Goal: Browse casually: Explore the website without a specific task or goal

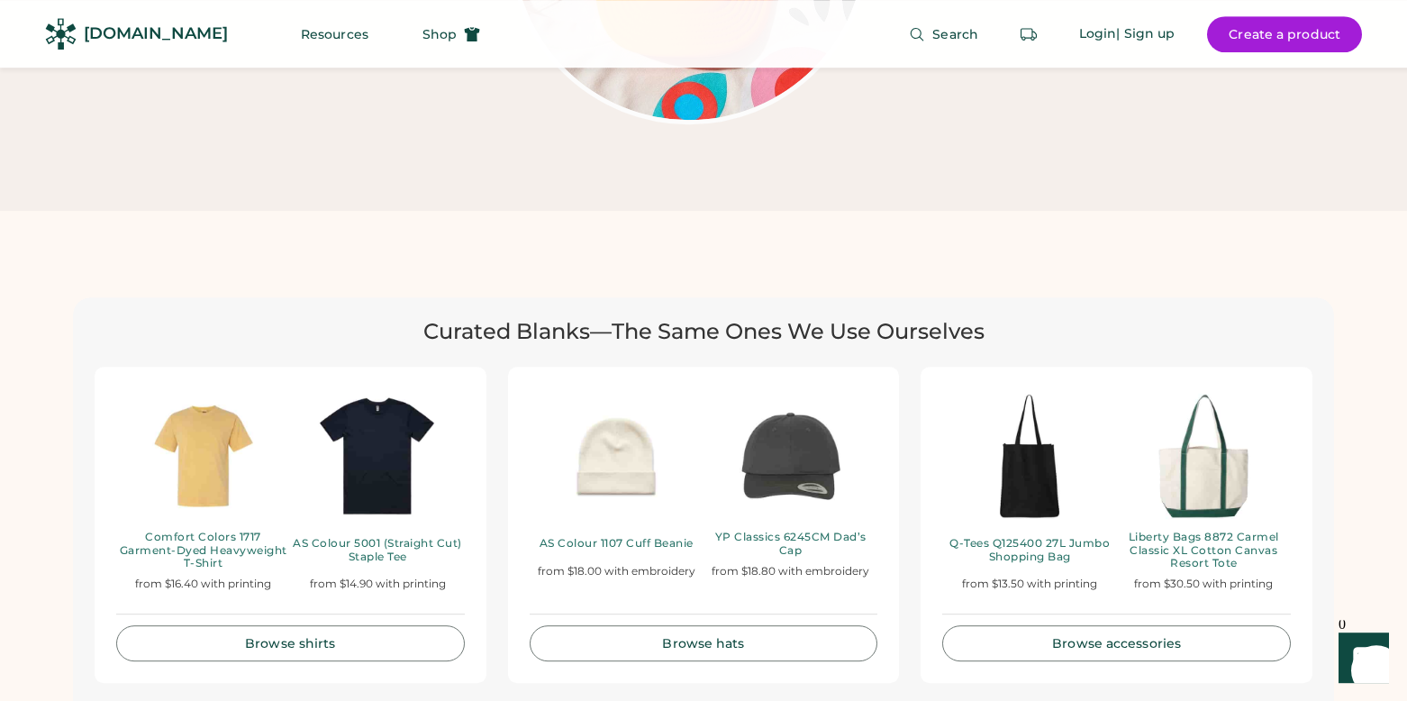
scroll to position [3496, 0]
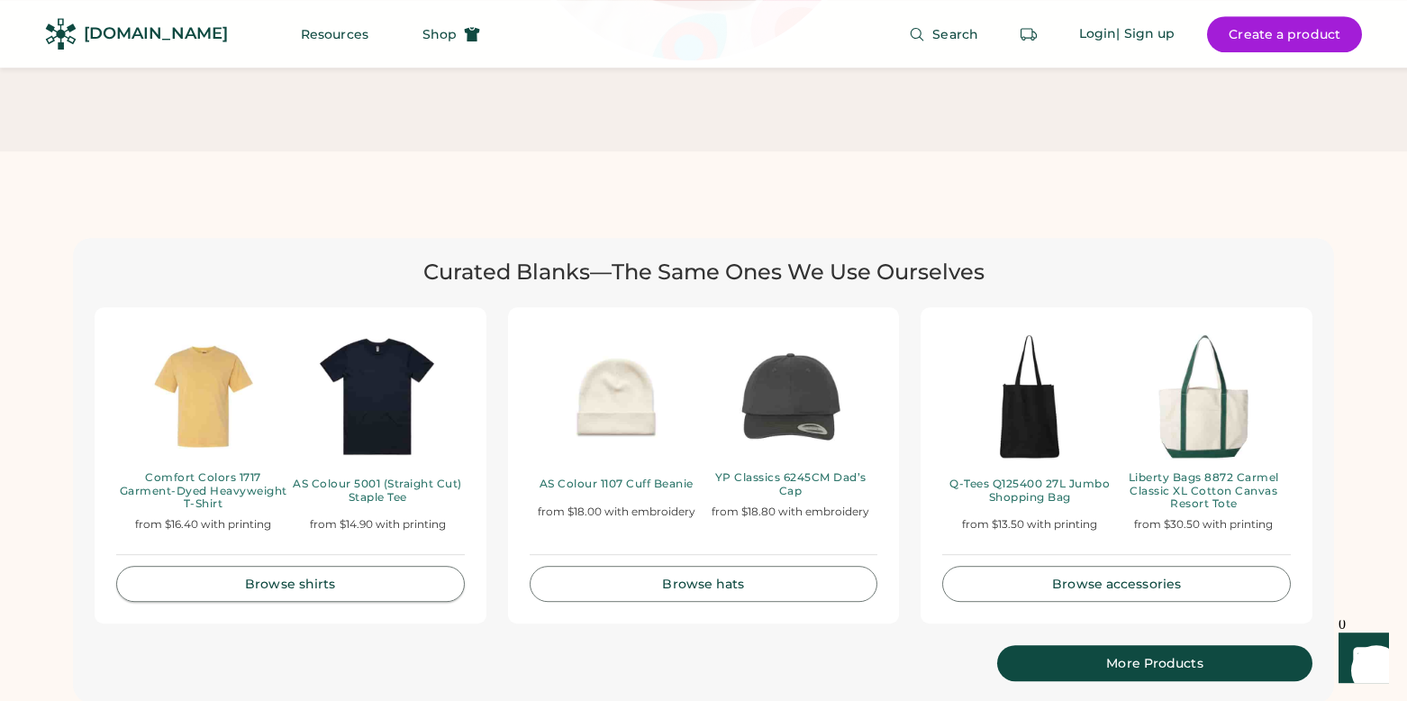
click at [335, 577] on div "Browse shirts" at bounding box center [291, 583] width 304 height 13
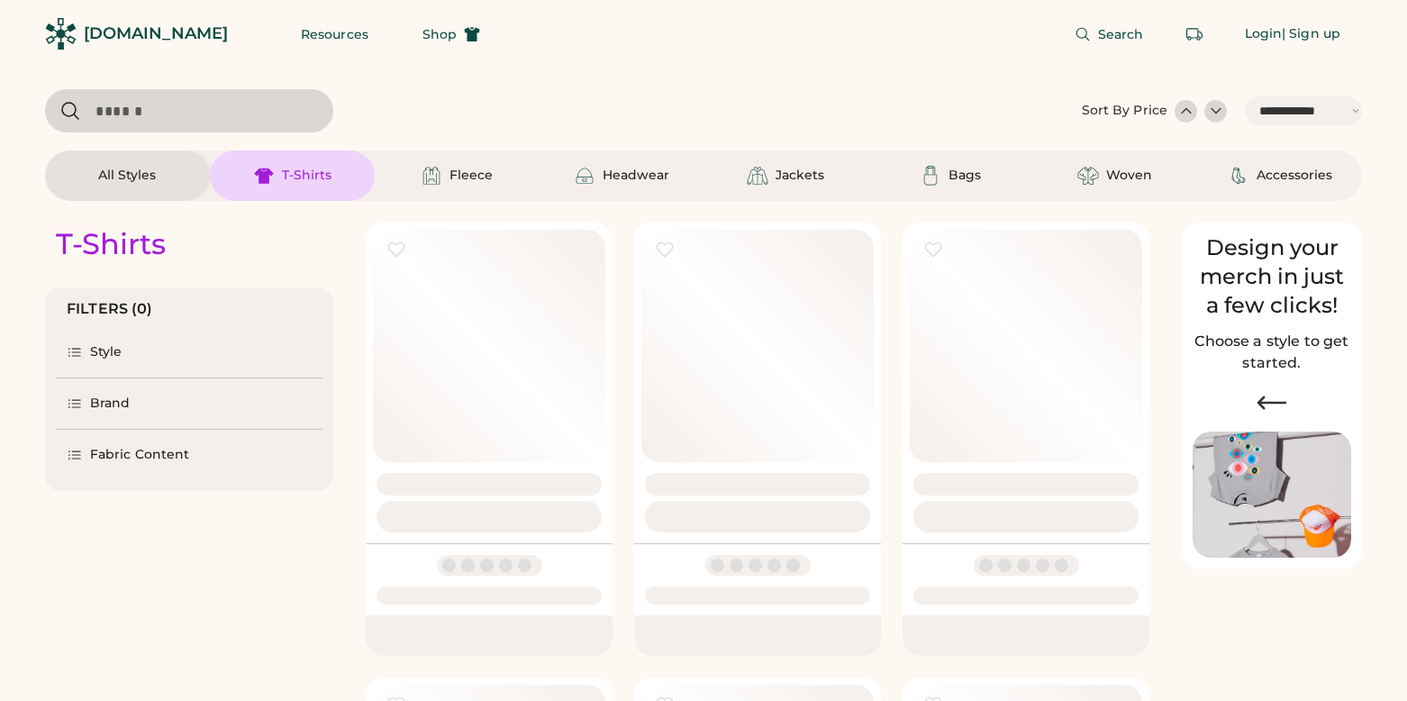
select select "*****"
select select "*"
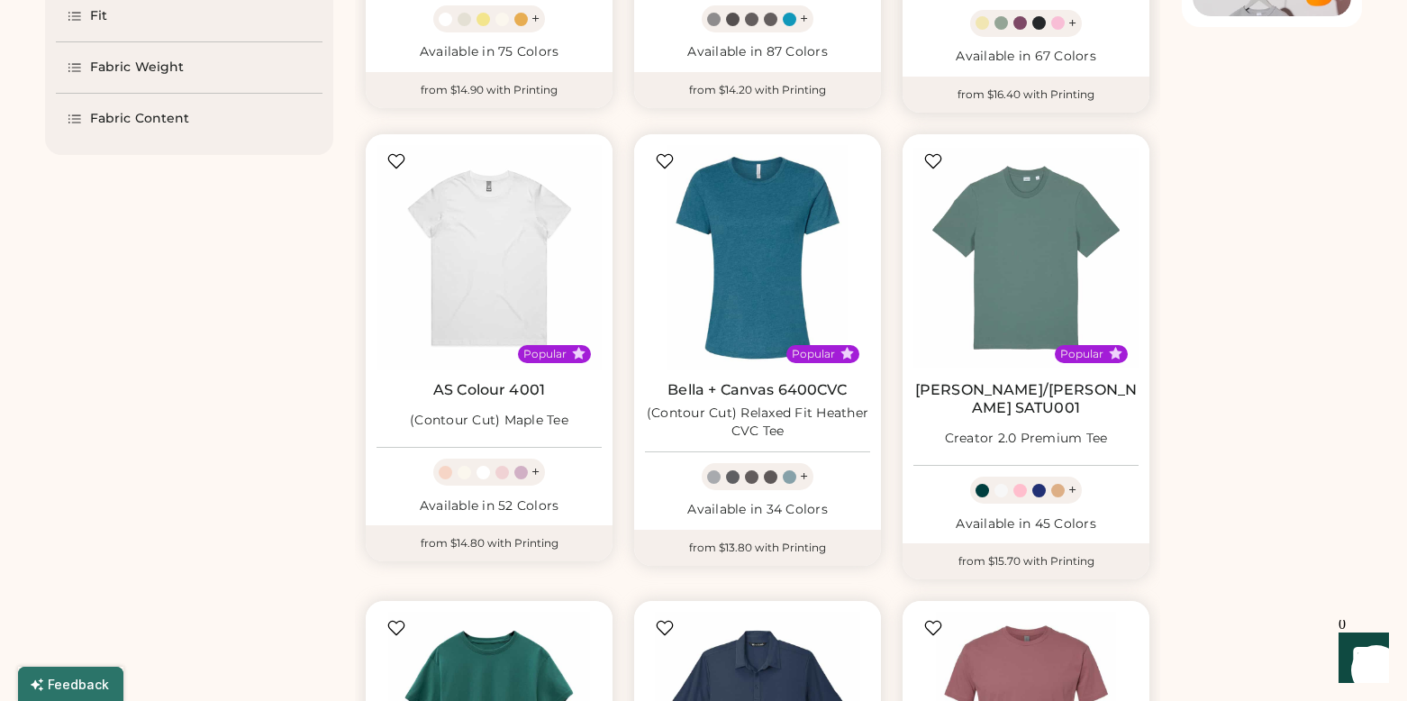
scroll to position [547, 0]
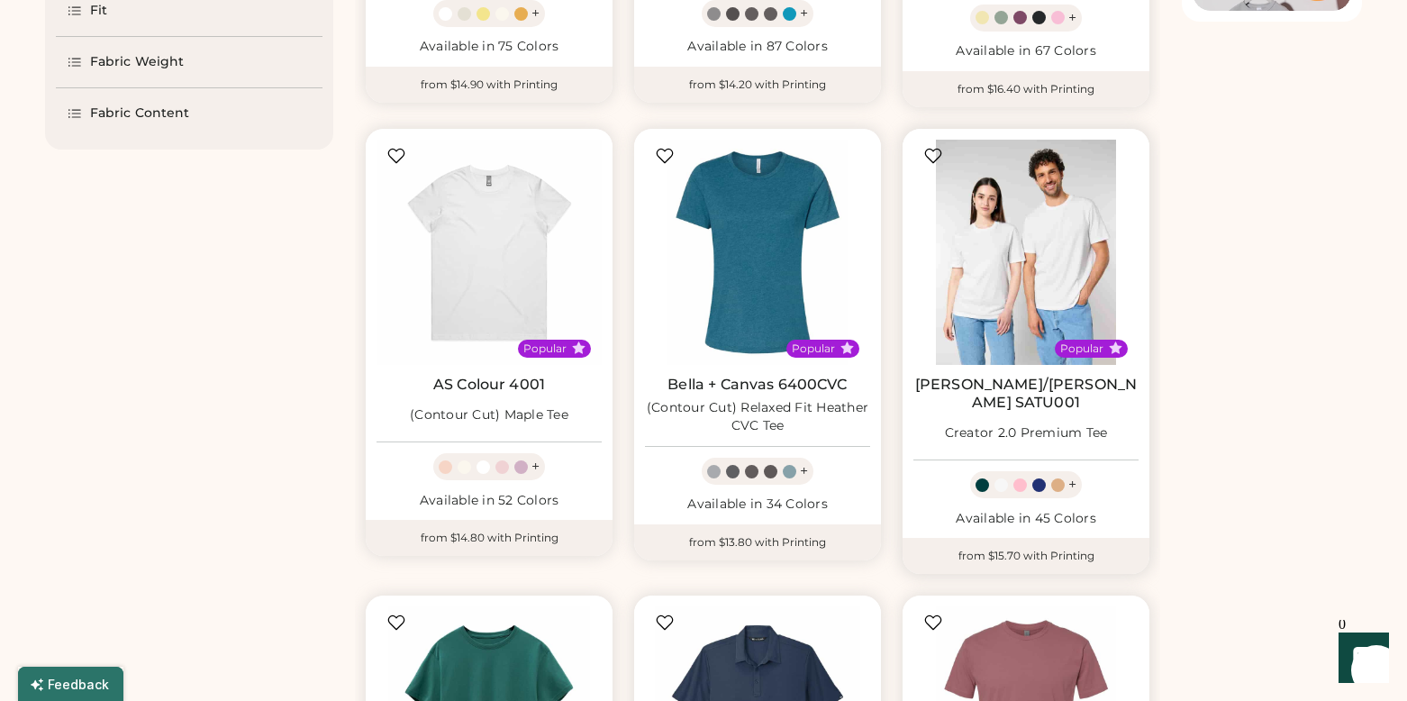
click at [1046, 218] on img at bounding box center [1025, 252] width 225 height 225
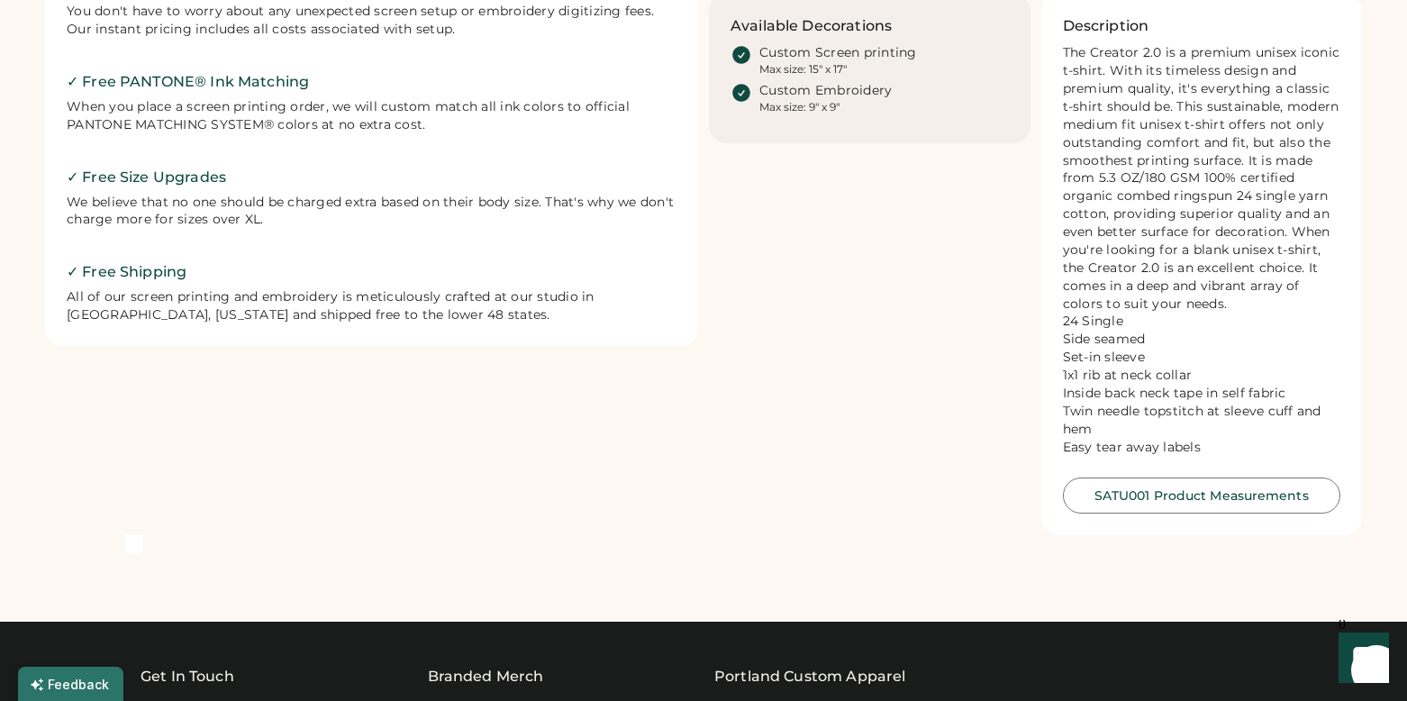
scroll to position [840, 0]
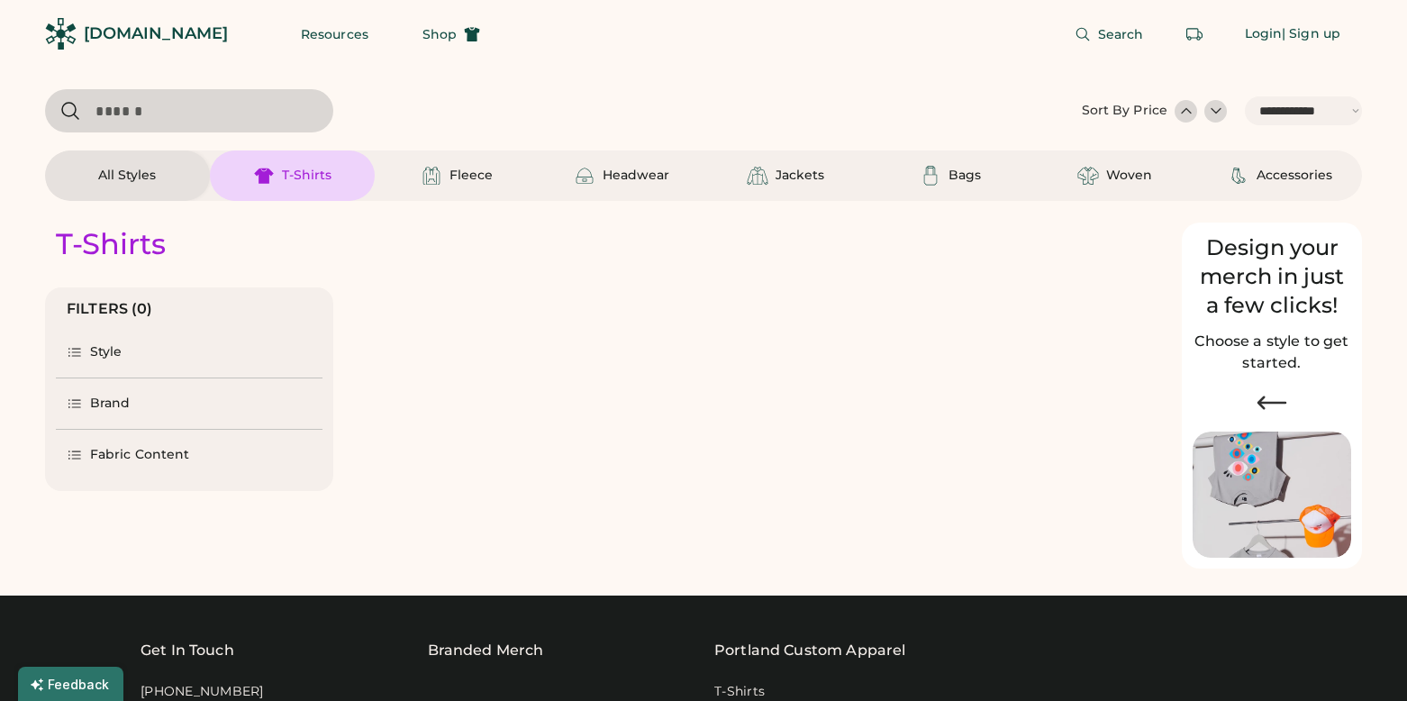
select select "*****"
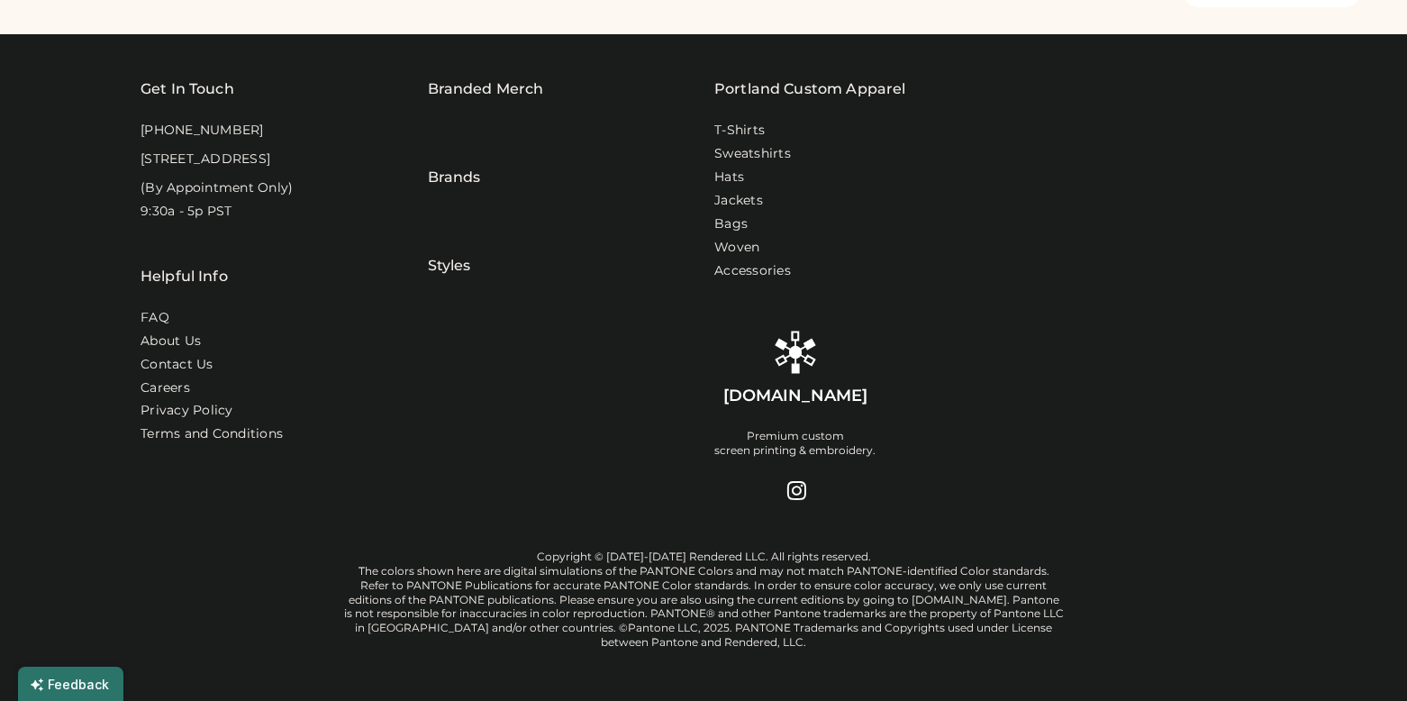
select select "*"
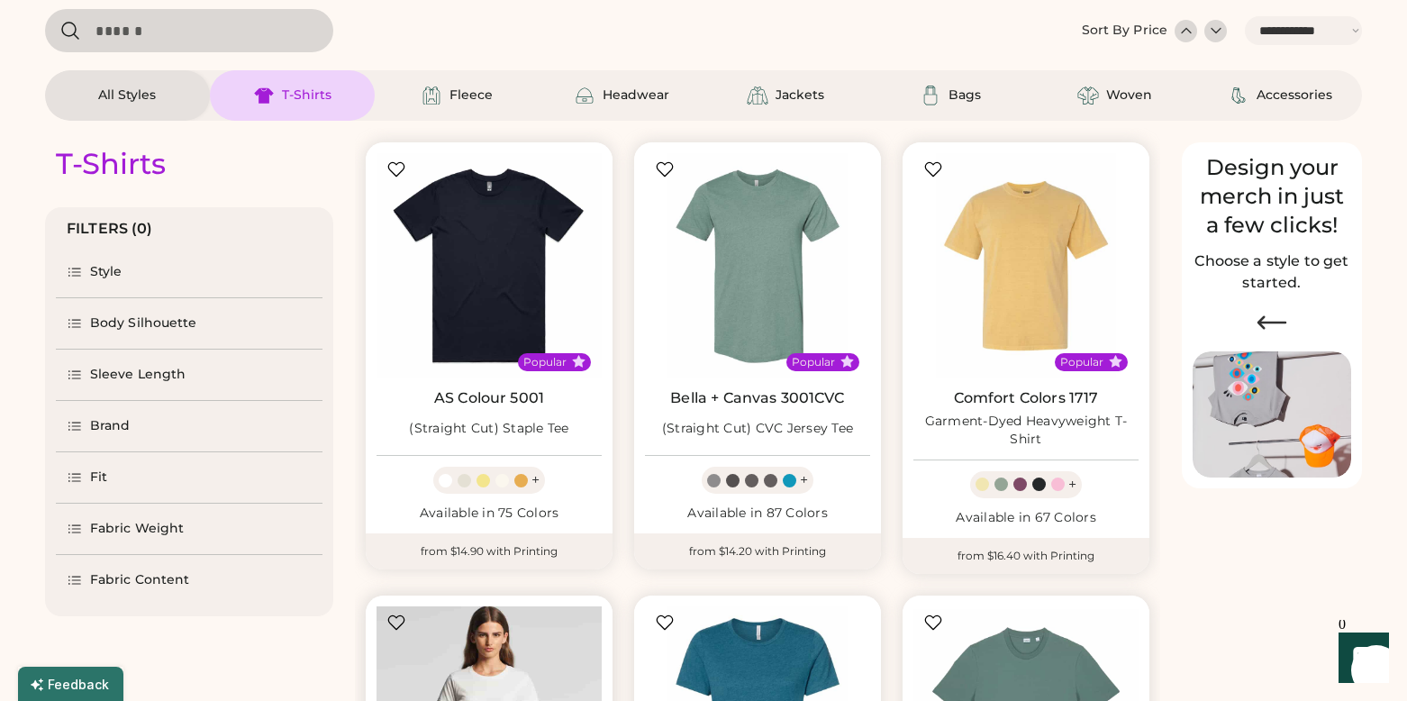
scroll to position [68, 0]
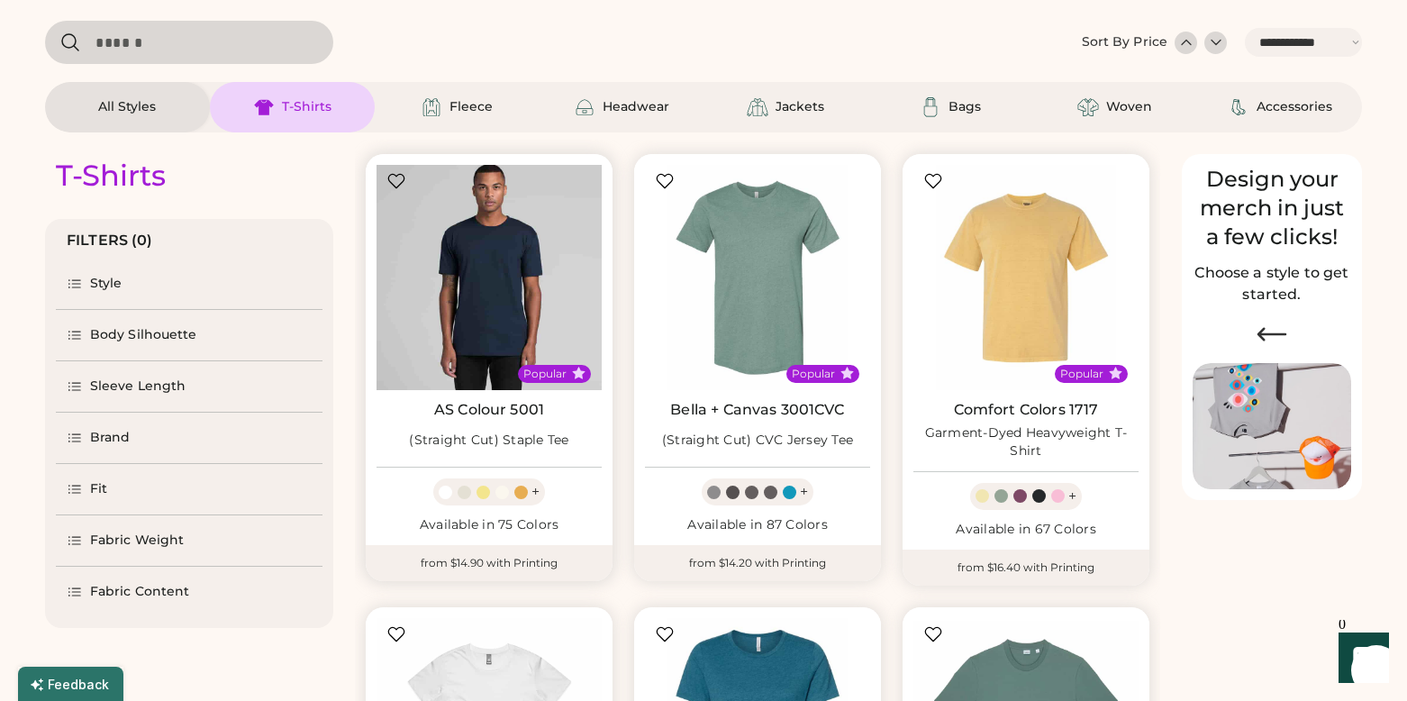
click at [484, 278] on img at bounding box center [488, 277] width 225 height 225
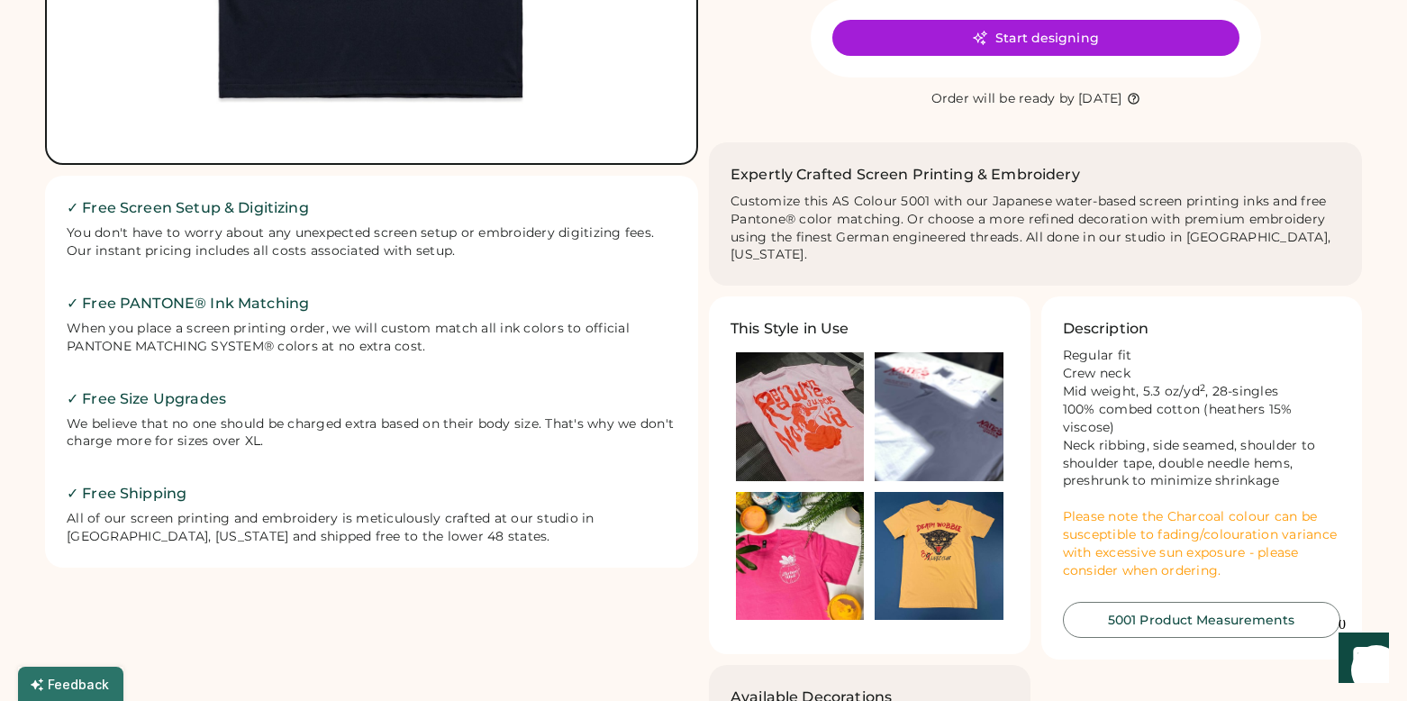
scroll to position [612, 0]
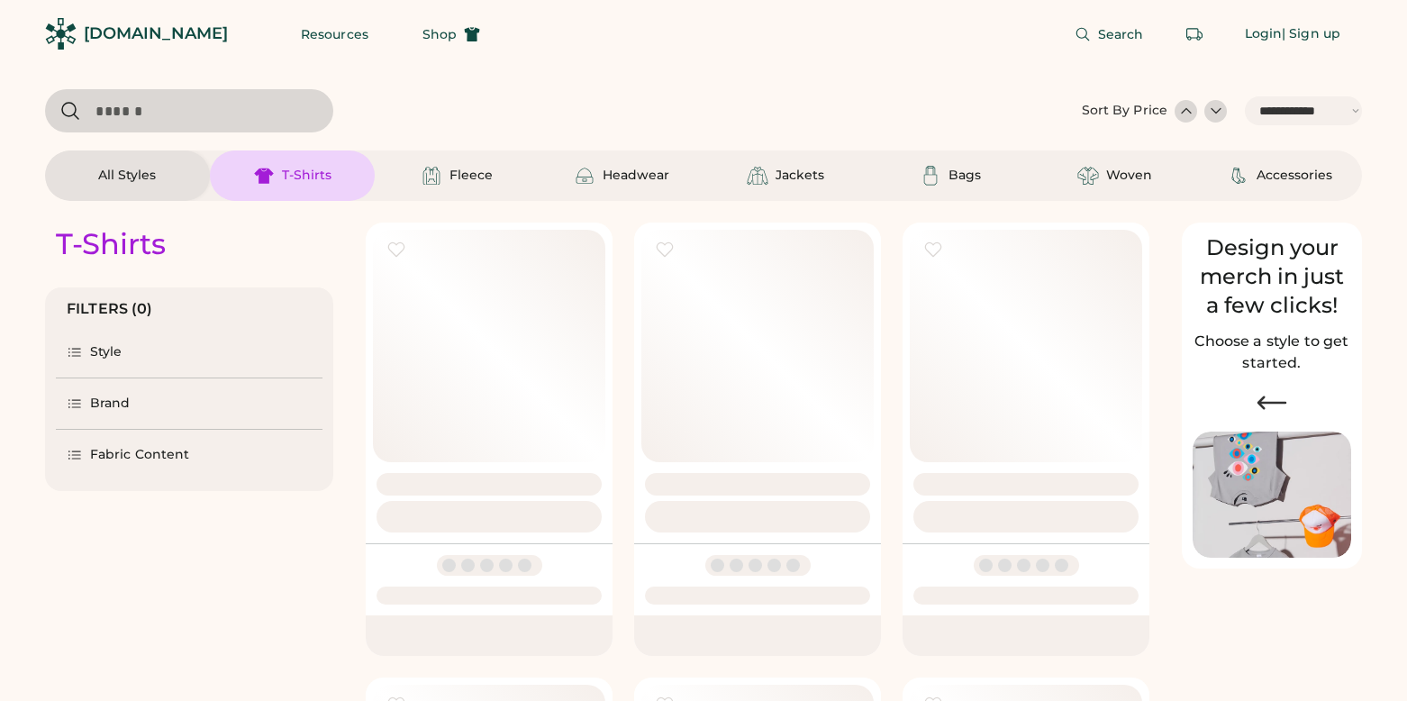
select select "*****"
select select "*"
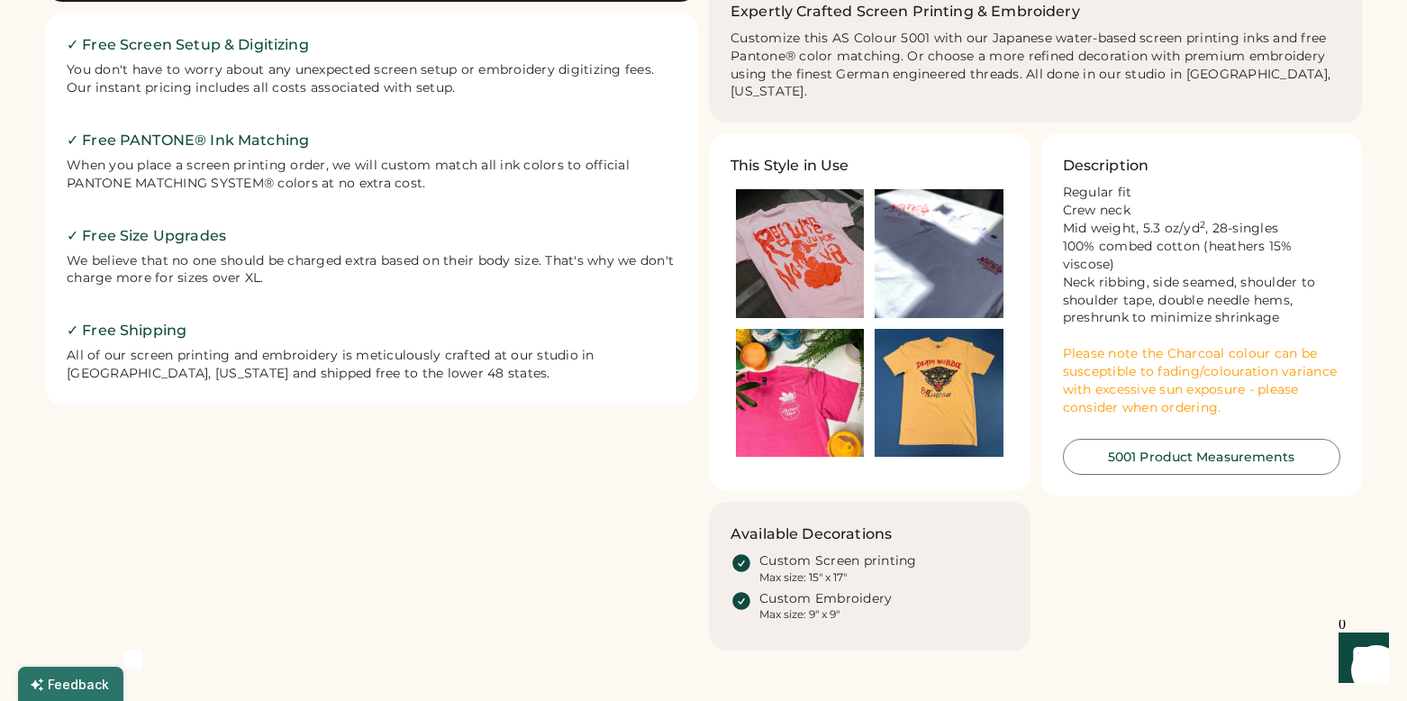
scroll to position [779, 0]
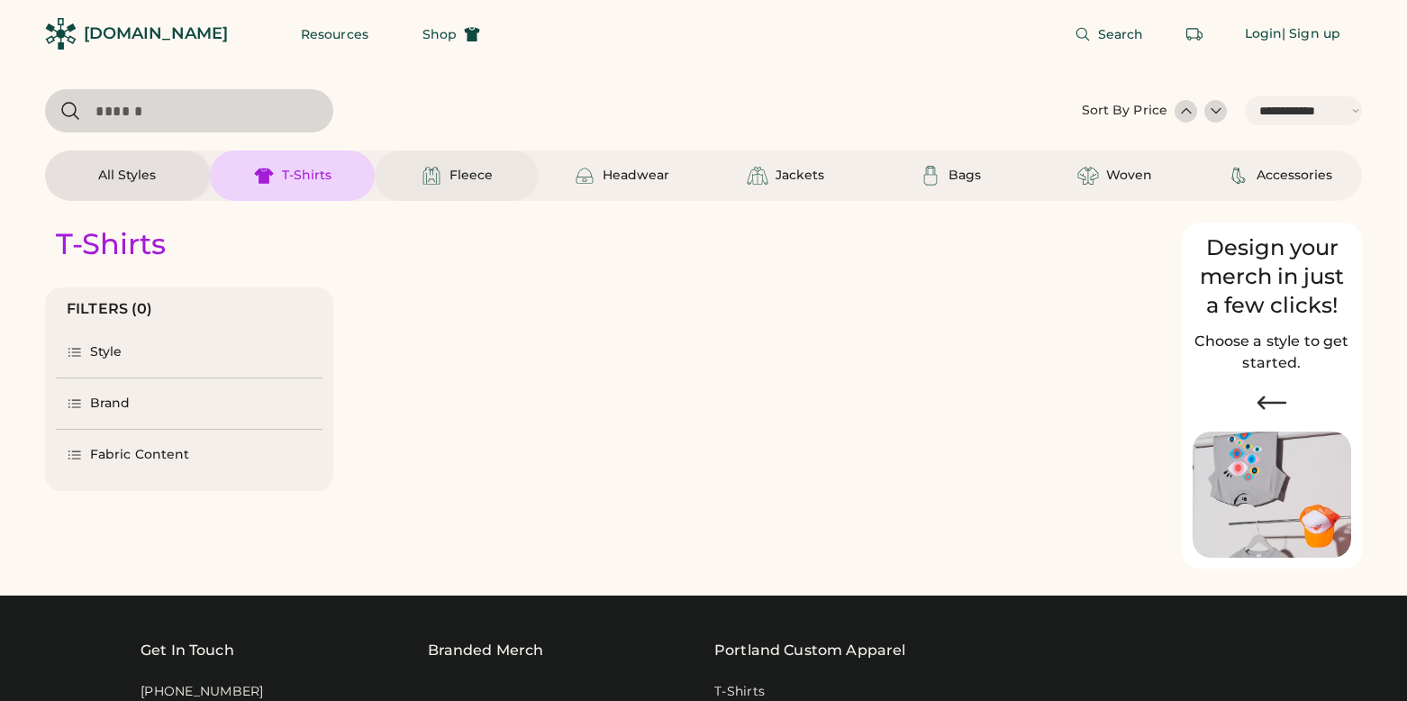
select select "*****"
select select "*"
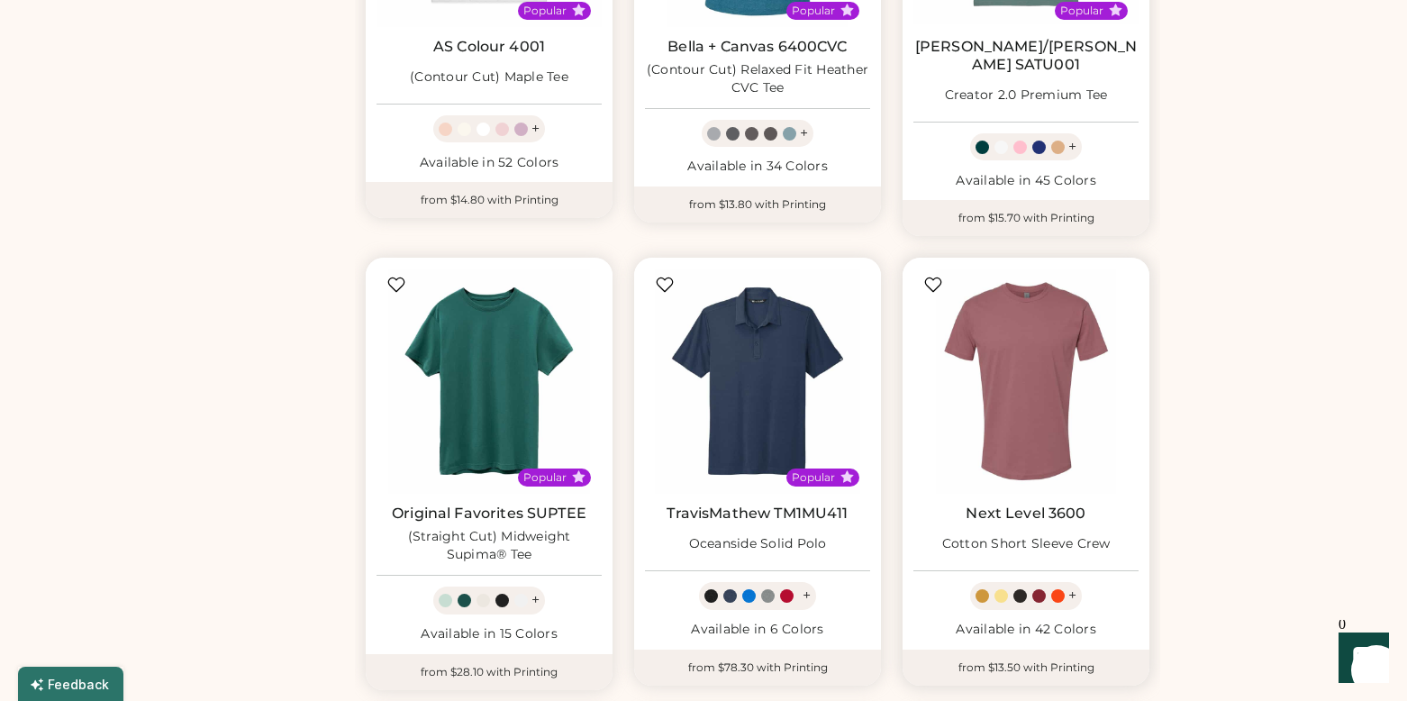
scroll to position [901, 0]
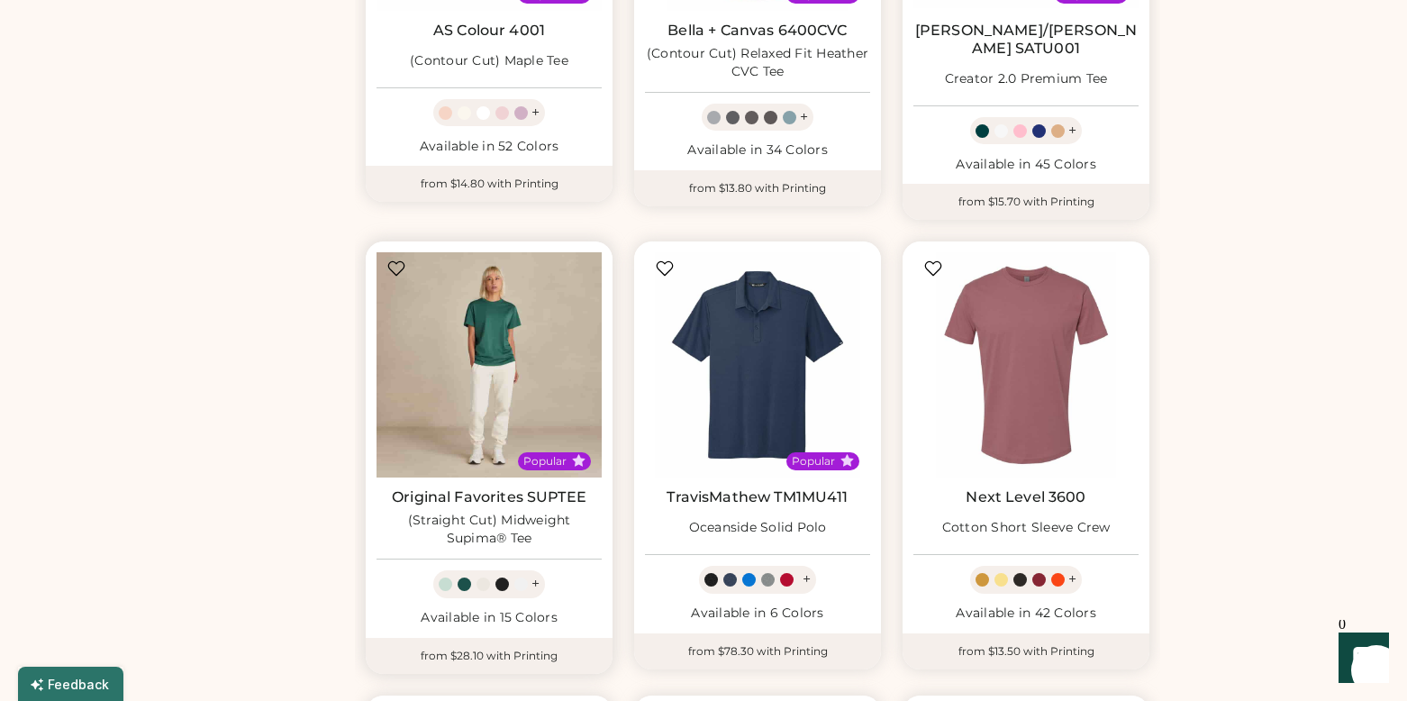
click at [512, 359] on img at bounding box center [488, 364] width 225 height 225
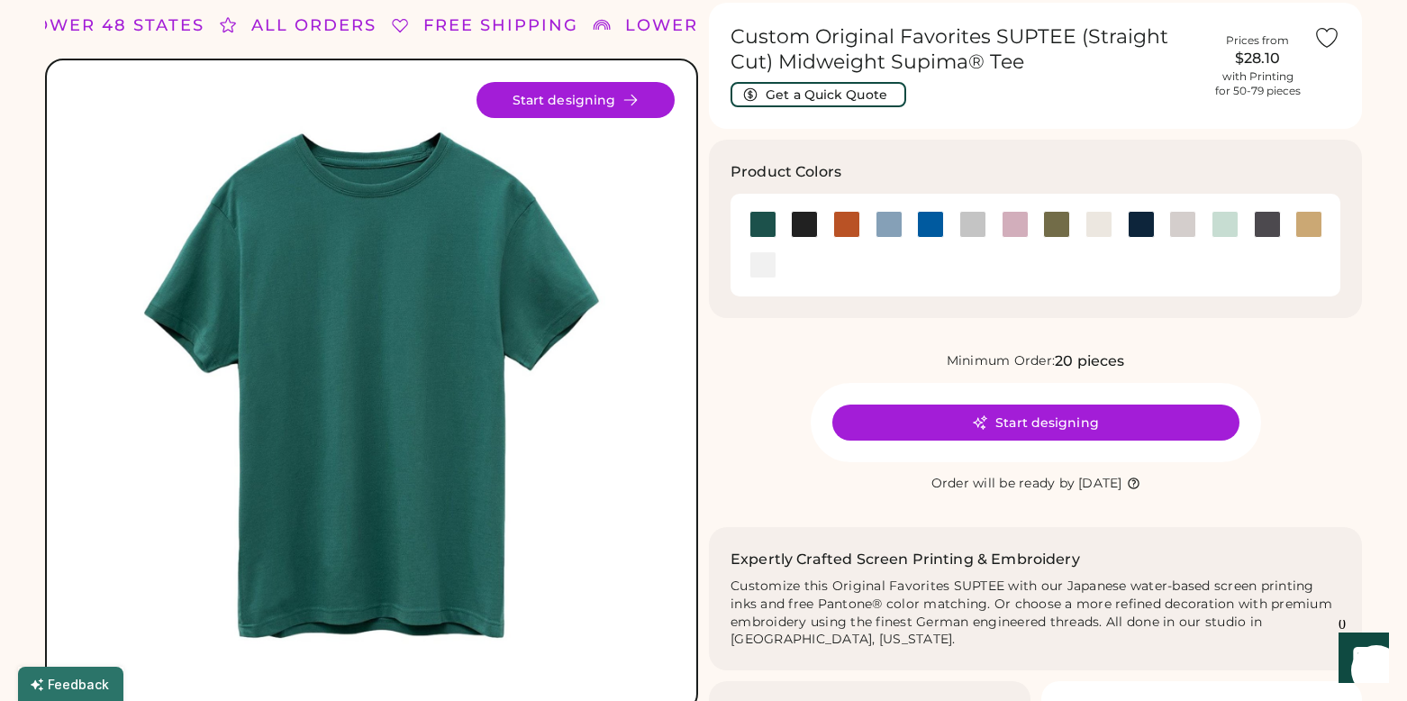
scroll to position [5, 0]
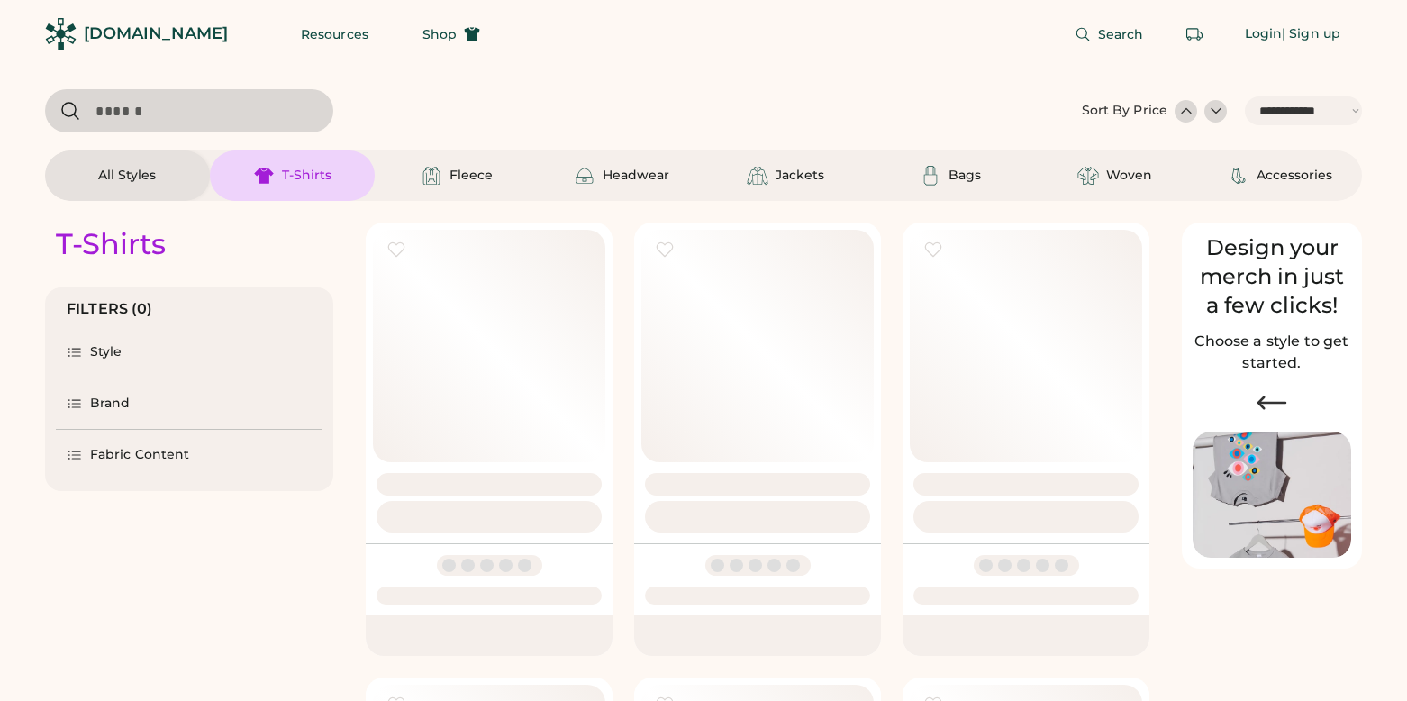
select select "*****"
select select "*"
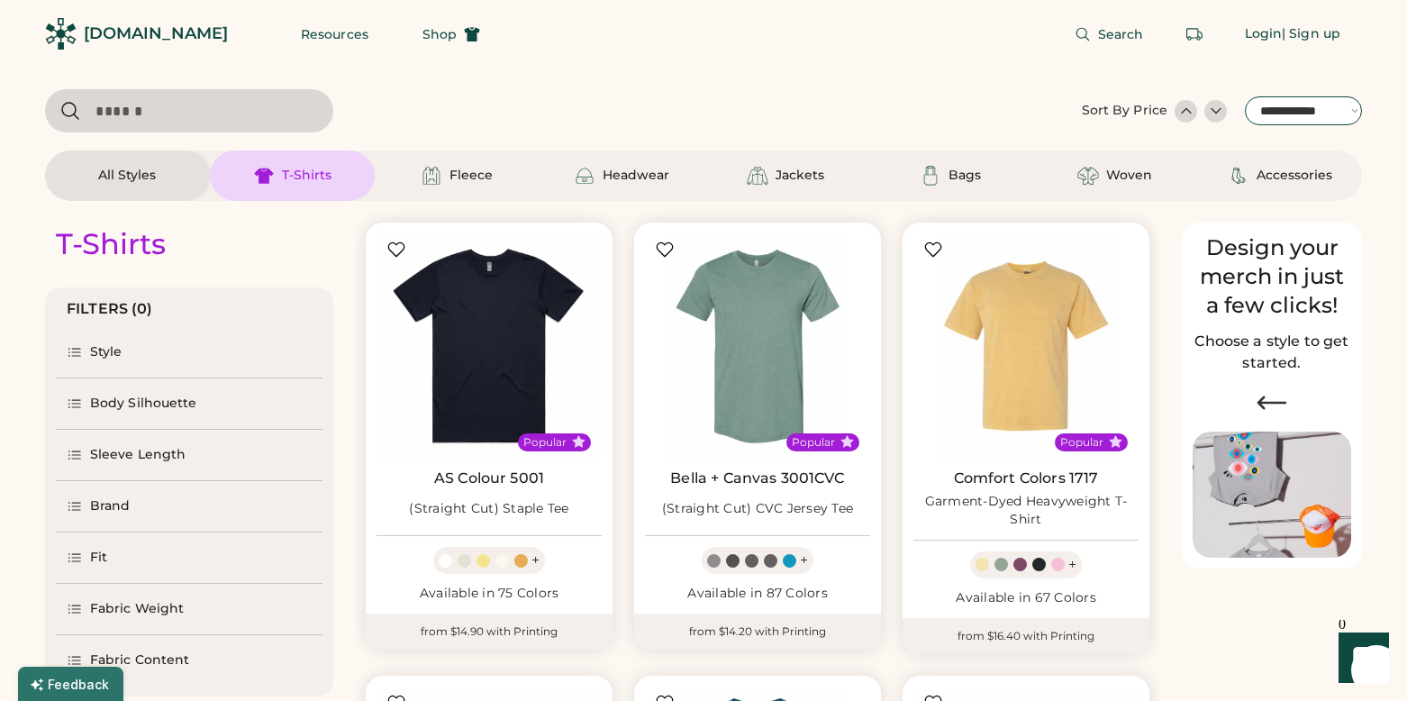
select select "*****"
click option "**********" at bounding box center [0, 0] width 0 height 0
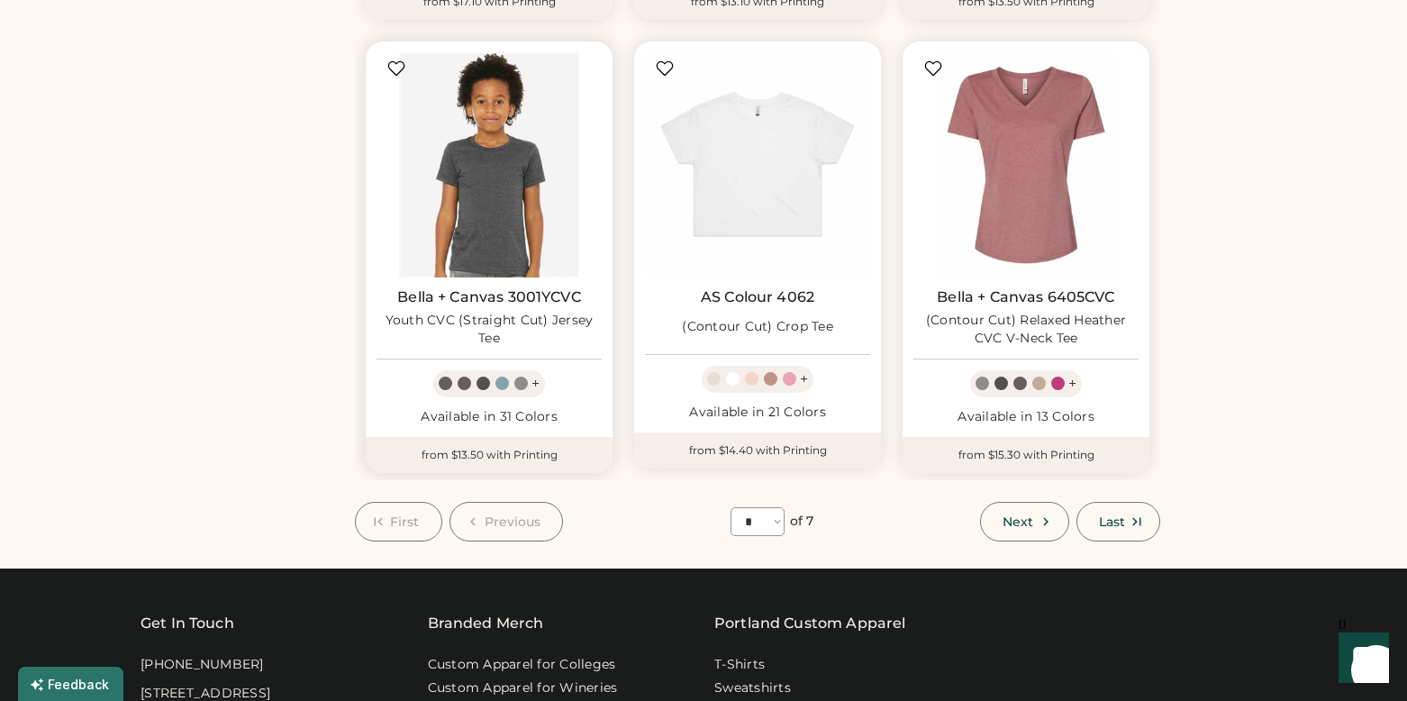
scroll to position [5173, 0]
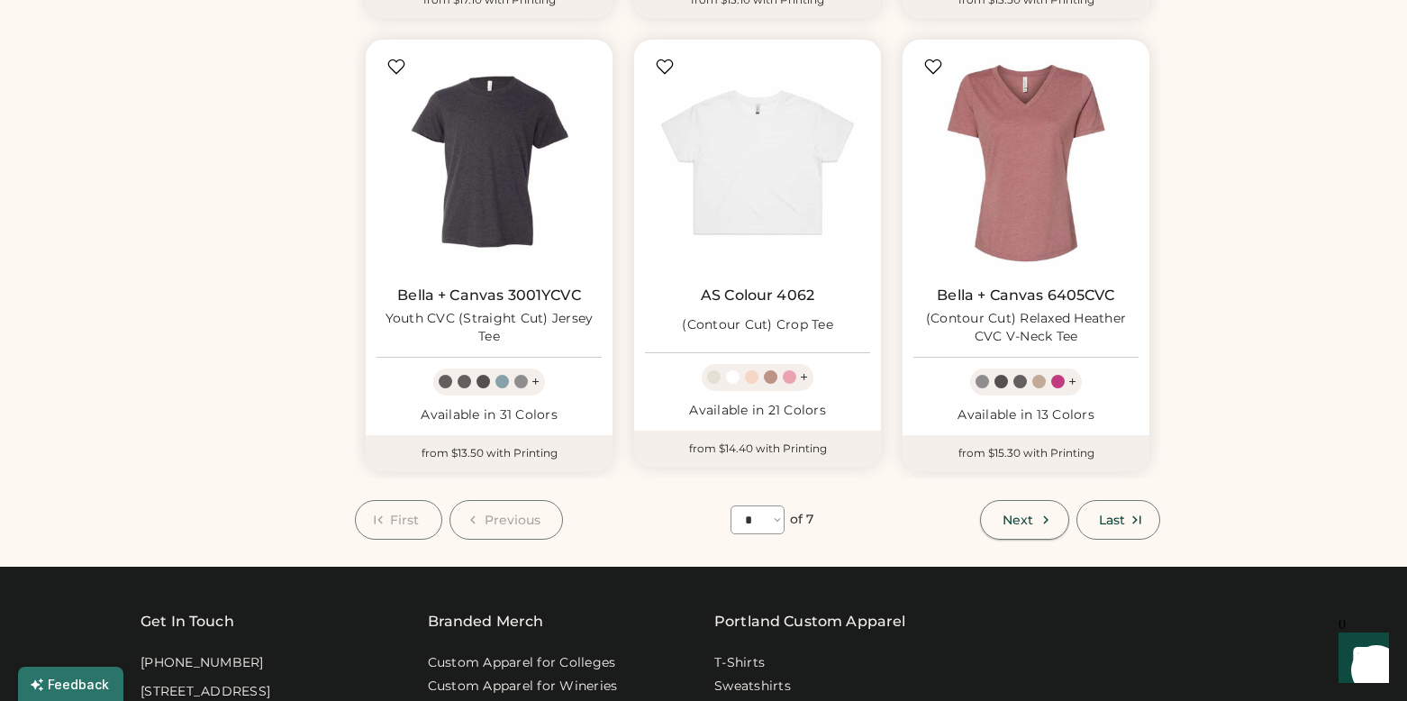
click at [1015, 513] on span "Next" at bounding box center [1017, 519] width 31 height 13
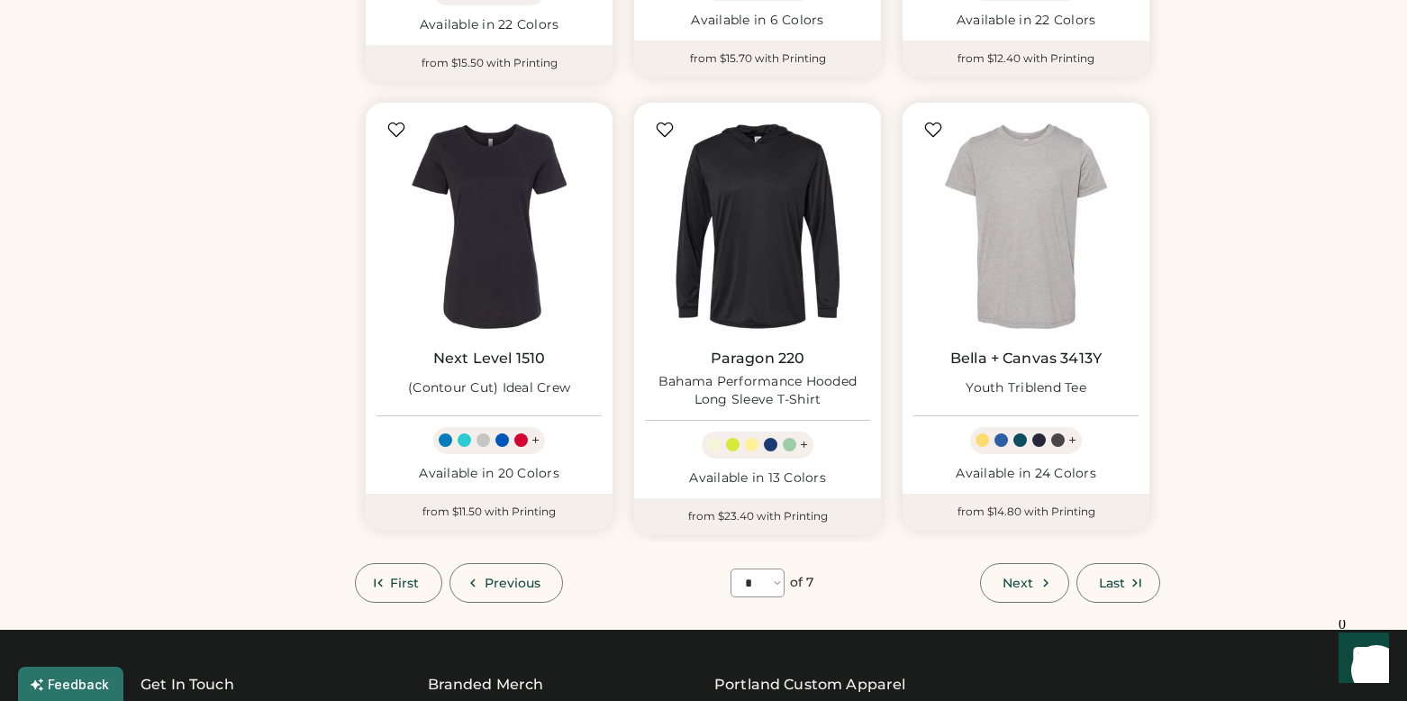
scroll to position [5111, 0]
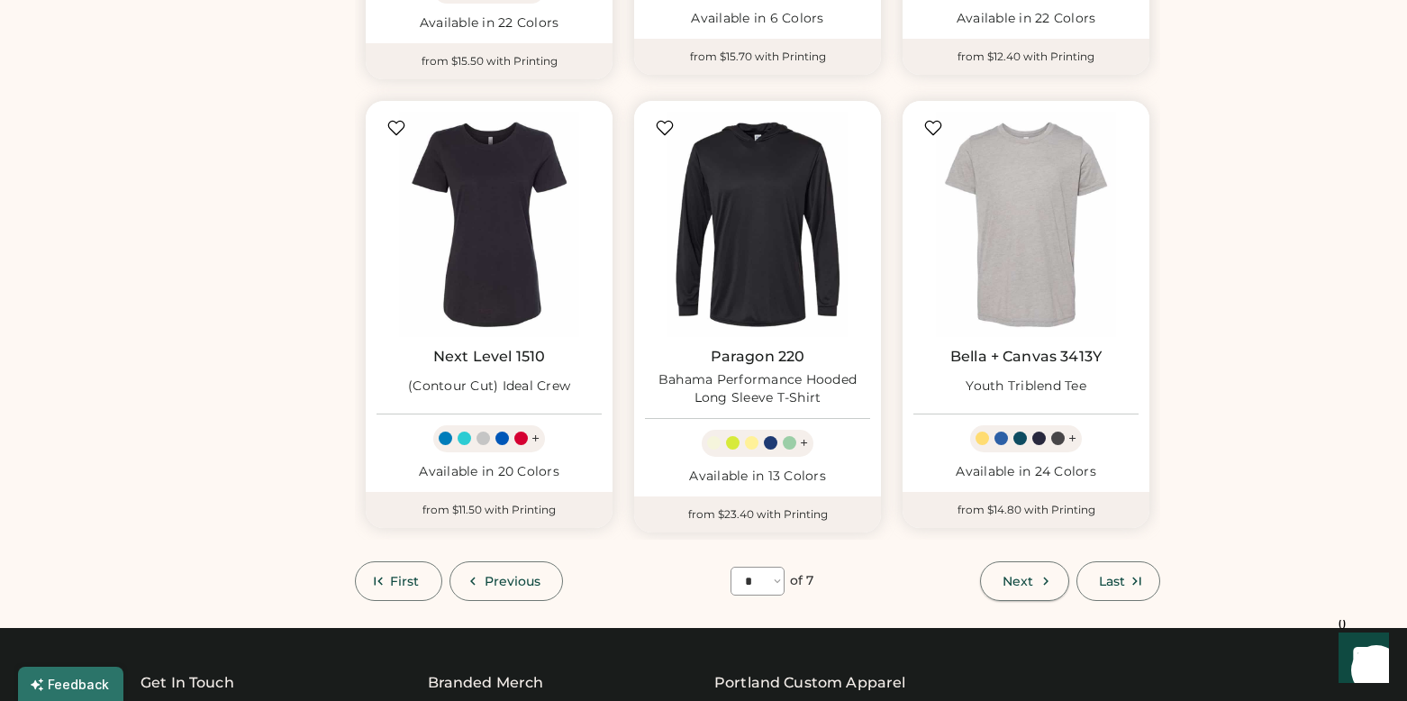
click at [1038, 573] on icon at bounding box center [1046, 581] width 16 height 16
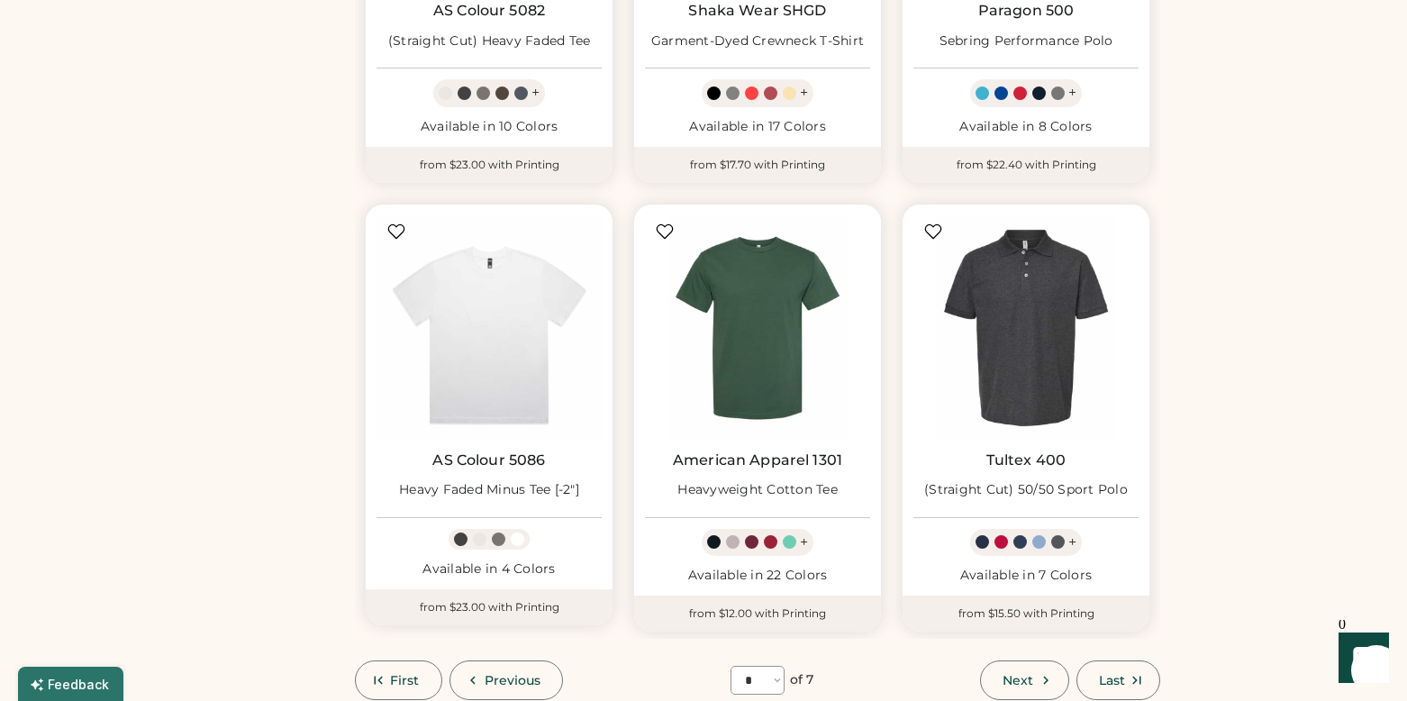
scroll to position [4987, 0]
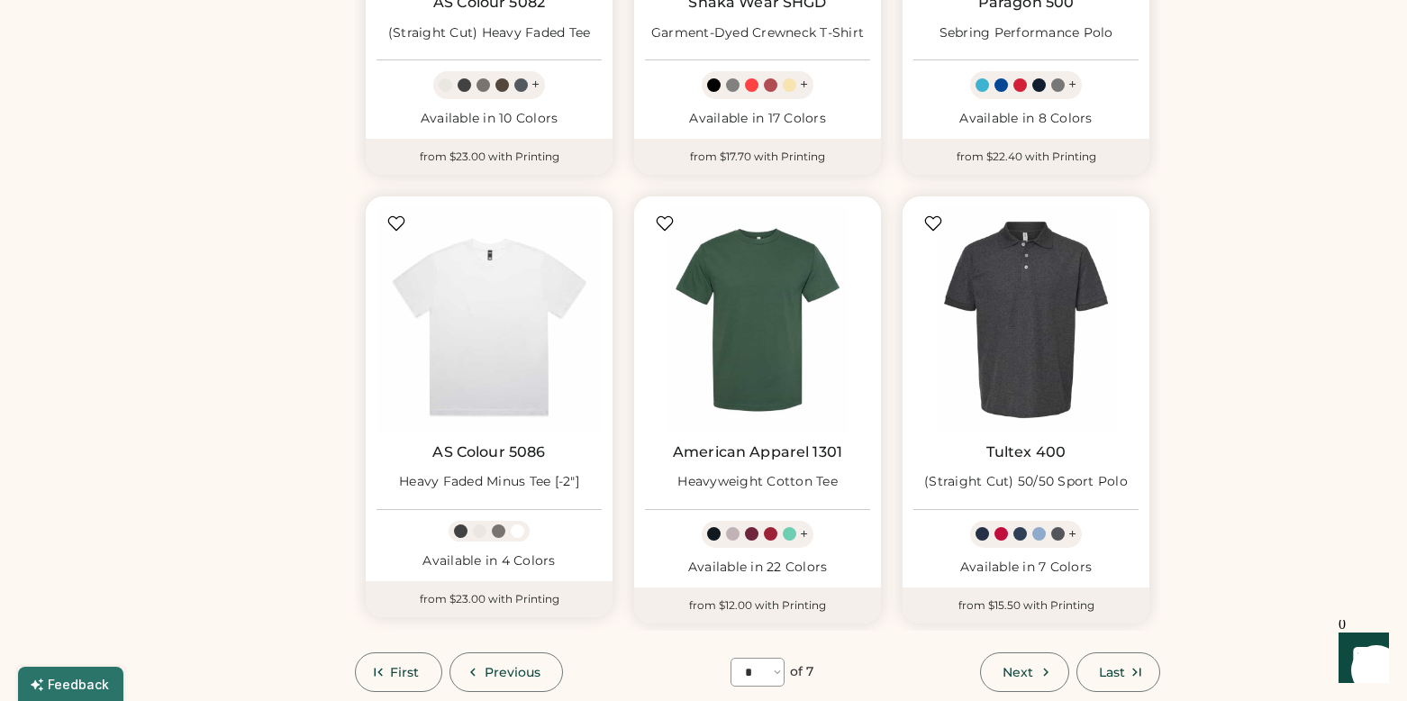
click at [1024, 665] on button "Next" at bounding box center [1024, 672] width 88 height 40
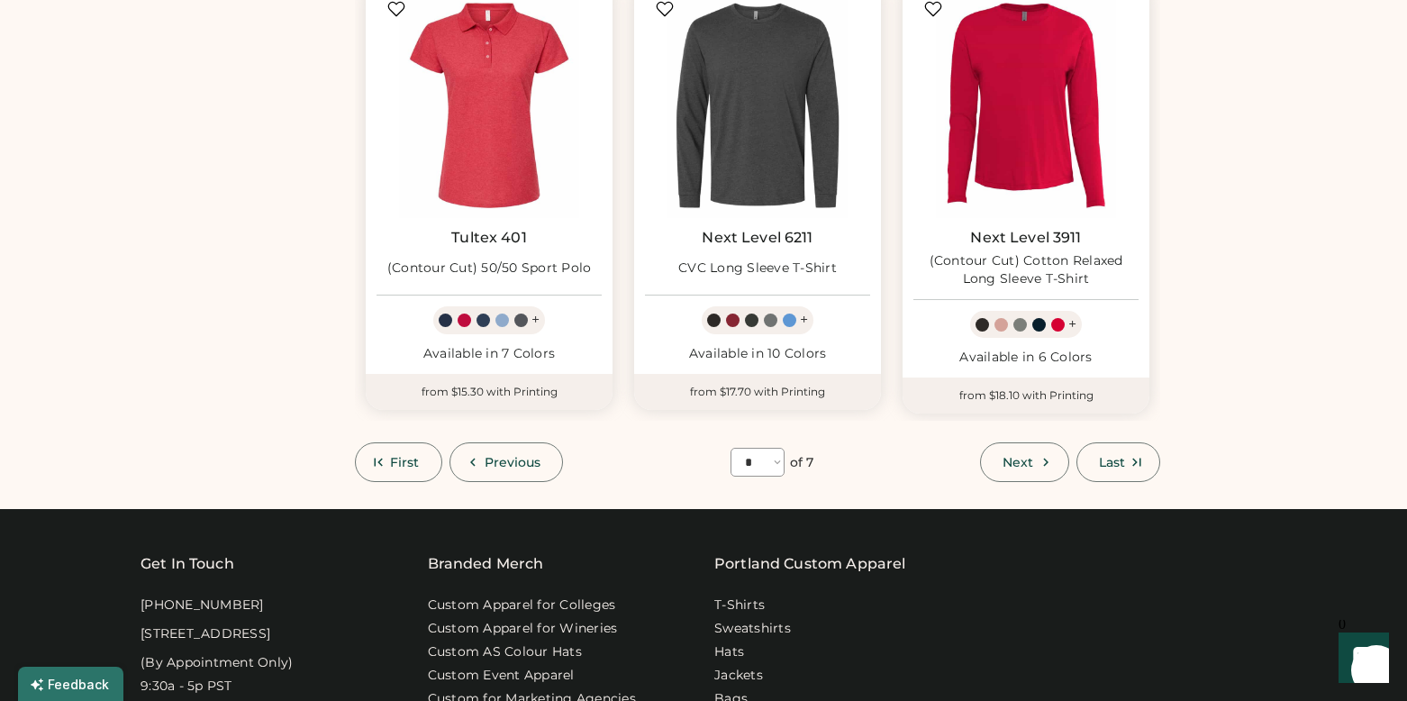
scroll to position [5282, 0]
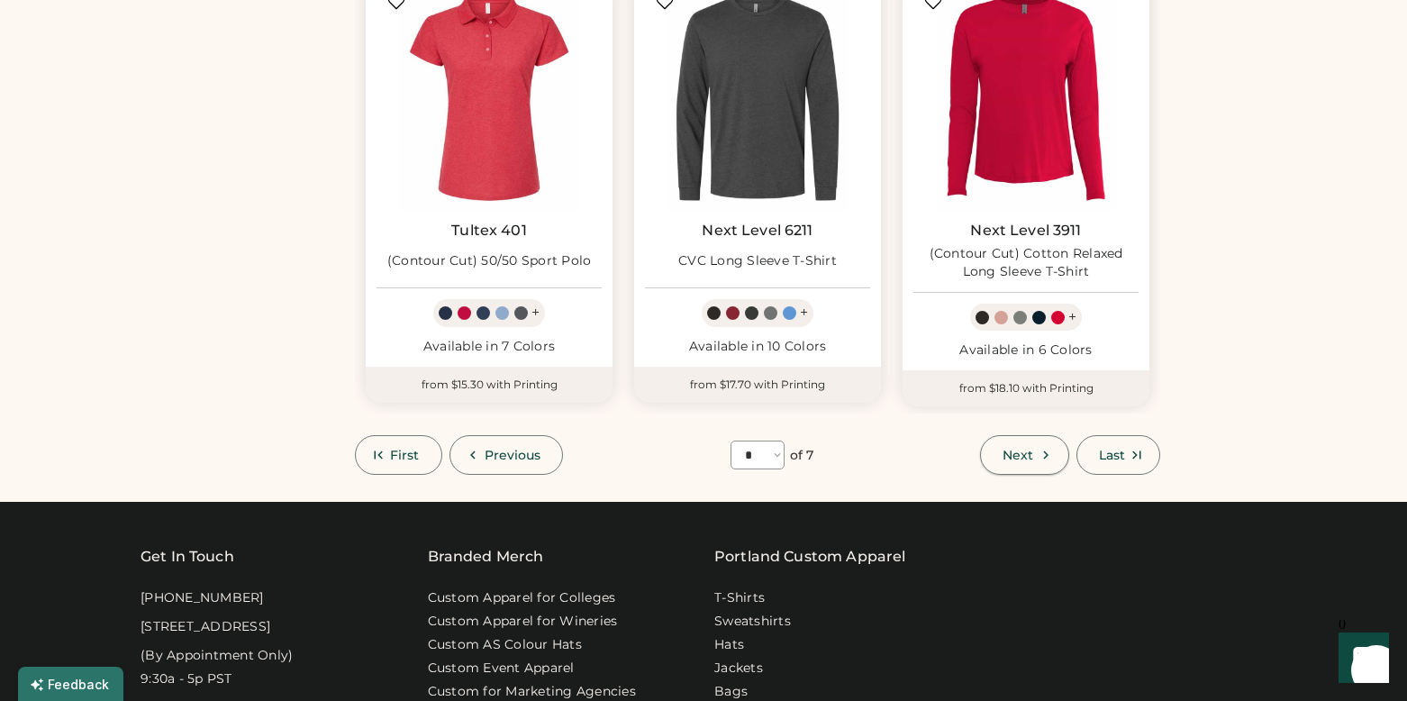
click at [1011, 449] on span "Next" at bounding box center [1017, 455] width 31 height 13
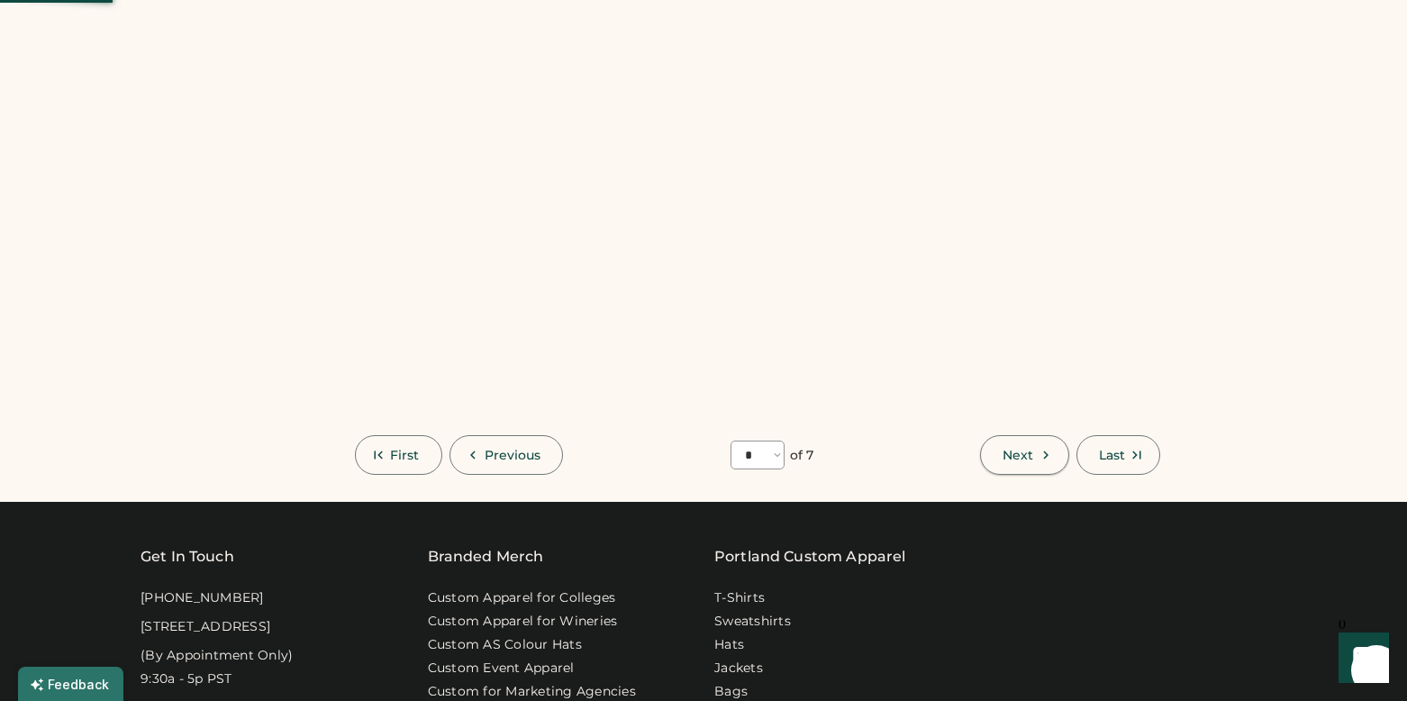
select select "*"
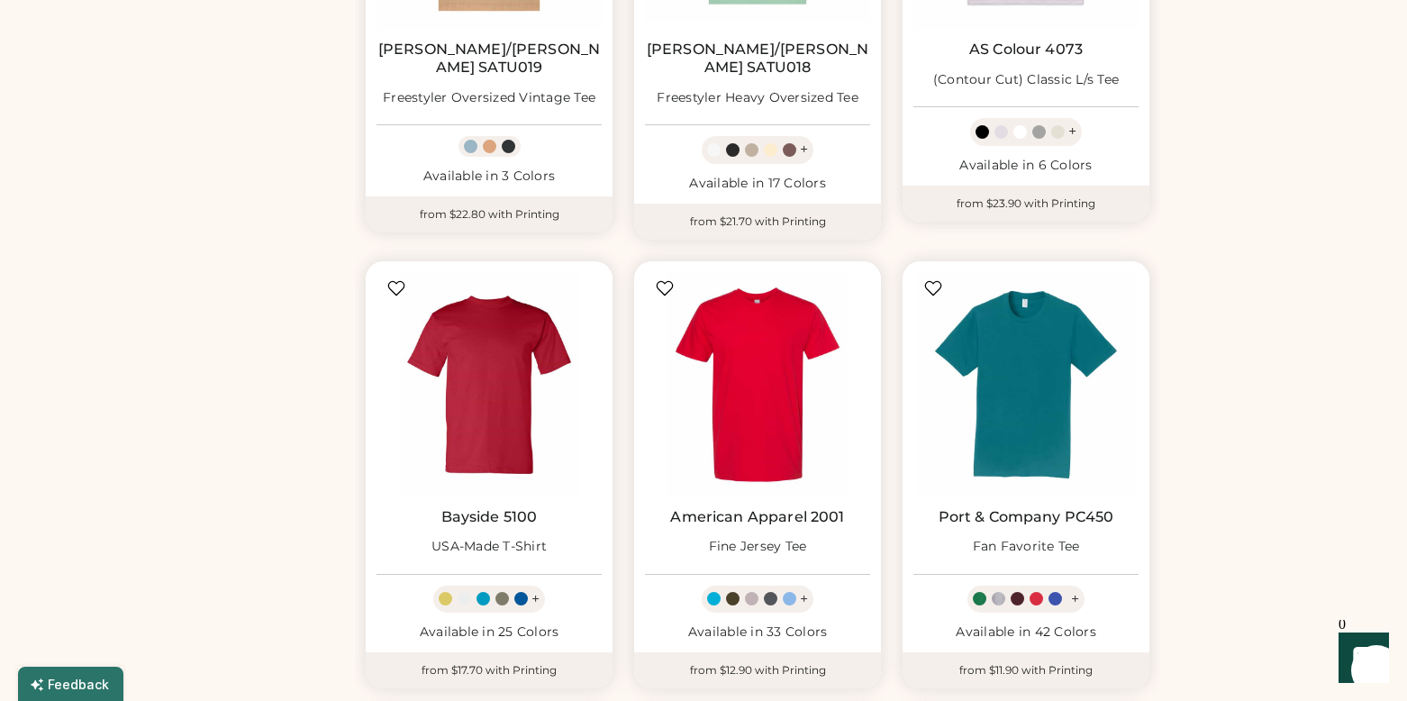
scroll to position [878, 0]
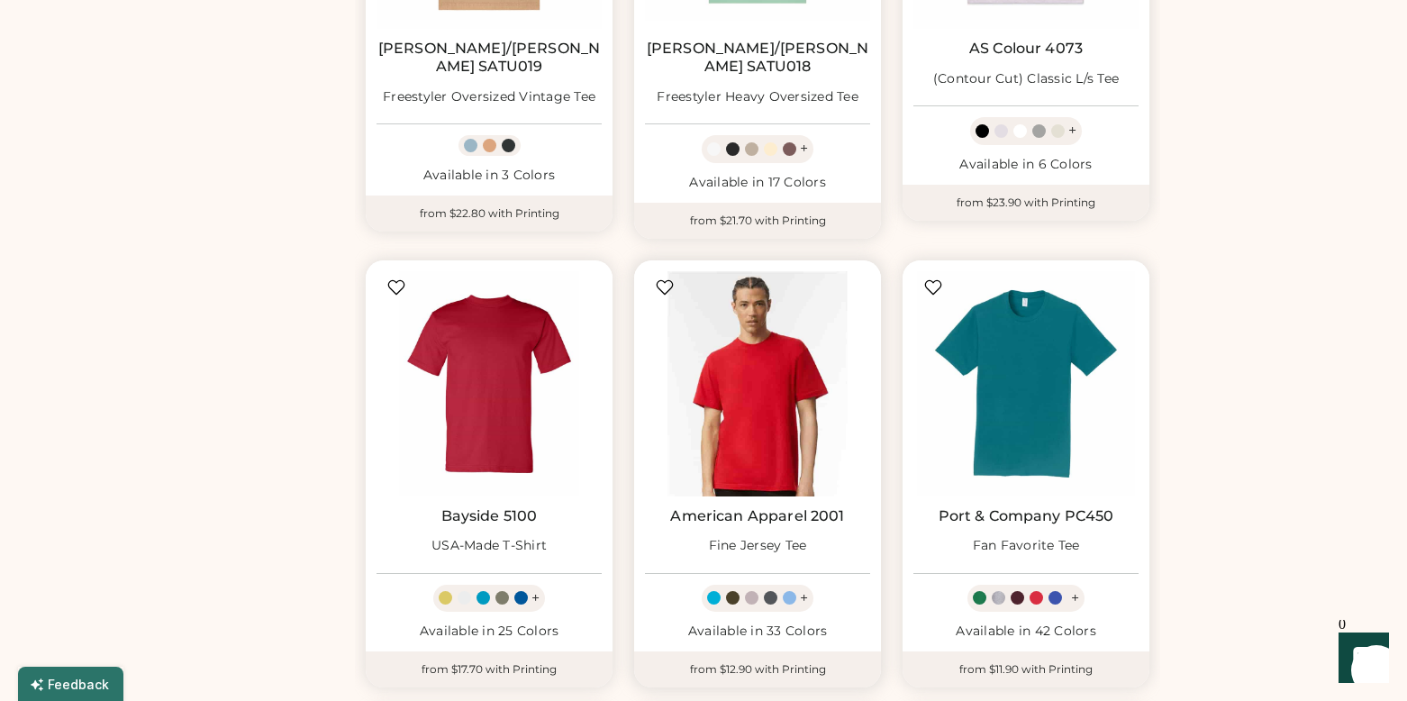
click at [782, 357] on img at bounding box center [757, 383] width 225 height 225
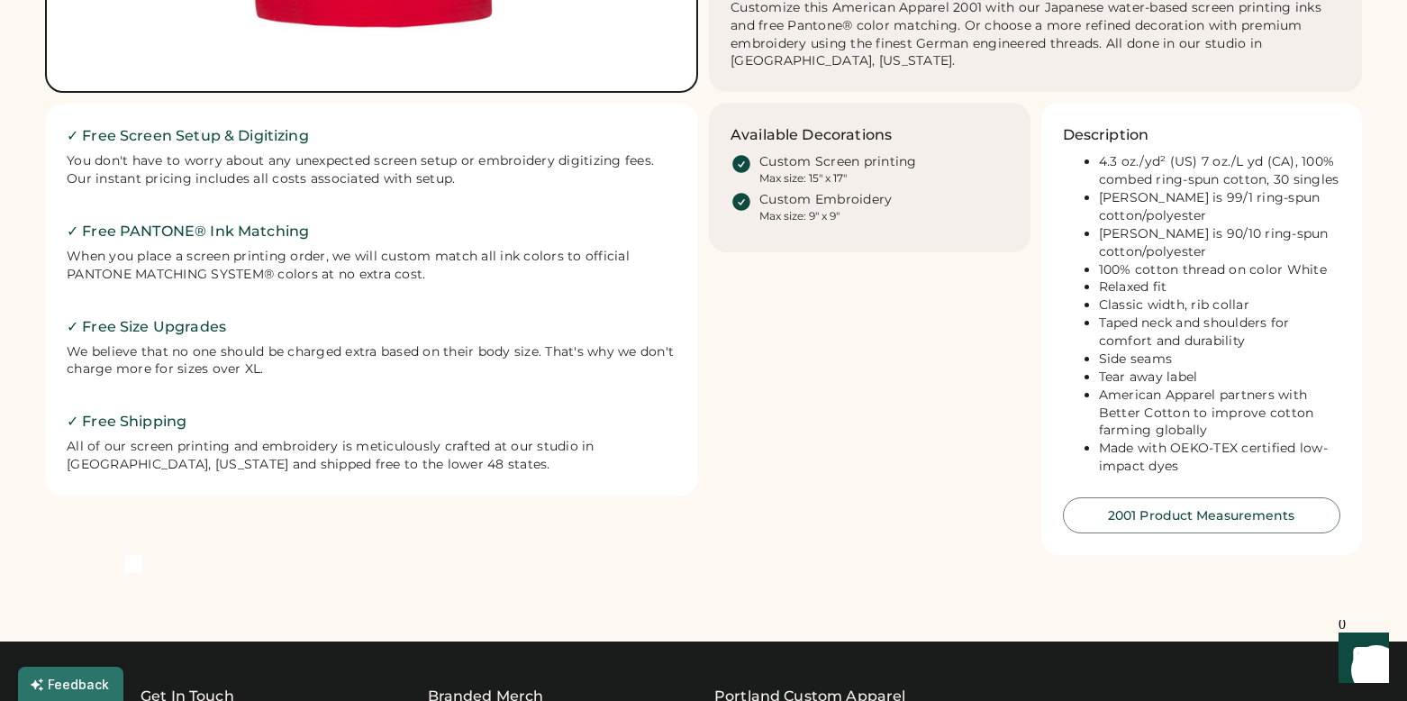
scroll to position [694, 0]
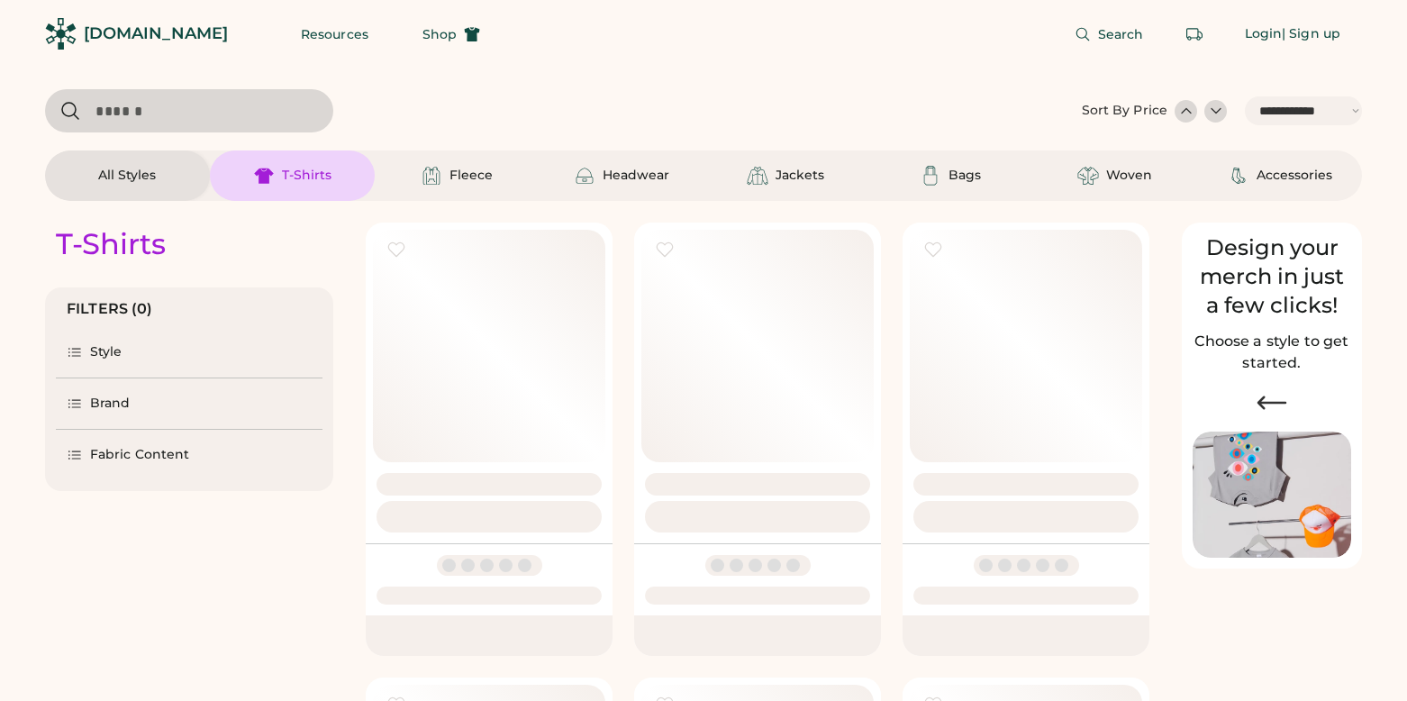
select select "*****"
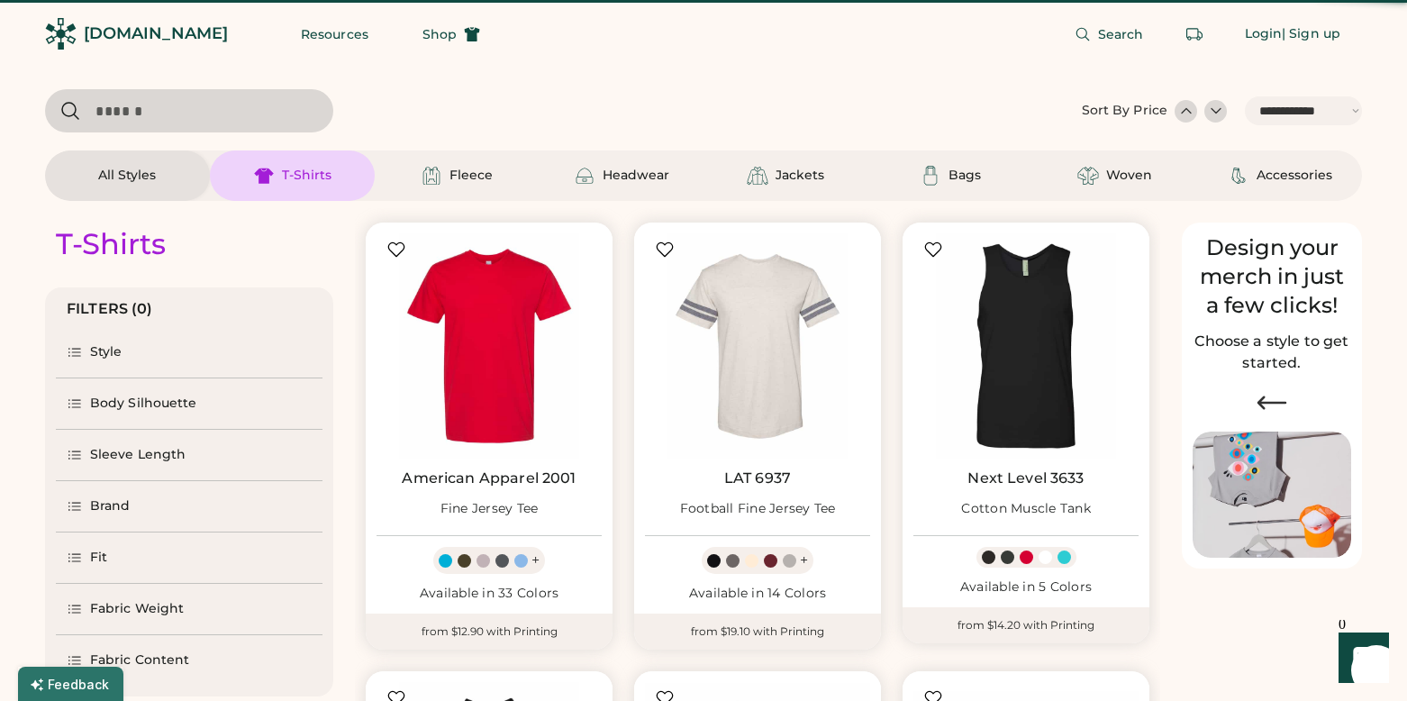
select select "*"
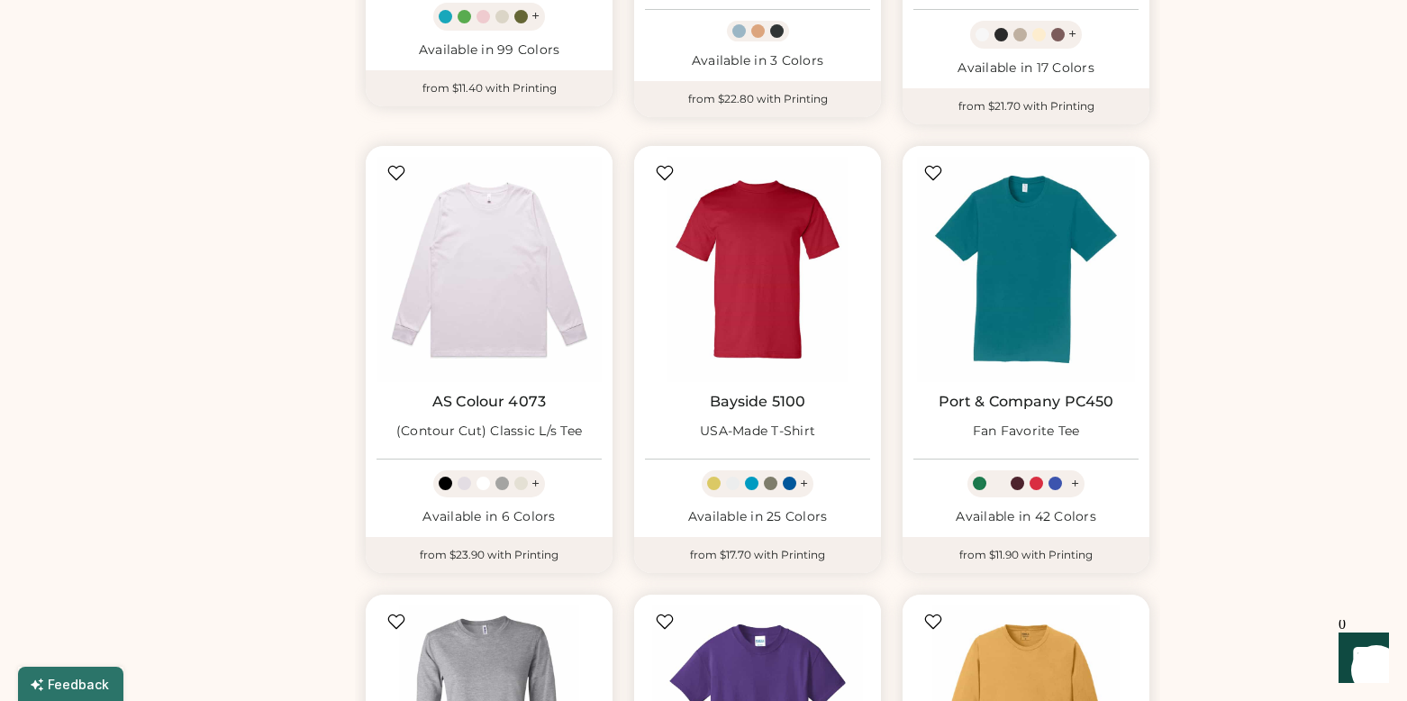
scroll to position [999, 0]
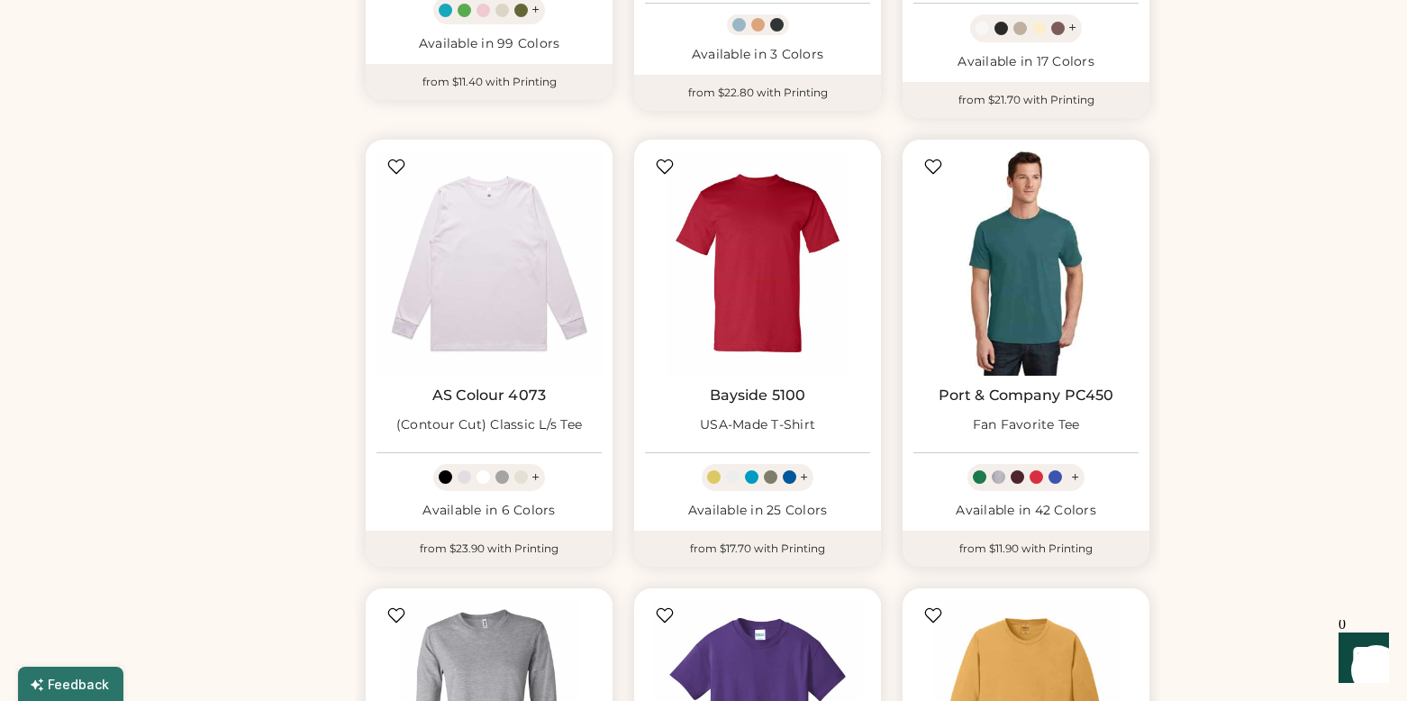
click at [1043, 248] on img at bounding box center [1025, 262] width 225 height 225
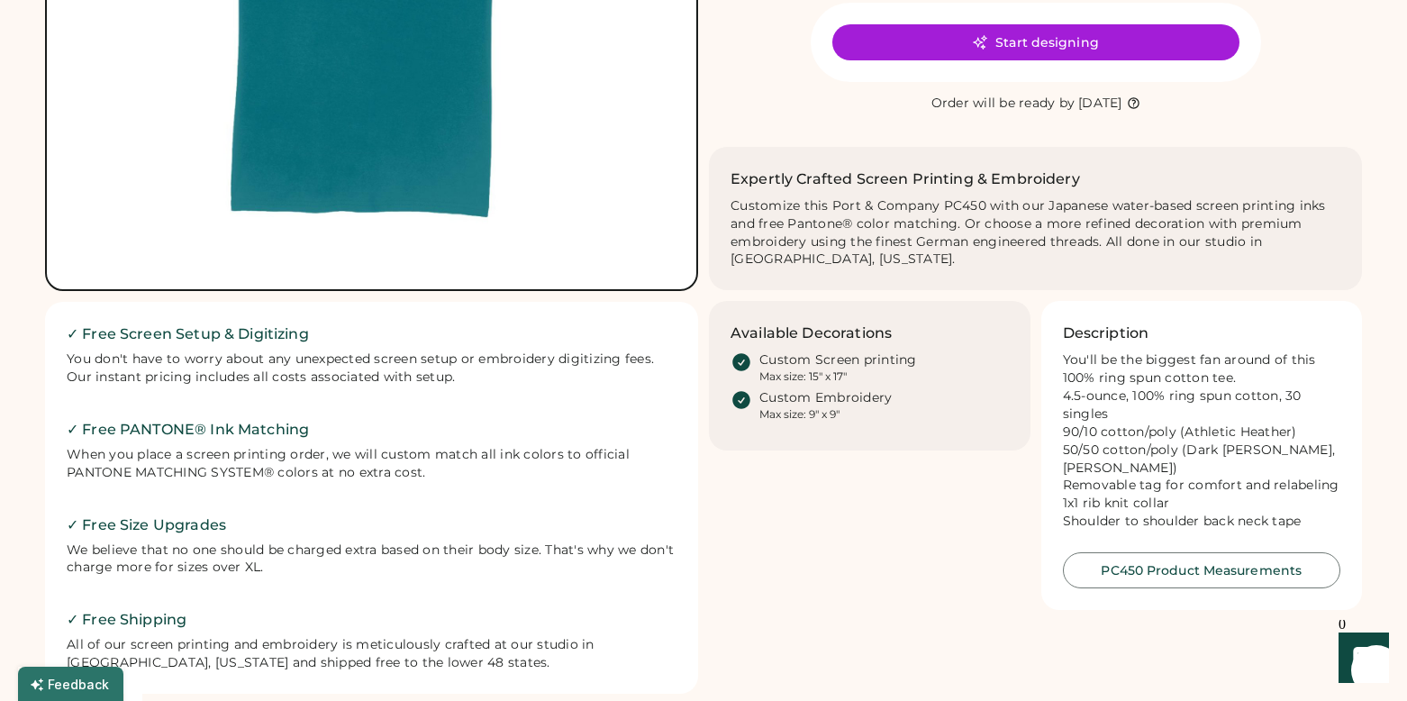
scroll to position [490, 0]
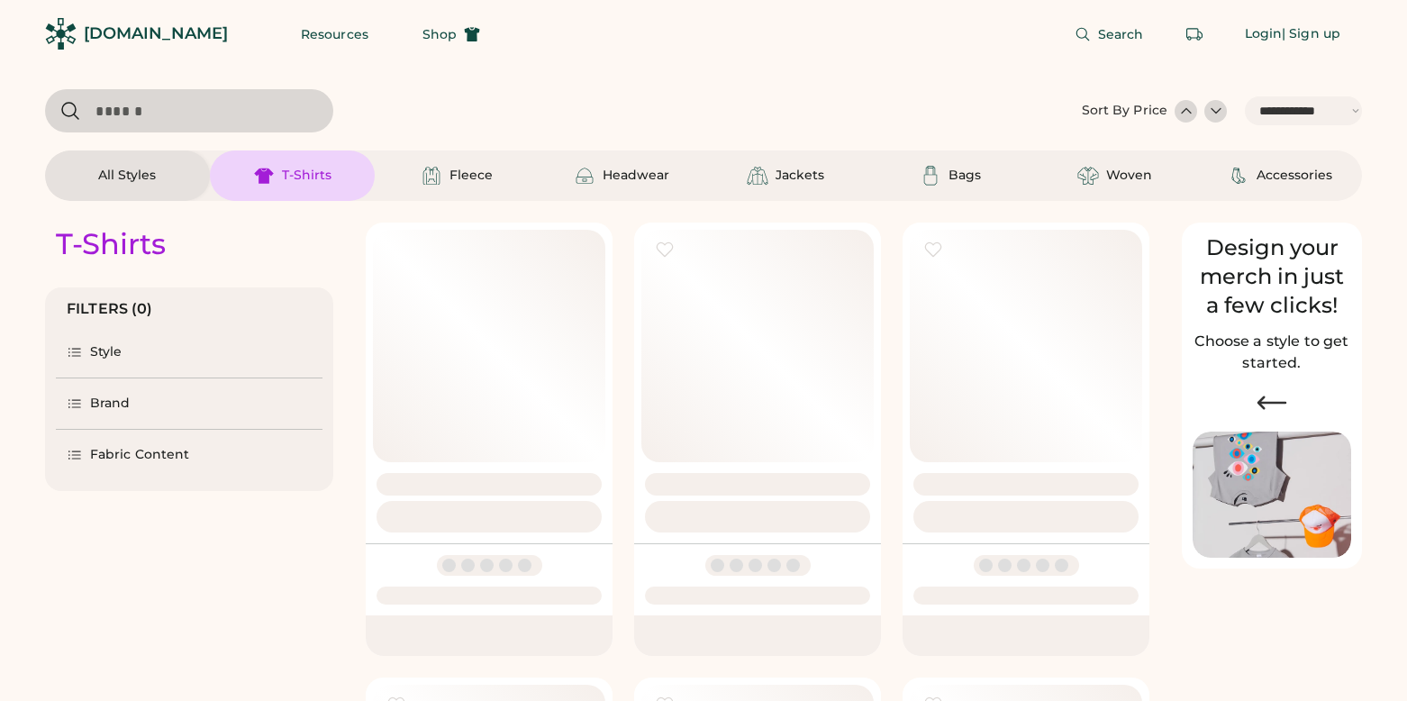
select select "*****"
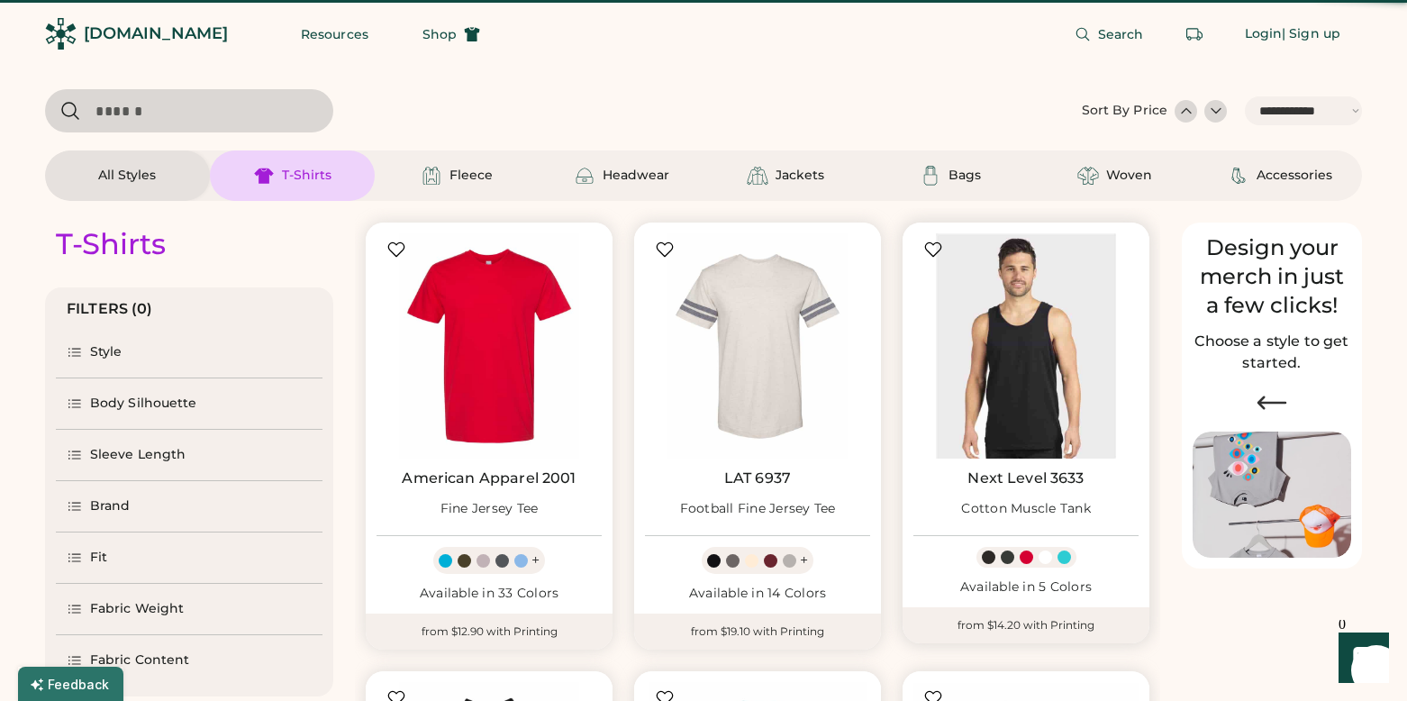
select select "*"
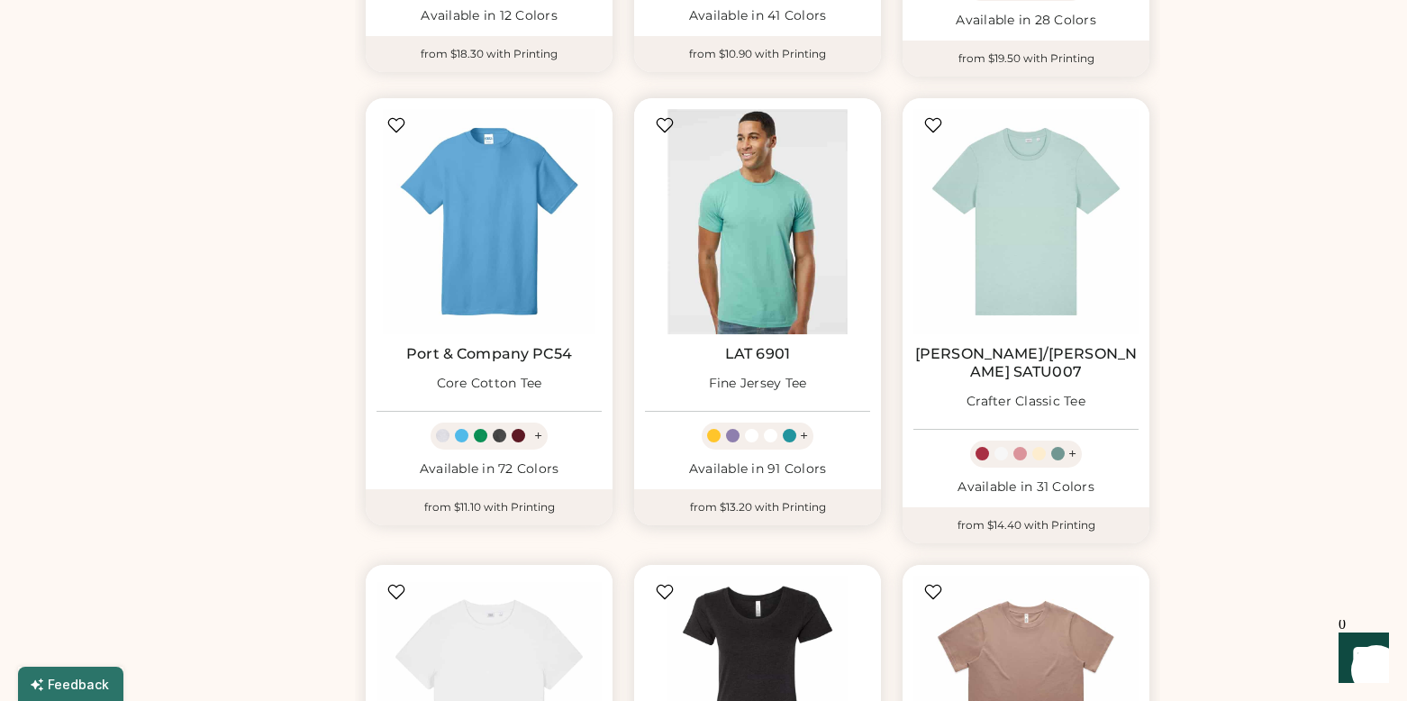
scroll to position [1955, 0]
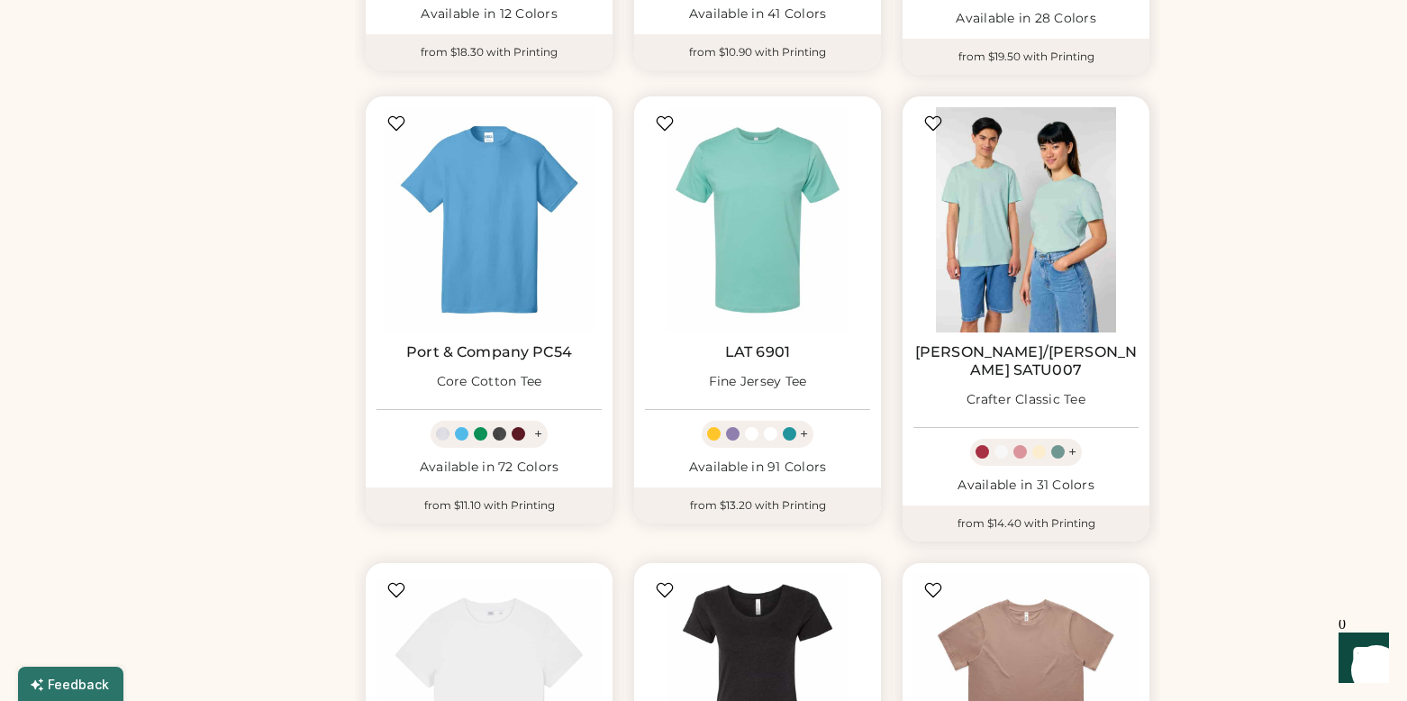
click at [1023, 200] on img at bounding box center [1025, 219] width 225 height 225
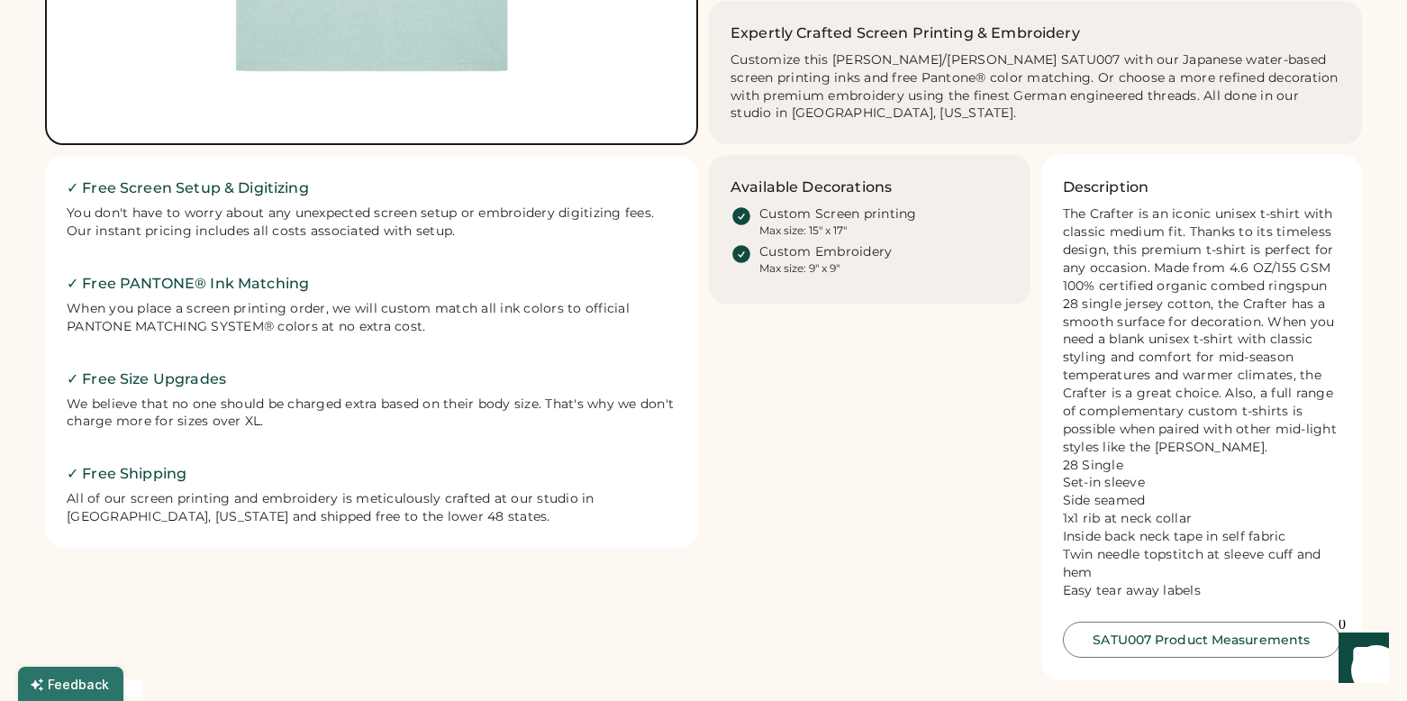
scroll to position [636, 0]
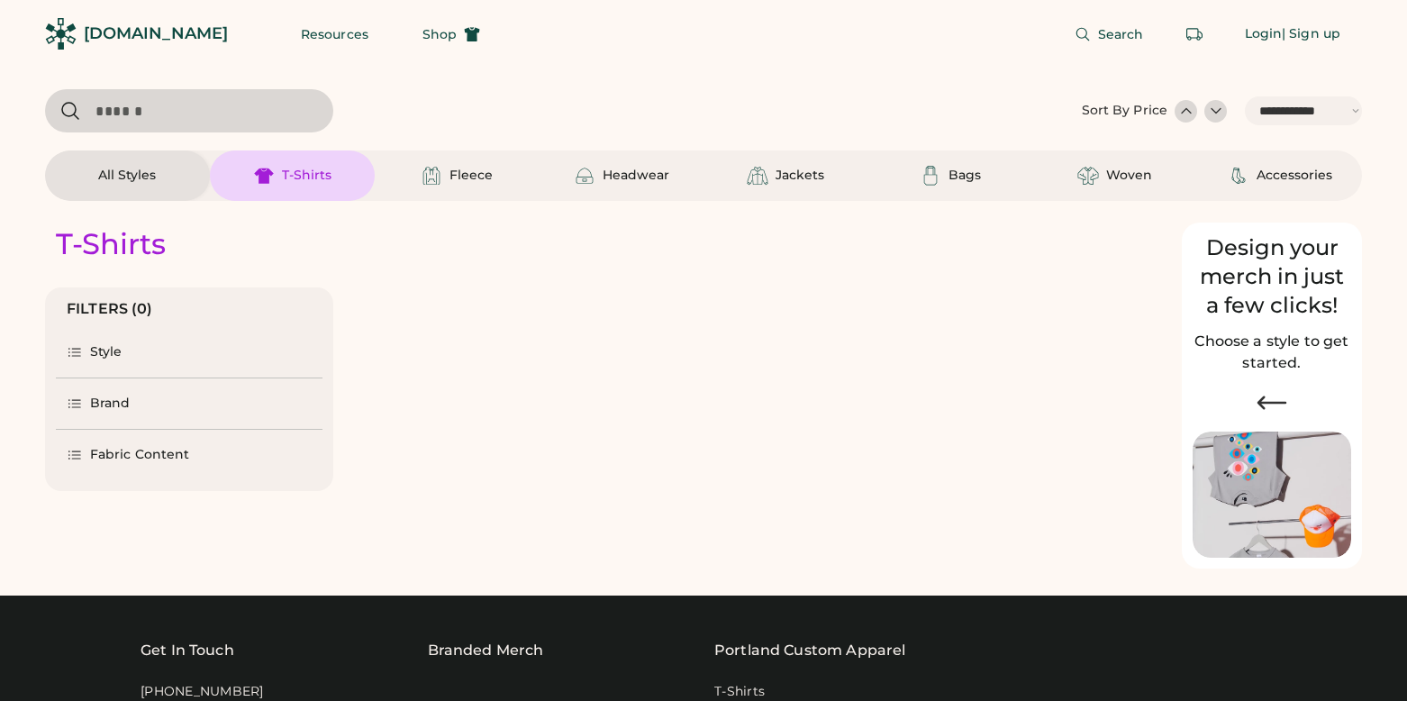
select select "*****"
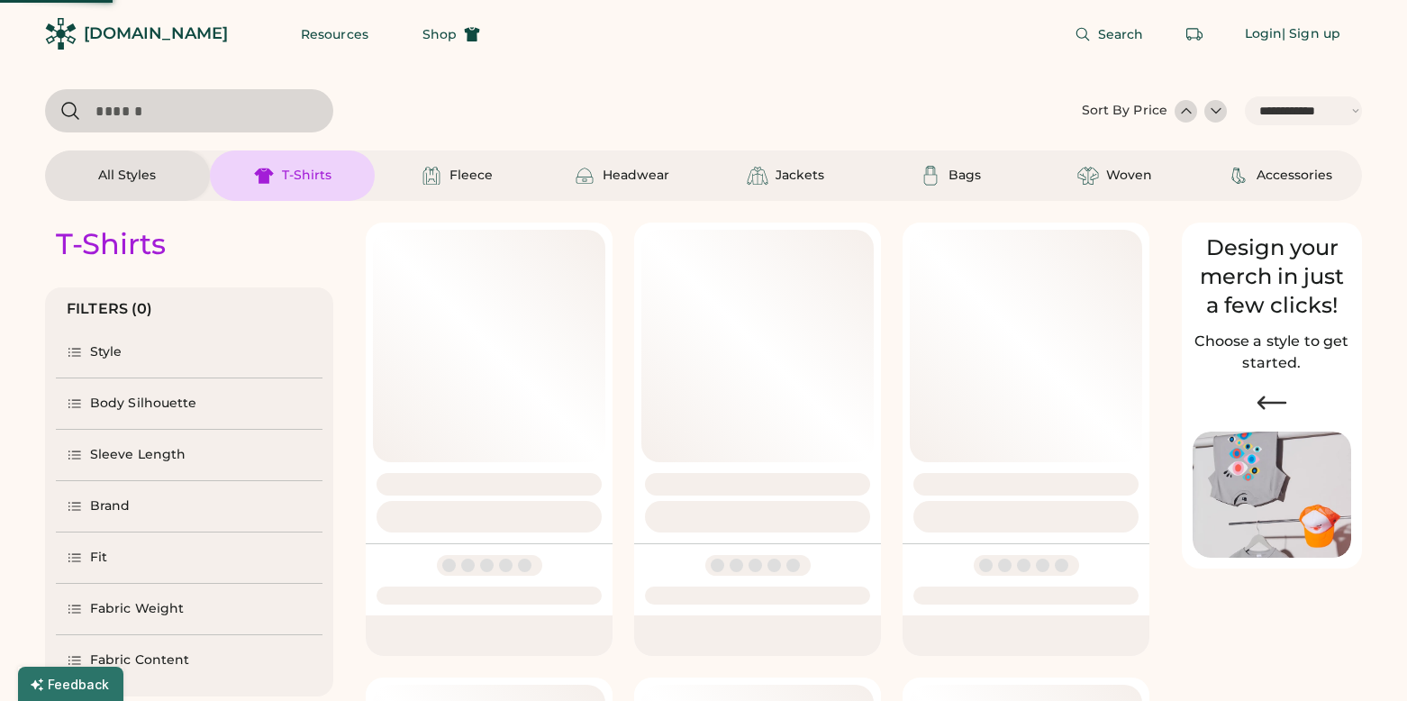
select select "*"
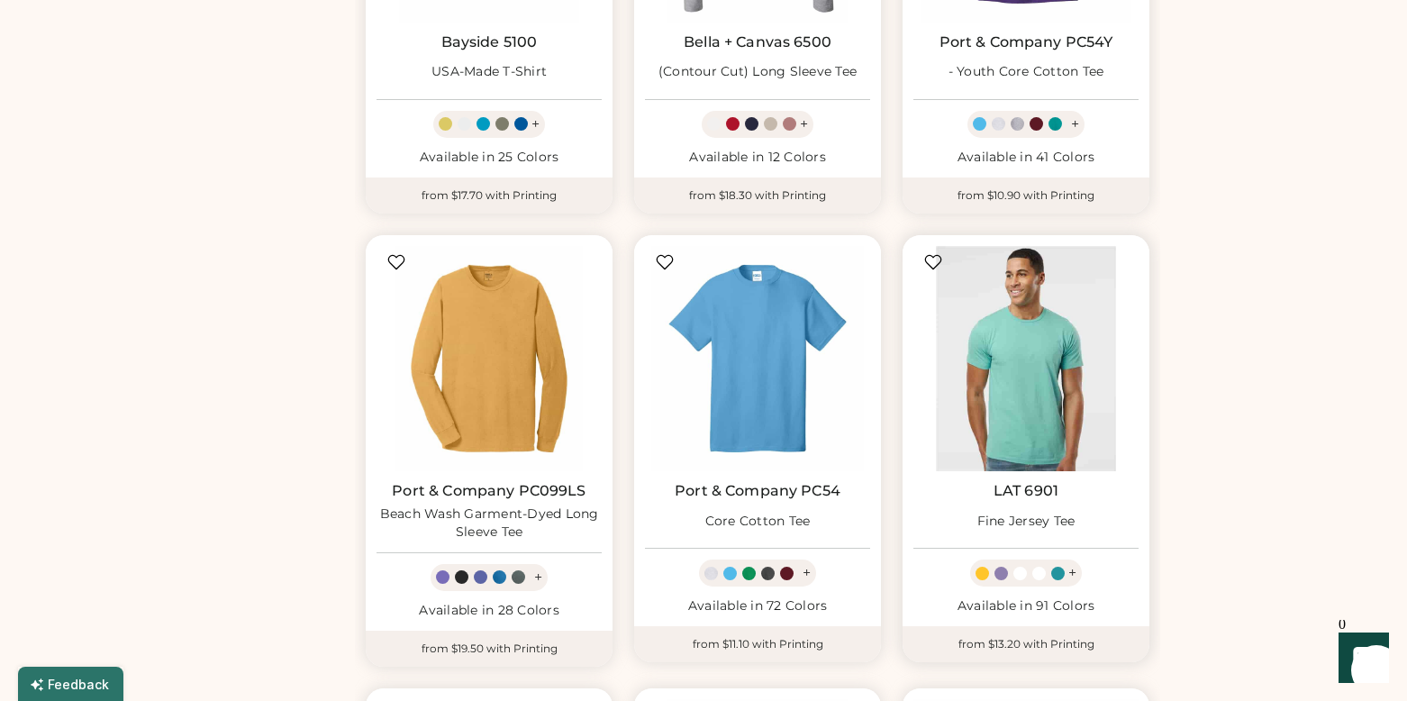
scroll to position [1813, 0]
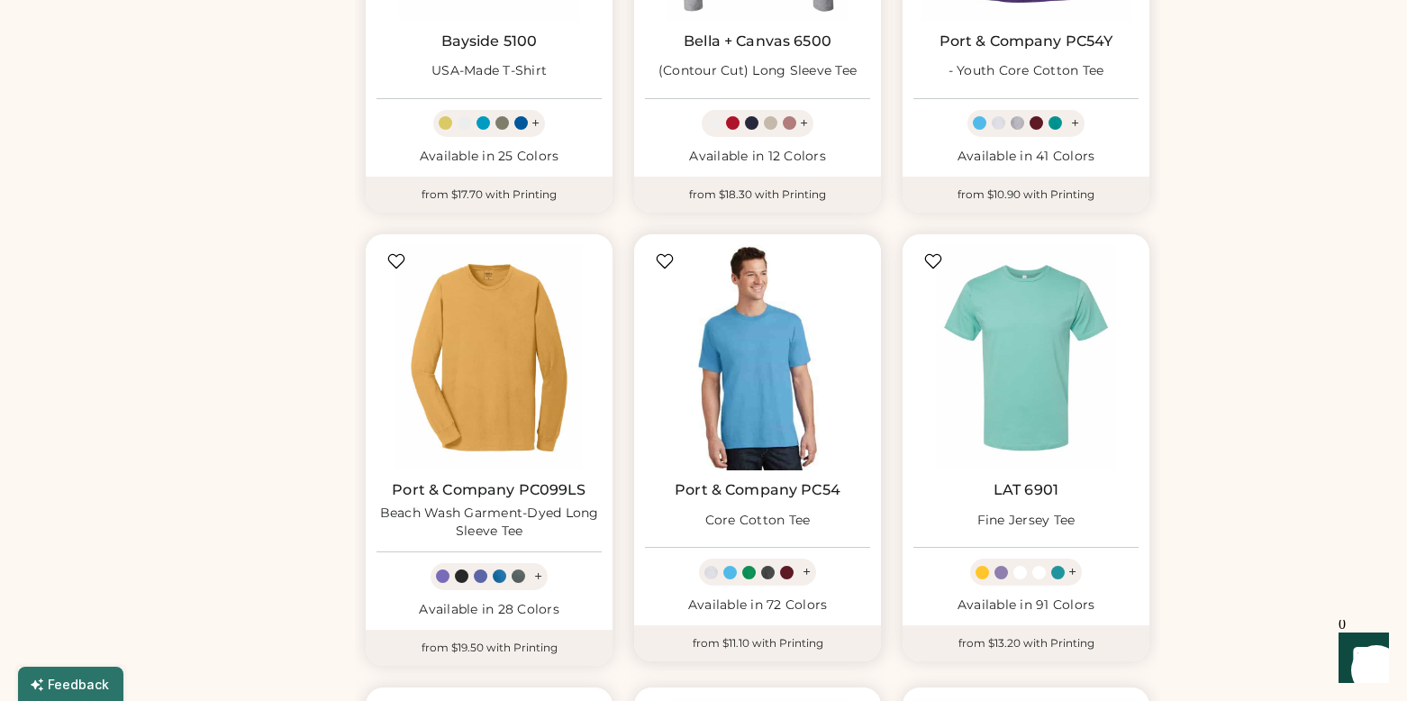
click at [821, 322] on img at bounding box center [757, 357] width 225 height 225
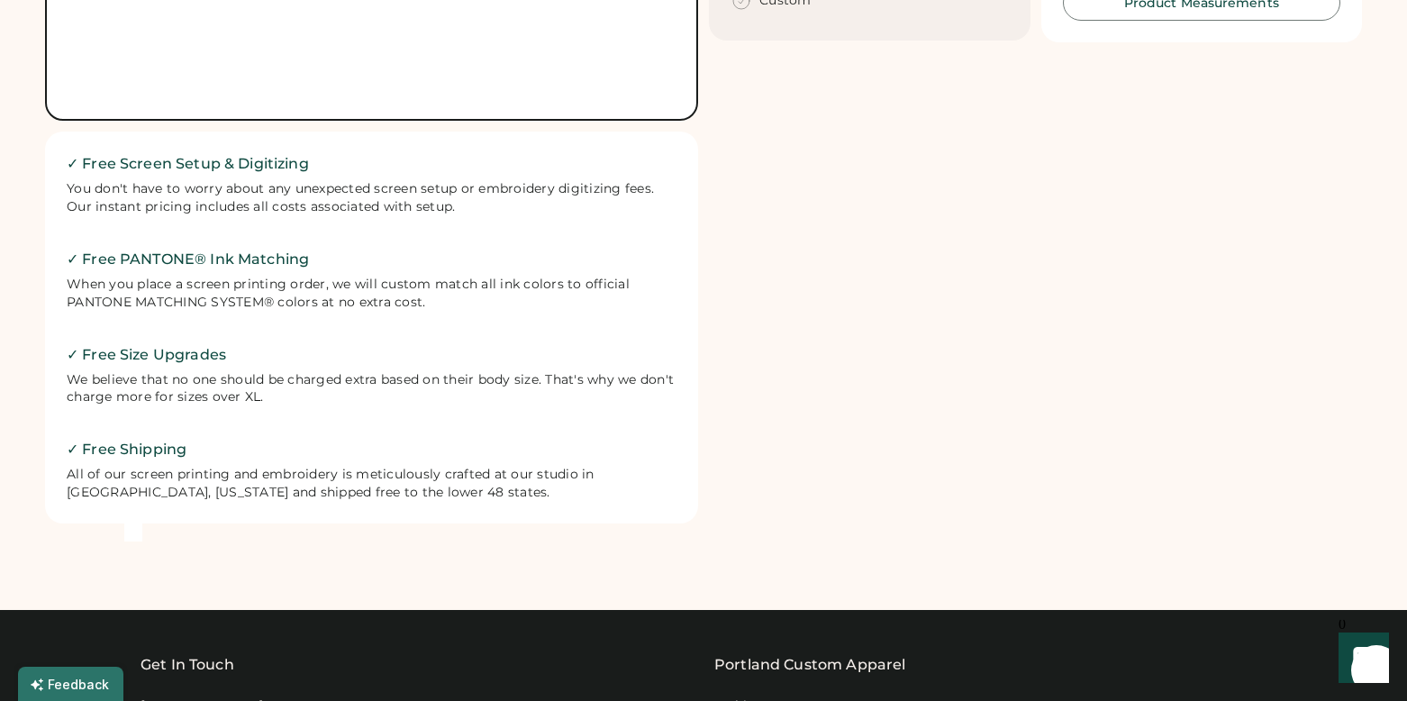
scroll to position [655, 0]
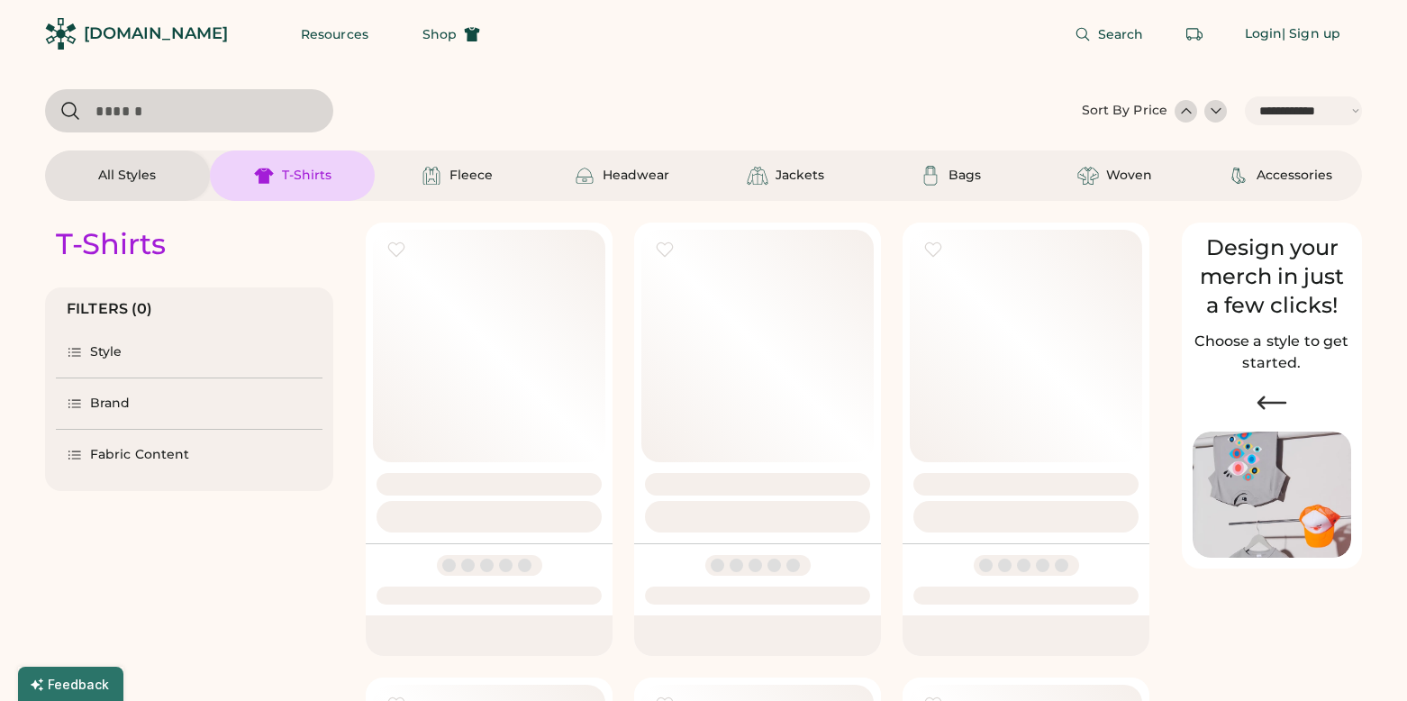
select select "*****"
select select "*"
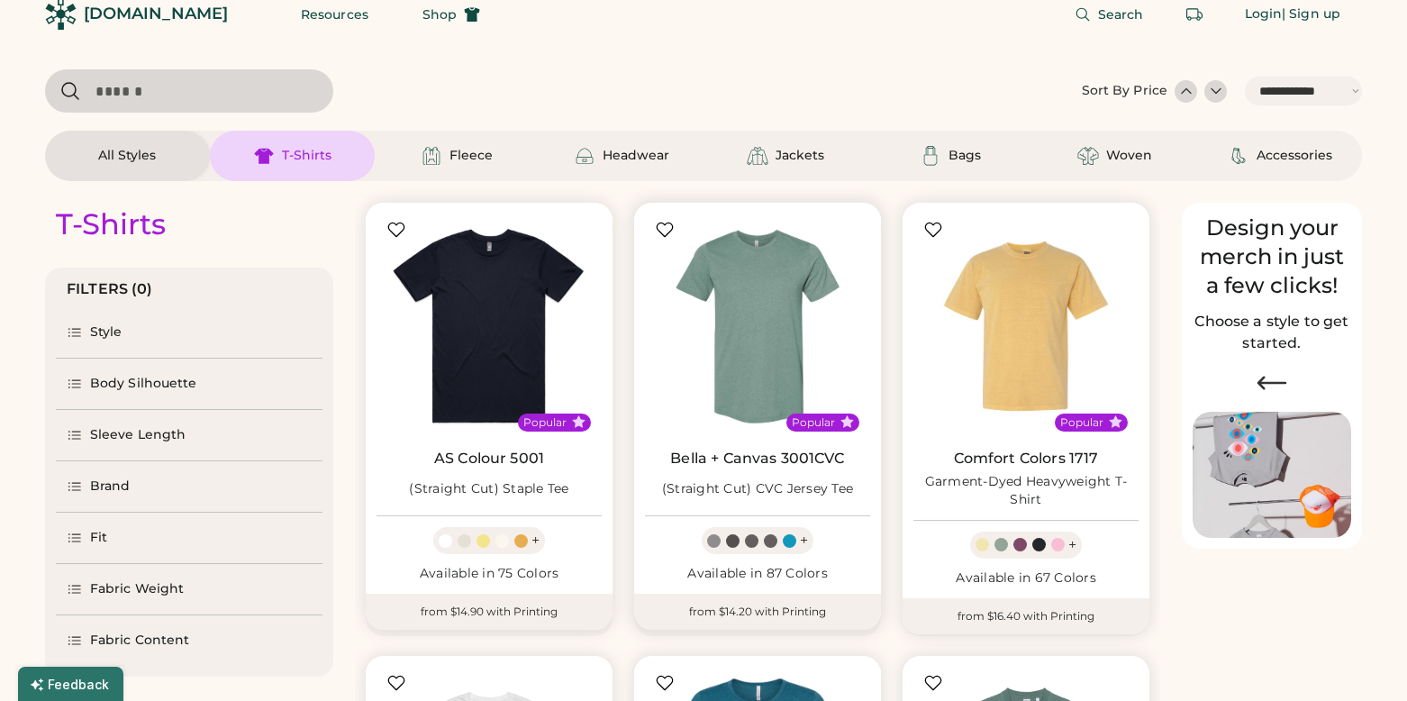
scroll to position [30, 0]
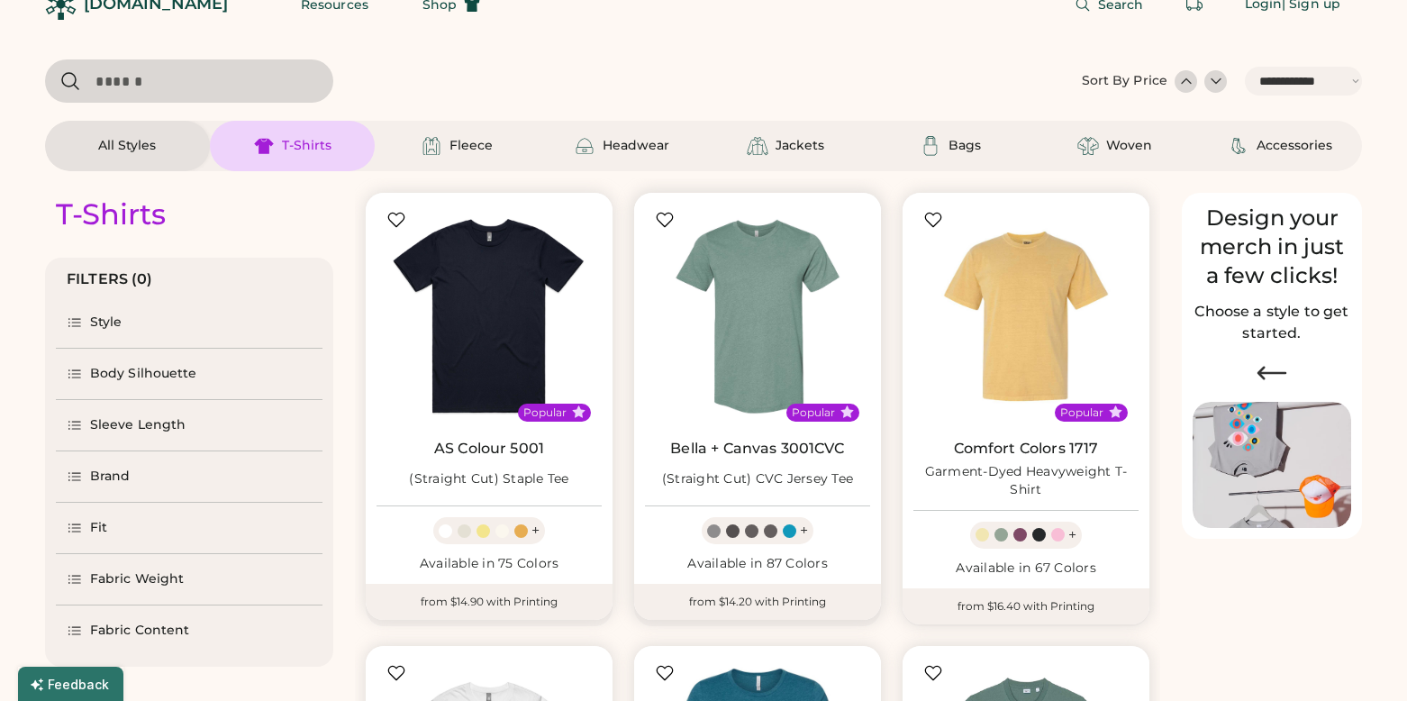
select select "*****"
select select "*"
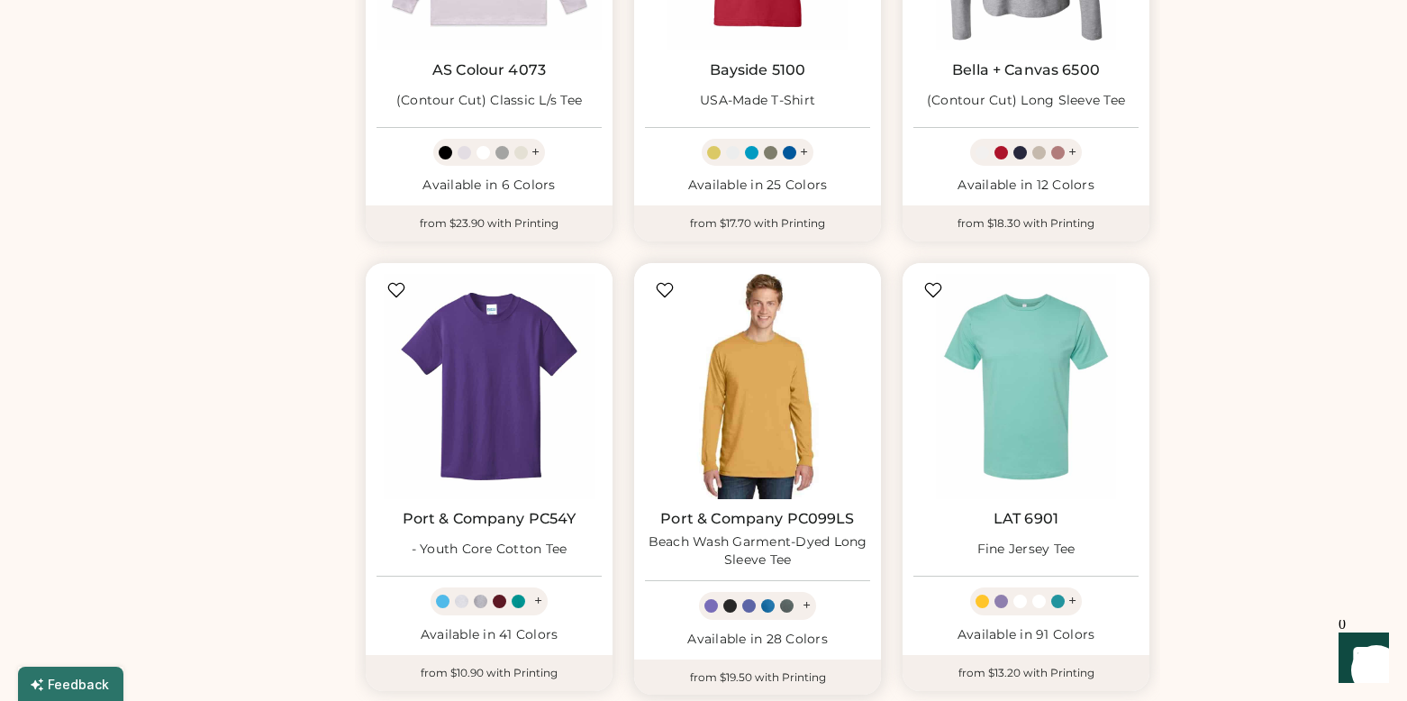
scroll to position [1775, 0]
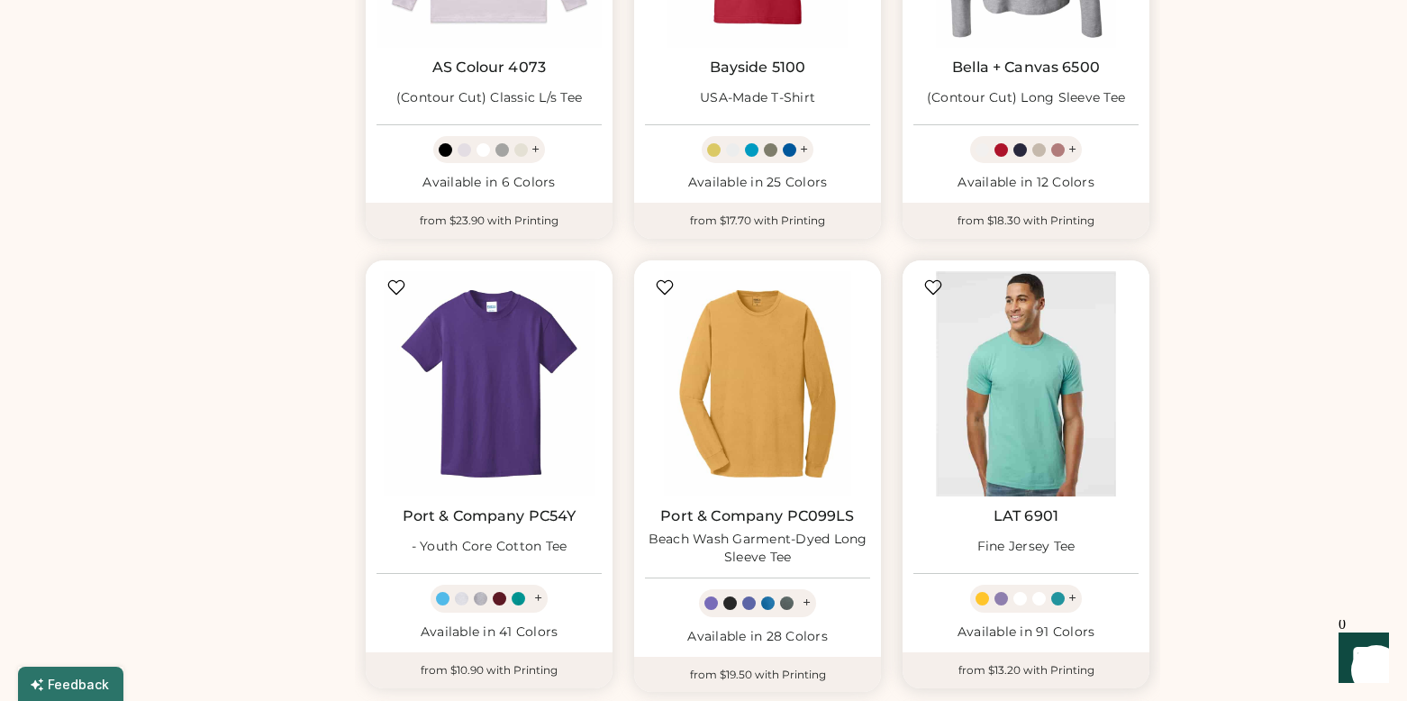
click at [976, 387] on img at bounding box center [1025, 383] width 225 height 225
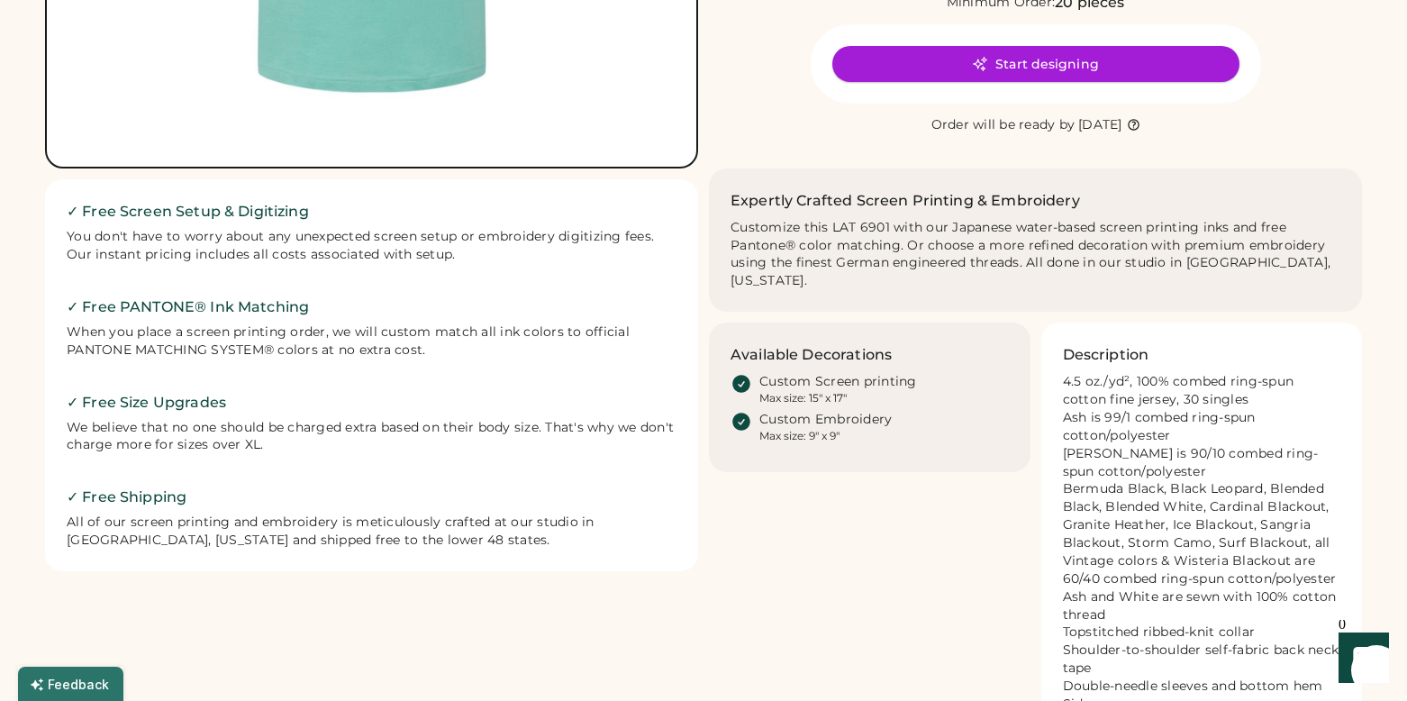
scroll to position [612, 0]
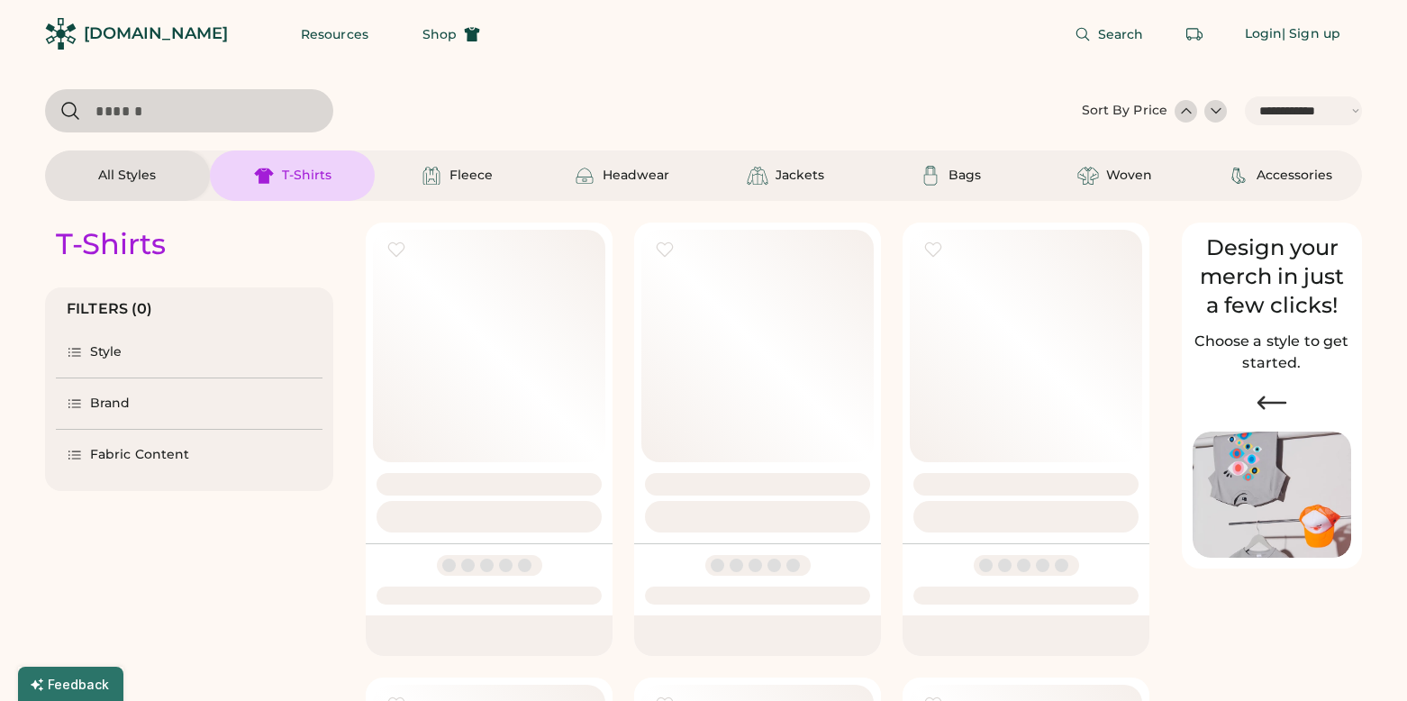
select select "*****"
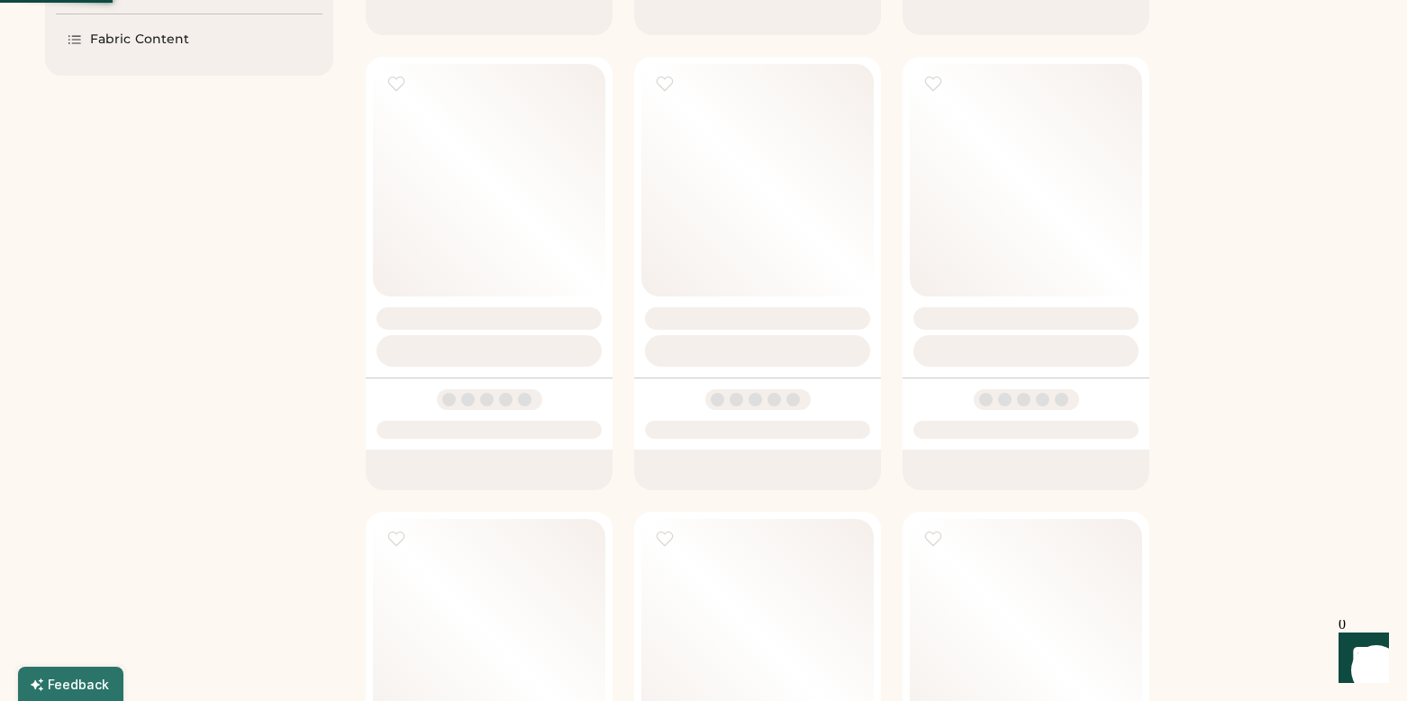
select select "*"
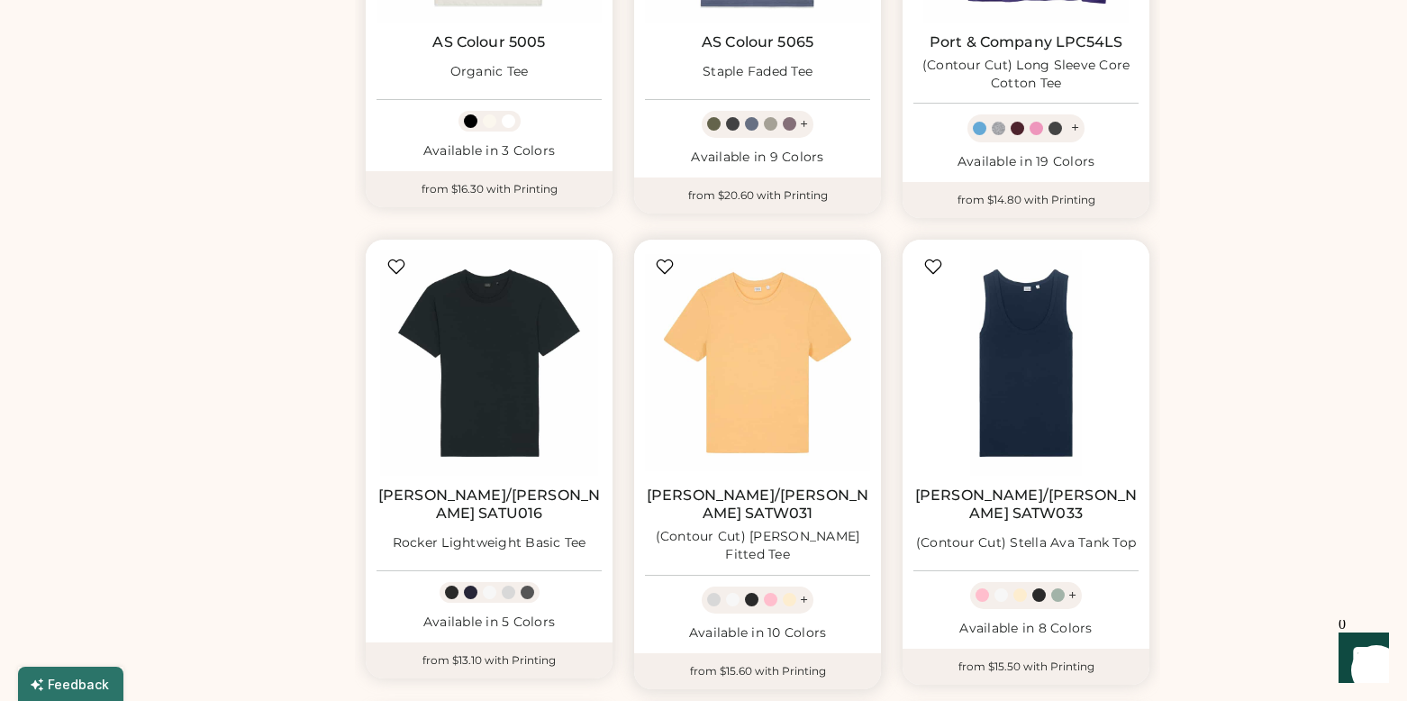
scroll to position [3653, 0]
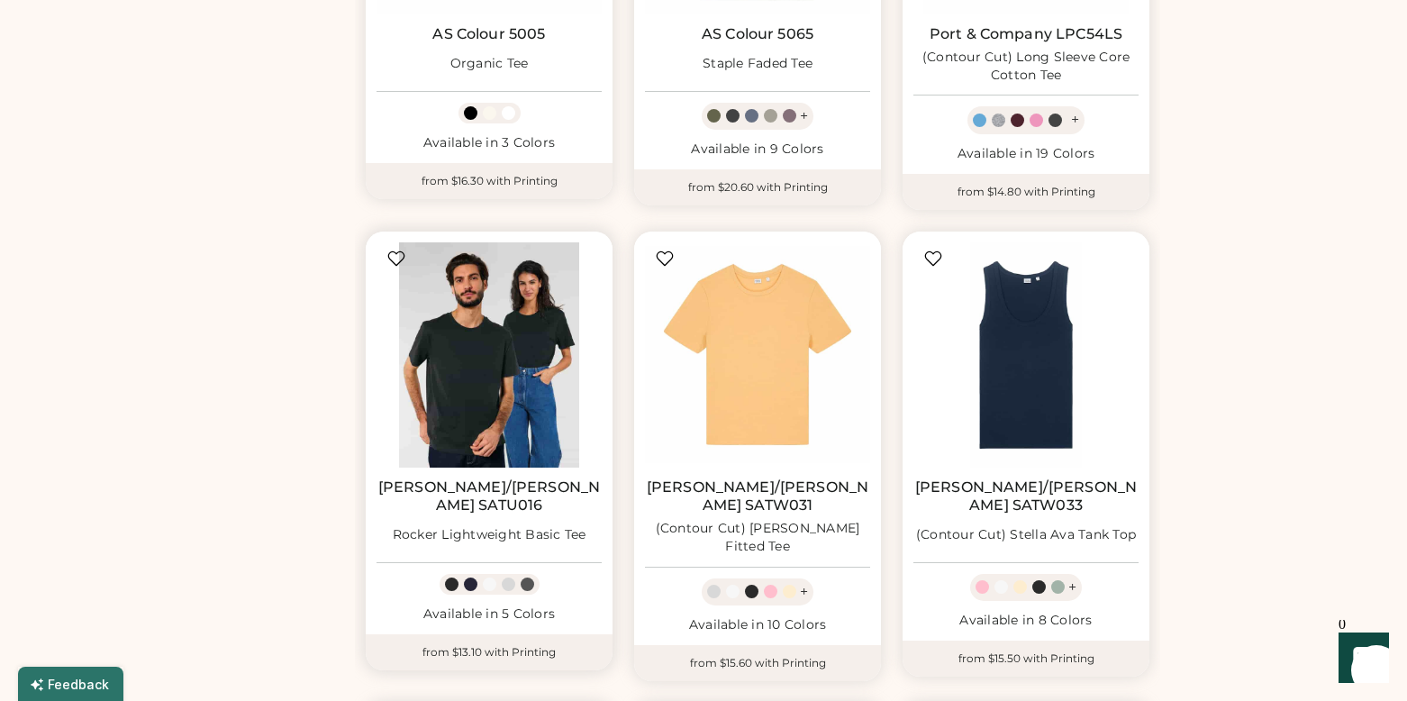
click at [476, 317] on img at bounding box center [488, 354] width 225 height 225
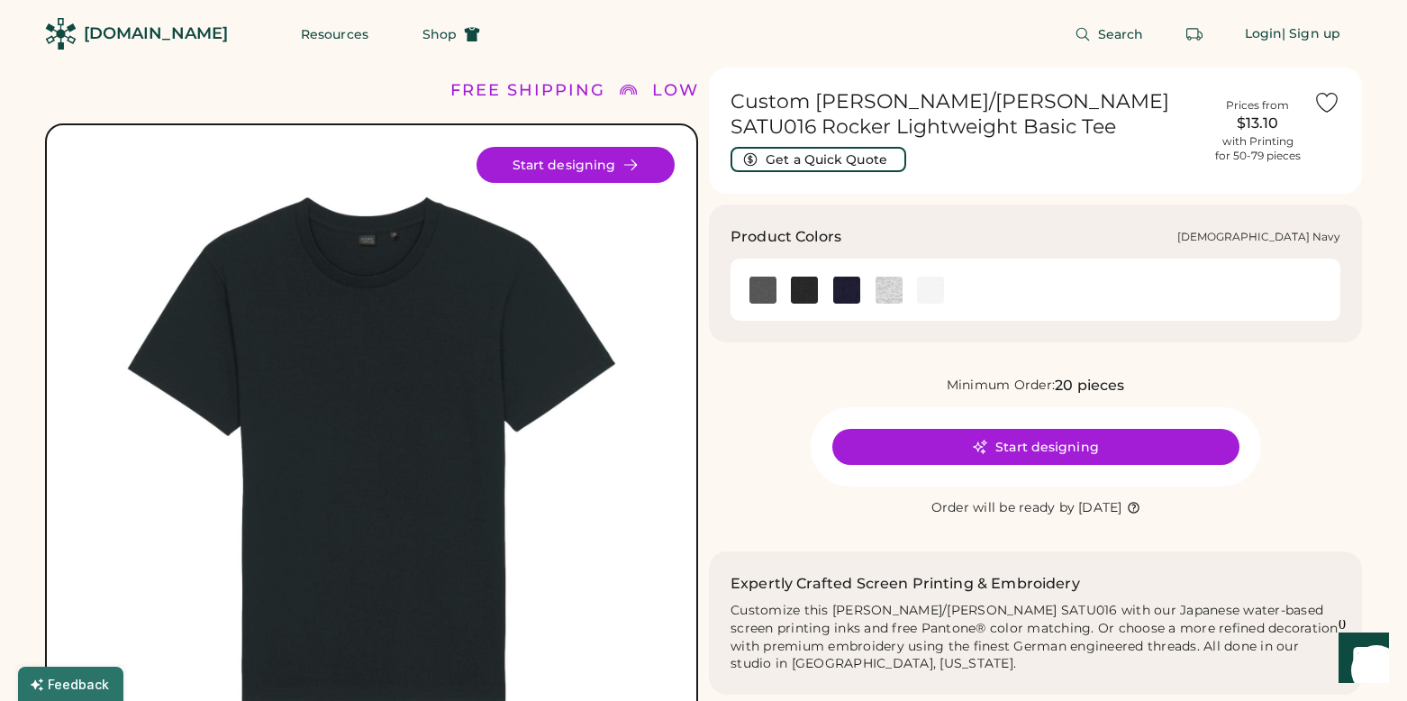
click at [842, 288] on img at bounding box center [846, 290] width 27 height 27
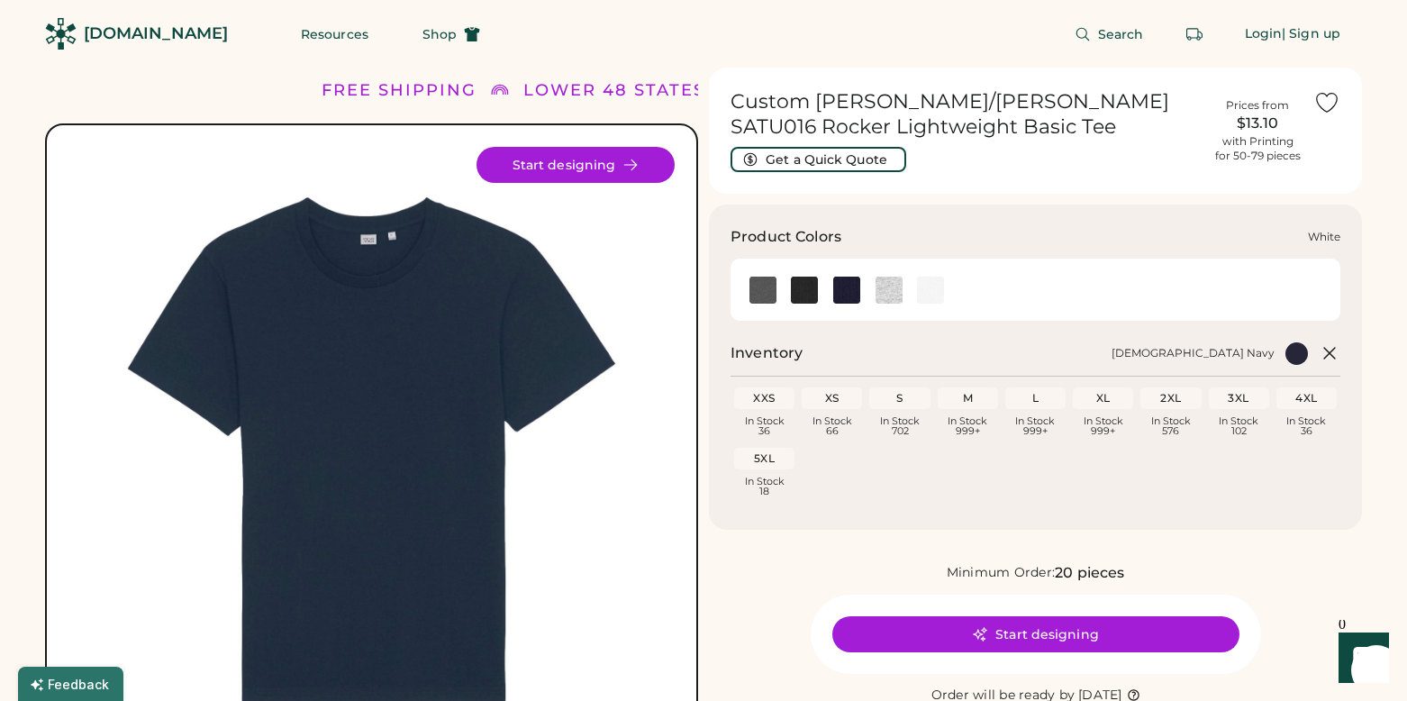
click at [936, 295] on img at bounding box center [930, 290] width 27 height 27
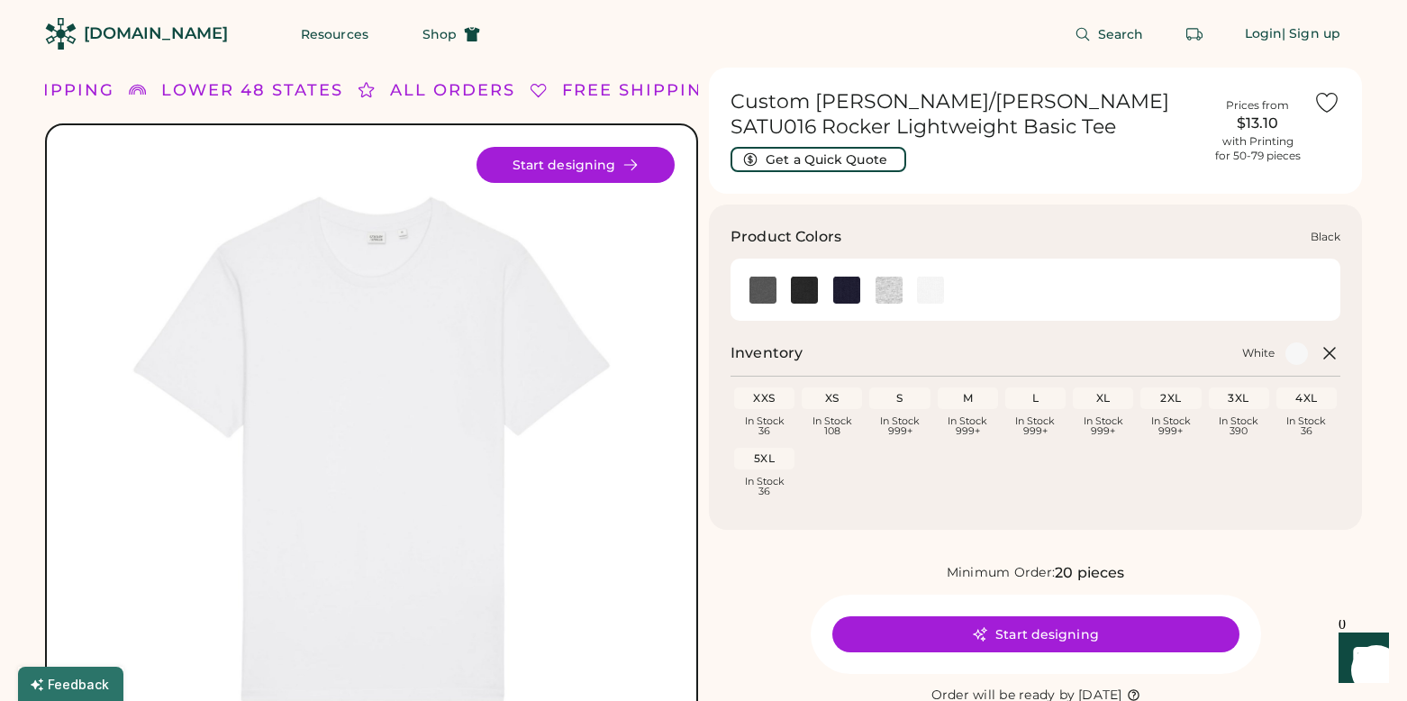
click at [809, 288] on img at bounding box center [804, 290] width 27 height 27
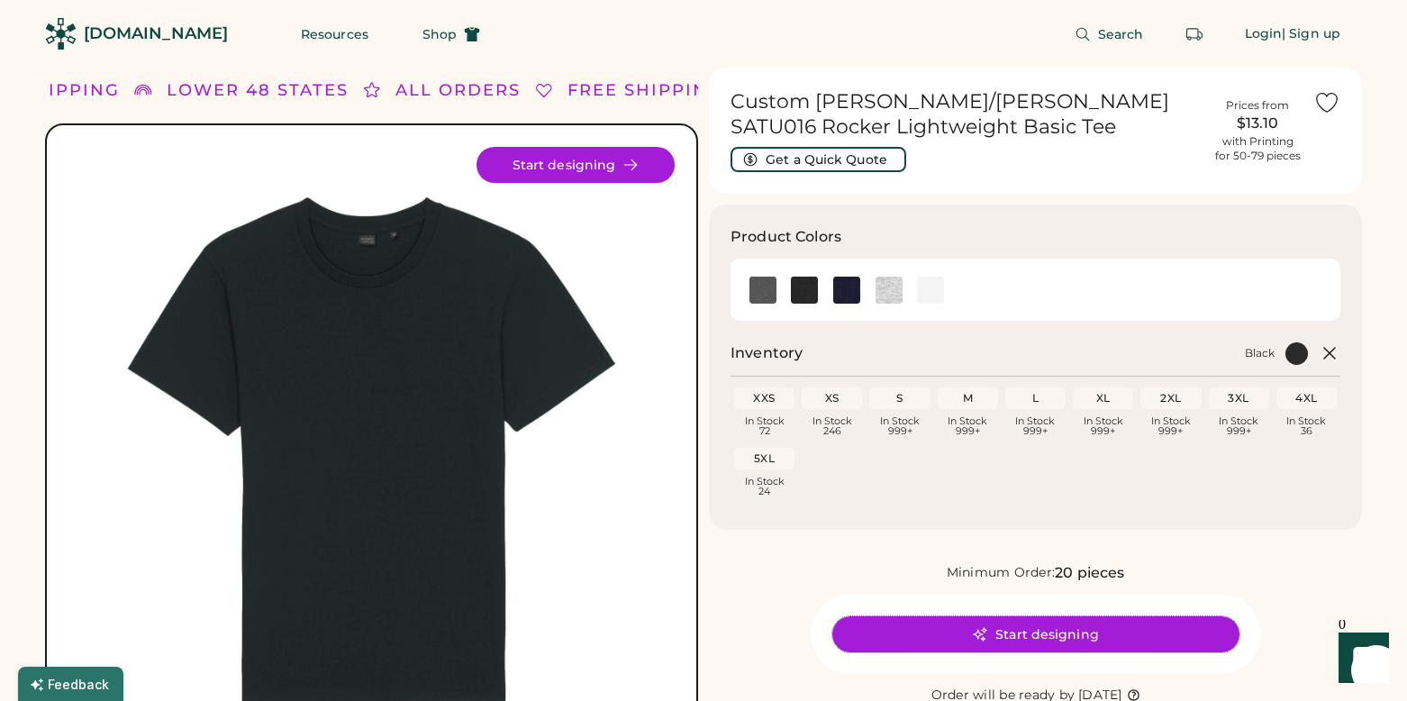
click at [938, 636] on button "Start designing" at bounding box center [1035, 634] width 407 height 36
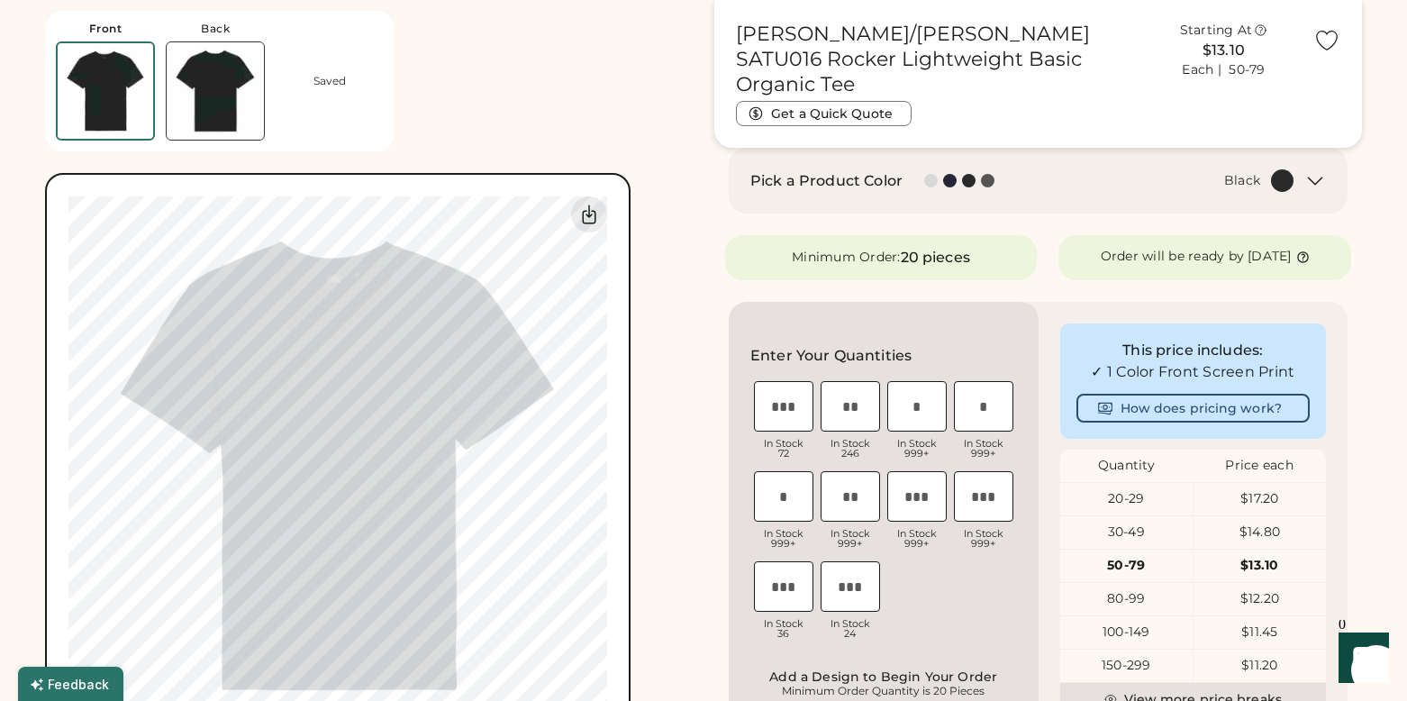
scroll to position [251, 0]
click at [1244, 422] on button "How does pricing work?" at bounding box center [1193, 407] width 234 height 29
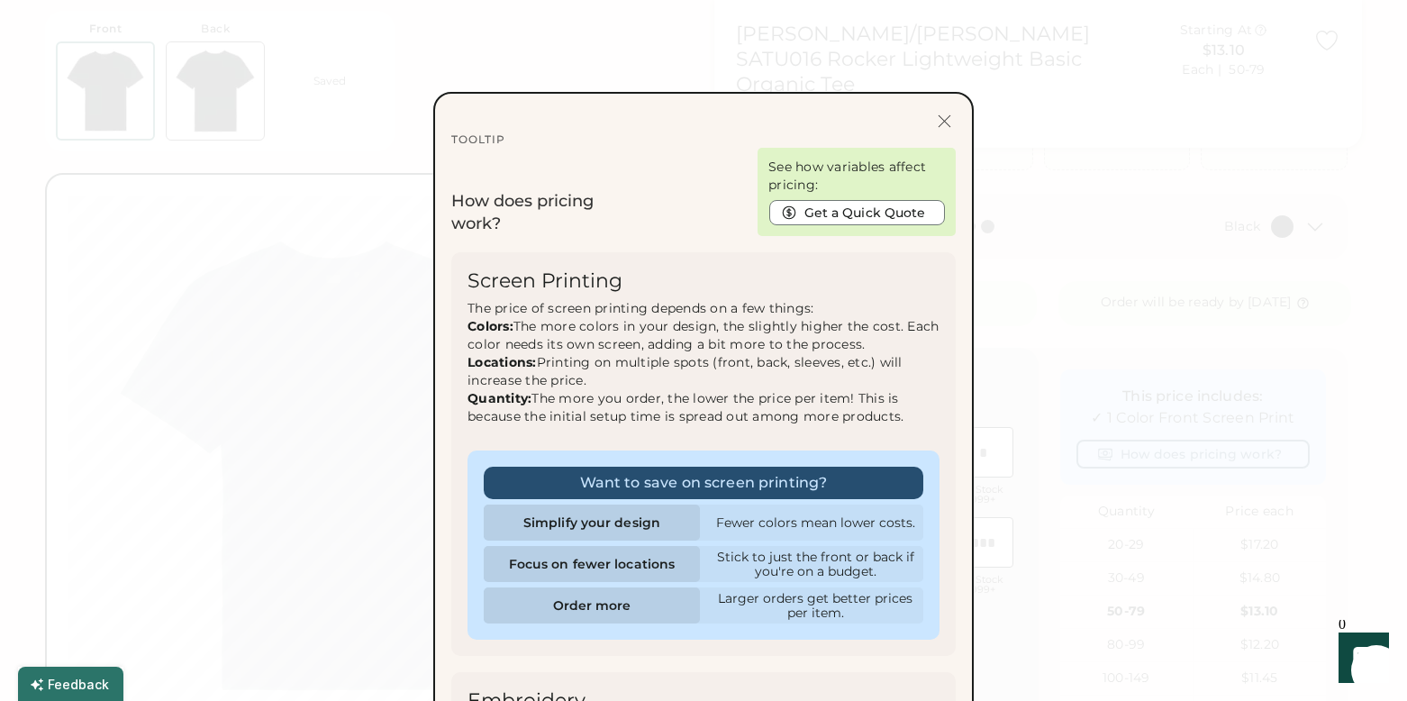
scroll to position [202, 0]
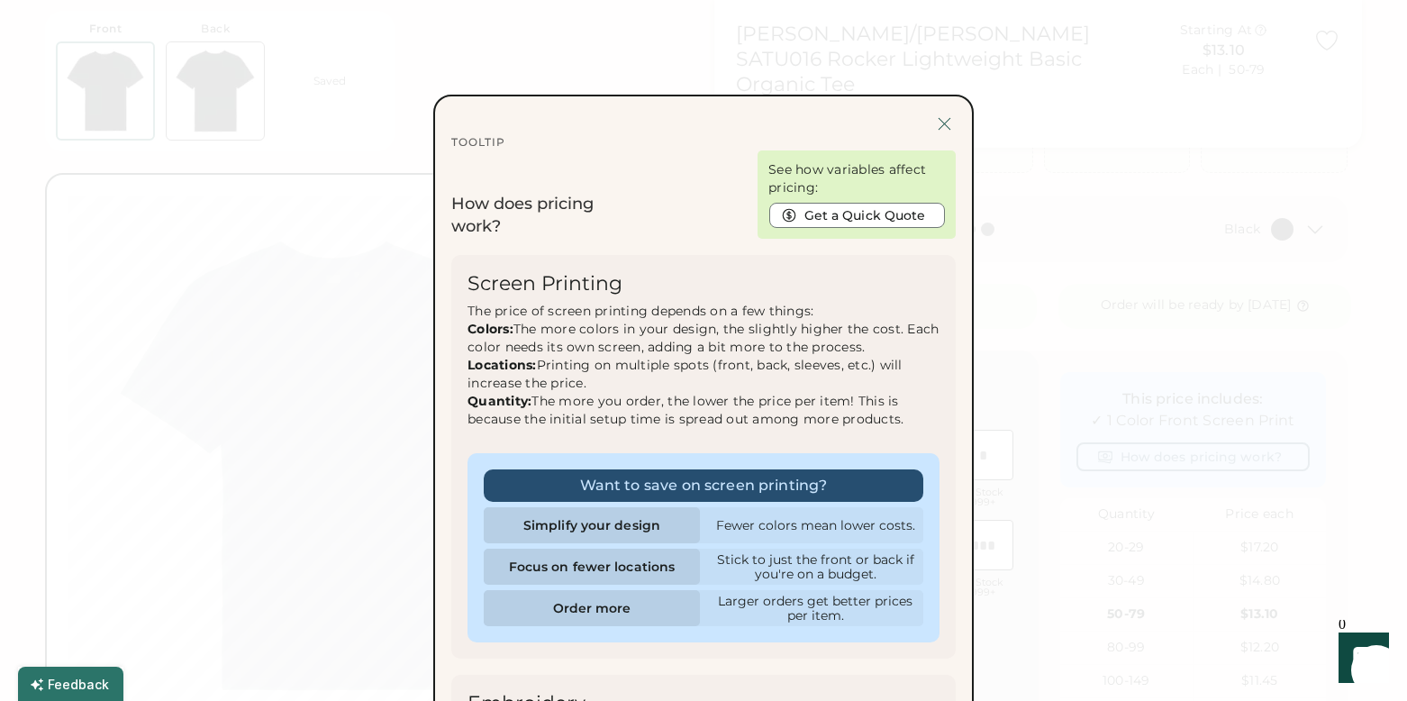
click at [942, 120] on div at bounding box center [944, 124] width 23 height 23
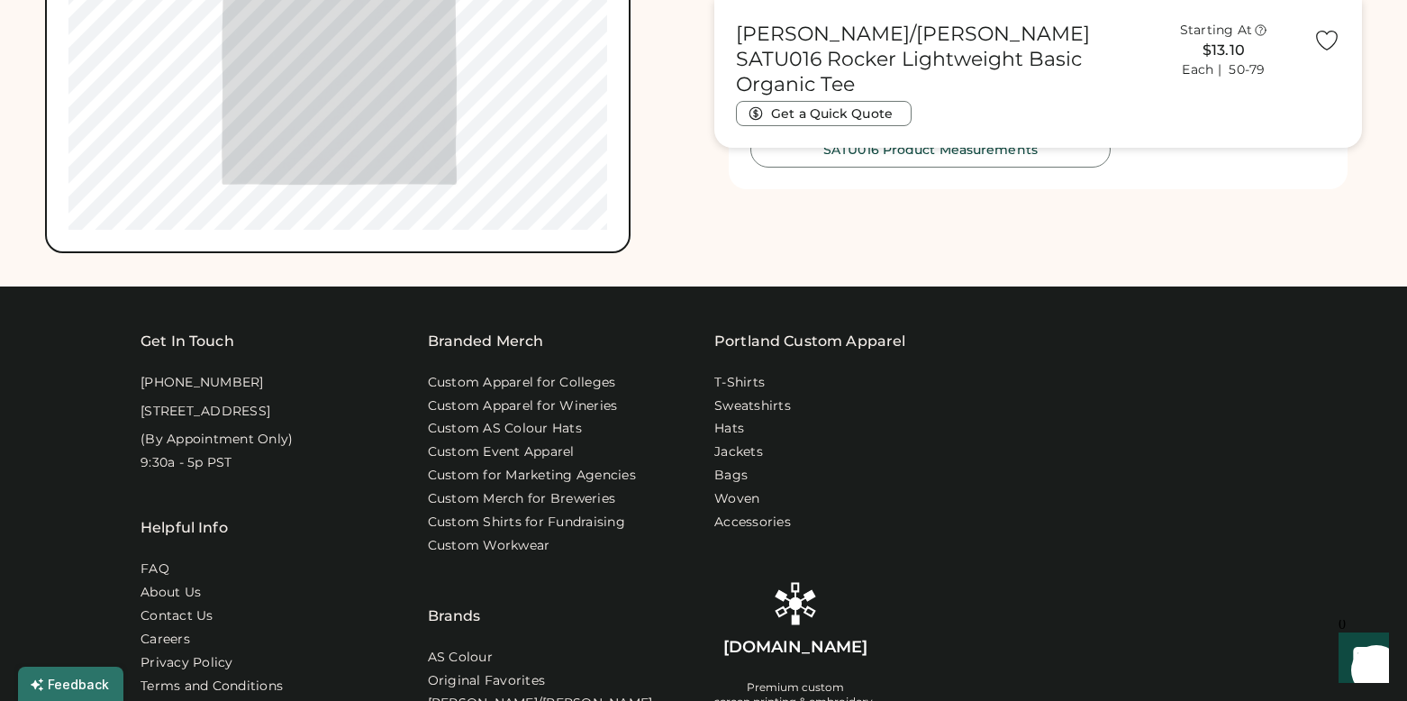
scroll to position [1272, 0]
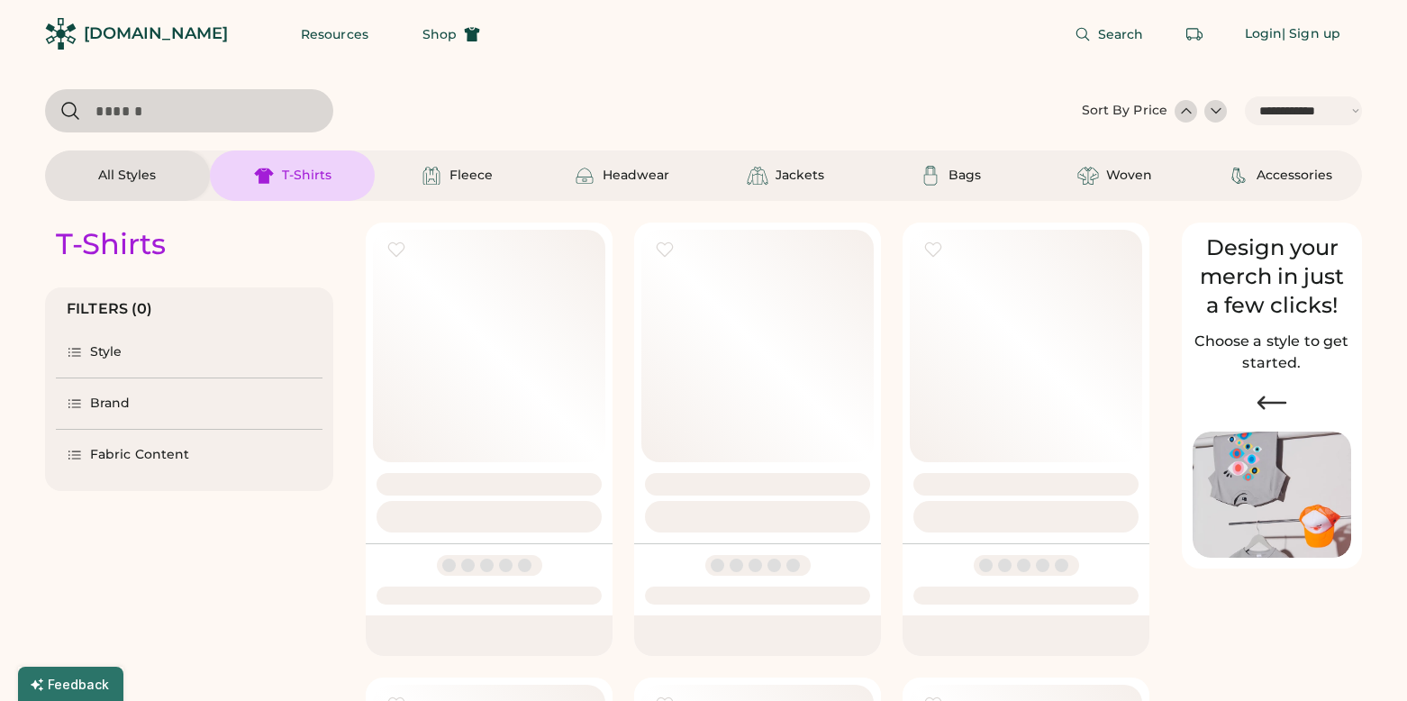
select select "*****"
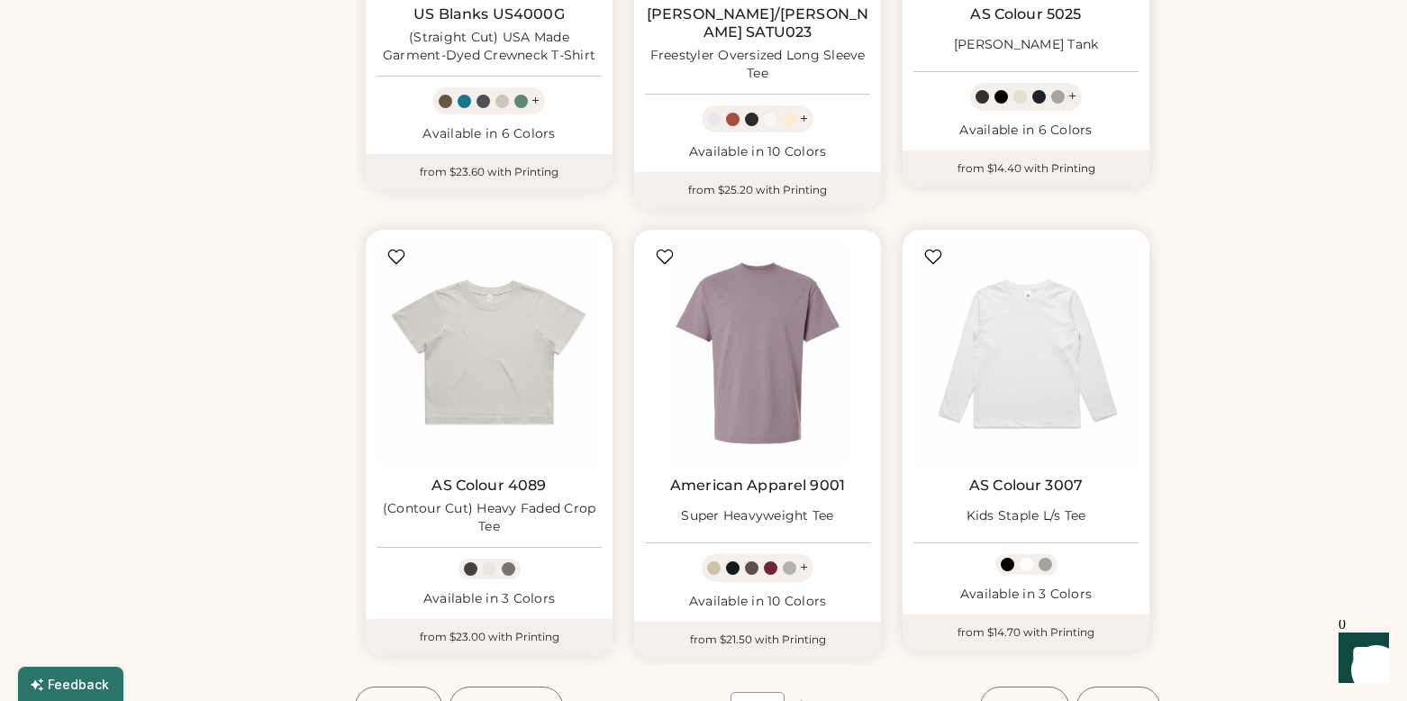
scroll to position [5047, 0]
click at [1013, 698] on span "Next" at bounding box center [1017, 704] width 31 height 13
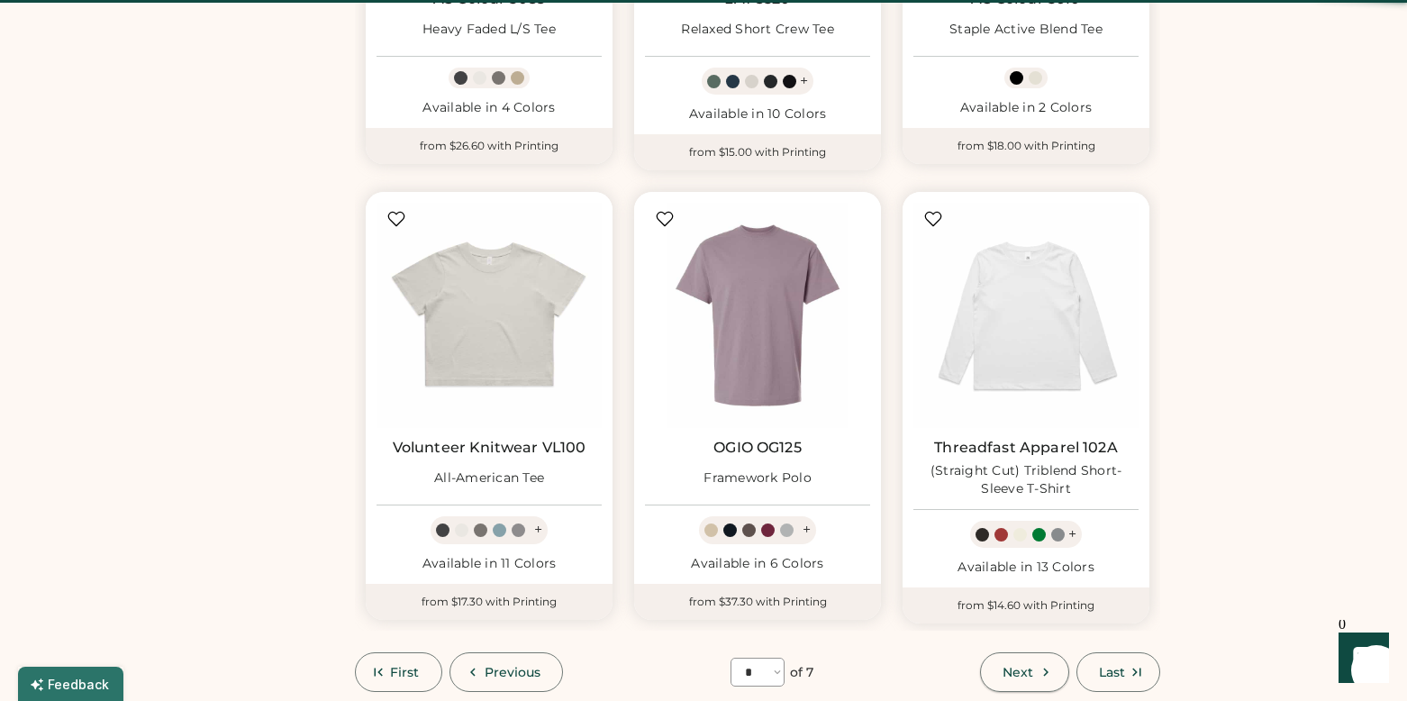
select select "*"
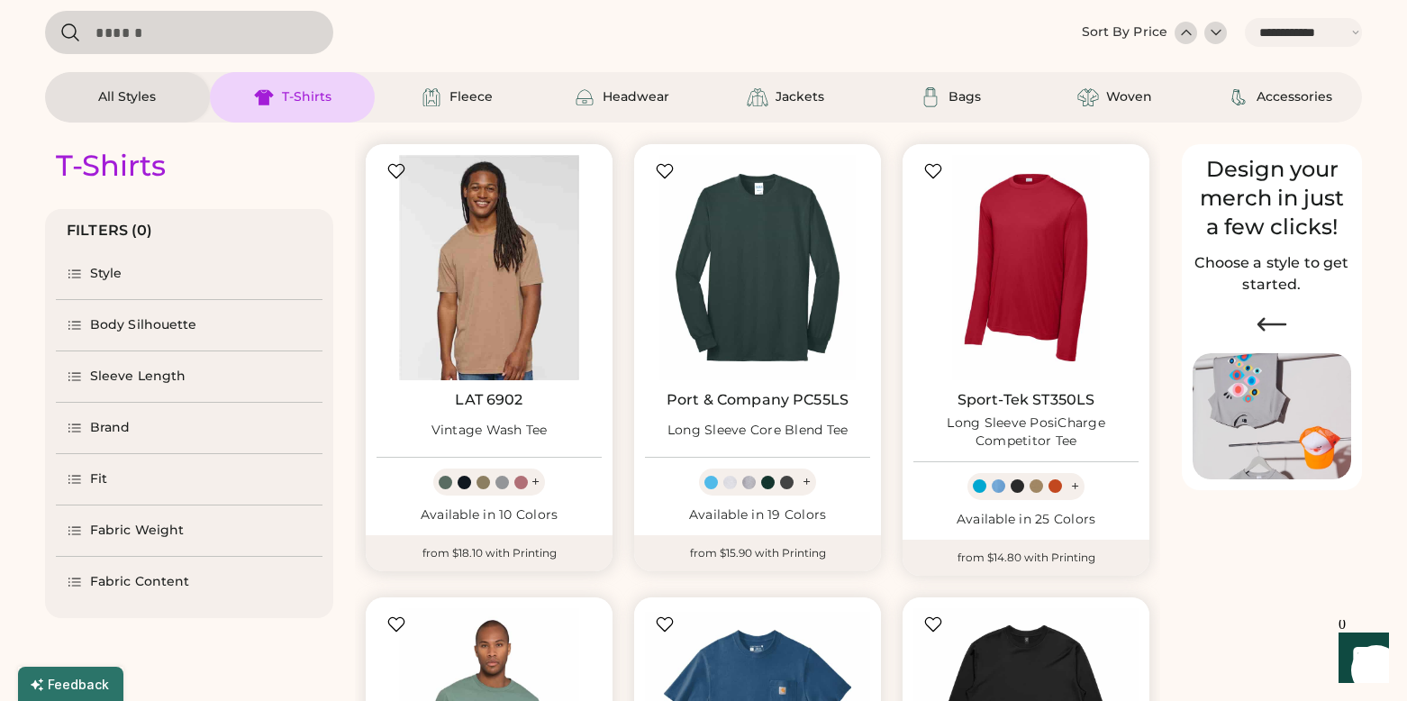
click at [492, 294] on img at bounding box center [488, 267] width 225 height 225
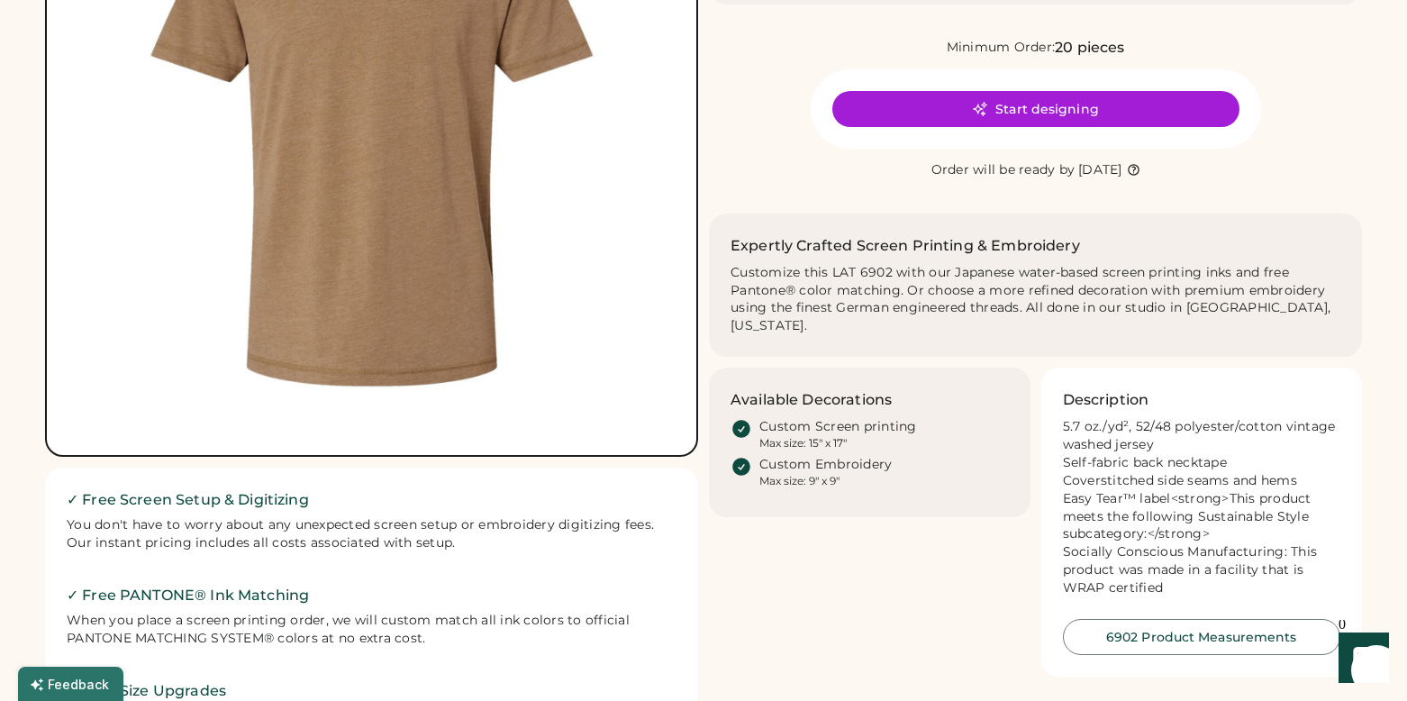
scroll to position [363, 0]
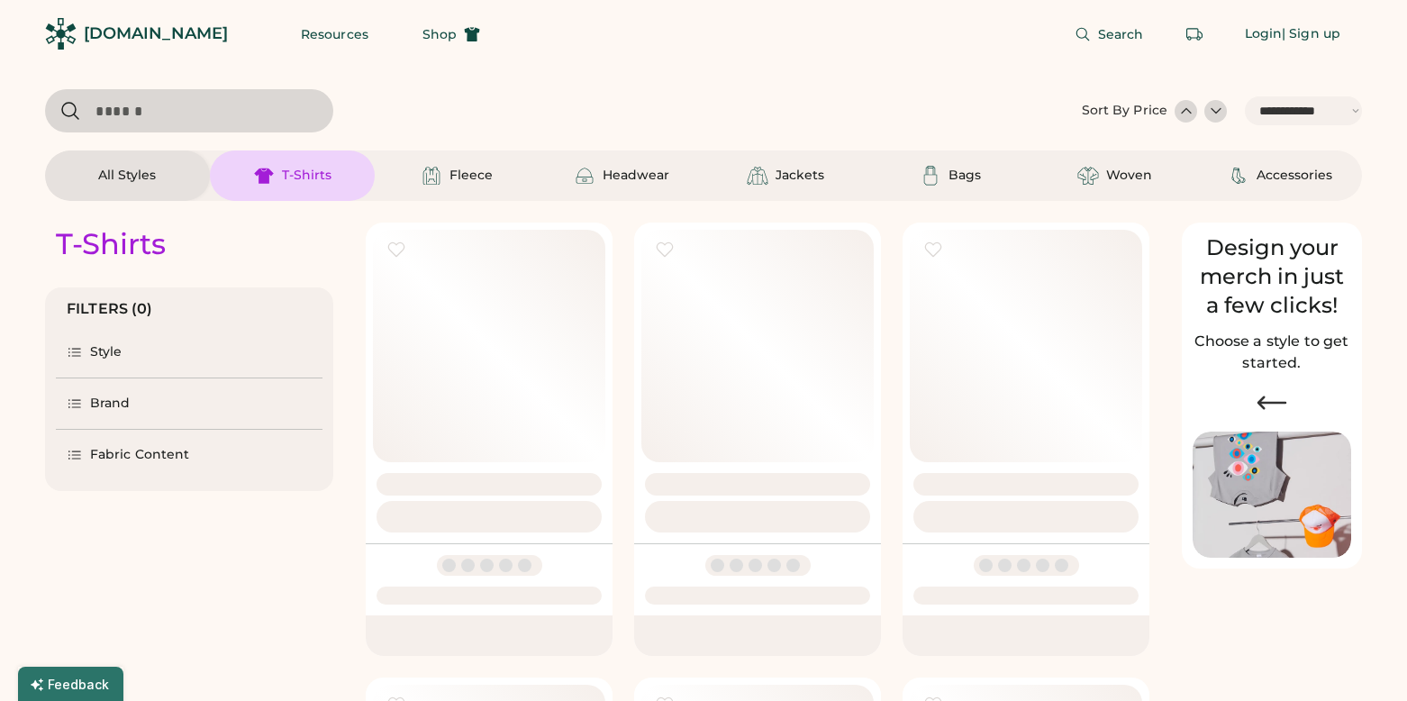
select select "*****"
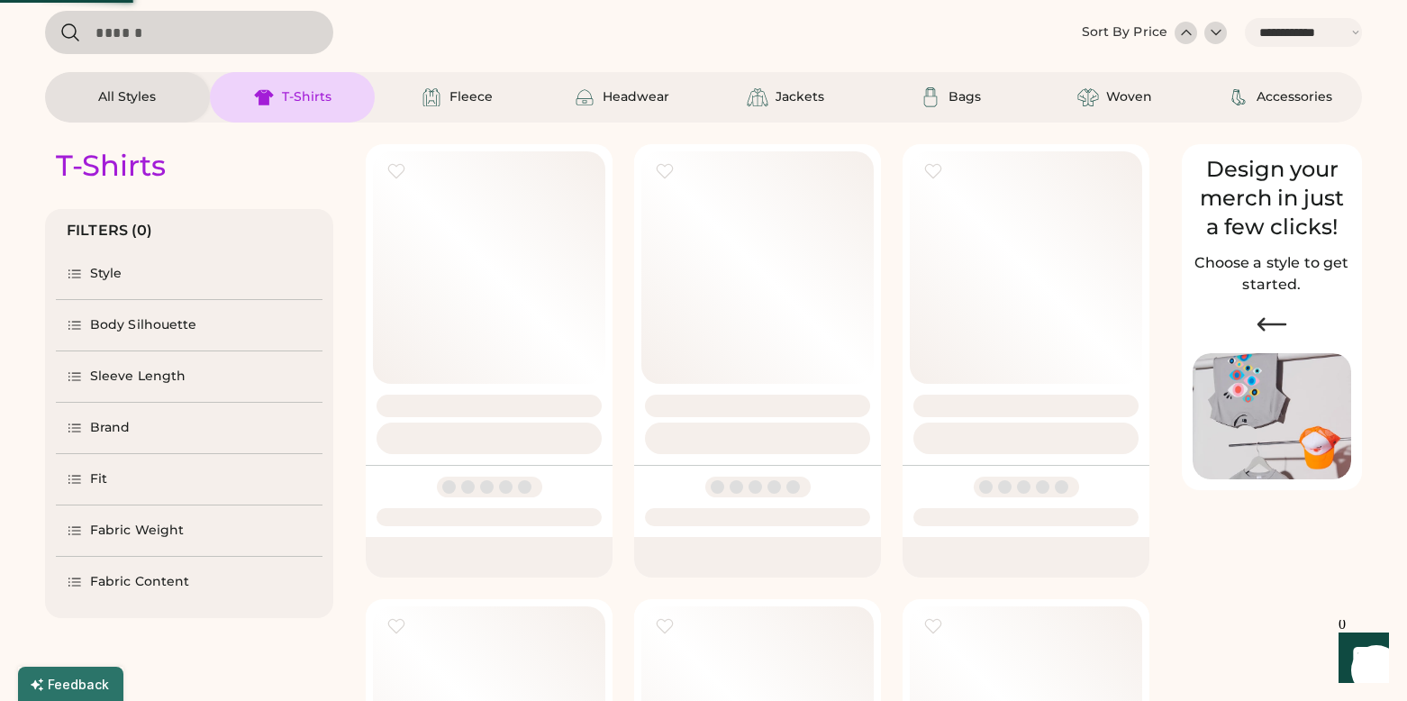
select select "*"
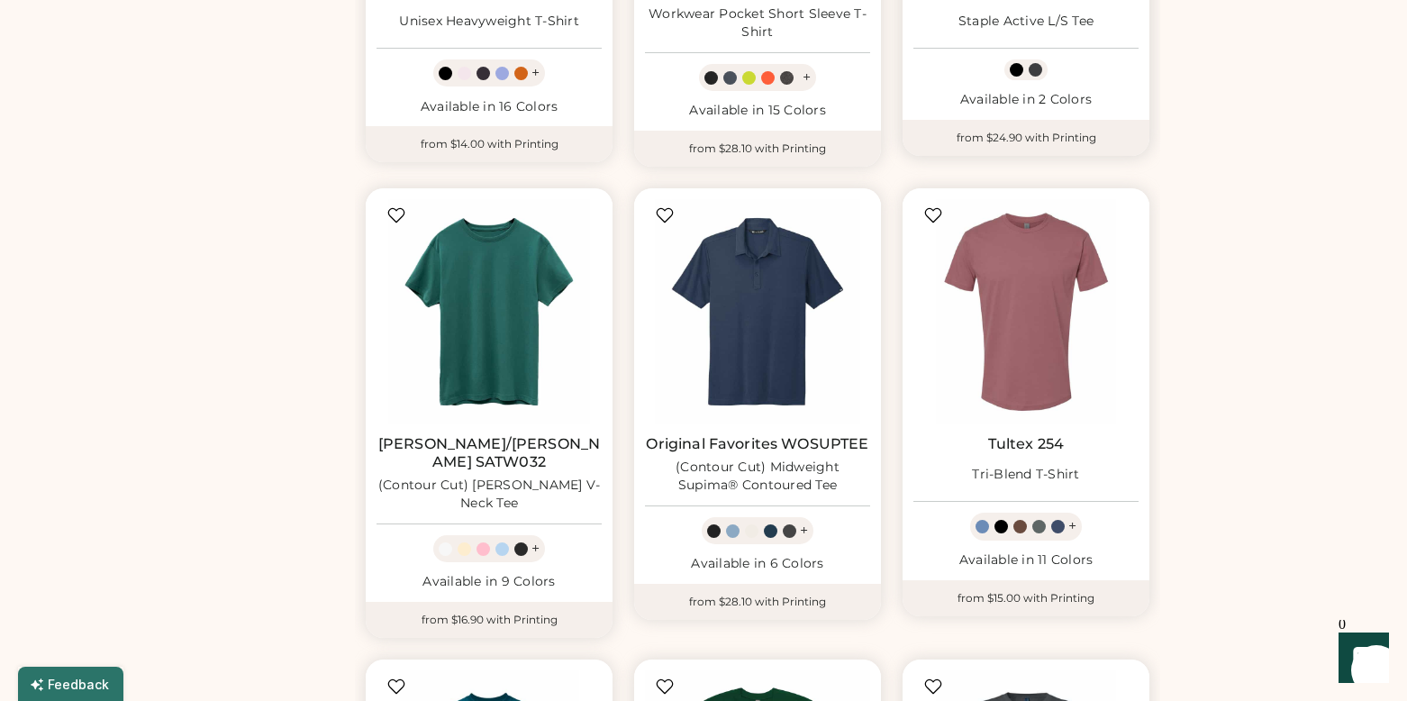
scroll to position [943, 0]
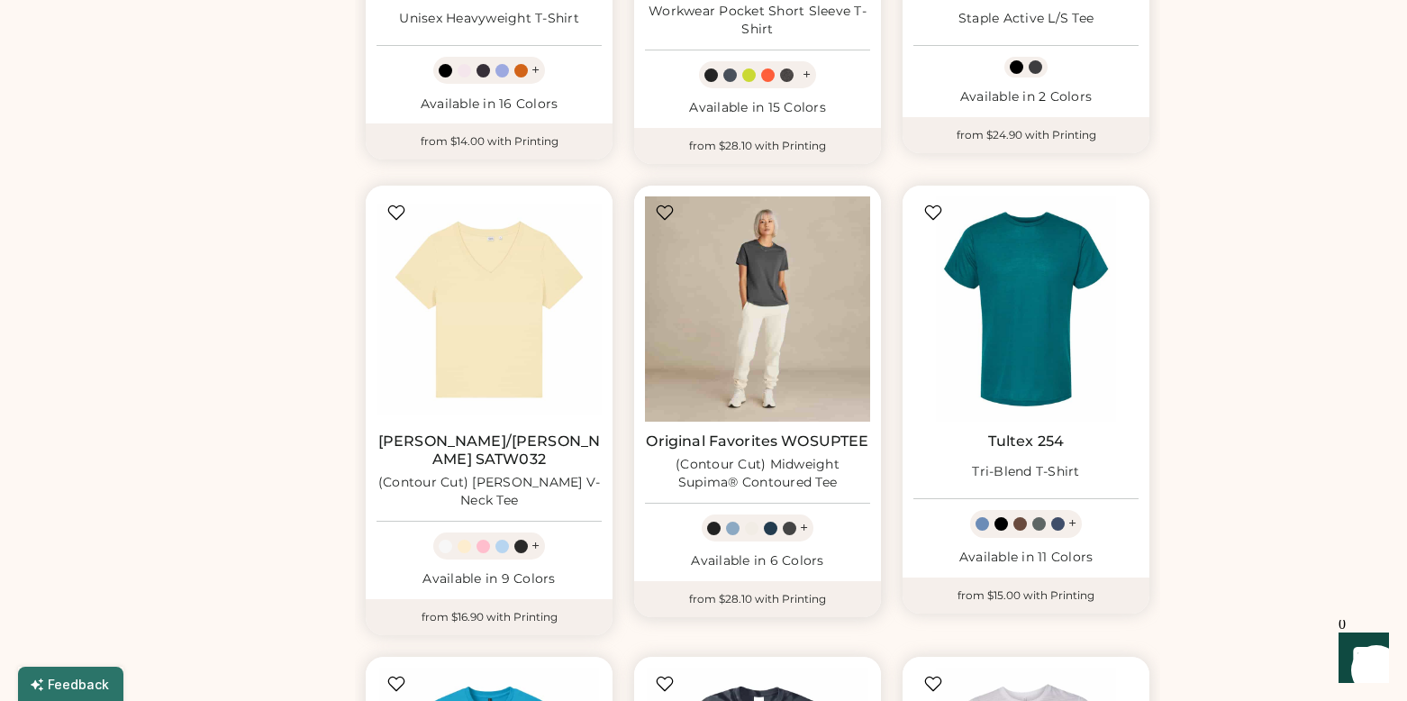
click at [781, 316] on img at bounding box center [757, 308] width 225 height 225
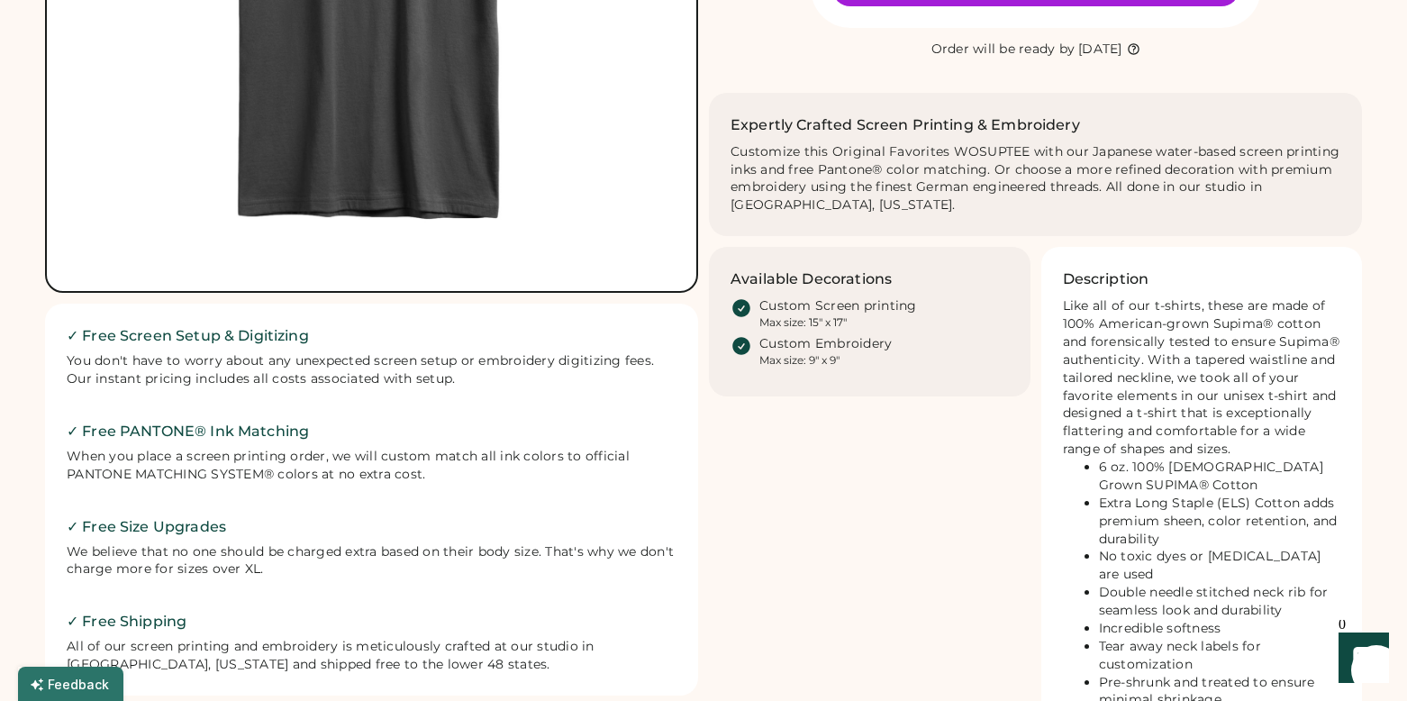
scroll to position [485, 0]
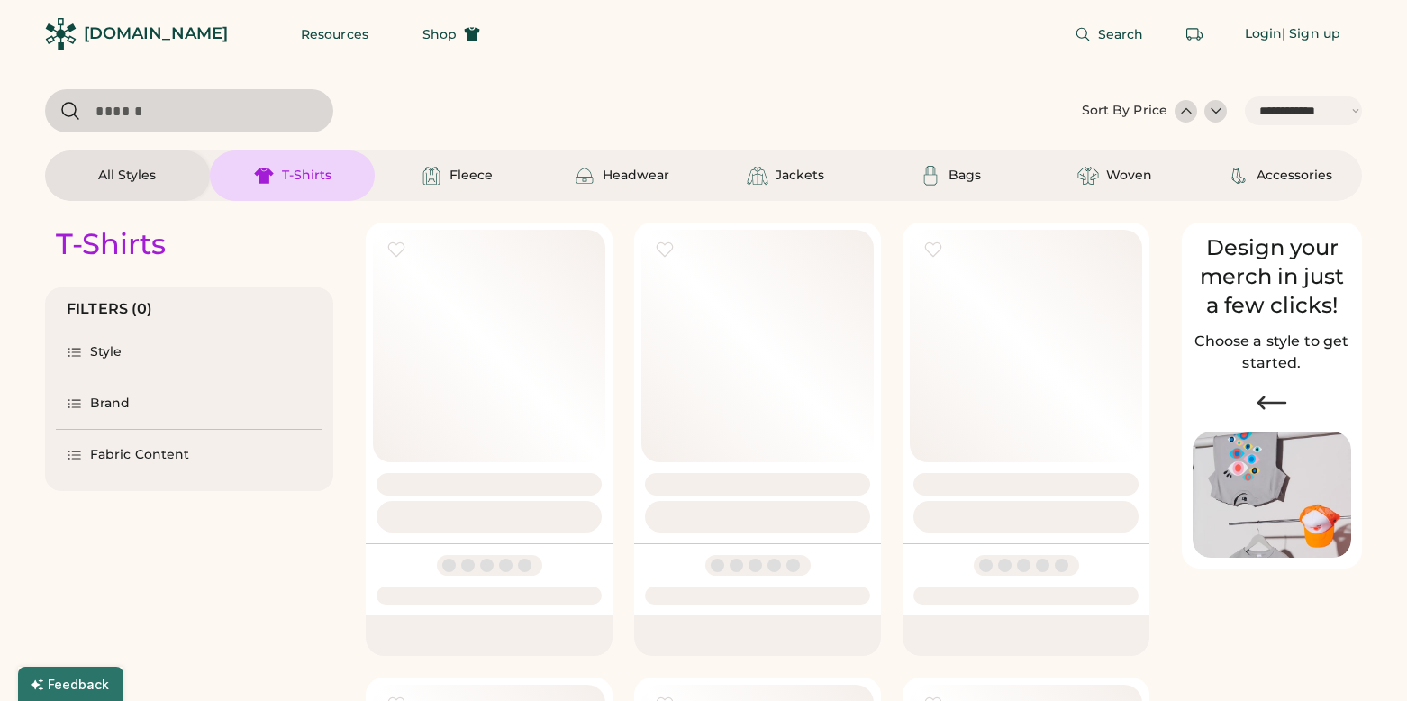
select select "*****"
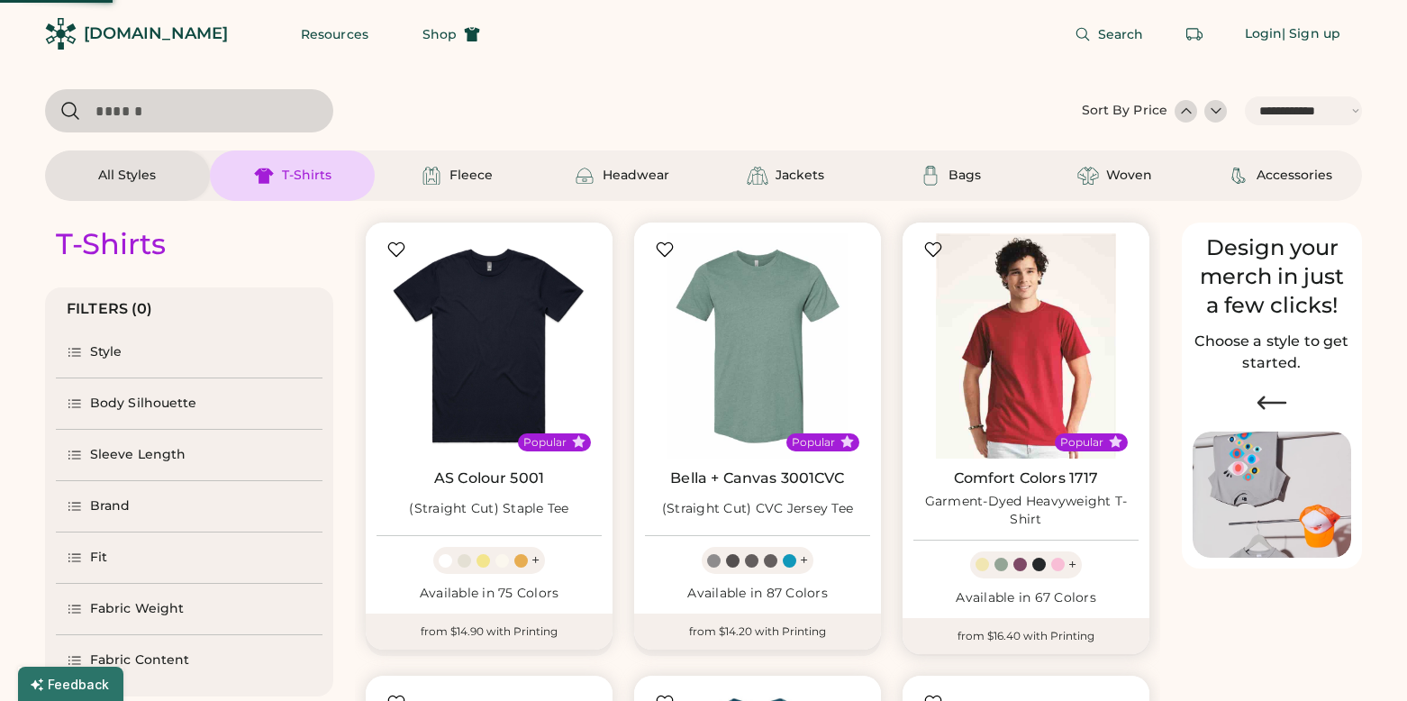
select select "*"
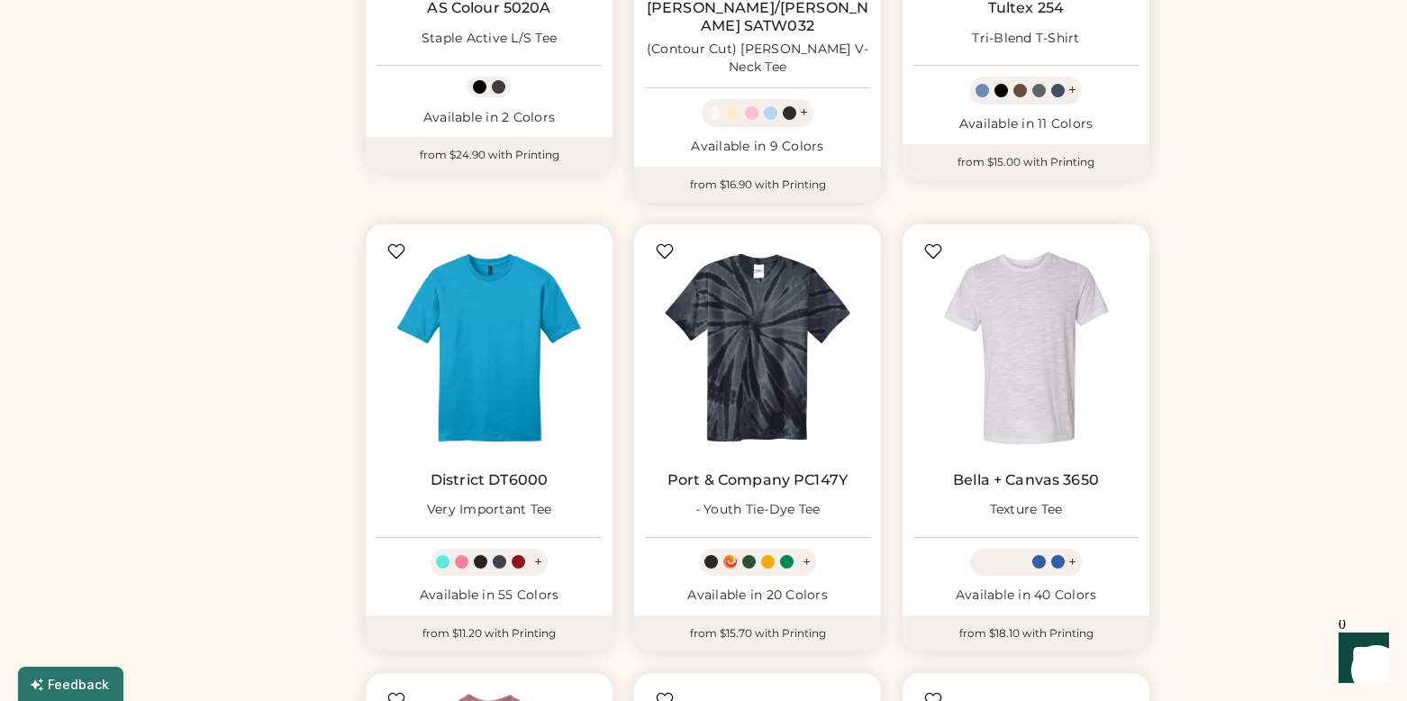
scroll to position [1370, 0]
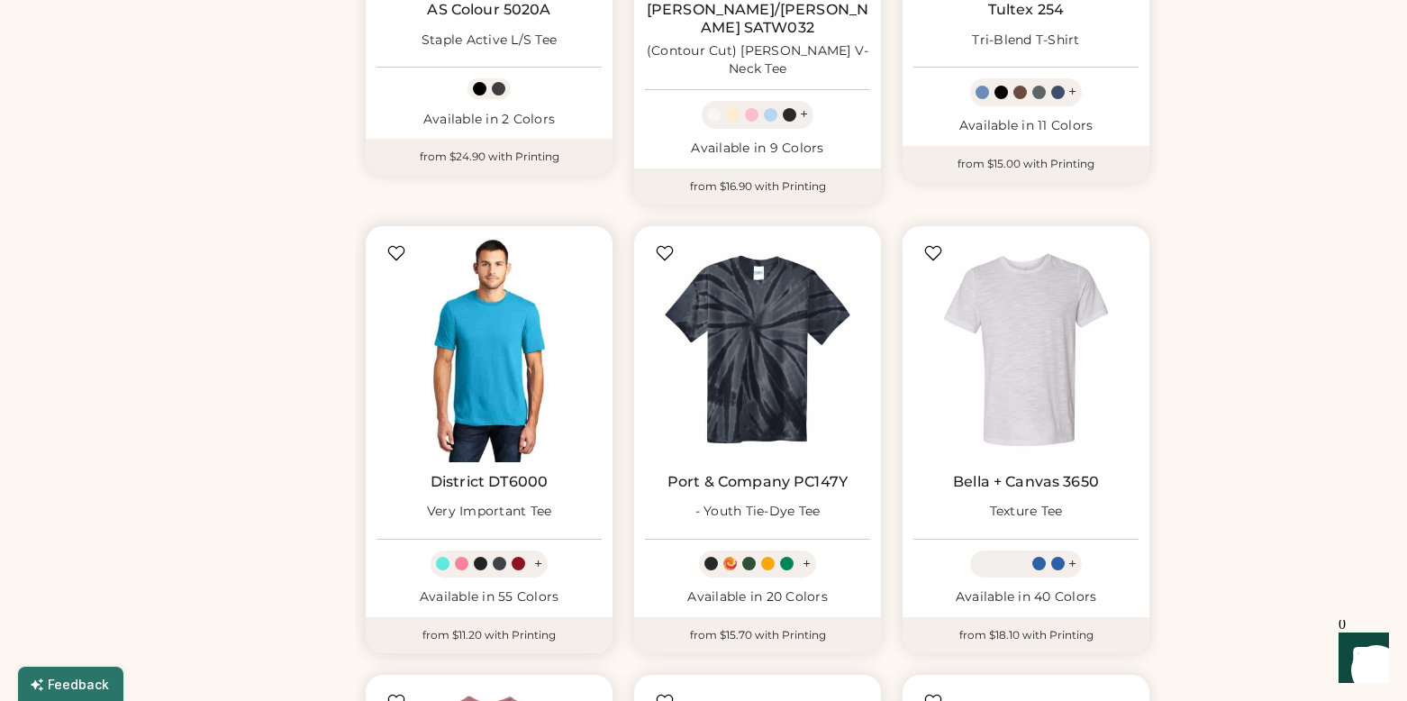
click at [510, 328] on img at bounding box center [488, 349] width 225 height 225
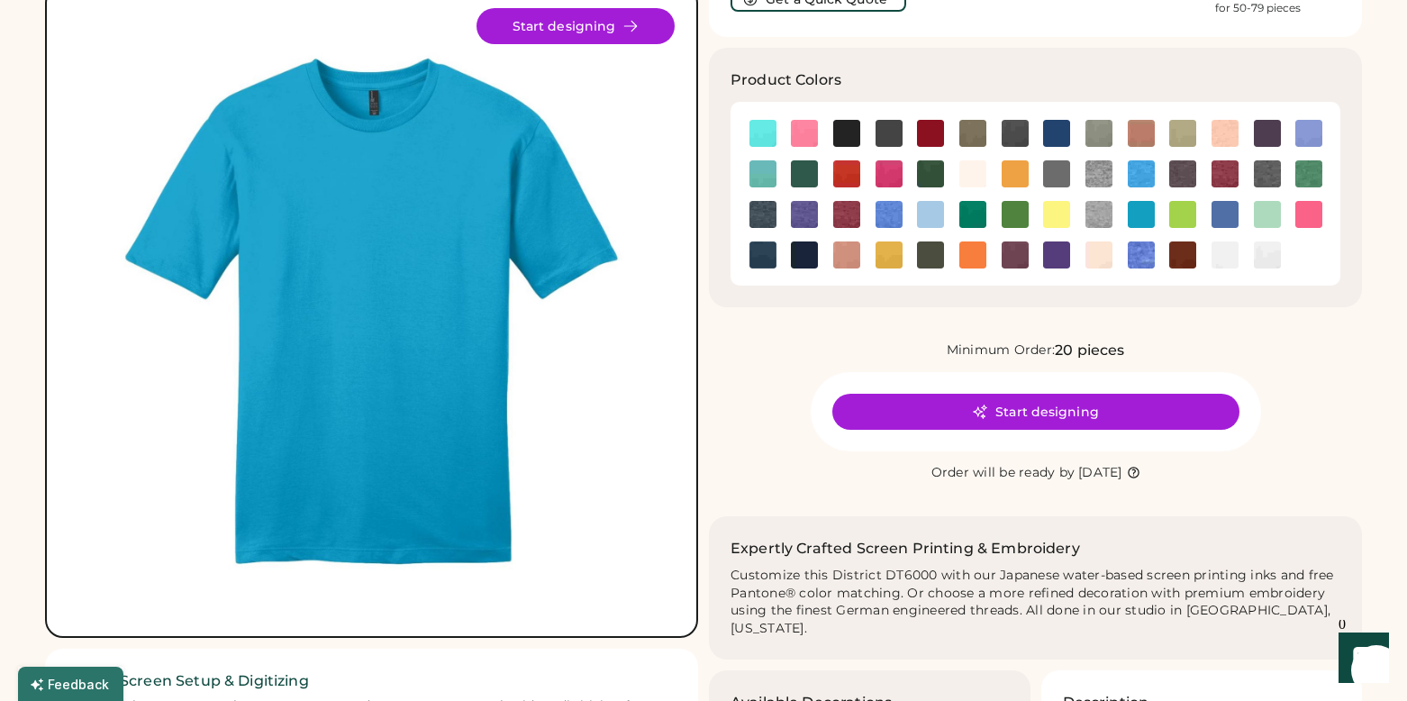
scroll to position [136, 0]
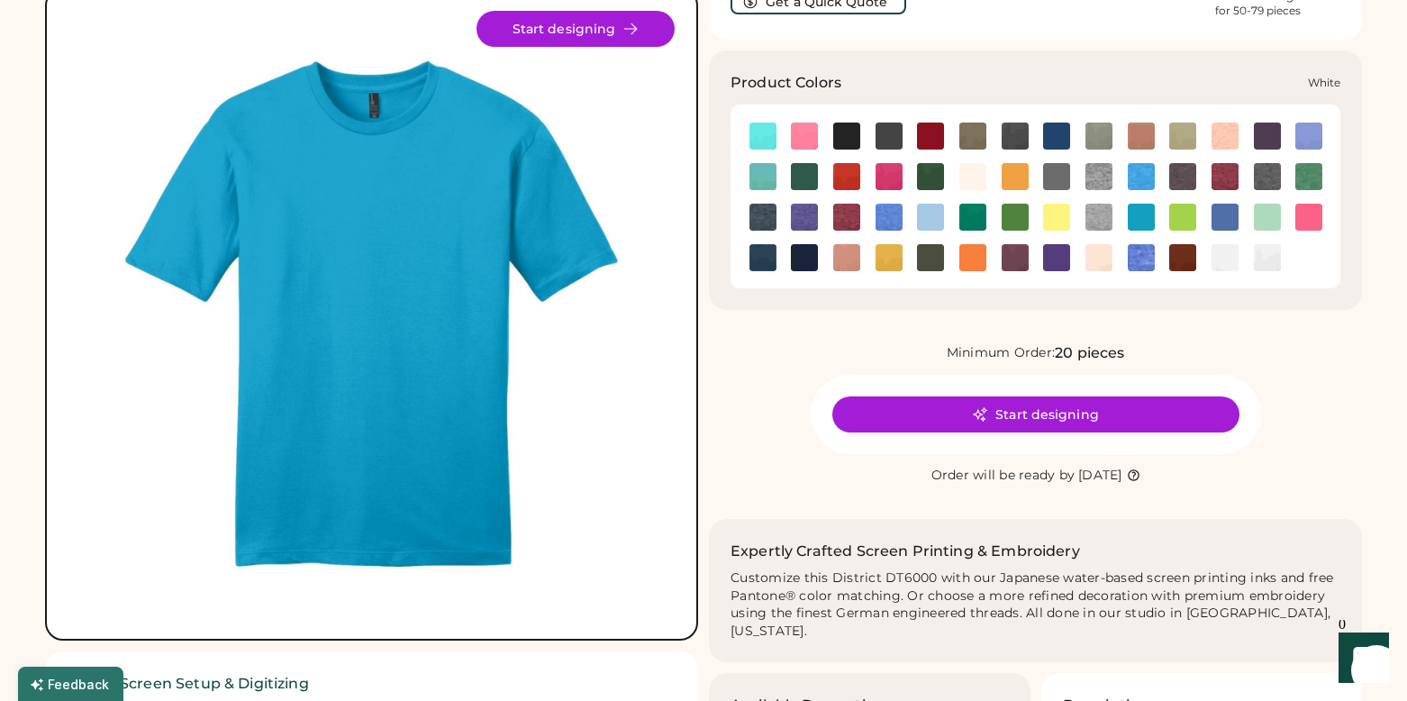
click at [1228, 263] on img at bounding box center [1224, 257] width 27 height 27
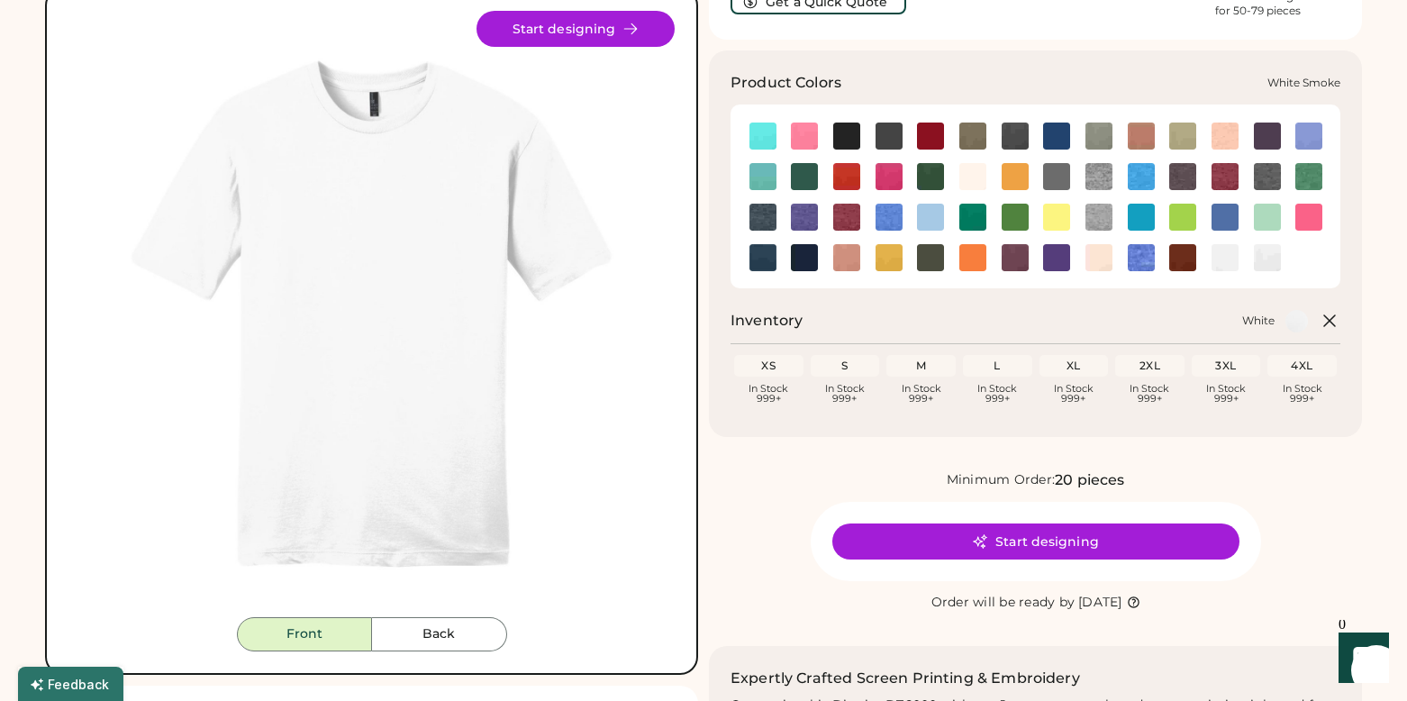
click at [1265, 258] on img at bounding box center [1267, 257] width 27 height 27
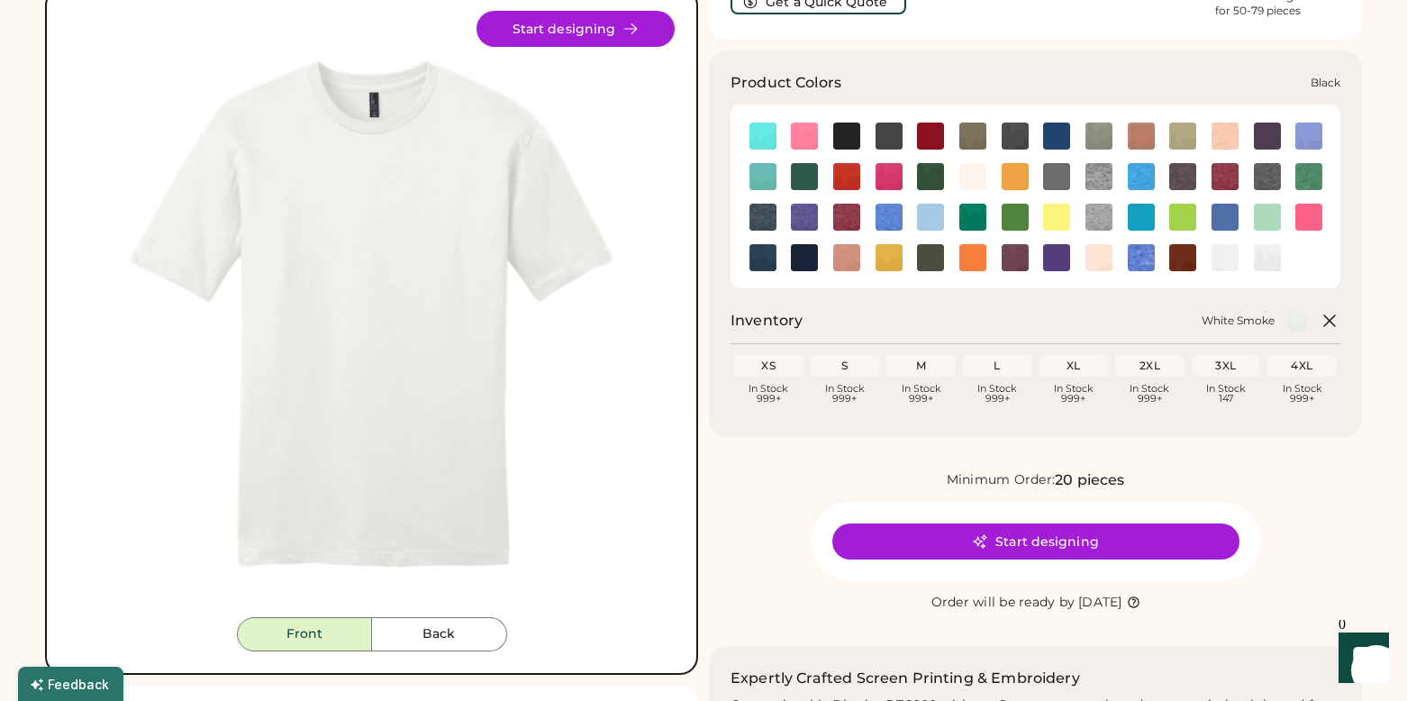
click at [851, 138] on img at bounding box center [846, 135] width 27 height 27
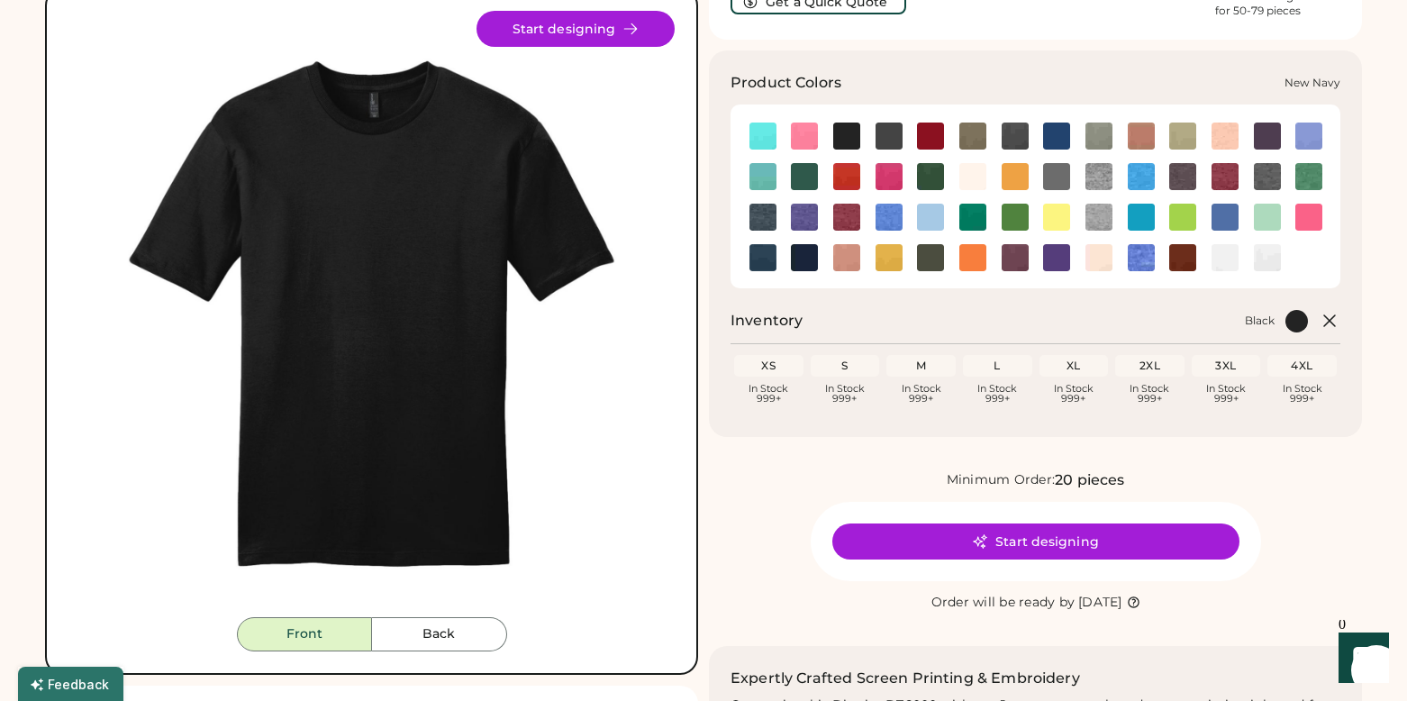
click at [812, 263] on img at bounding box center [804, 257] width 27 height 27
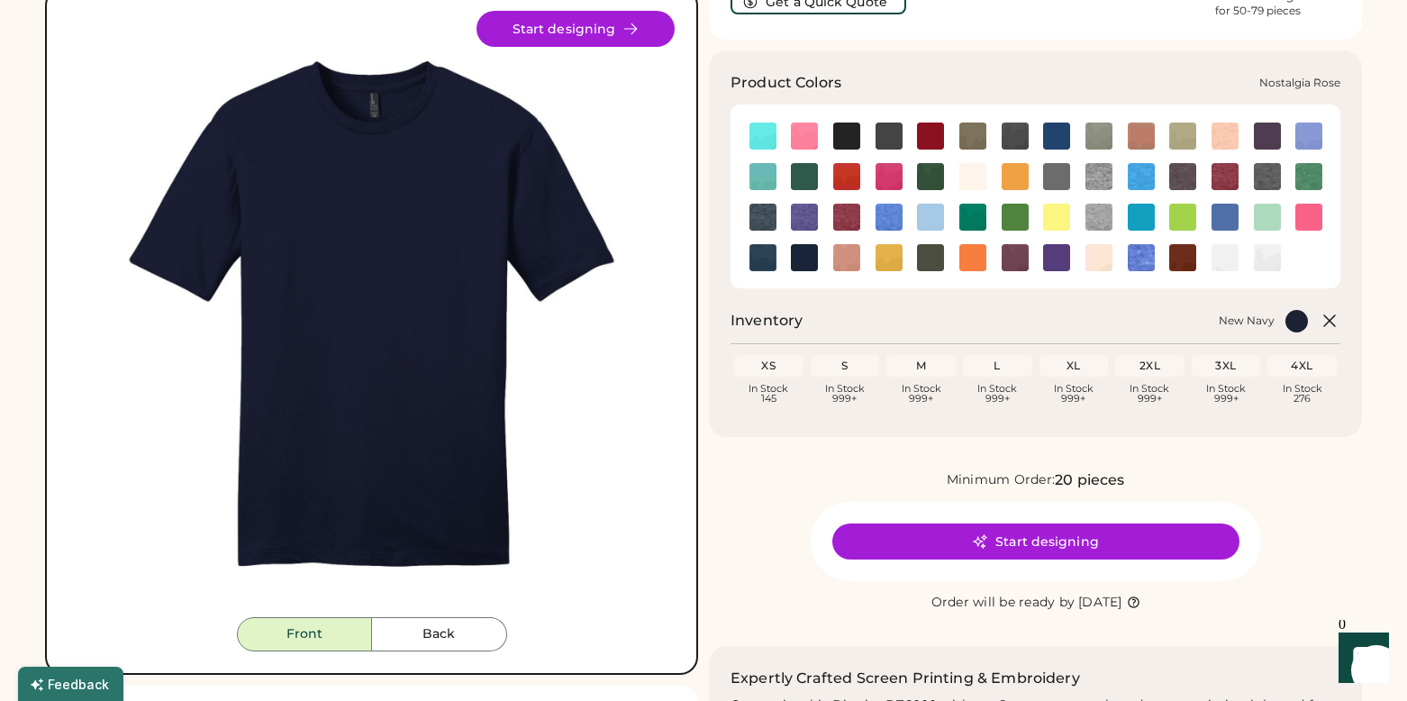
click at [846, 258] on img at bounding box center [846, 257] width 27 height 27
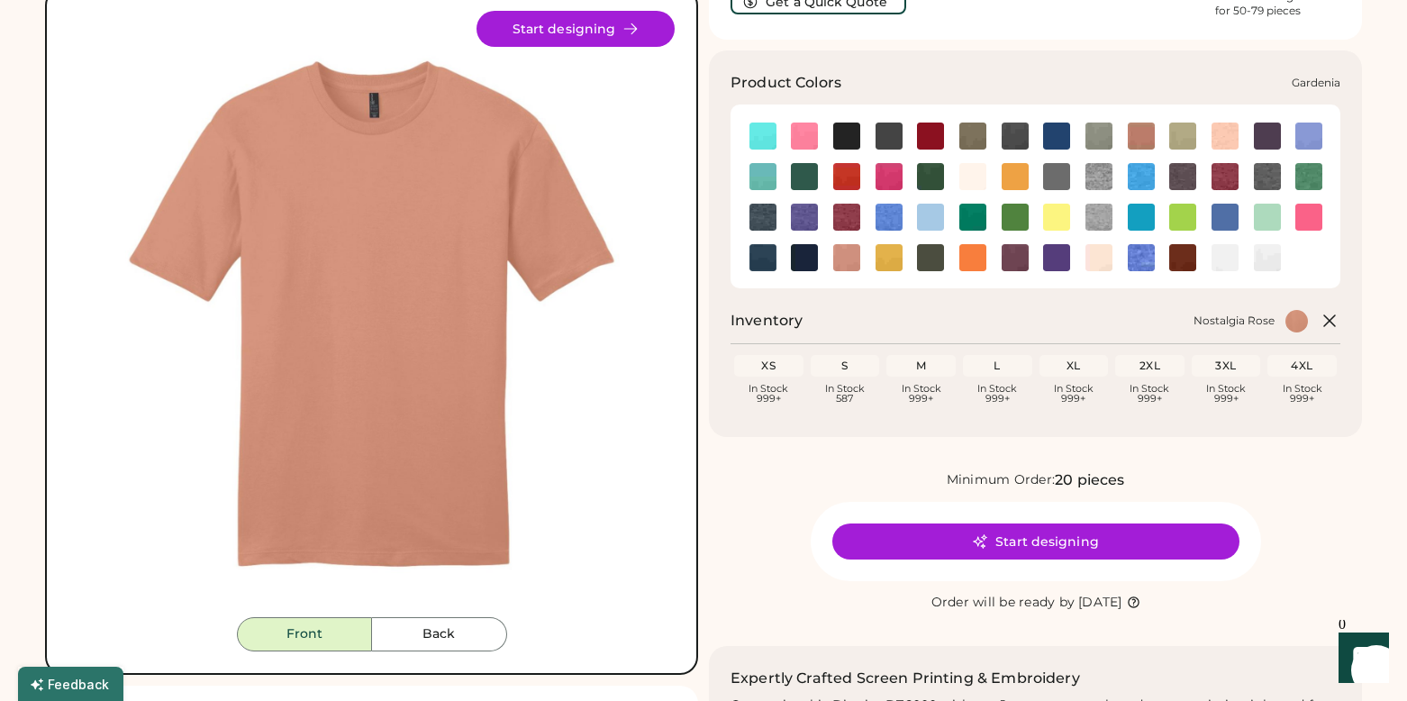
click at [970, 177] on img at bounding box center [972, 176] width 27 height 27
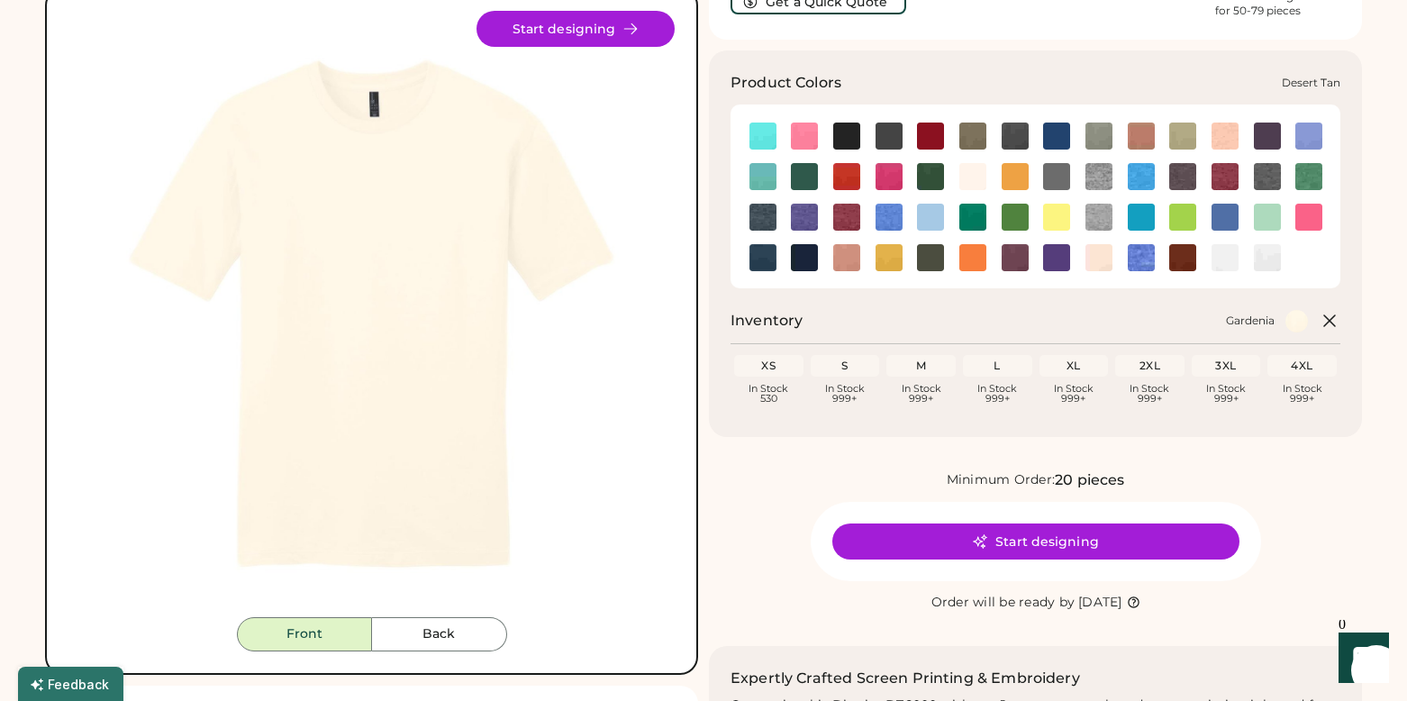
click at [1194, 134] on img at bounding box center [1182, 135] width 27 height 27
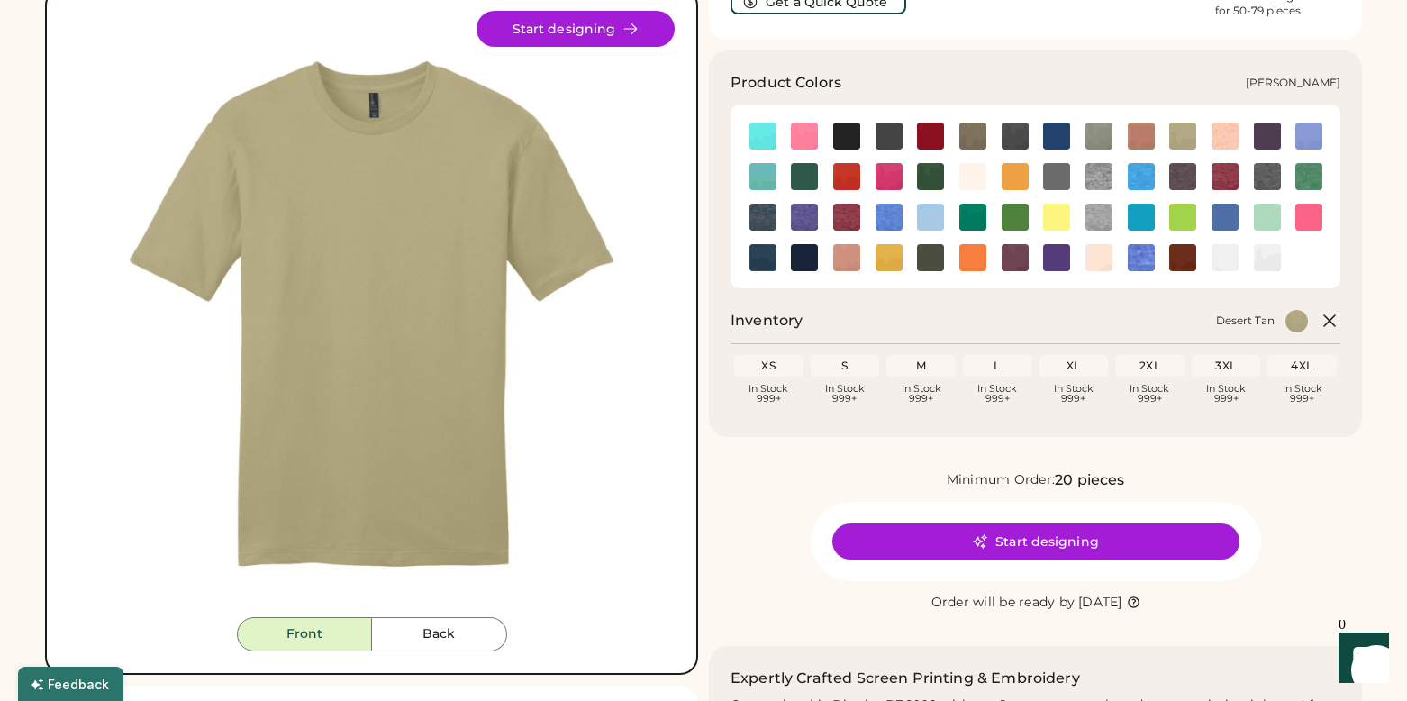
click at [1223, 141] on img at bounding box center [1224, 135] width 27 height 27
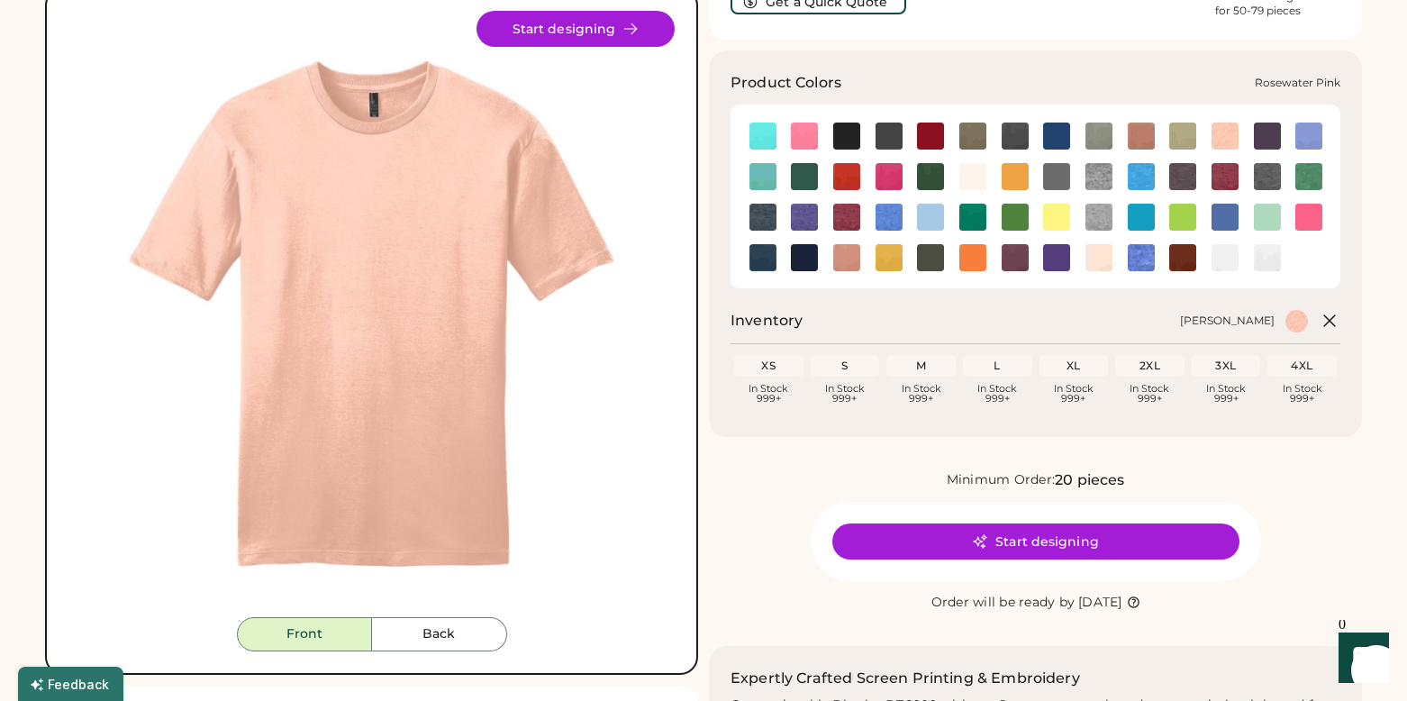
click at [1102, 256] on img at bounding box center [1098, 257] width 27 height 27
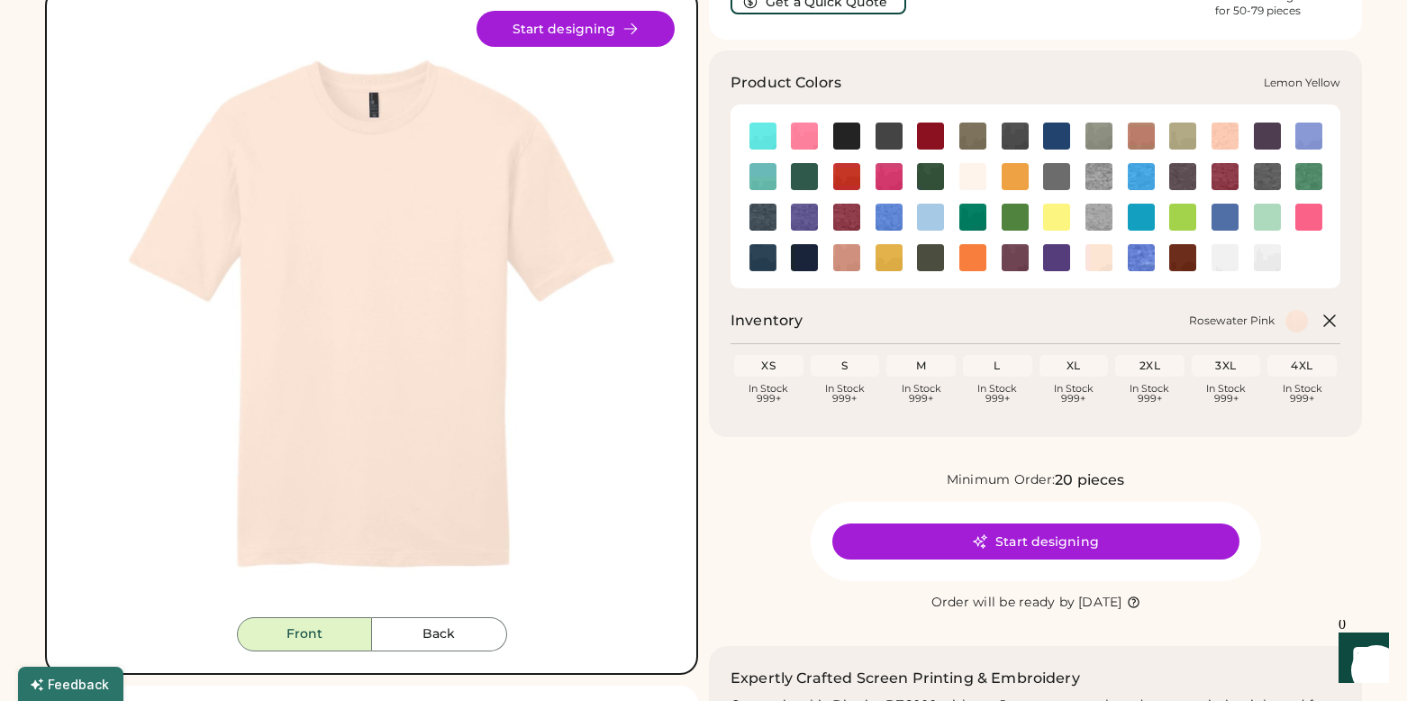
click at [1055, 217] on img at bounding box center [1056, 217] width 27 height 27
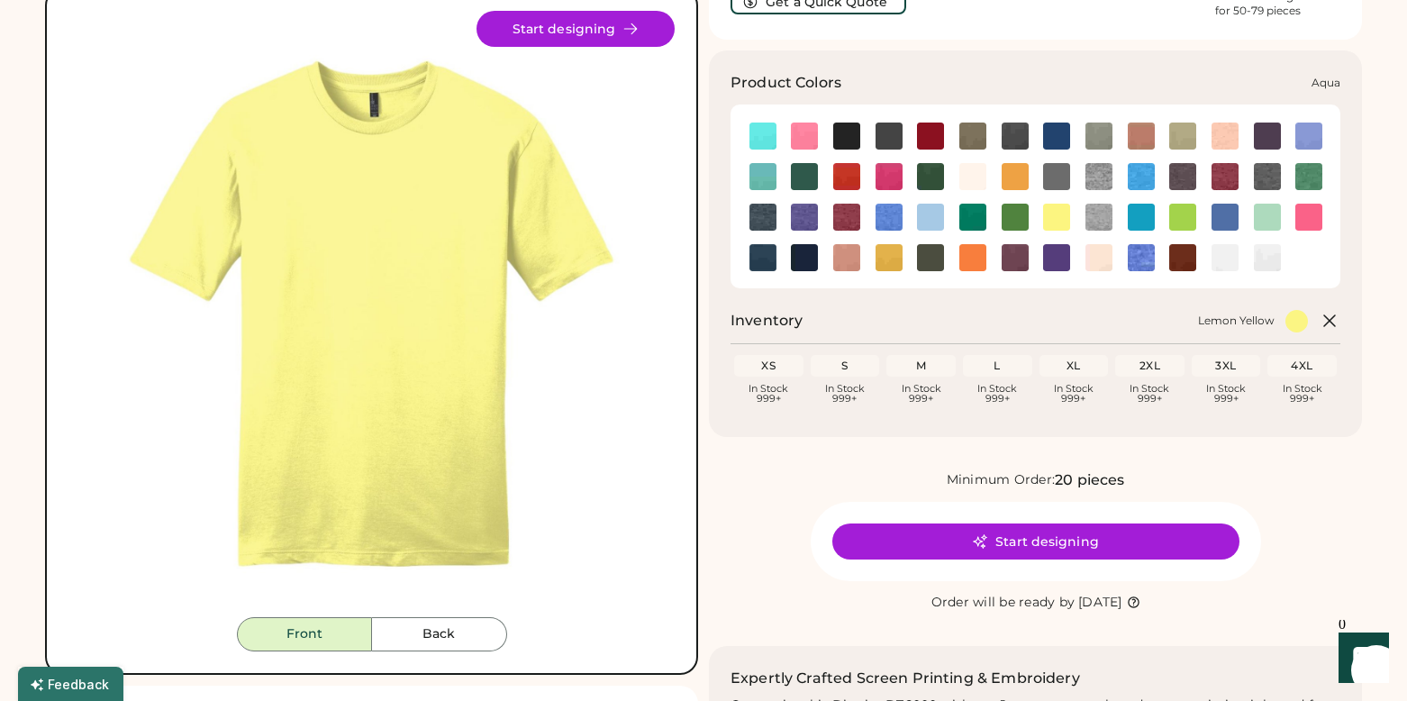
click at [770, 137] on img at bounding box center [762, 135] width 27 height 27
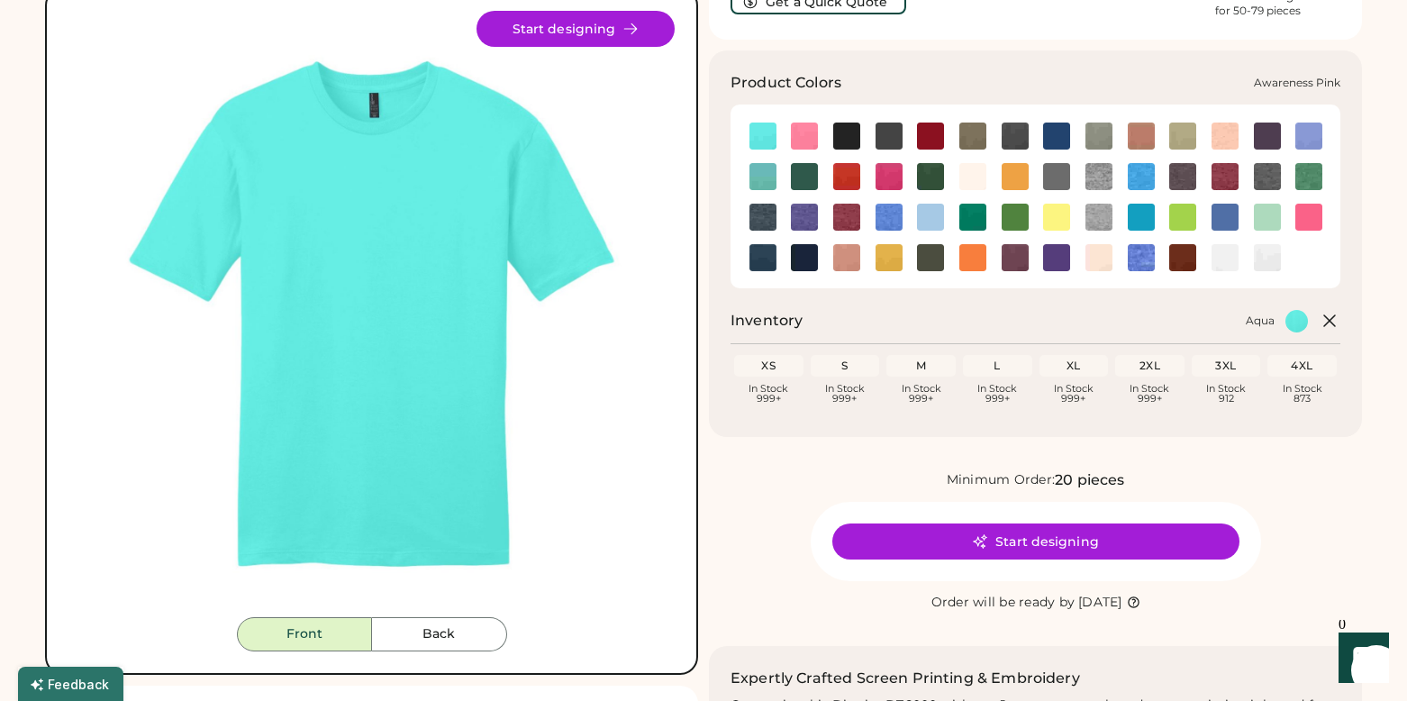
click at [807, 132] on img at bounding box center [804, 135] width 27 height 27
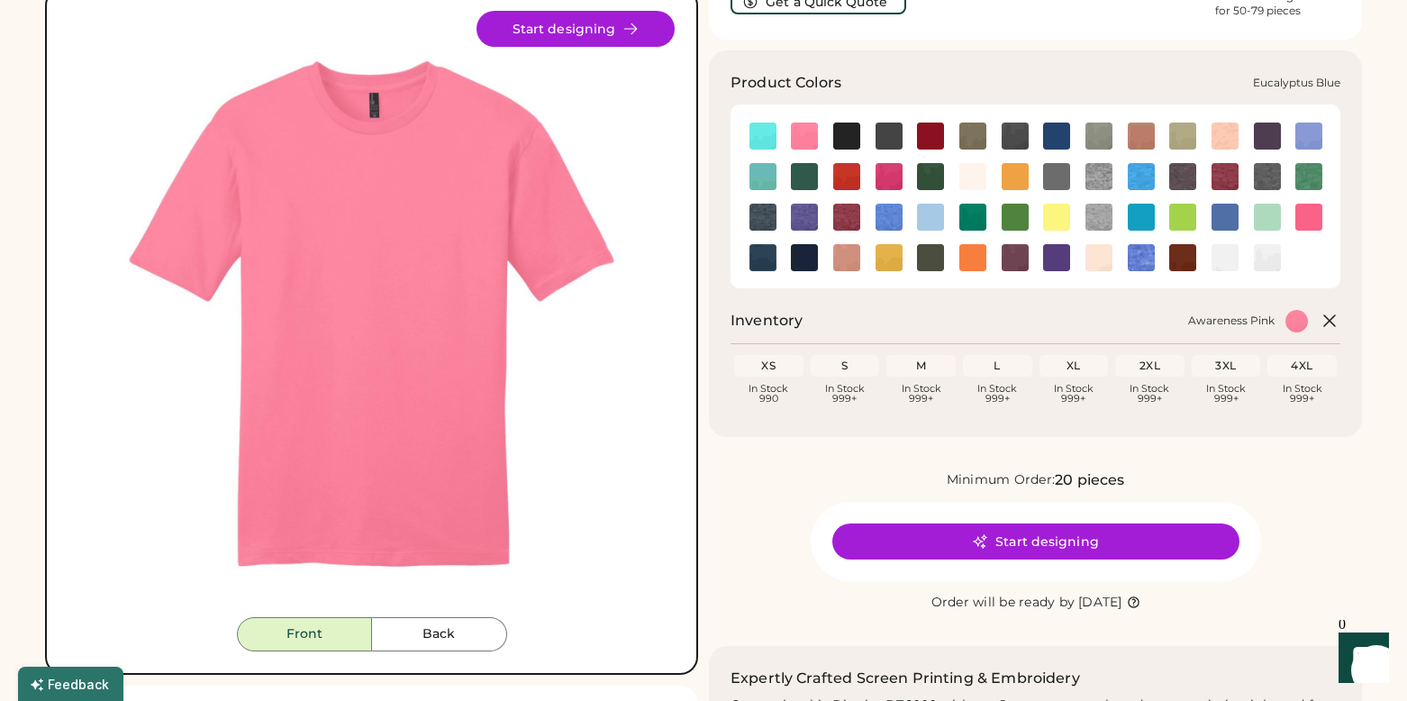
click at [766, 182] on img at bounding box center [762, 176] width 27 height 27
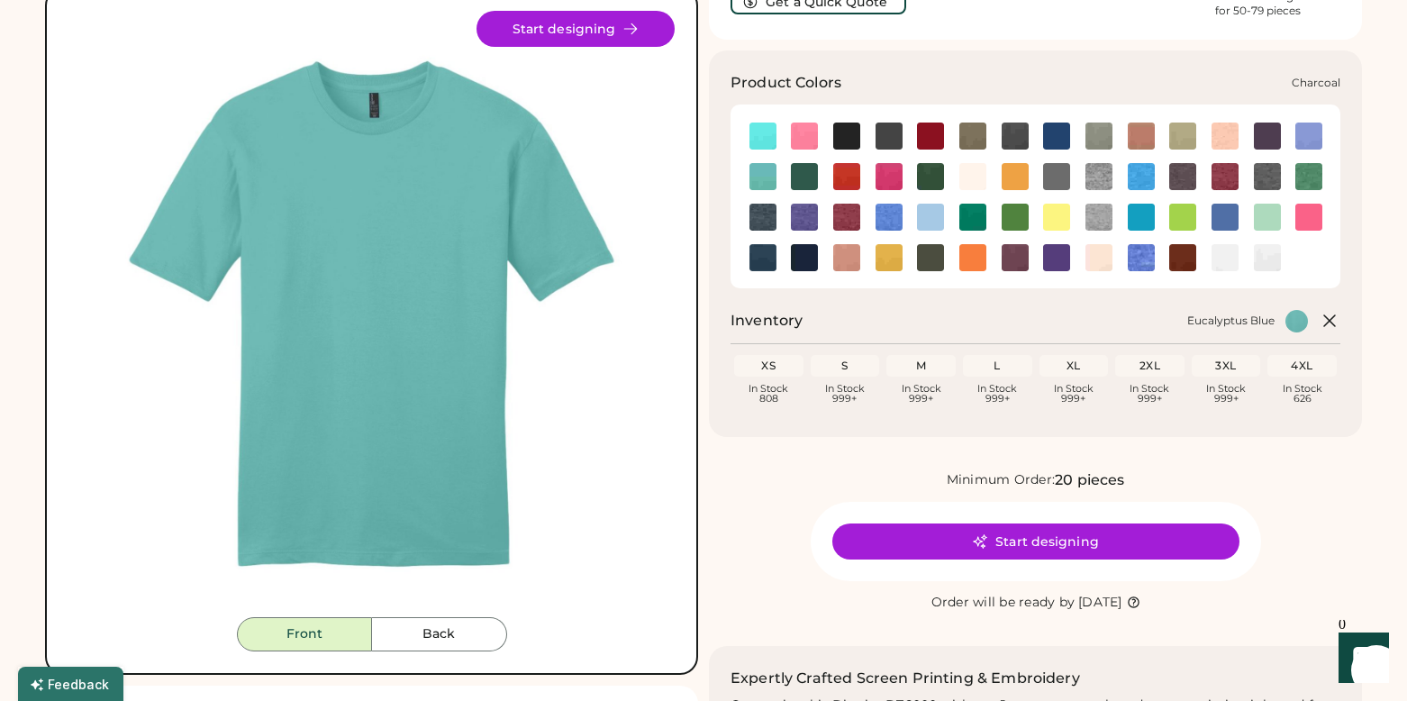
click at [885, 136] on img at bounding box center [888, 135] width 27 height 27
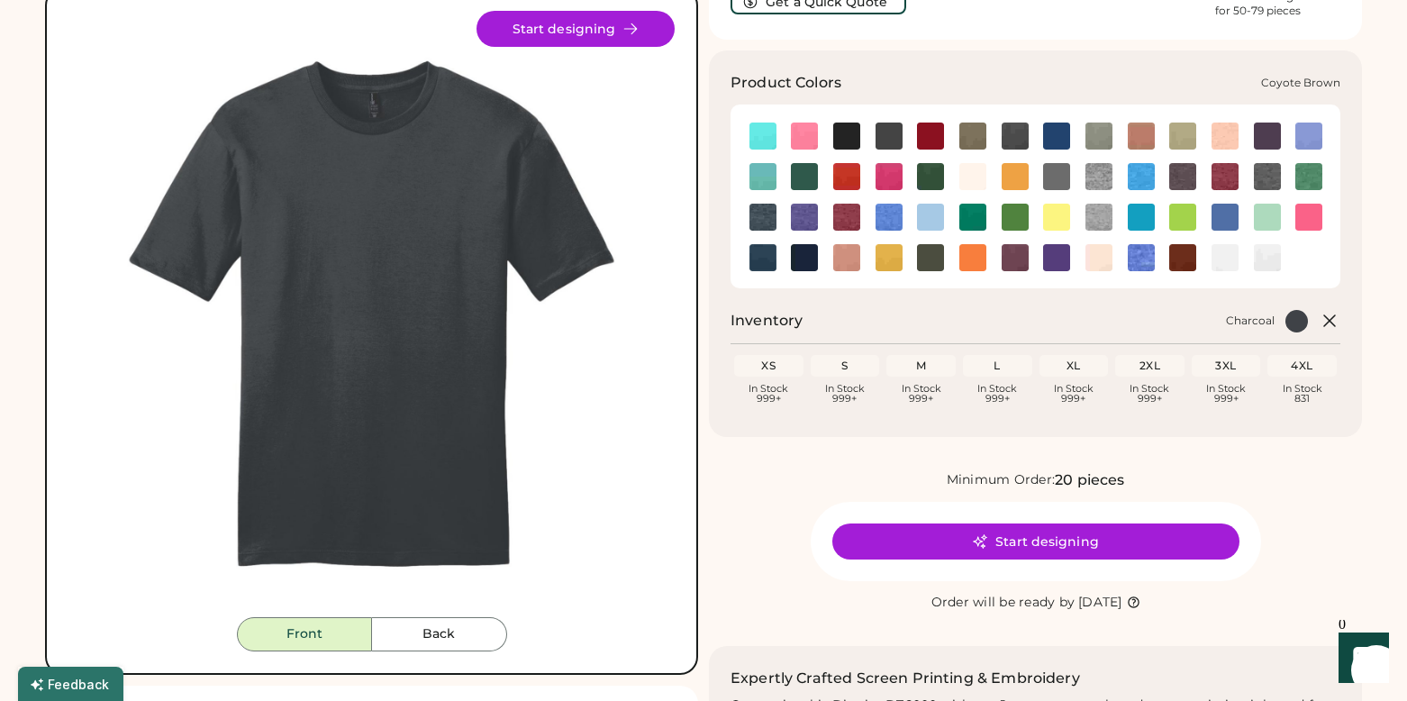
click at [975, 142] on img at bounding box center [972, 135] width 27 height 27
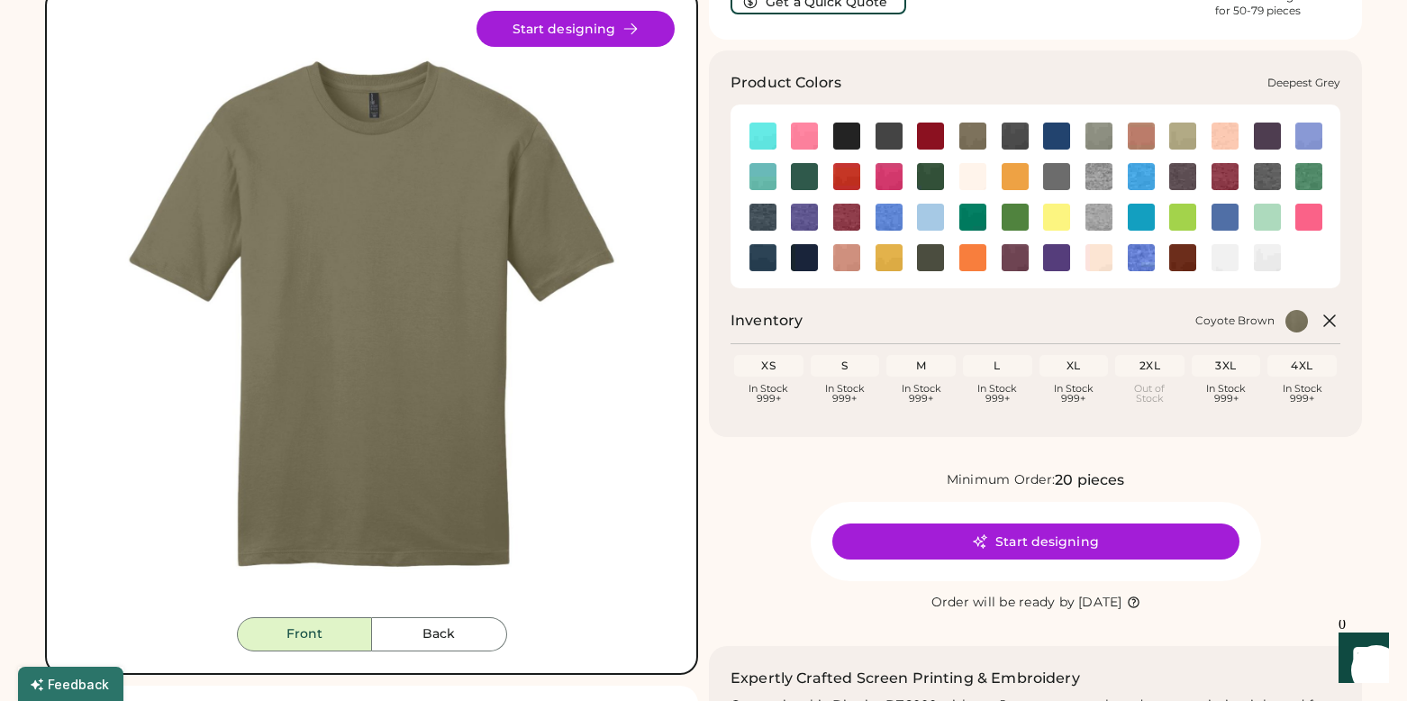
click at [1016, 135] on img at bounding box center [1015, 135] width 27 height 27
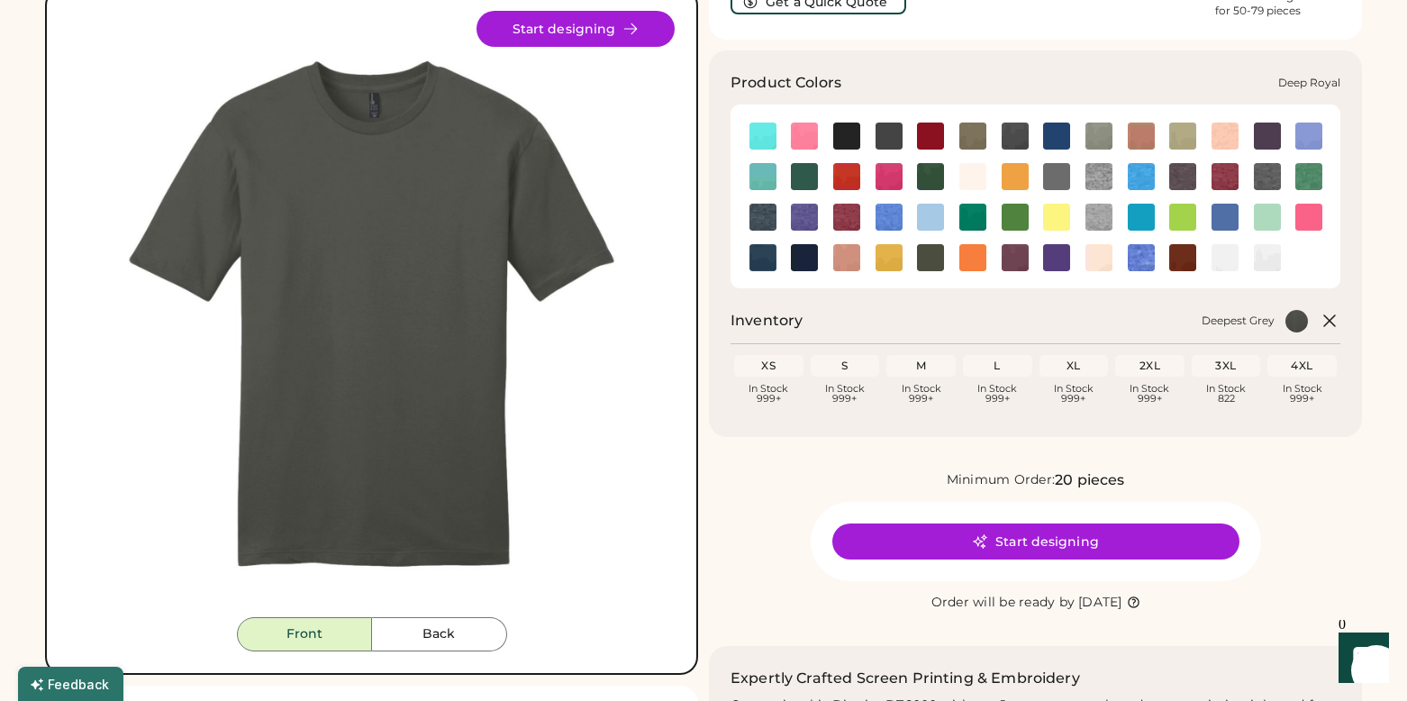
click at [1056, 136] on img at bounding box center [1056, 135] width 27 height 27
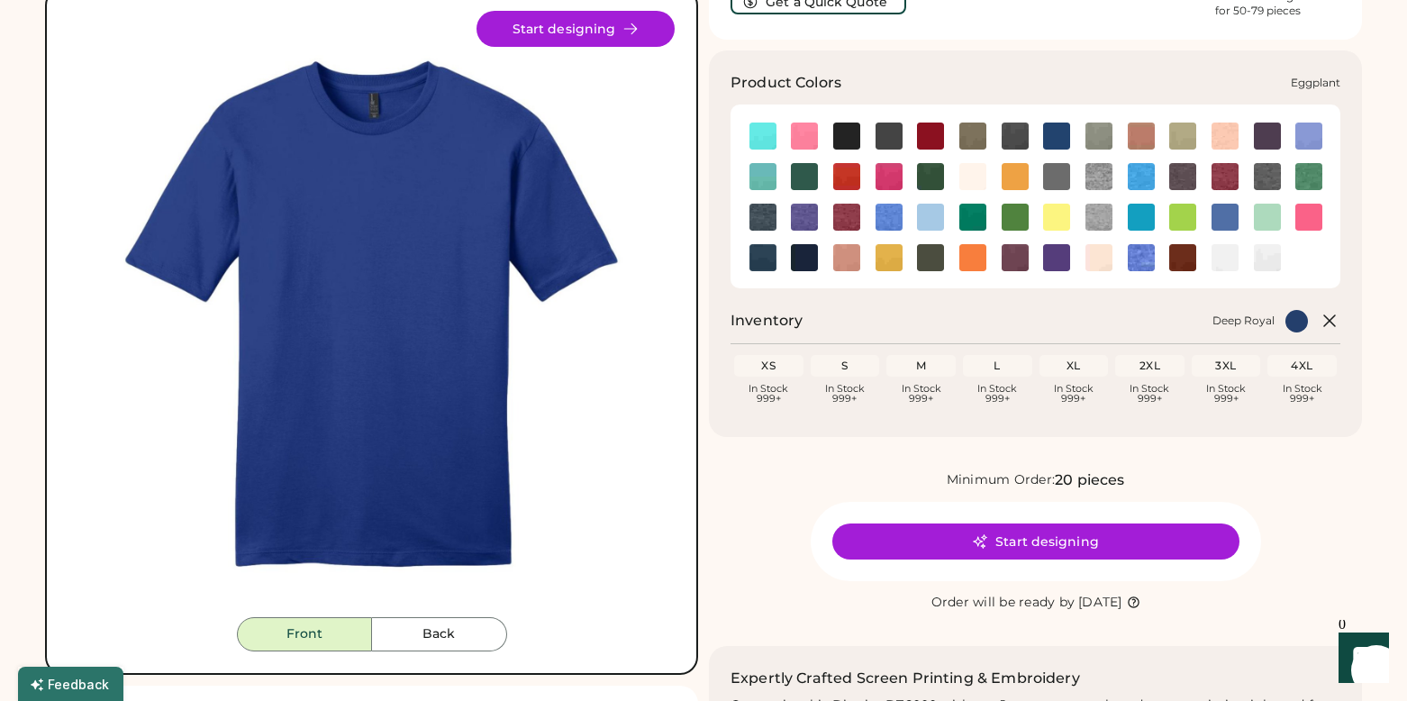
click at [1263, 137] on img at bounding box center [1267, 135] width 27 height 27
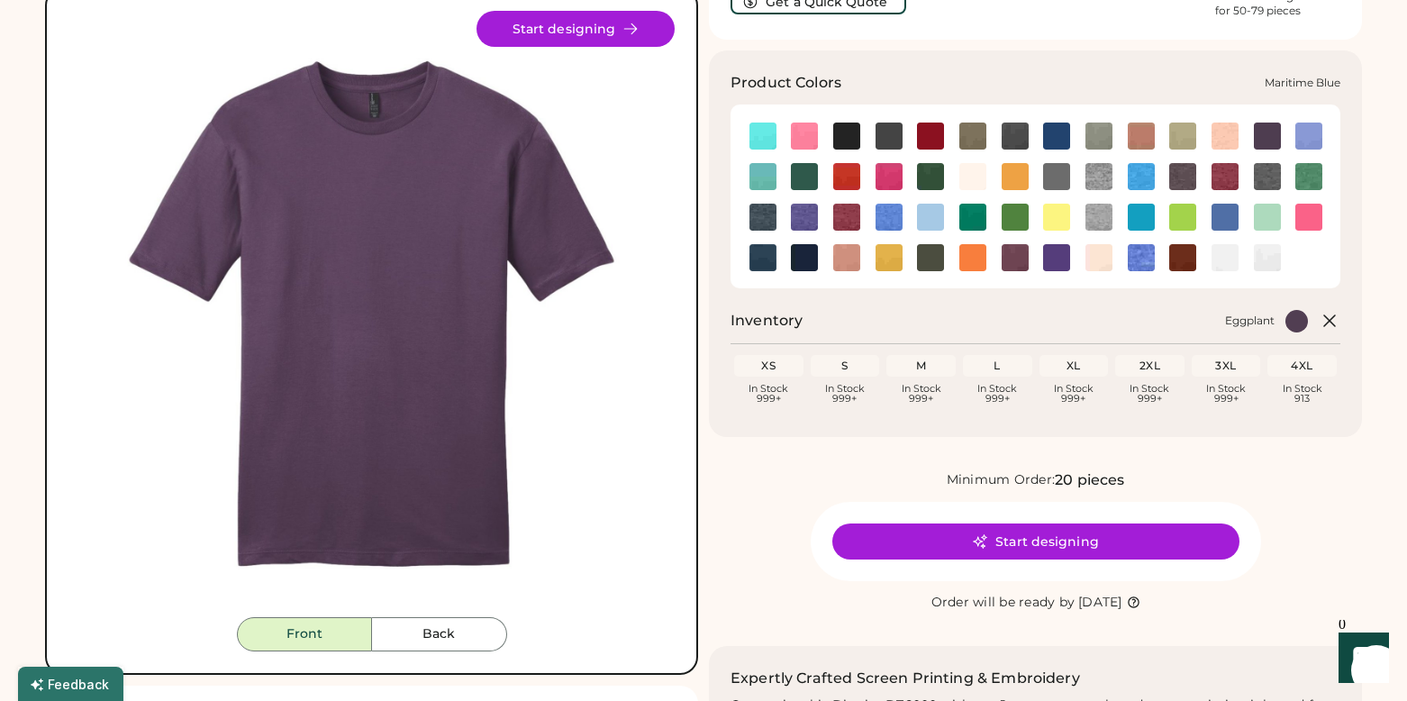
click at [1227, 213] on img at bounding box center [1224, 217] width 27 height 27
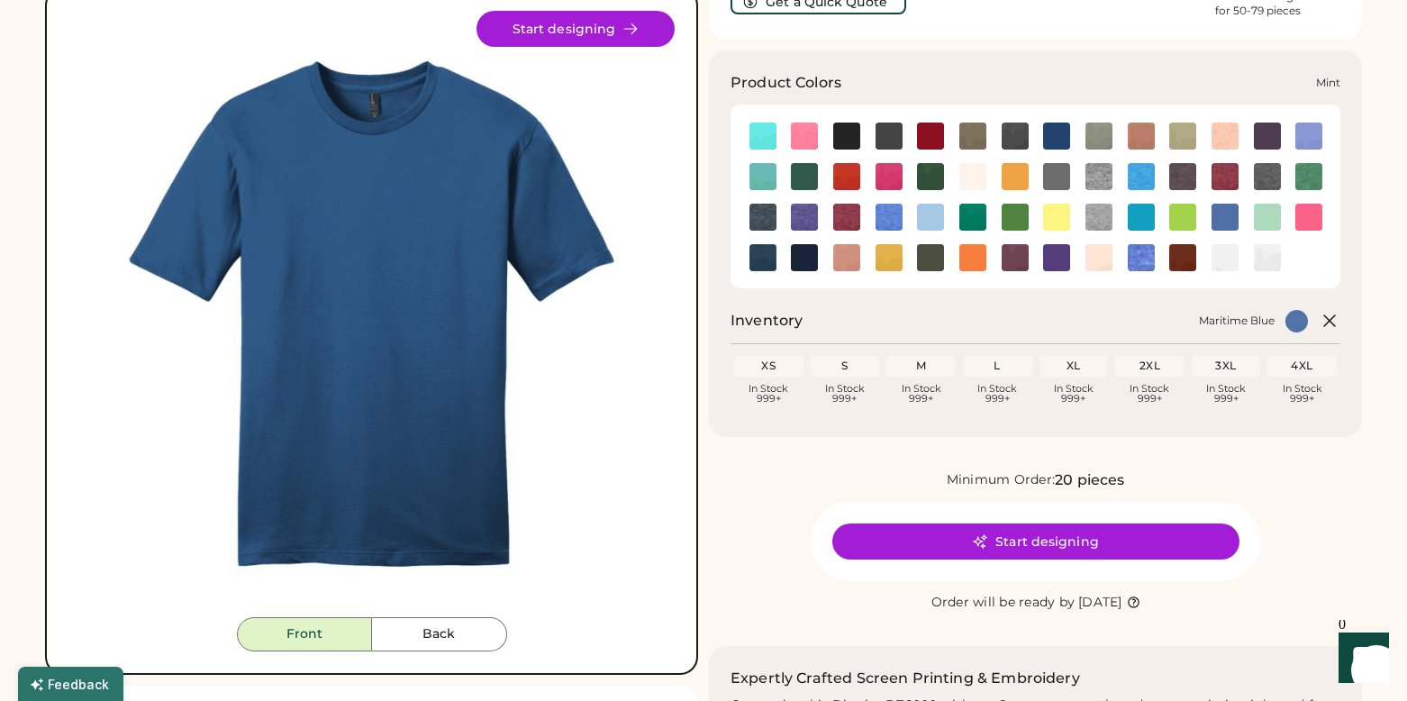
click at [1261, 217] on img at bounding box center [1267, 217] width 27 height 27
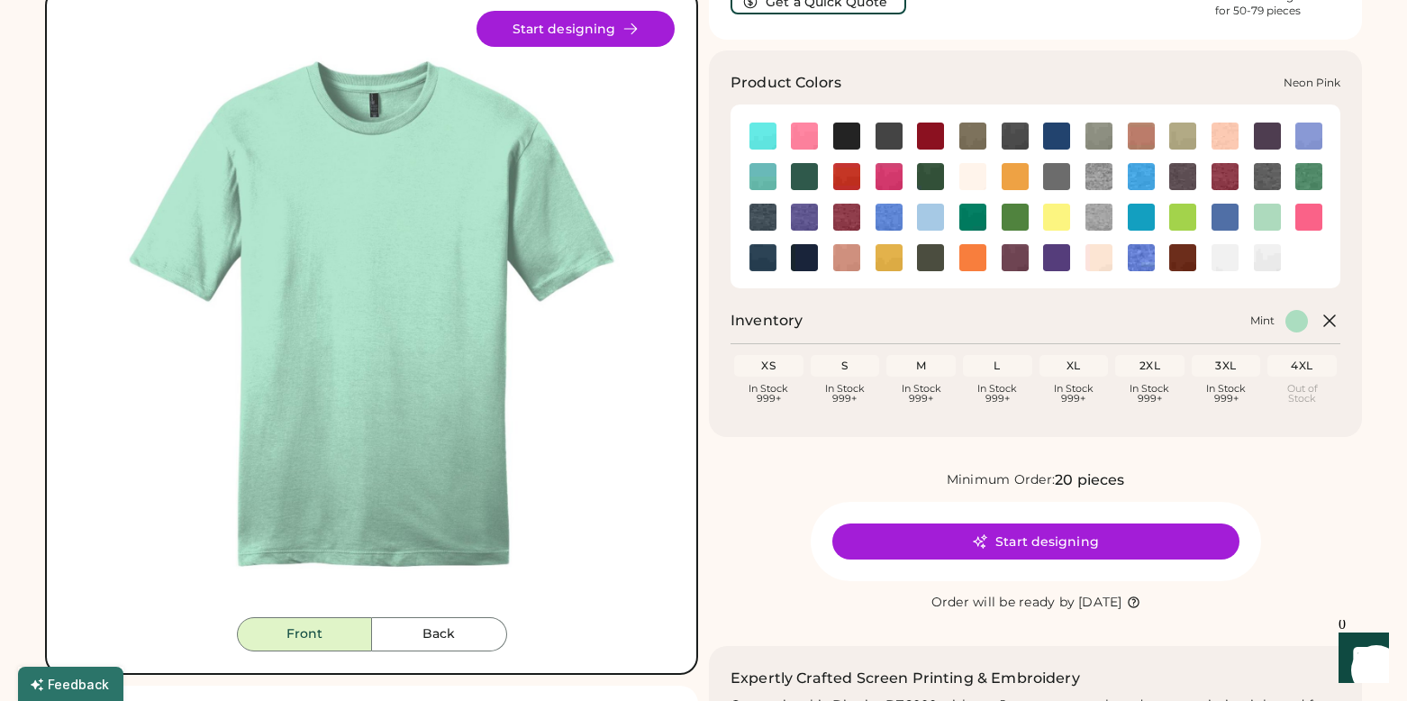
click at [1307, 216] on img at bounding box center [1308, 217] width 27 height 27
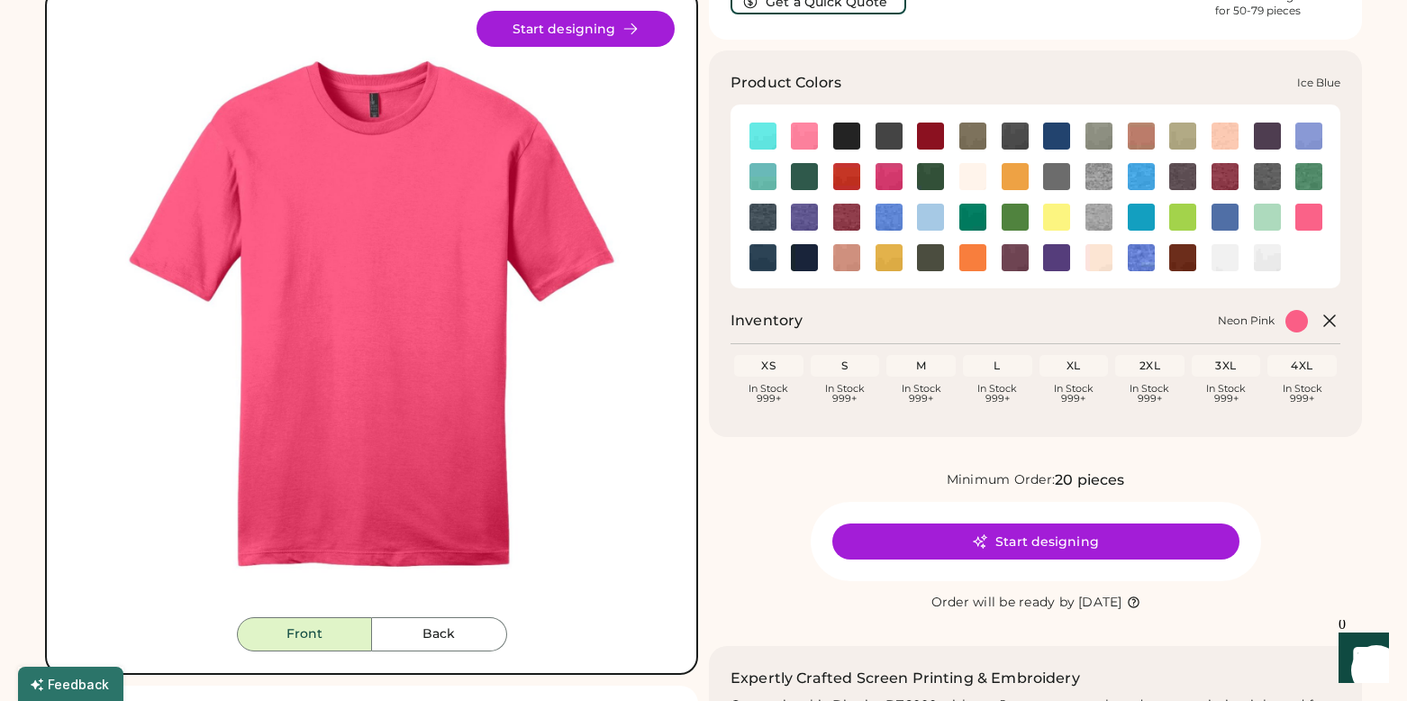
click at [930, 213] on img at bounding box center [930, 217] width 27 height 27
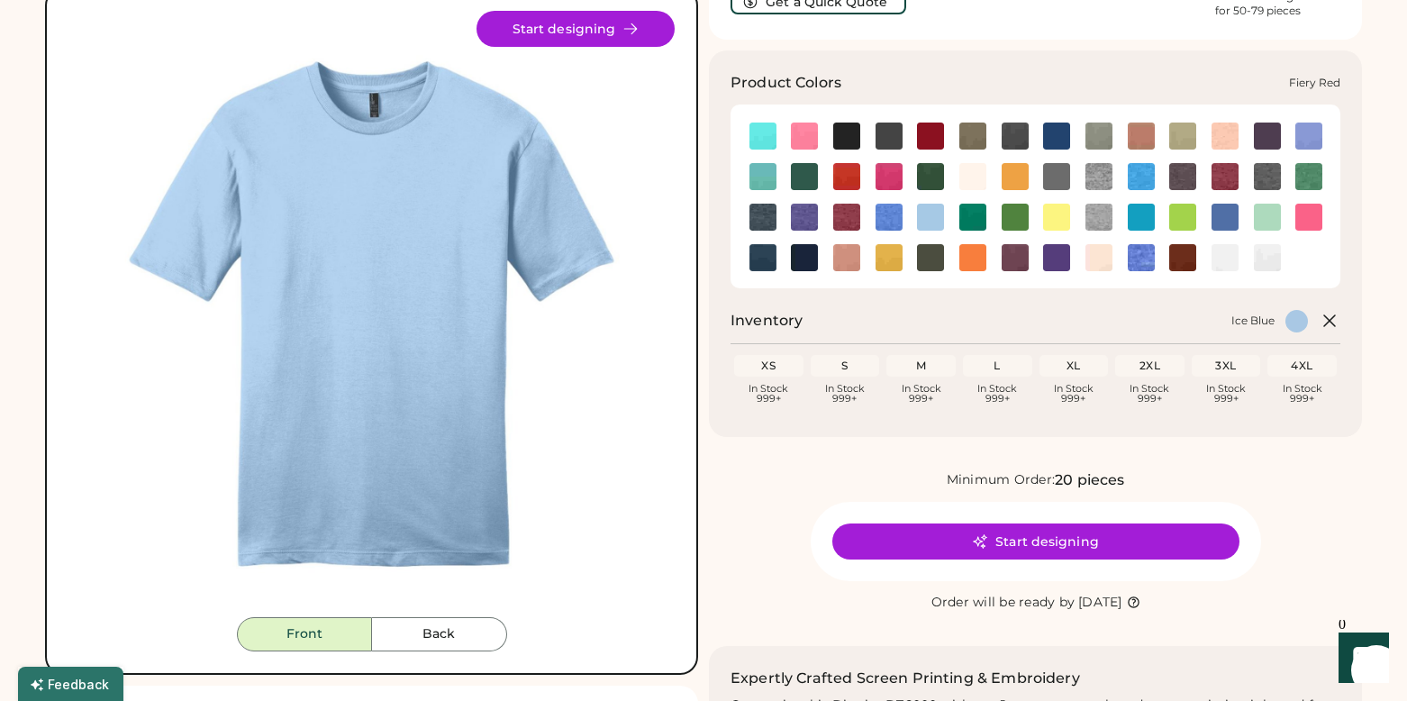
click at [845, 178] on img at bounding box center [846, 176] width 27 height 27
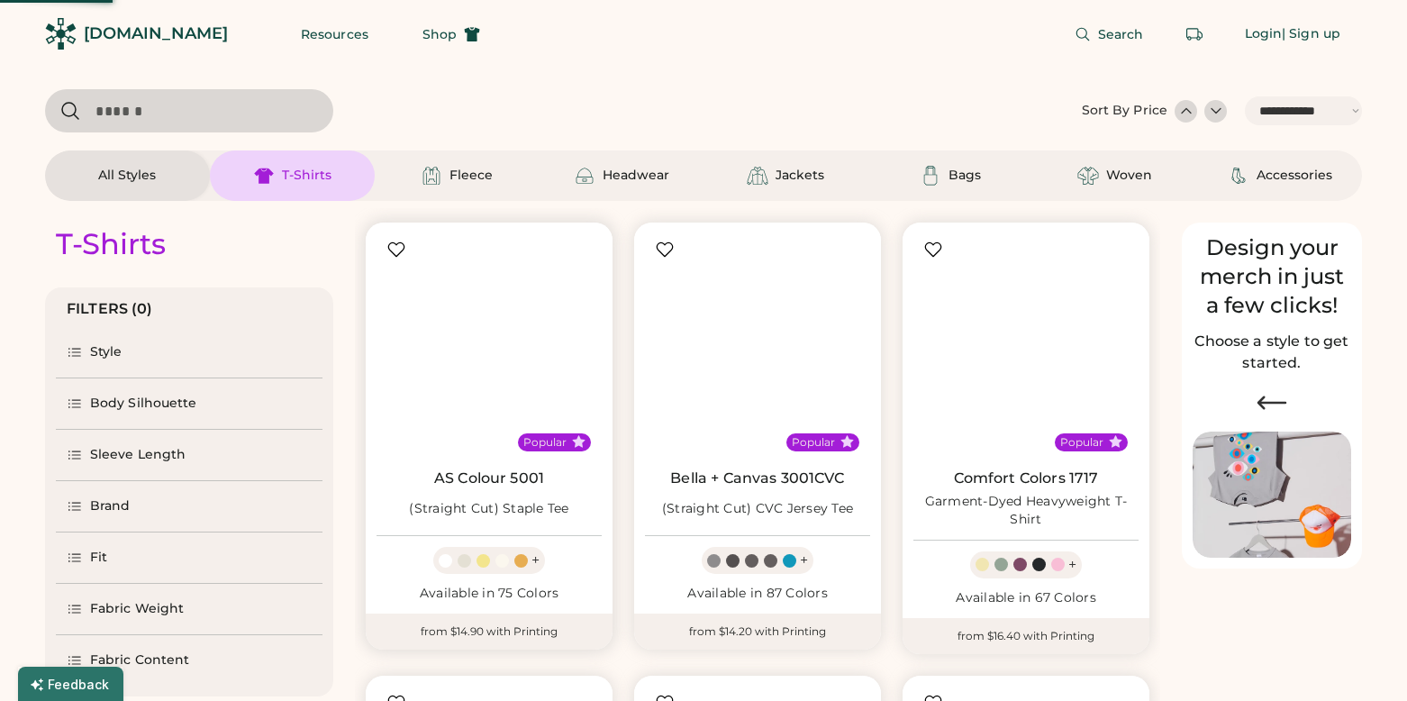
select select "*****"
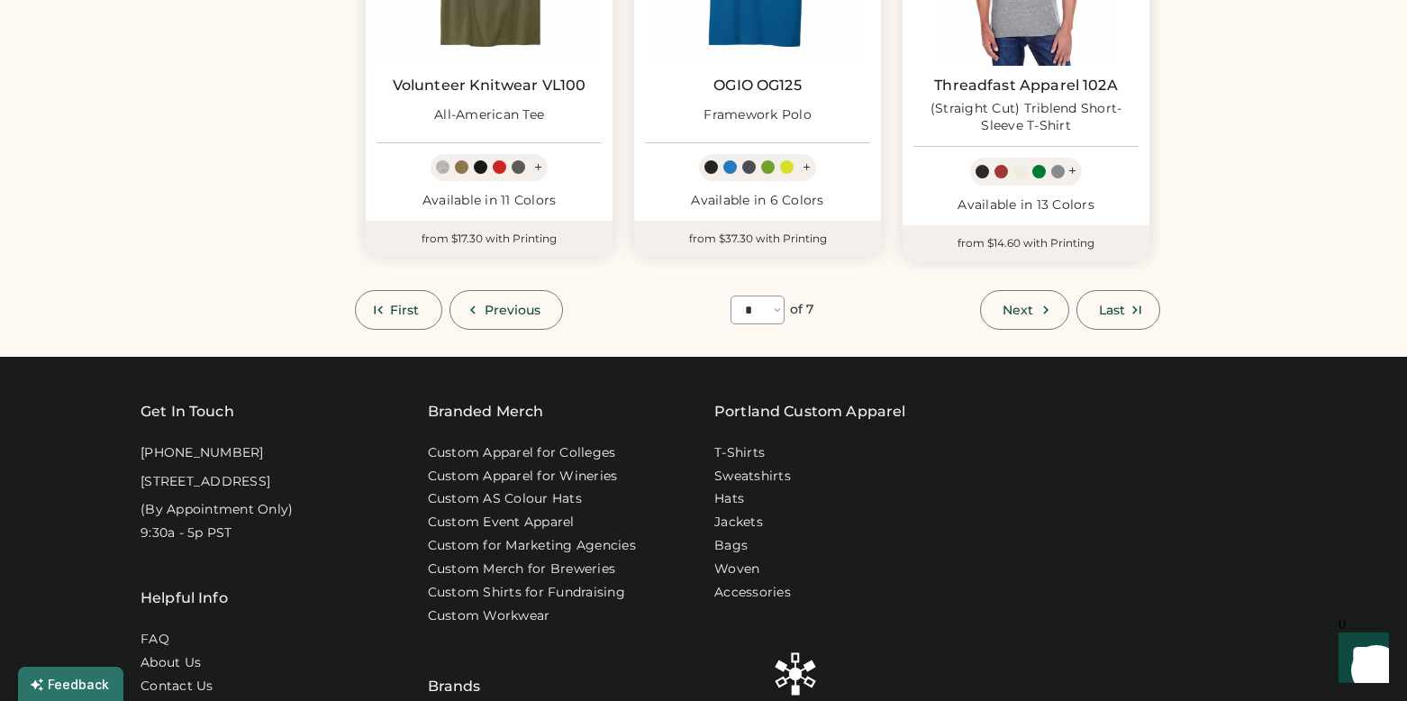
scroll to position [5397, 0]
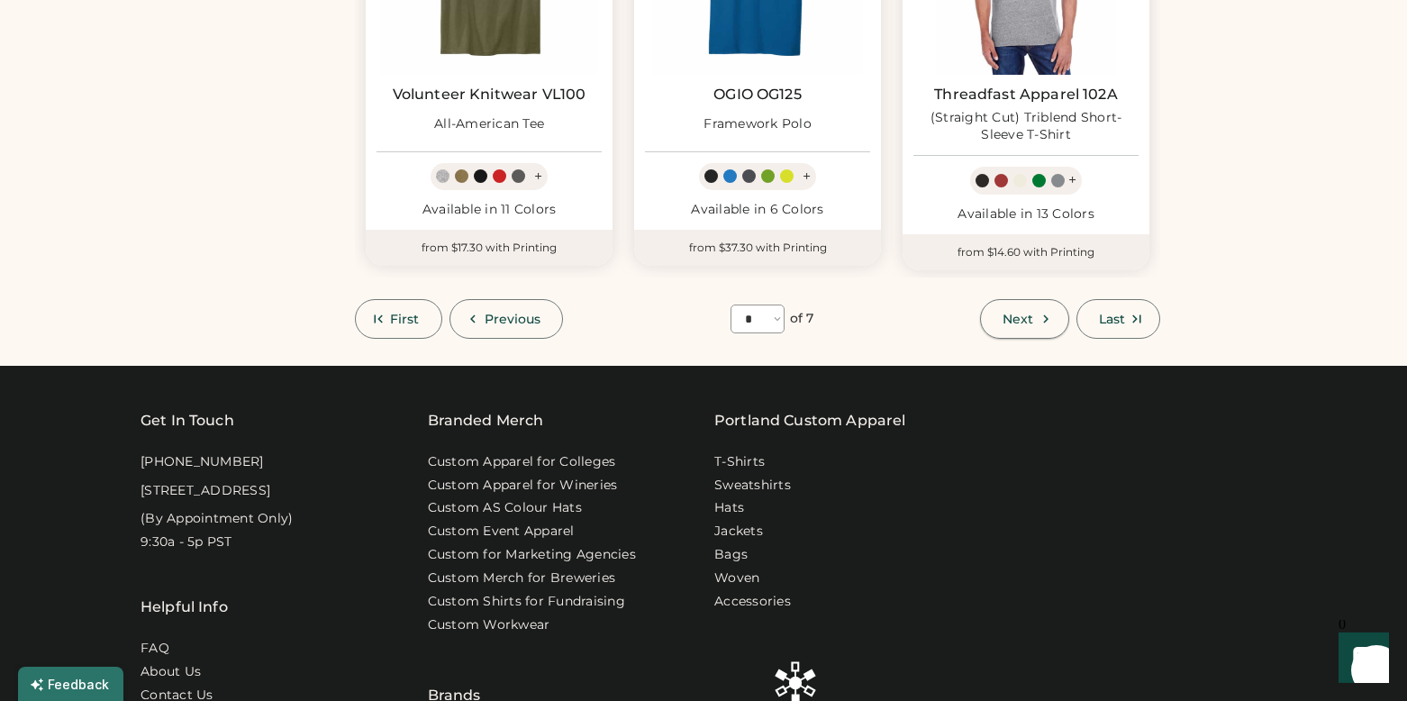
click at [1024, 299] on button "Next" at bounding box center [1024, 319] width 88 height 40
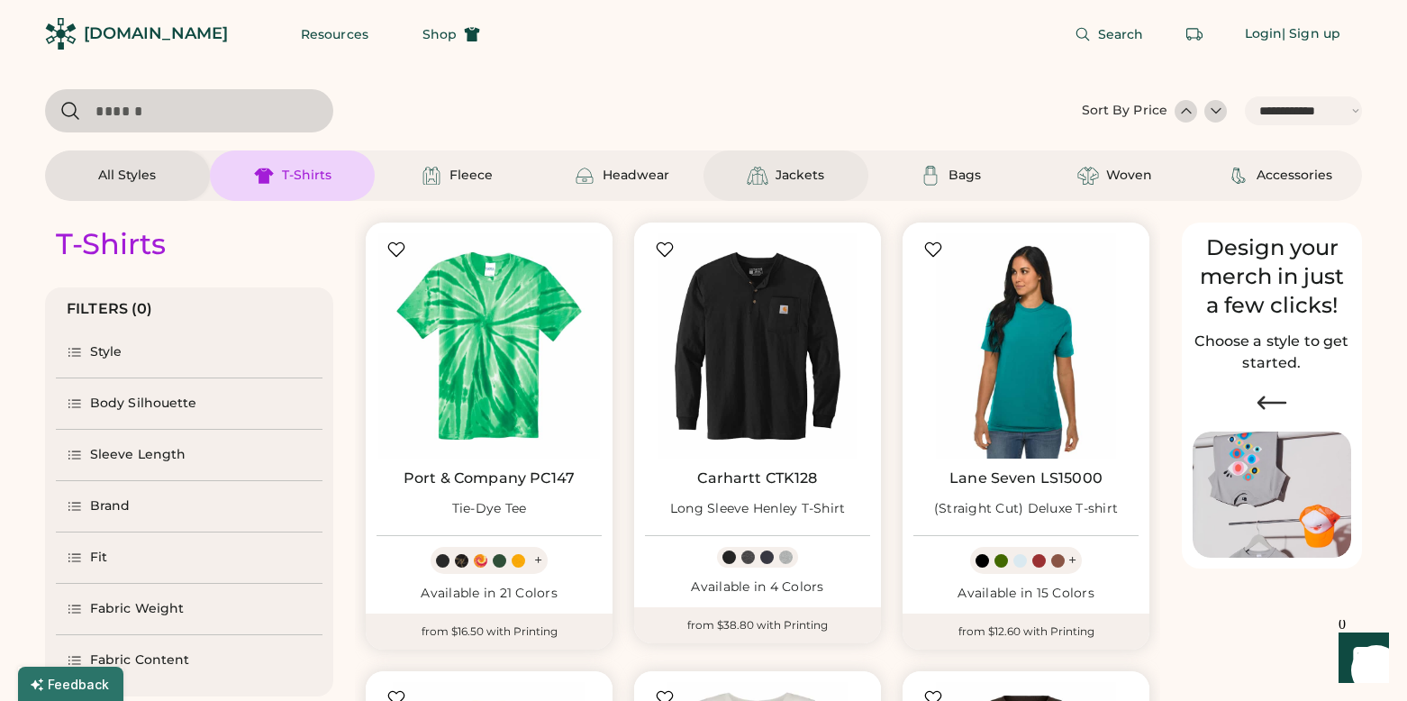
click at [778, 178] on div "Jackets" at bounding box center [799, 176] width 49 height 18
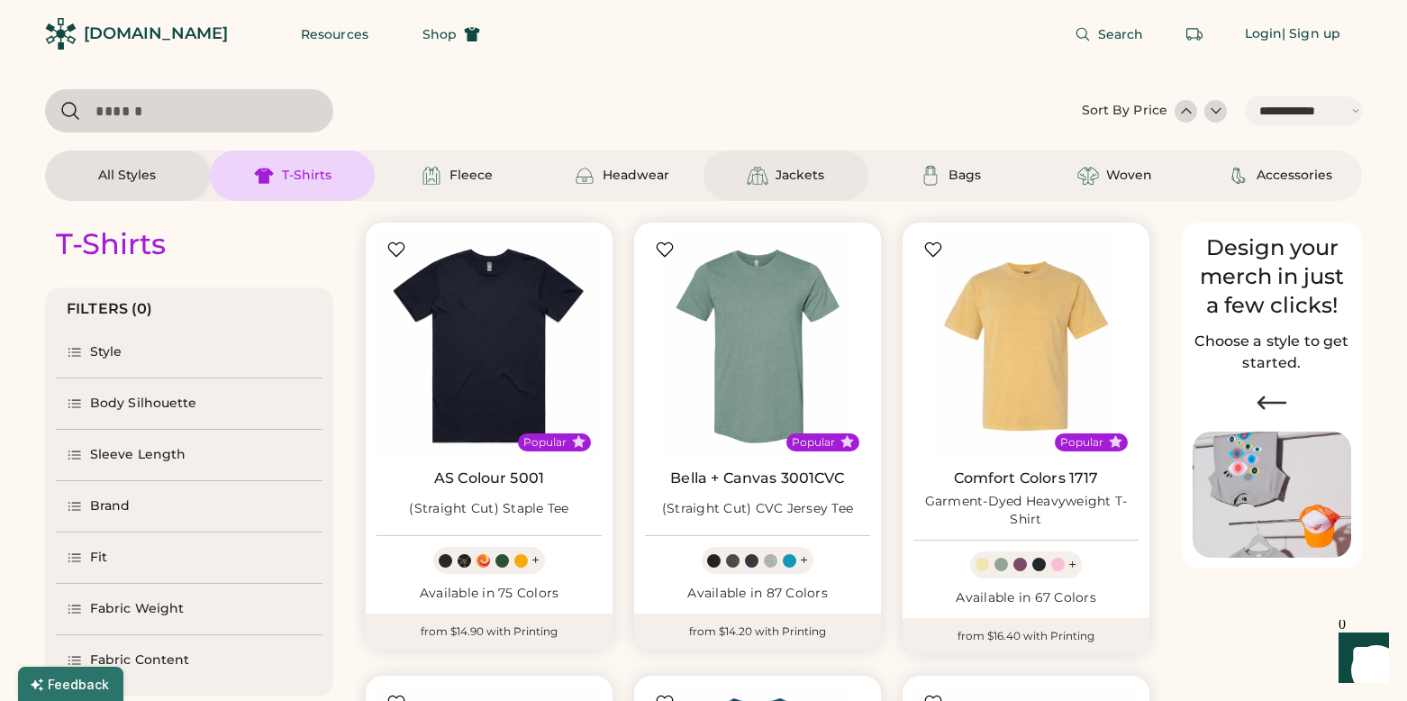
select select "*"
select select "*****"
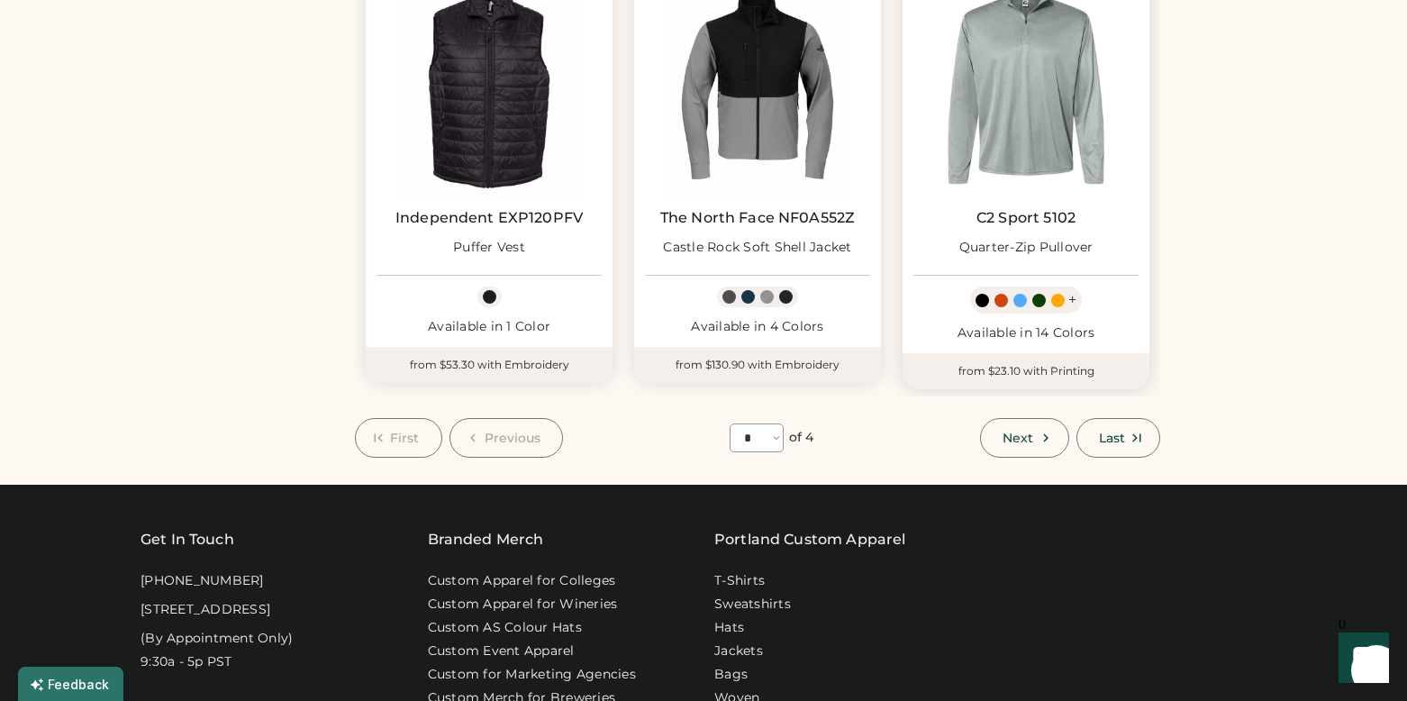
scroll to position [1619, 0]
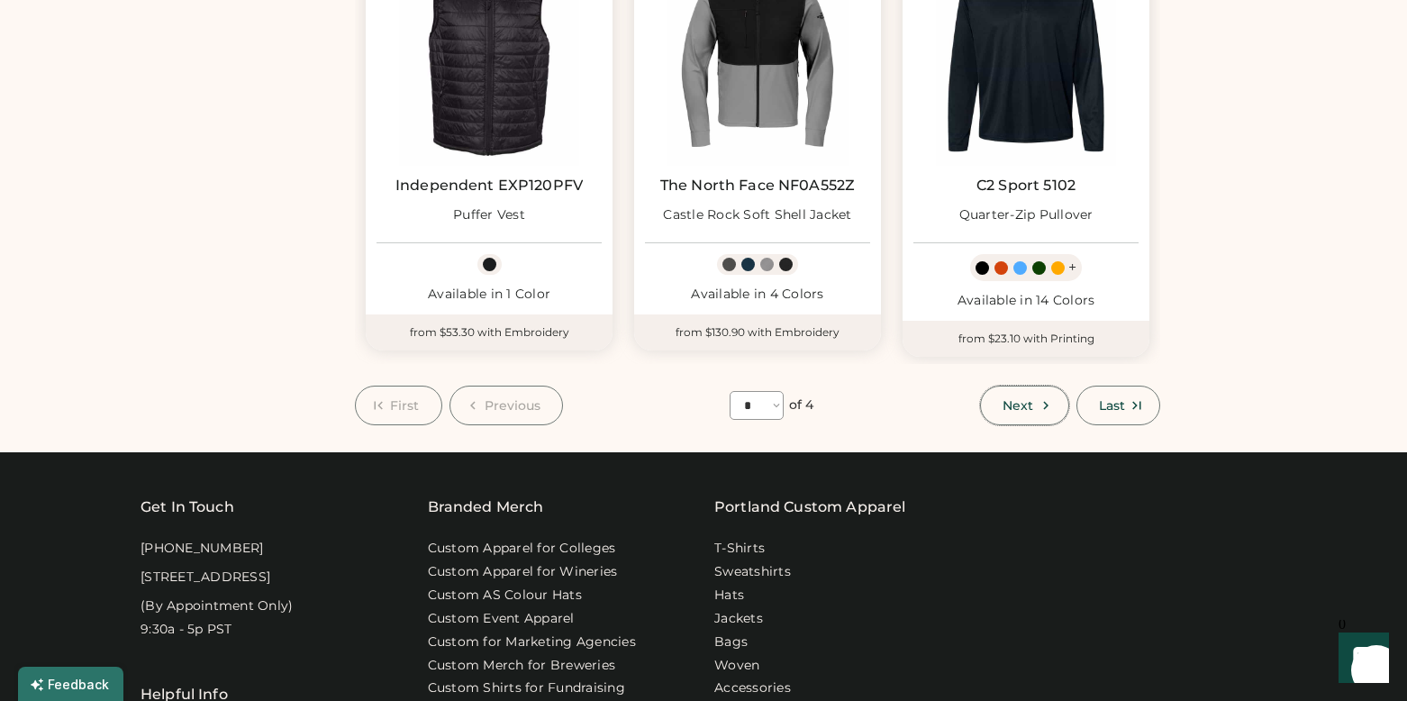
click at [1019, 412] on span "Next" at bounding box center [1017, 405] width 31 height 13
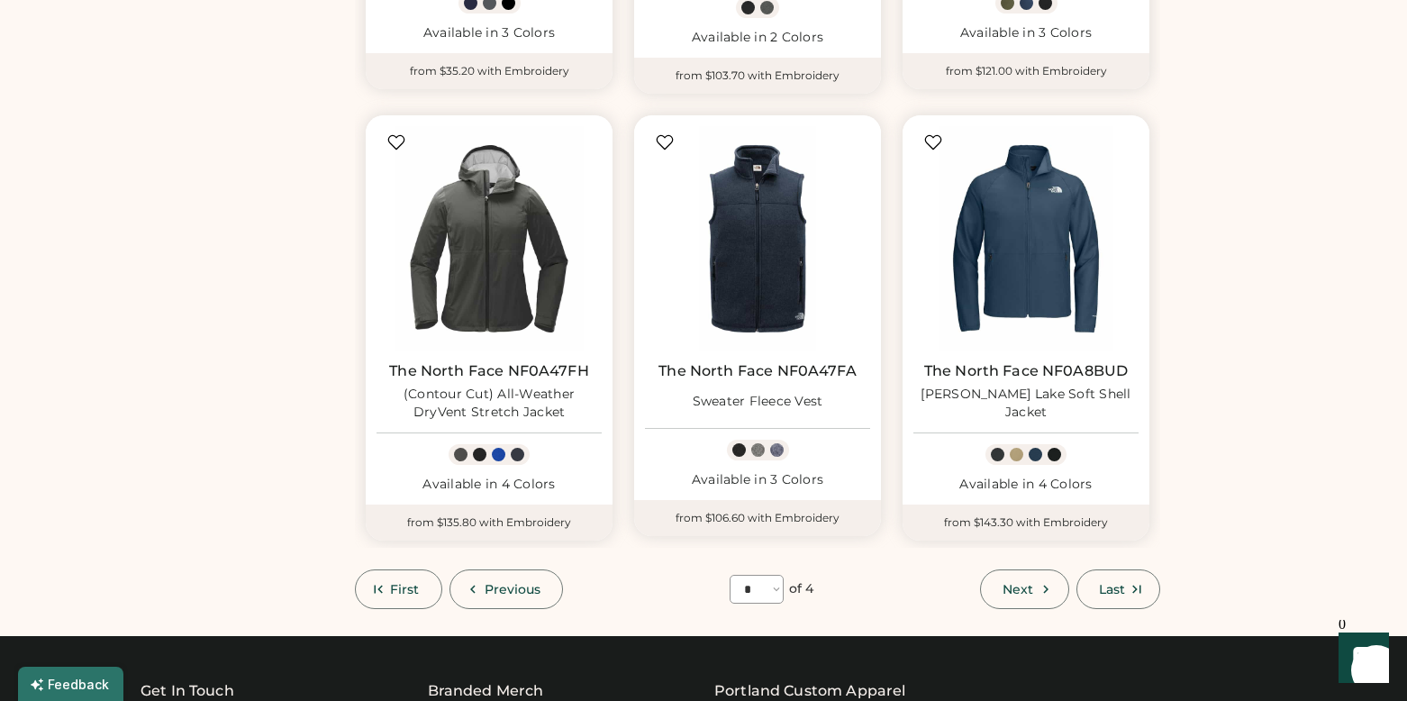
scroll to position [1471, 0]
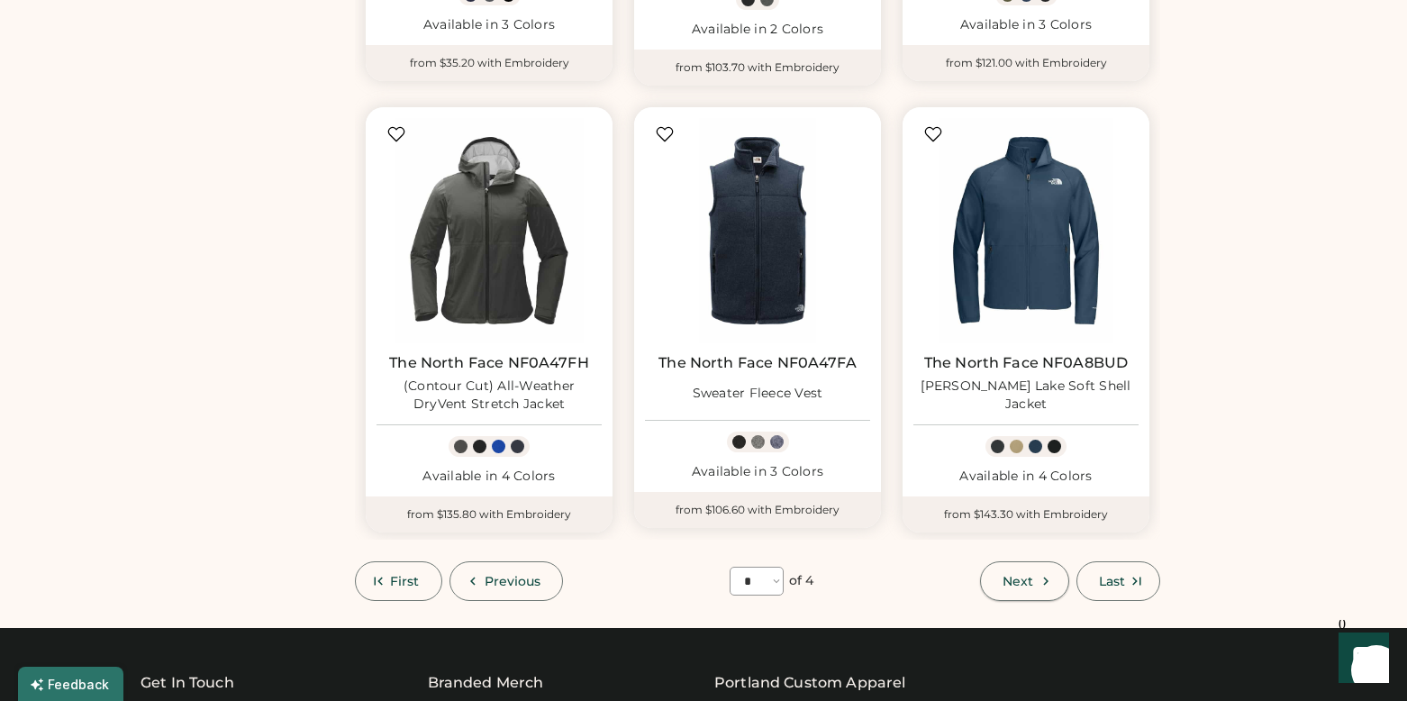
click at [1019, 576] on span "Next" at bounding box center [1017, 581] width 31 height 13
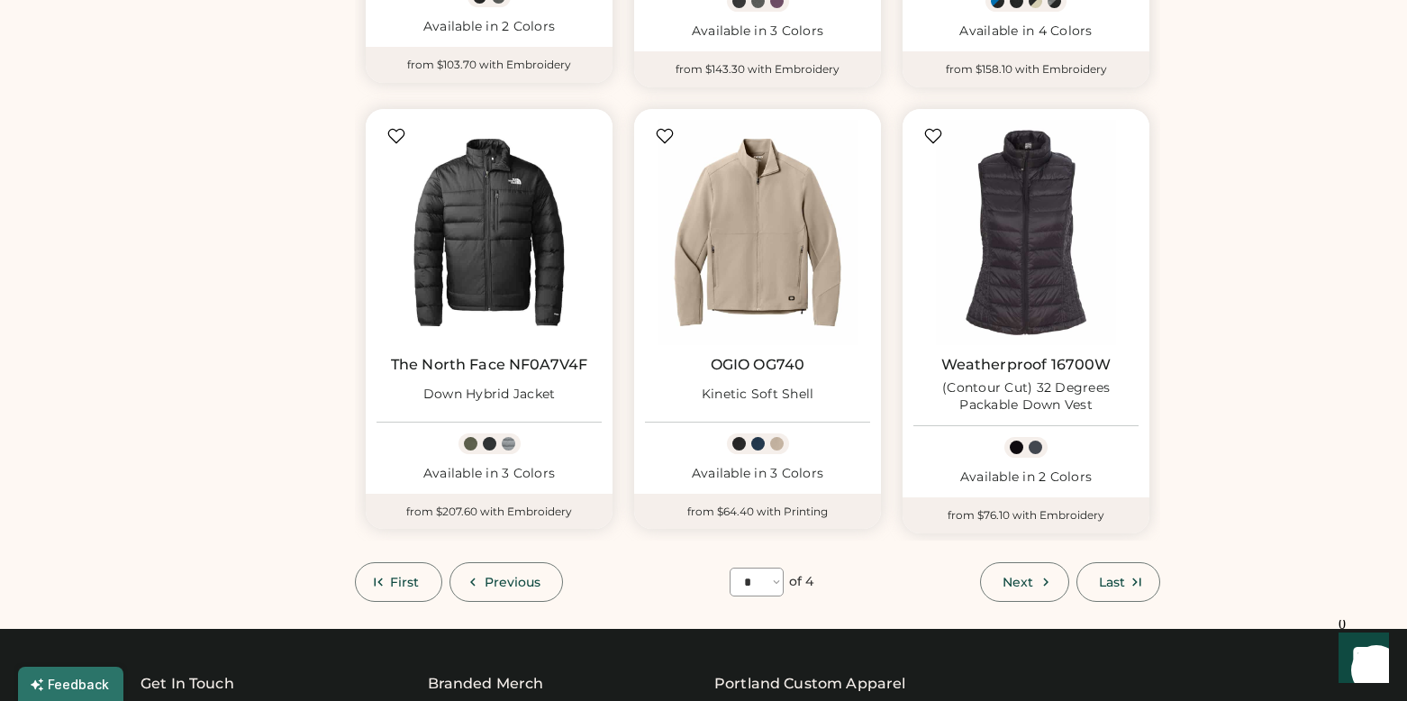
scroll to position [1467, 0]
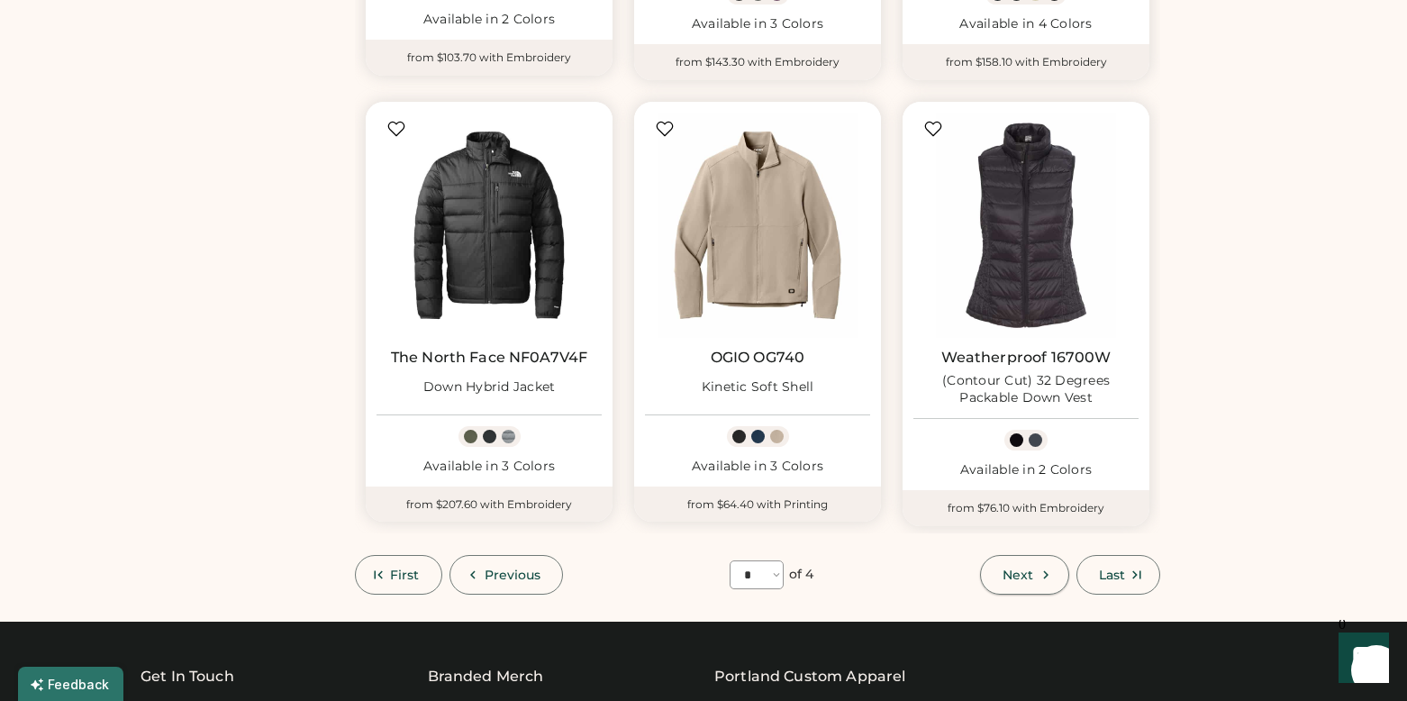
click at [1020, 576] on span "Next" at bounding box center [1017, 574] width 31 height 13
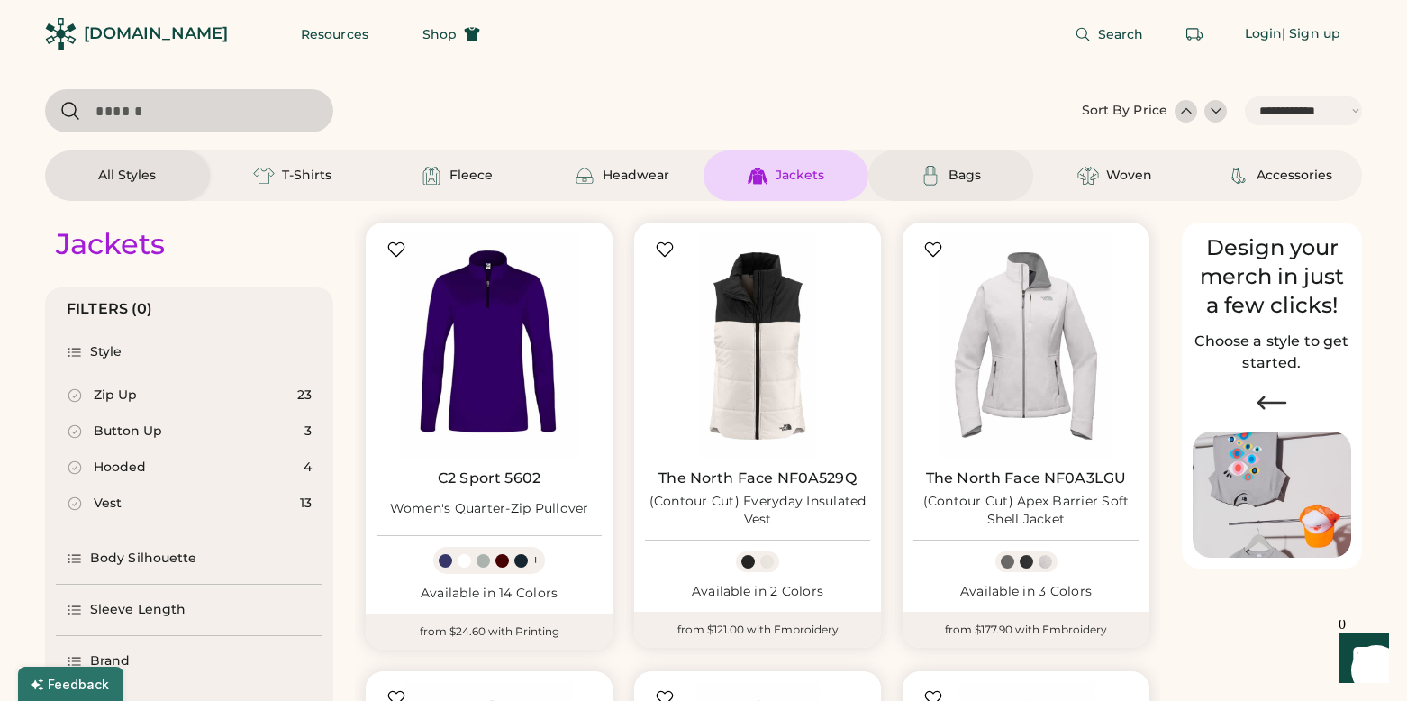
click at [948, 177] on div "Bags" at bounding box center [950, 176] width 81 height 22
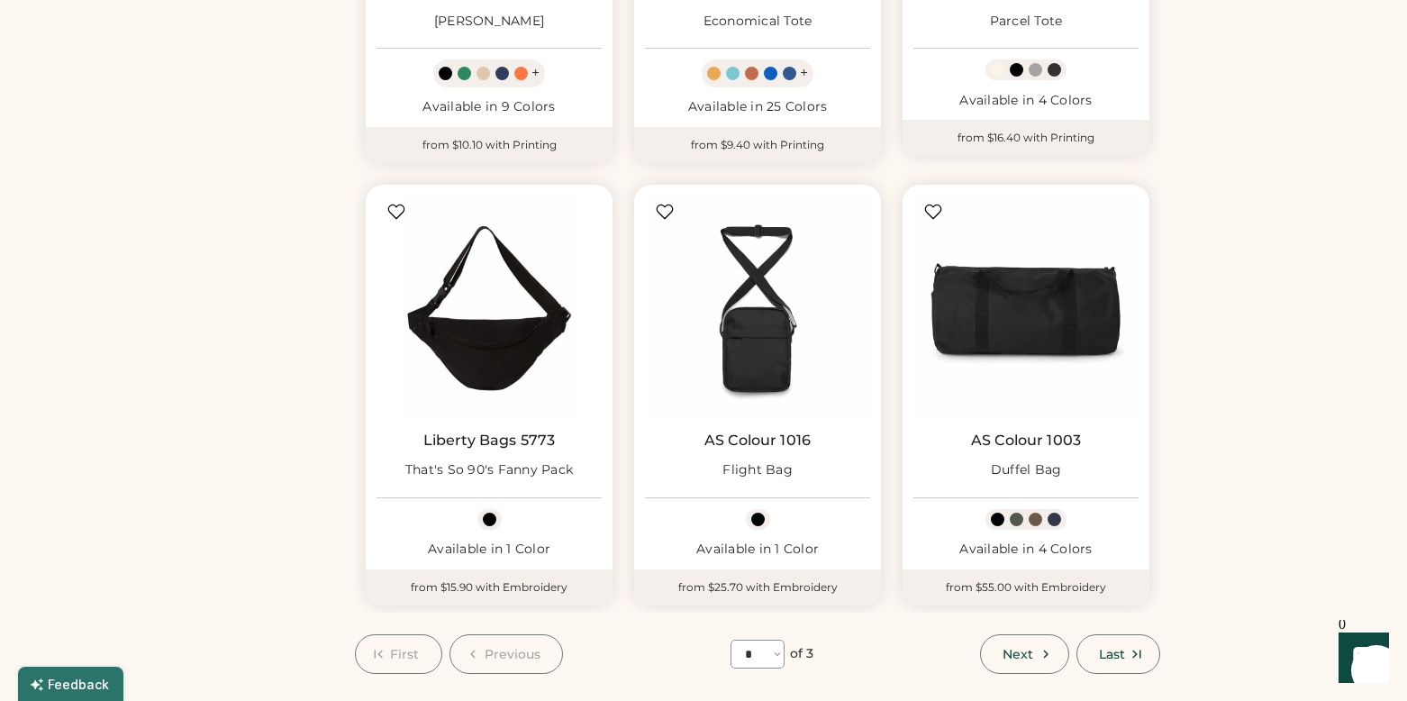
scroll to position [1391, 0]
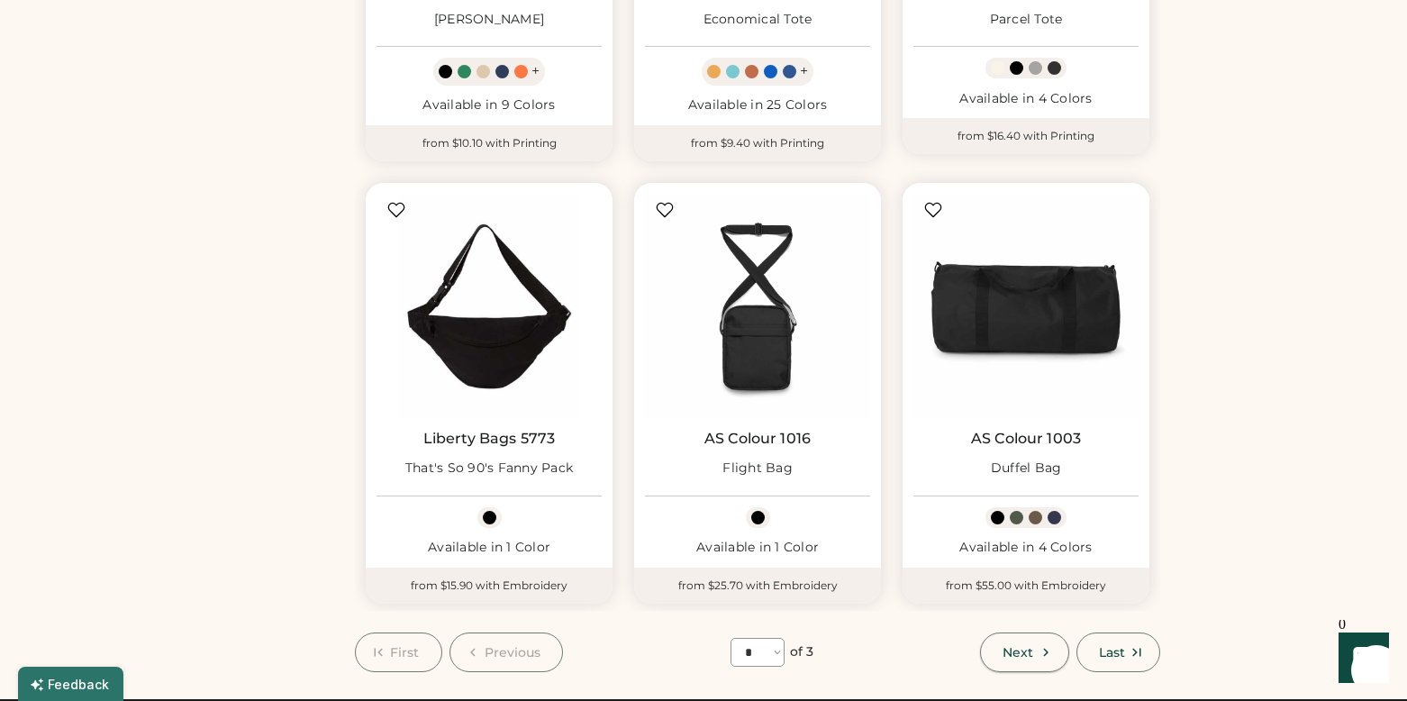
click at [1016, 646] on span "Next" at bounding box center [1017, 652] width 31 height 13
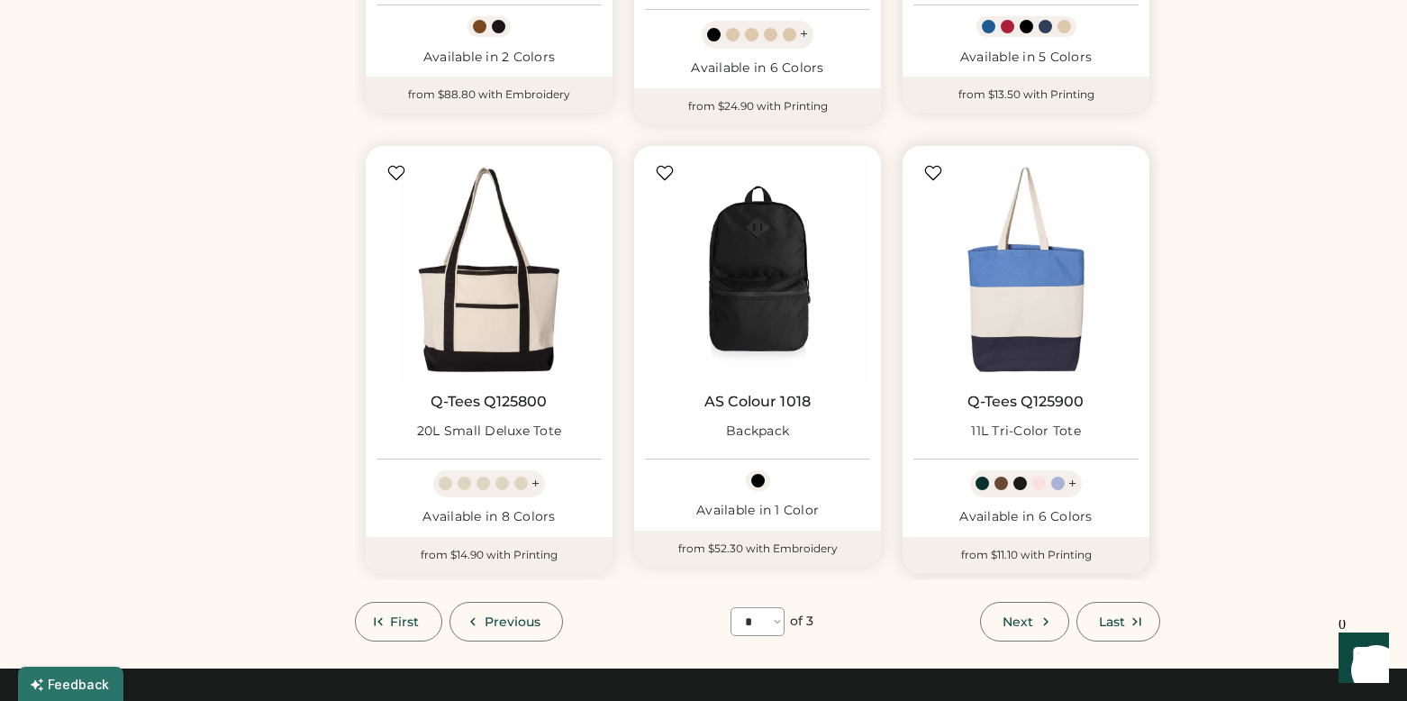
scroll to position [1434, 0]
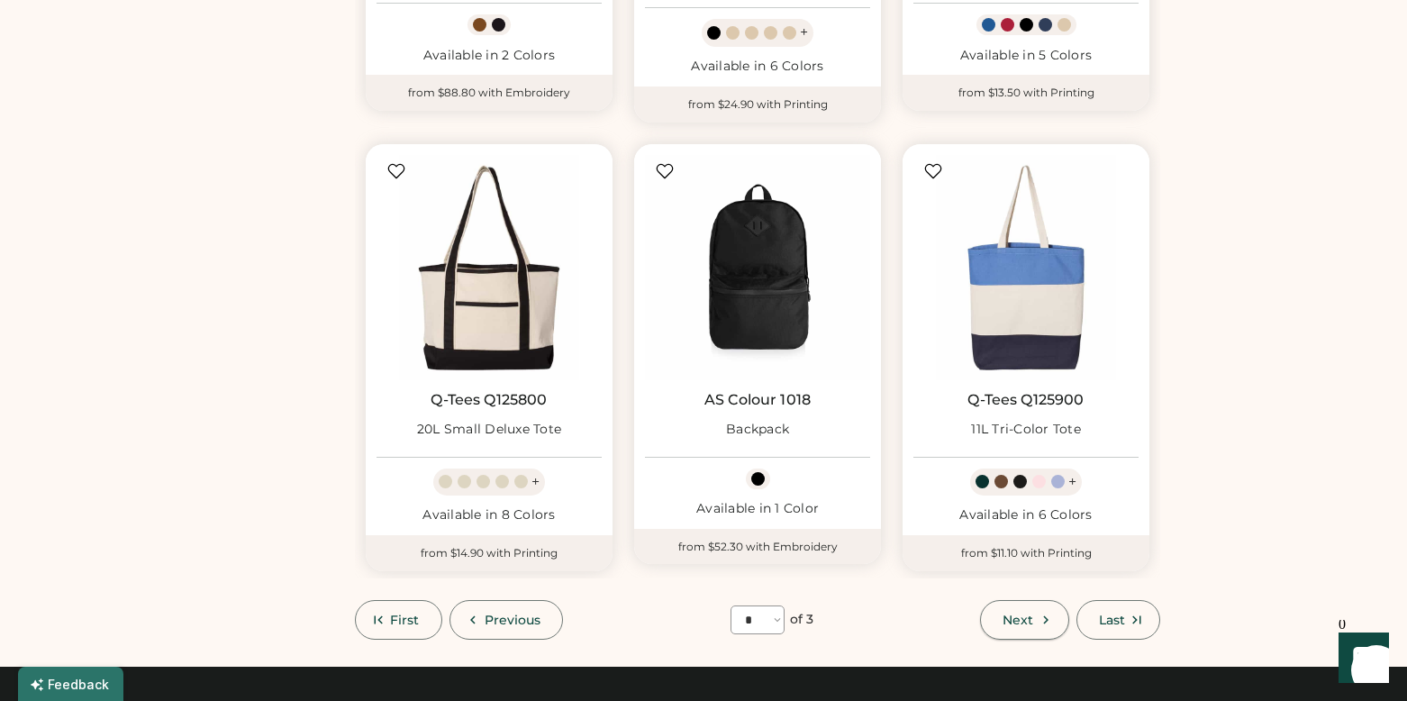
click at [1015, 618] on span "Next" at bounding box center [1017, 619] width 31 height 13
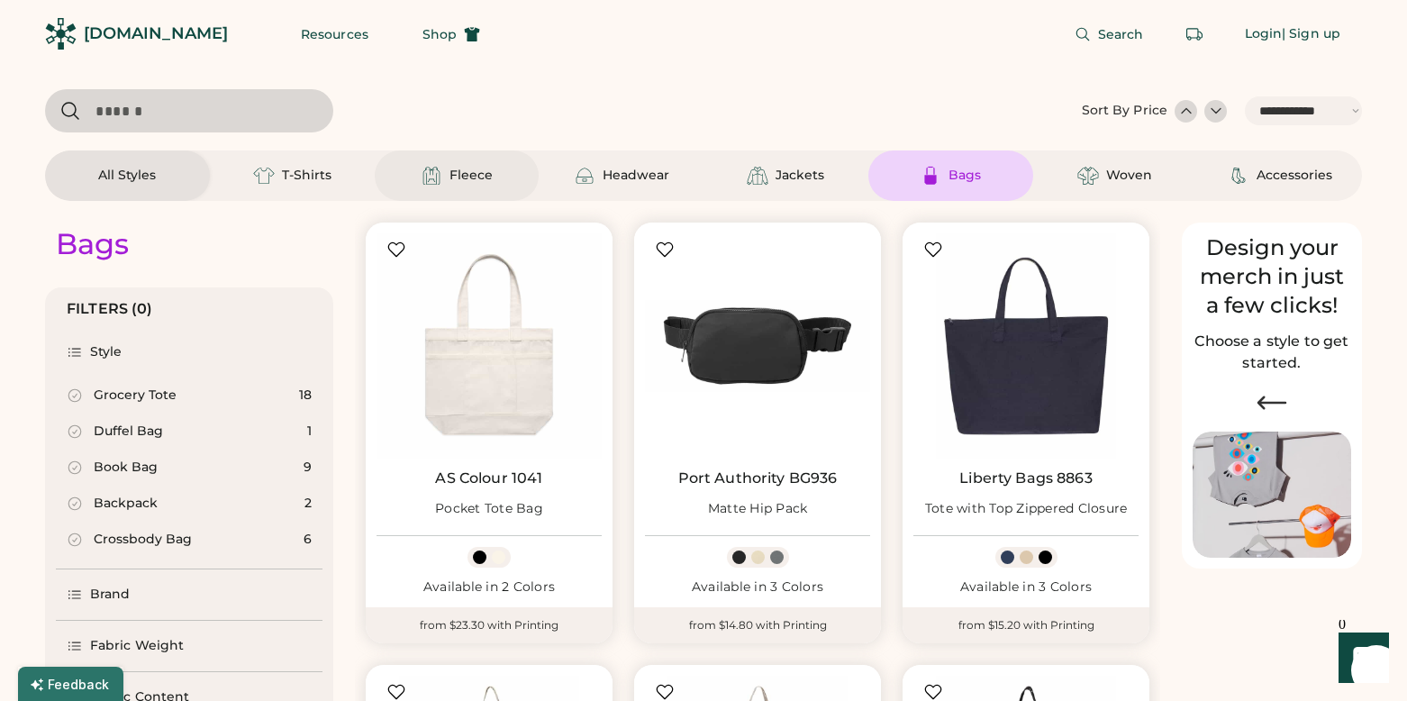
click at [470, 177] on div "Fleece" at bounding box center [470, 176] width 43 height 18
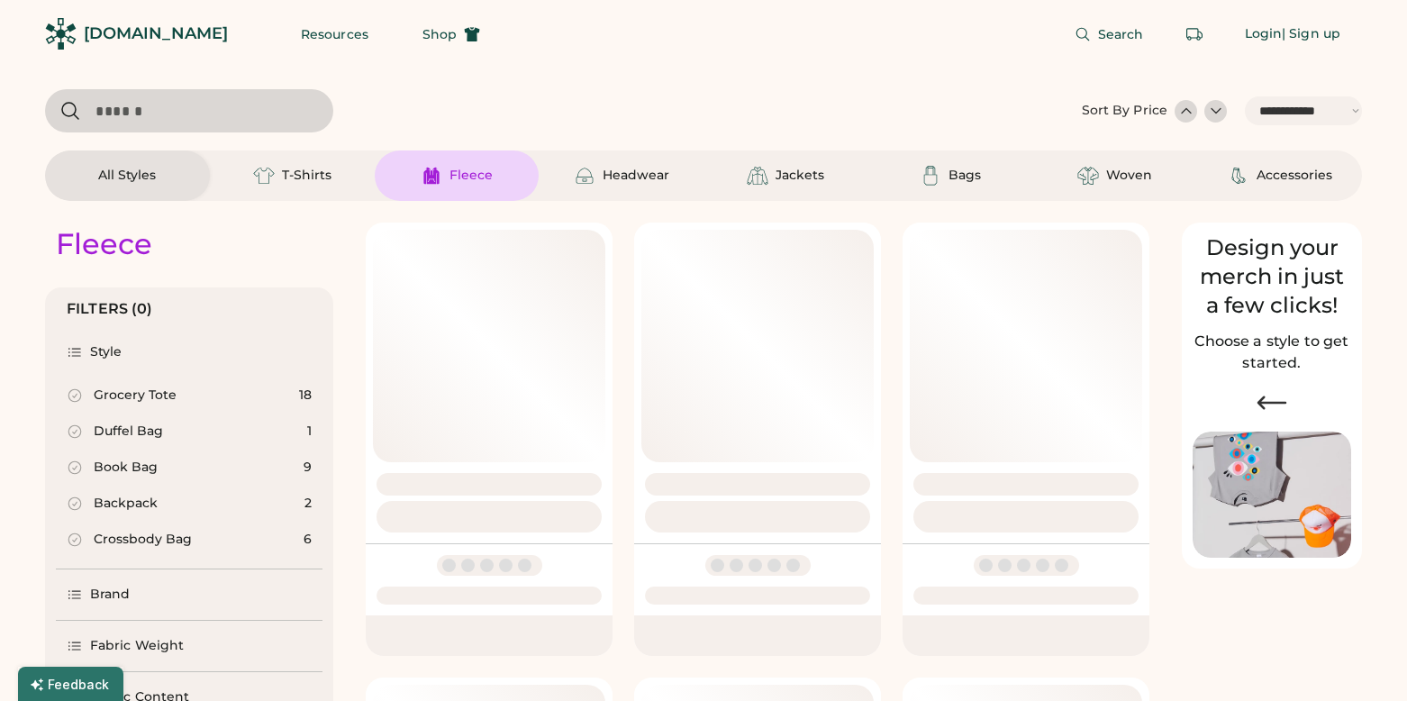
select select "*"
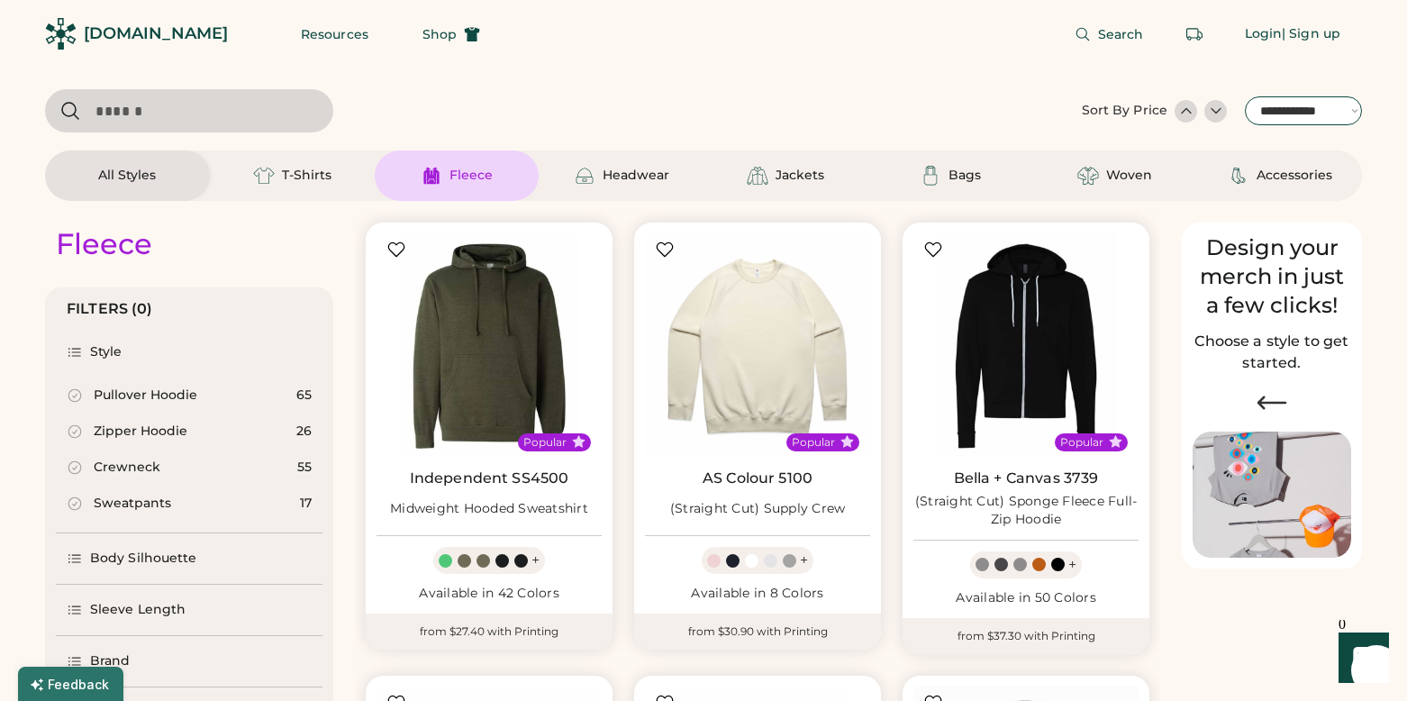
select select "*****"
click option "**********" at bounding box center [0, 0] width 0 height 0
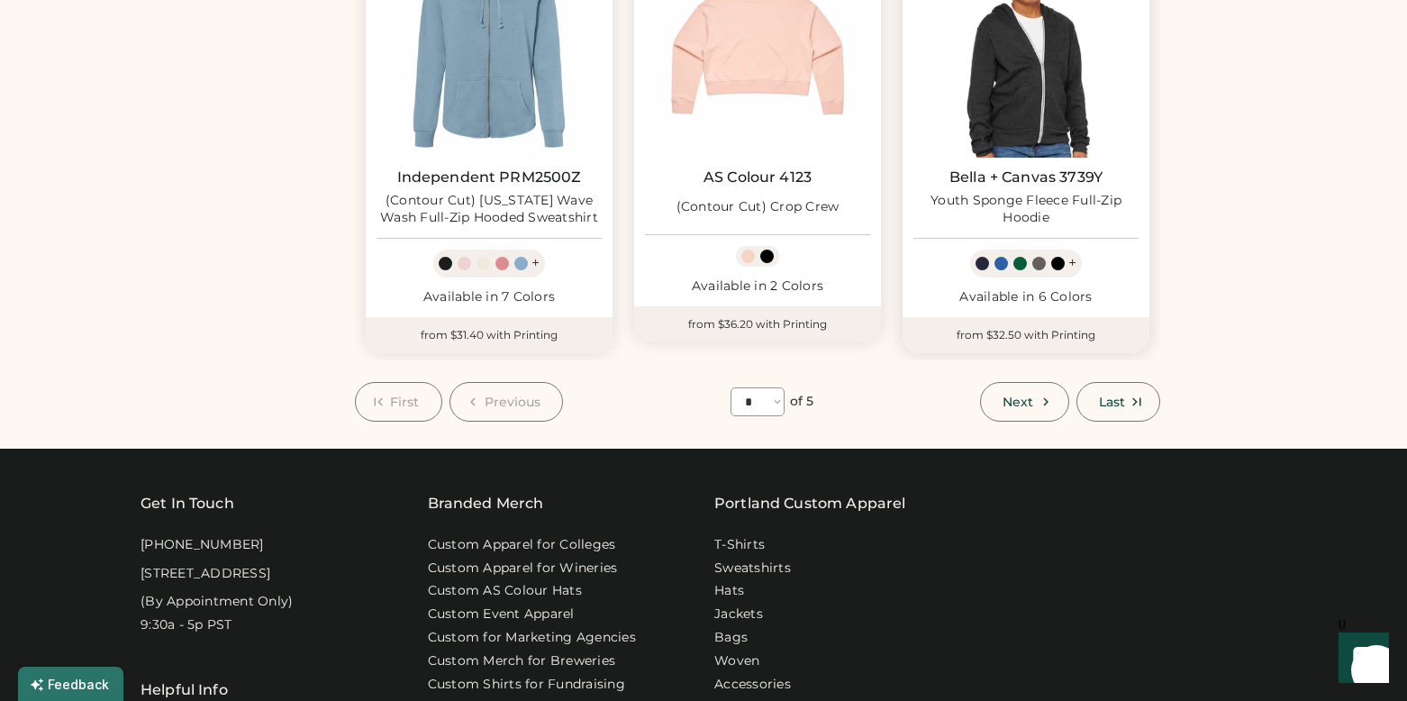
scroll to position [5329, 0]
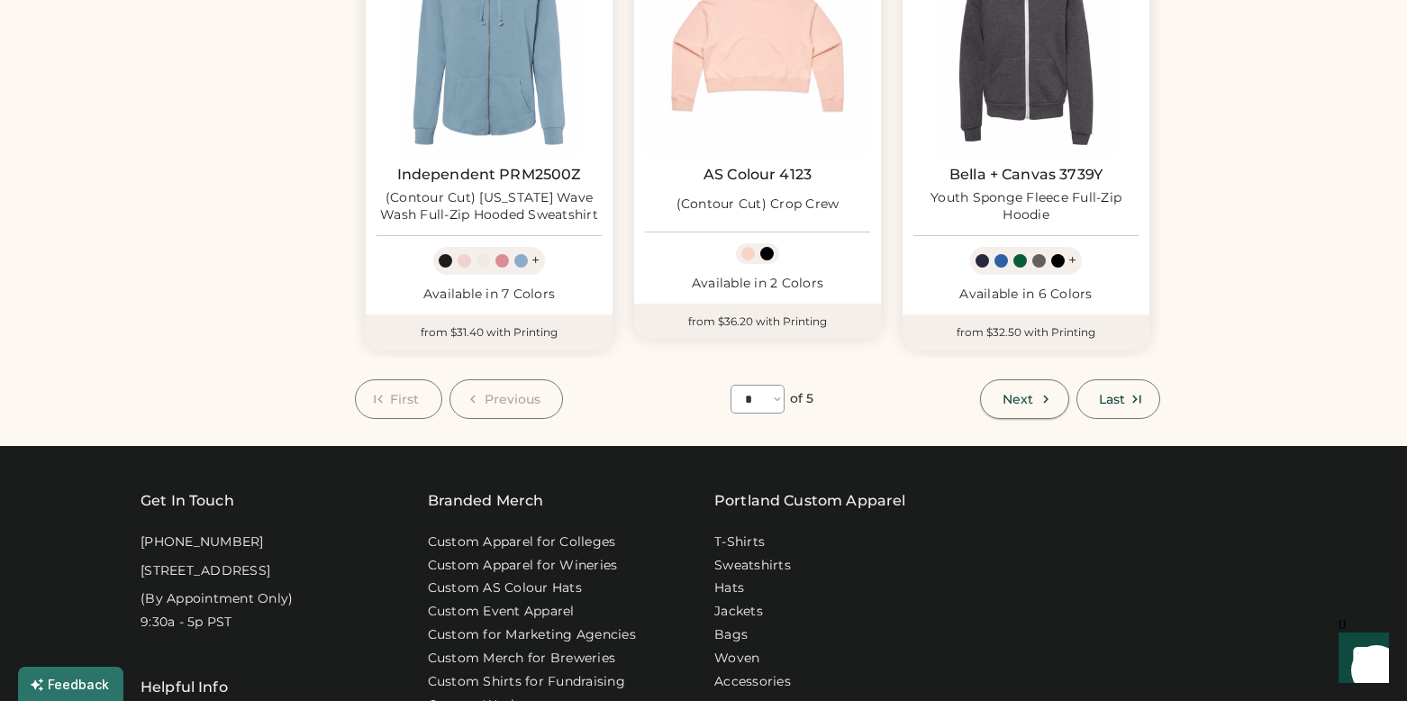
click at [1017, 393] on span "Next" at bounding box center [1017, 399] width 31 height 13
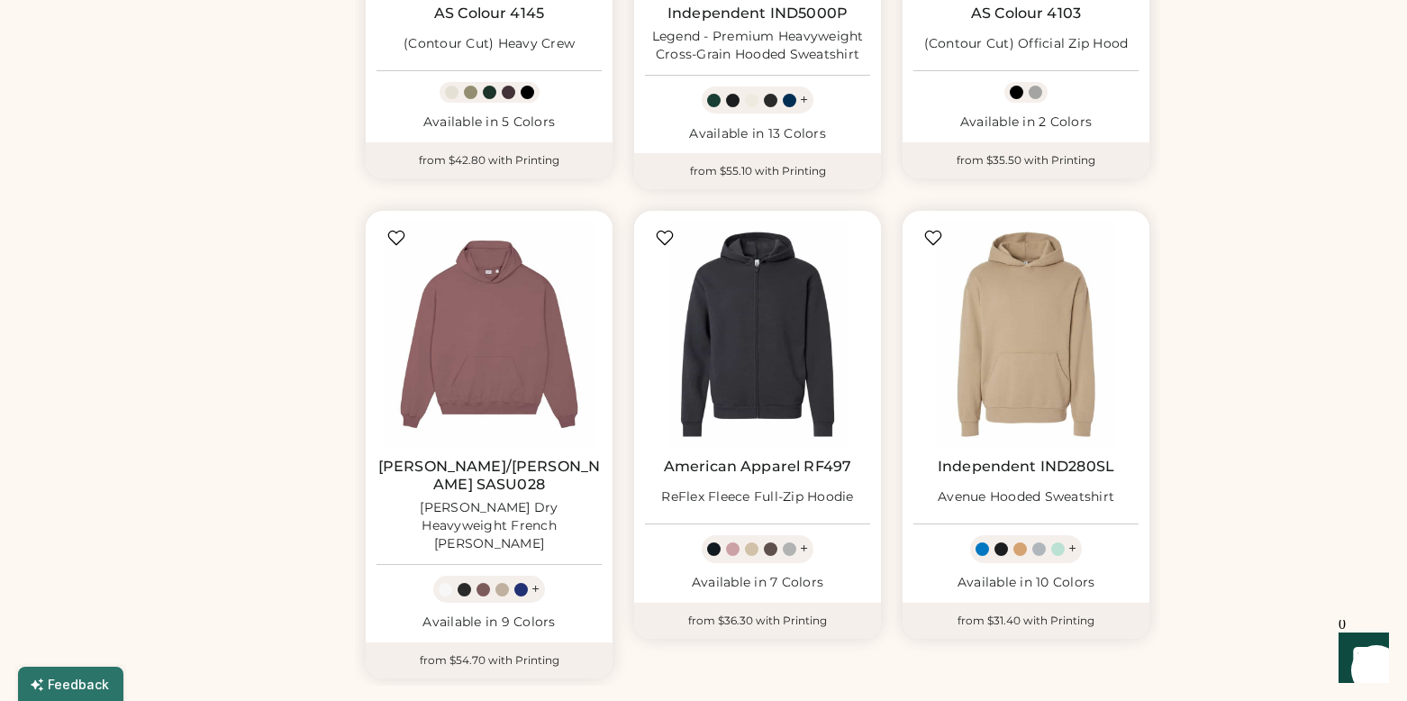
scroll to position [5078, 0]
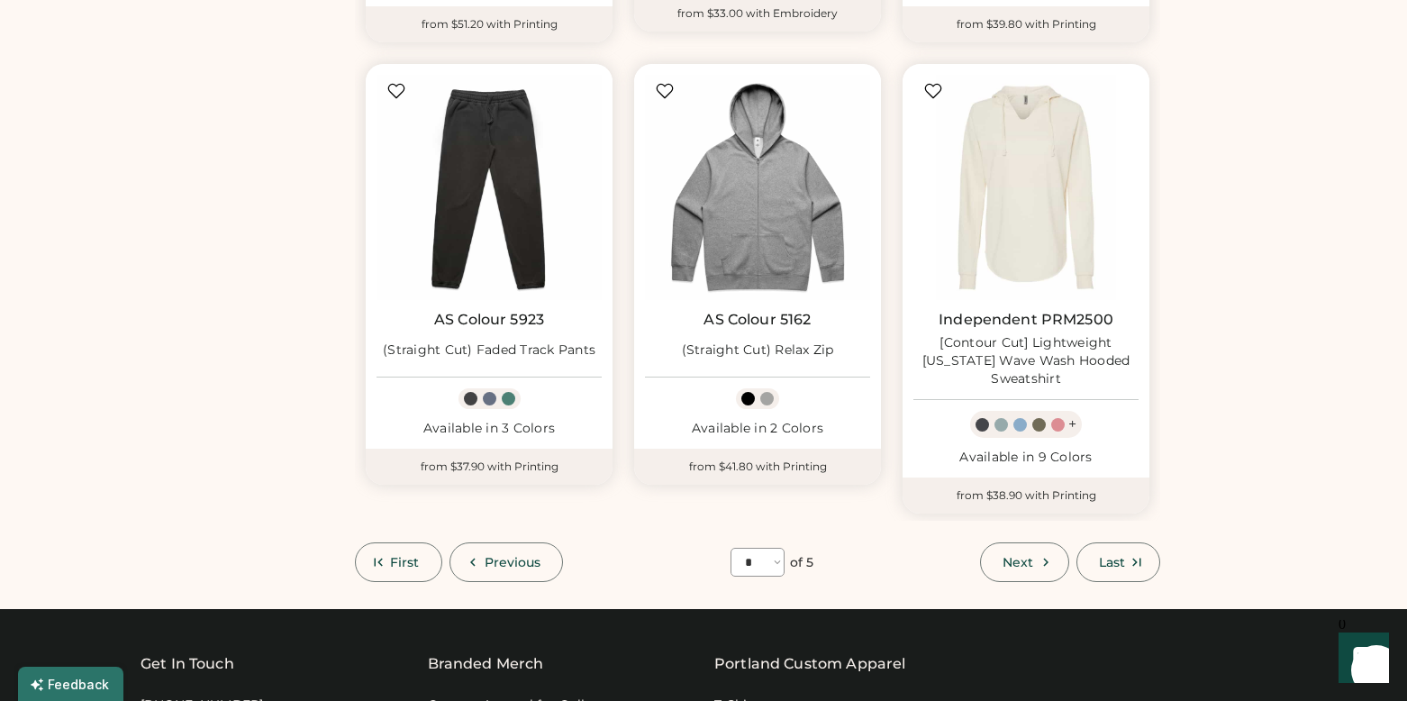
scroll to position [5214, 0]
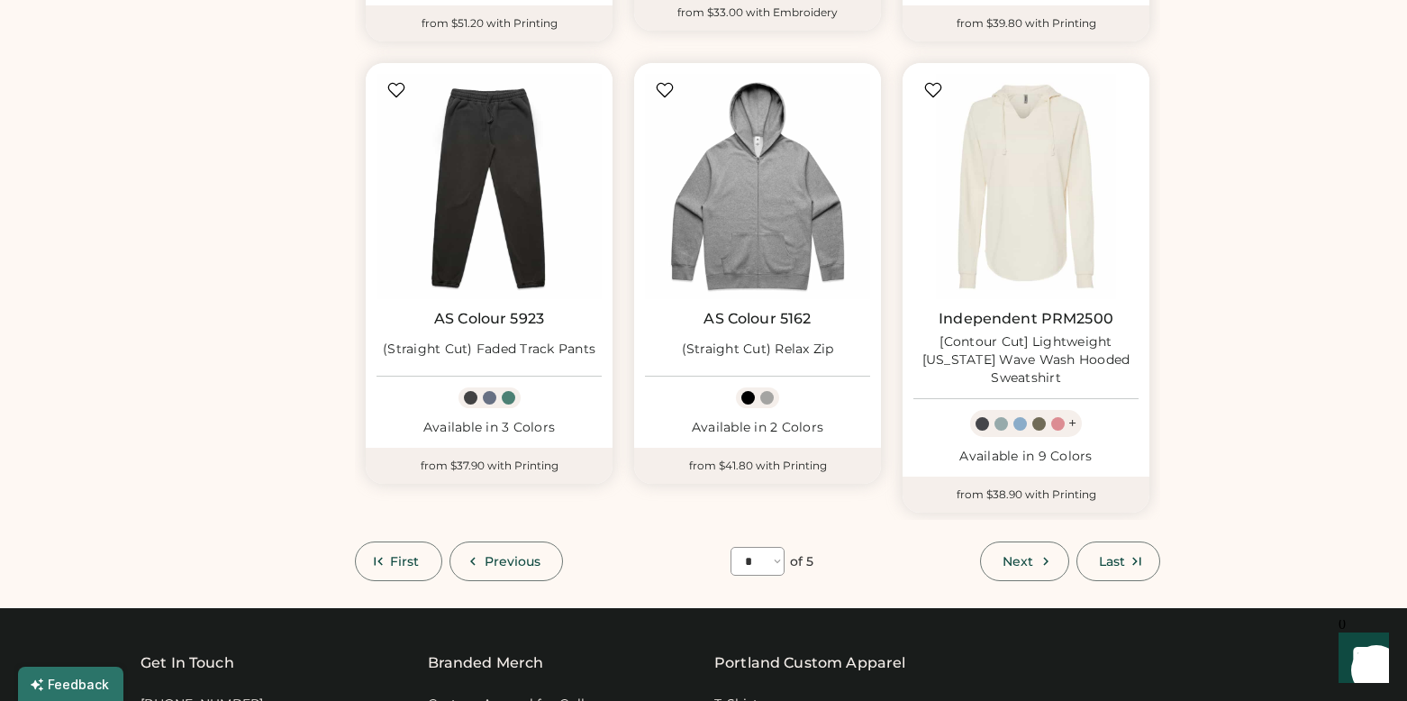
click at [1006, 555] on span "Next" at bounding box center [1017, 561] width 31 height 13
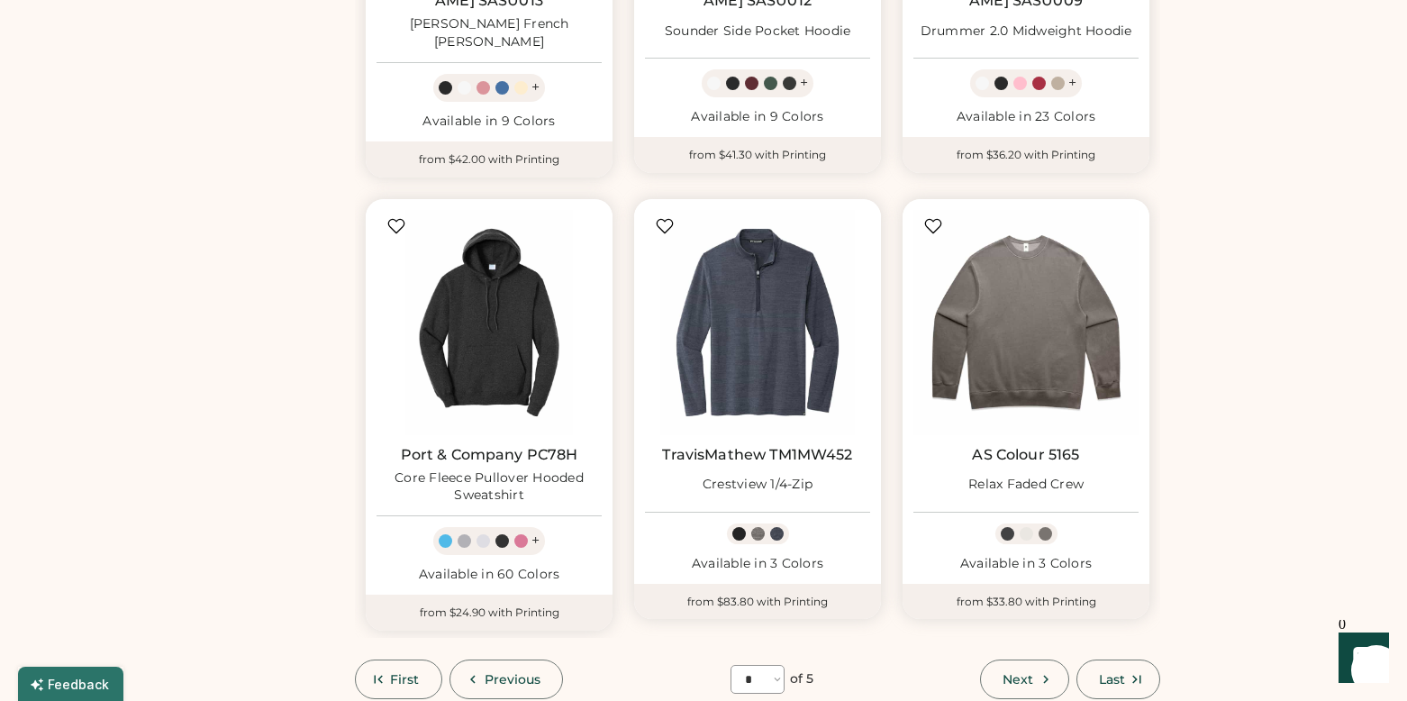
scroll to position [5144, 0]
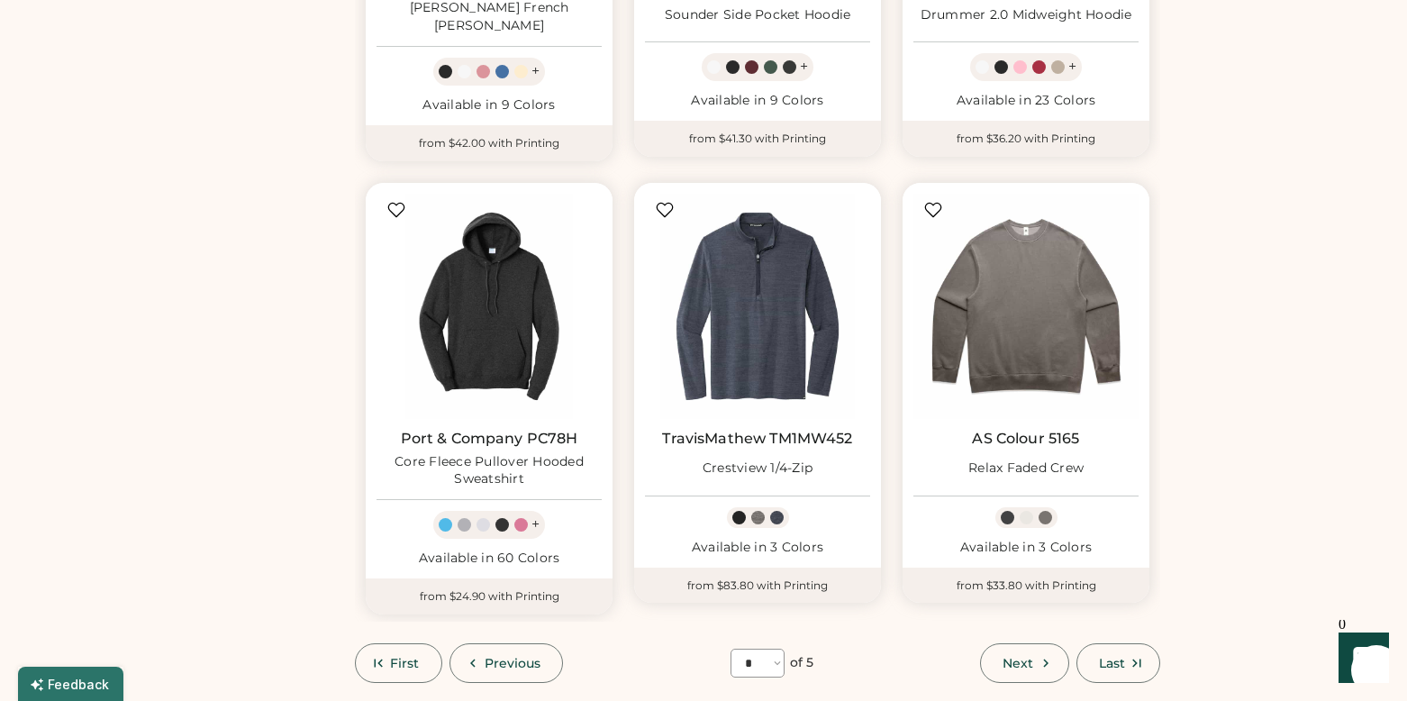
click at [1002, 657] on span "Next" at bounding box center [1017, 663] width 31 height 13
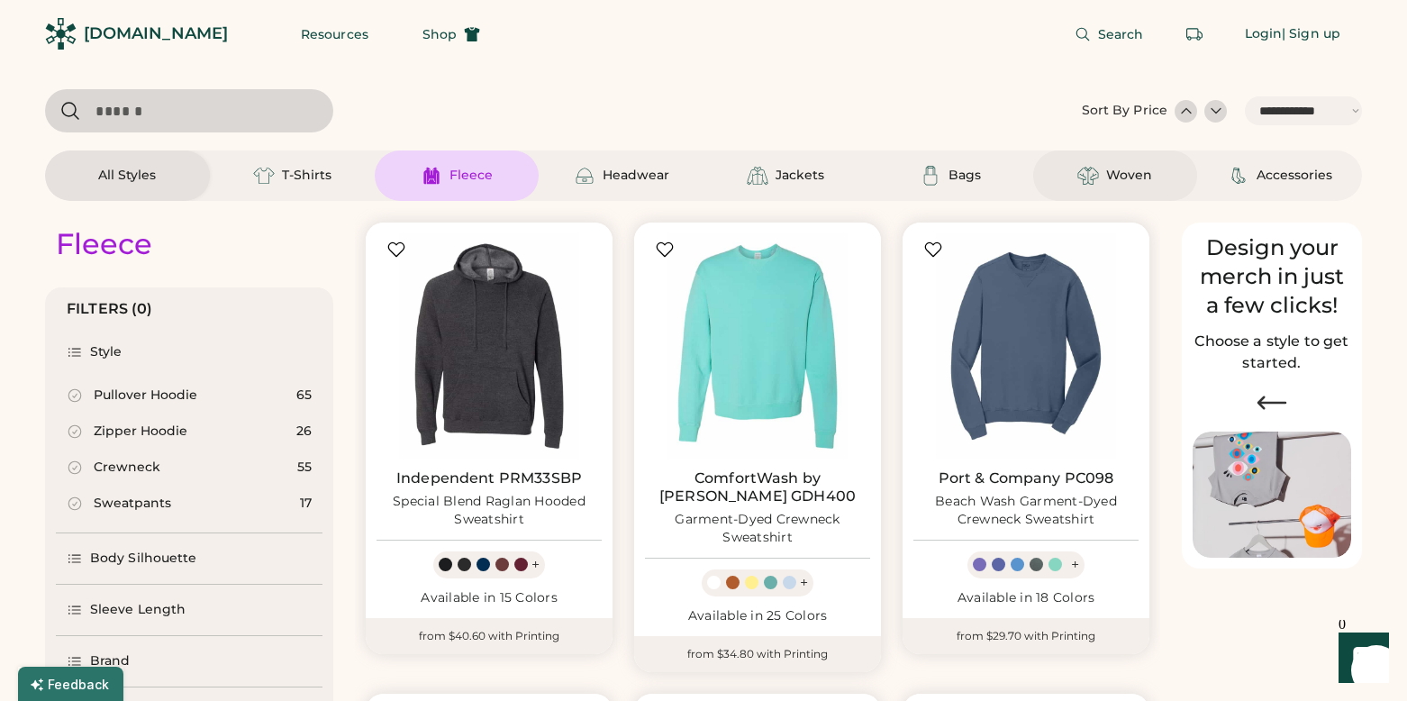
click at [1120, 174] on div "Woven" at bounding box center [1129, 176] width 46 height 18
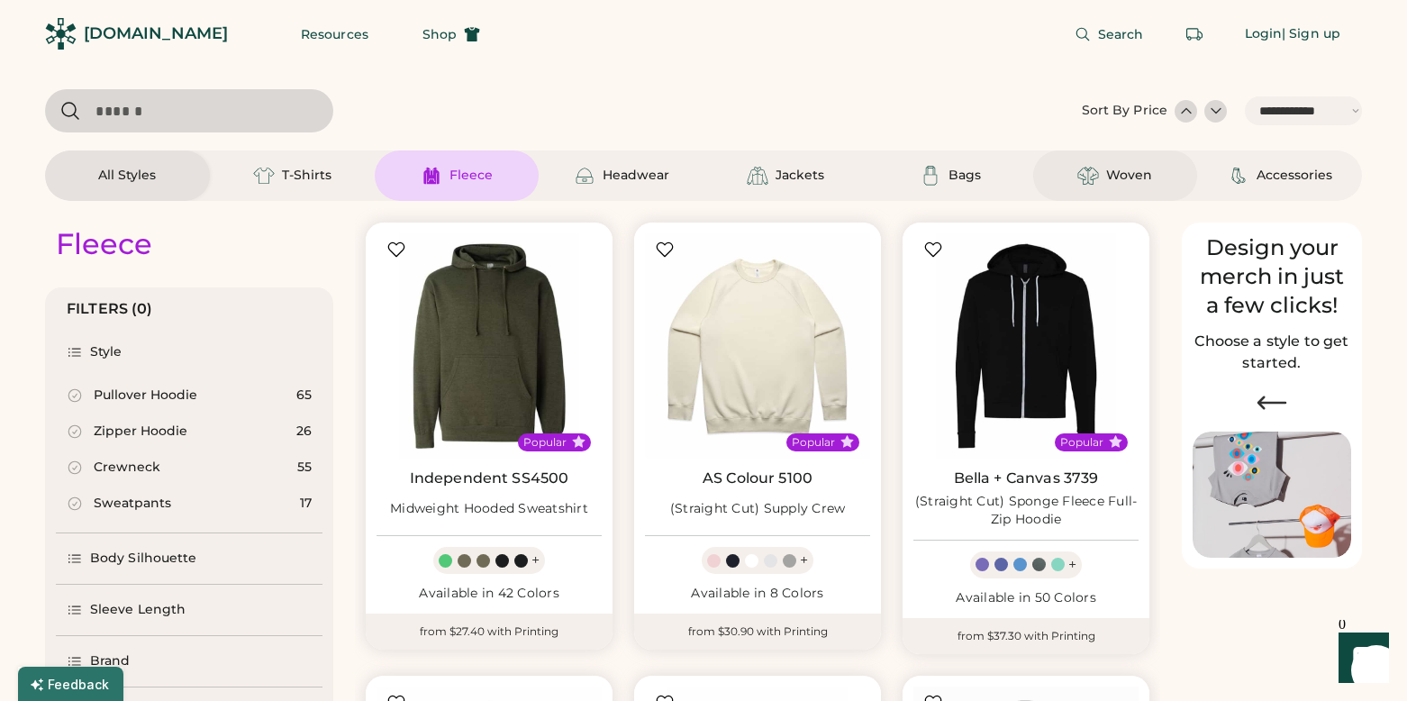
select select "*"
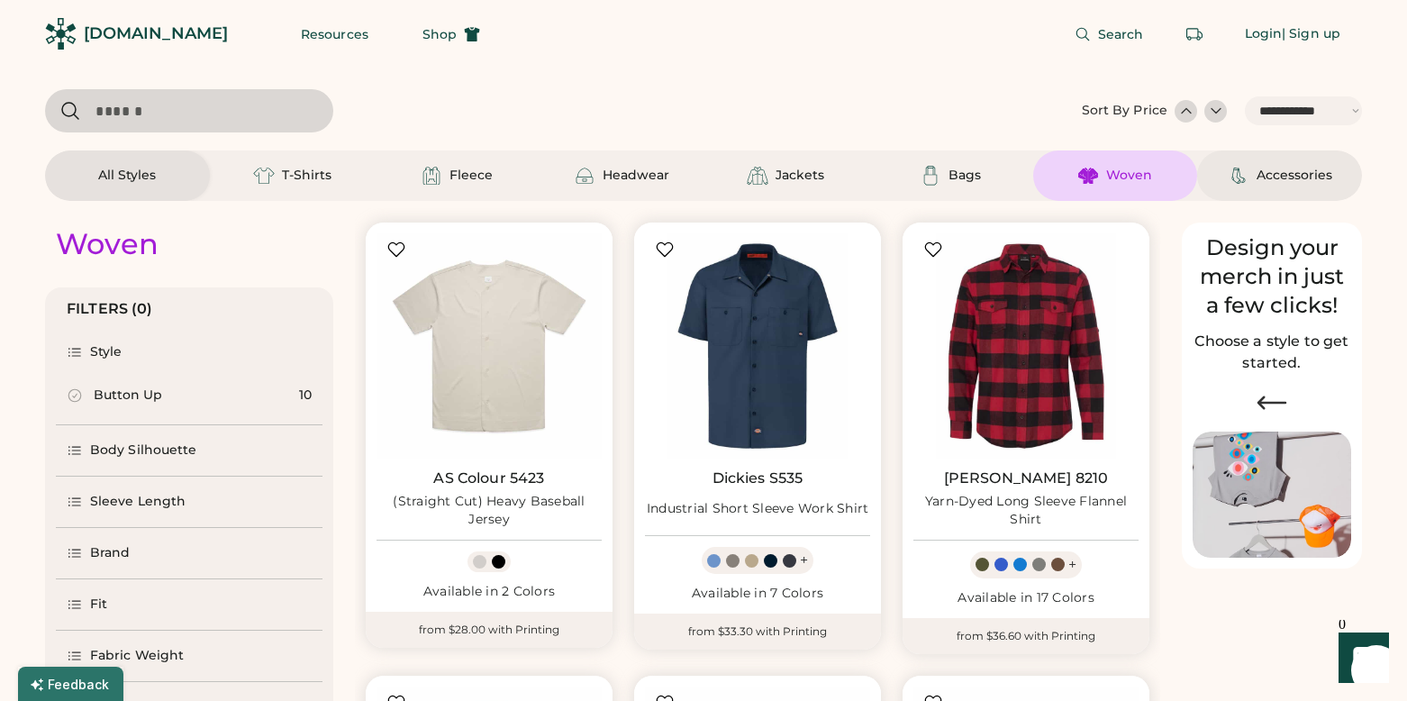
click at [1274, 177] on div "Accessories" at bounding box center [1294, 176] width 76 height 18
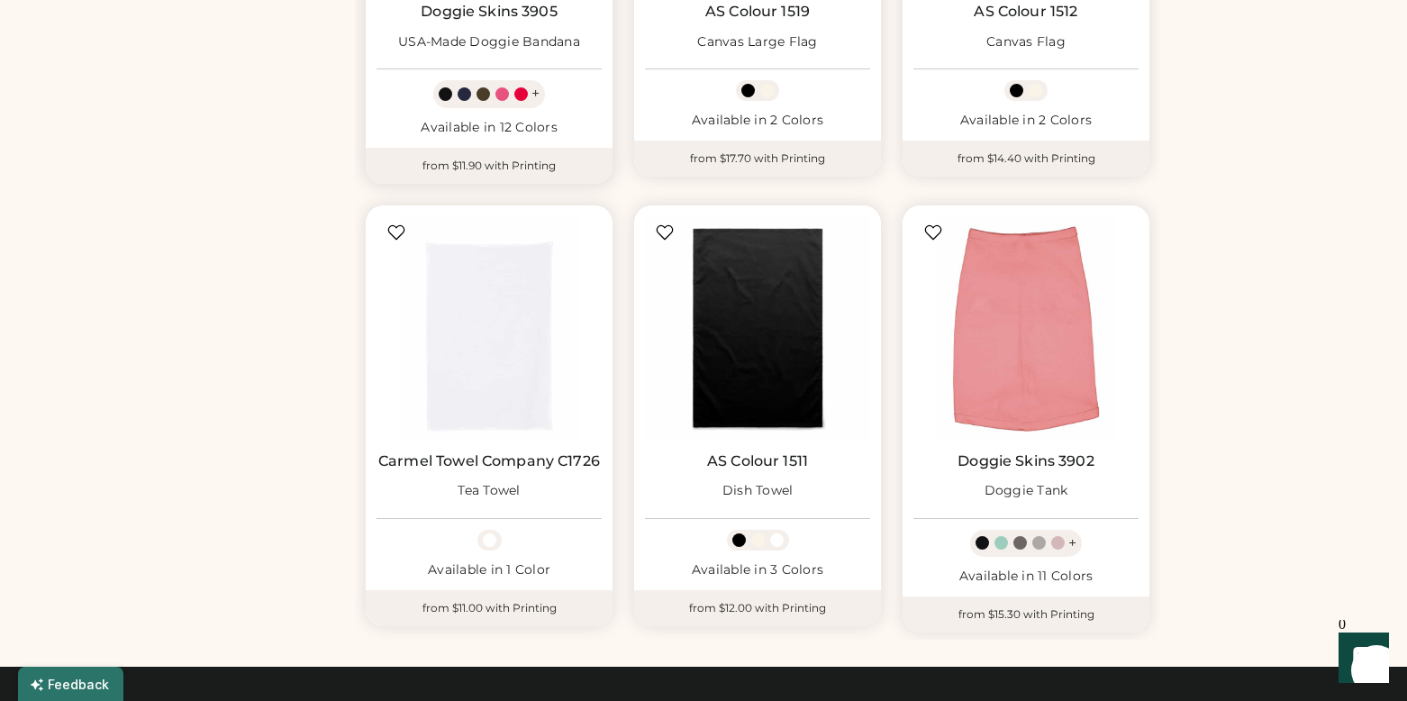
scroll to position [917, 0]
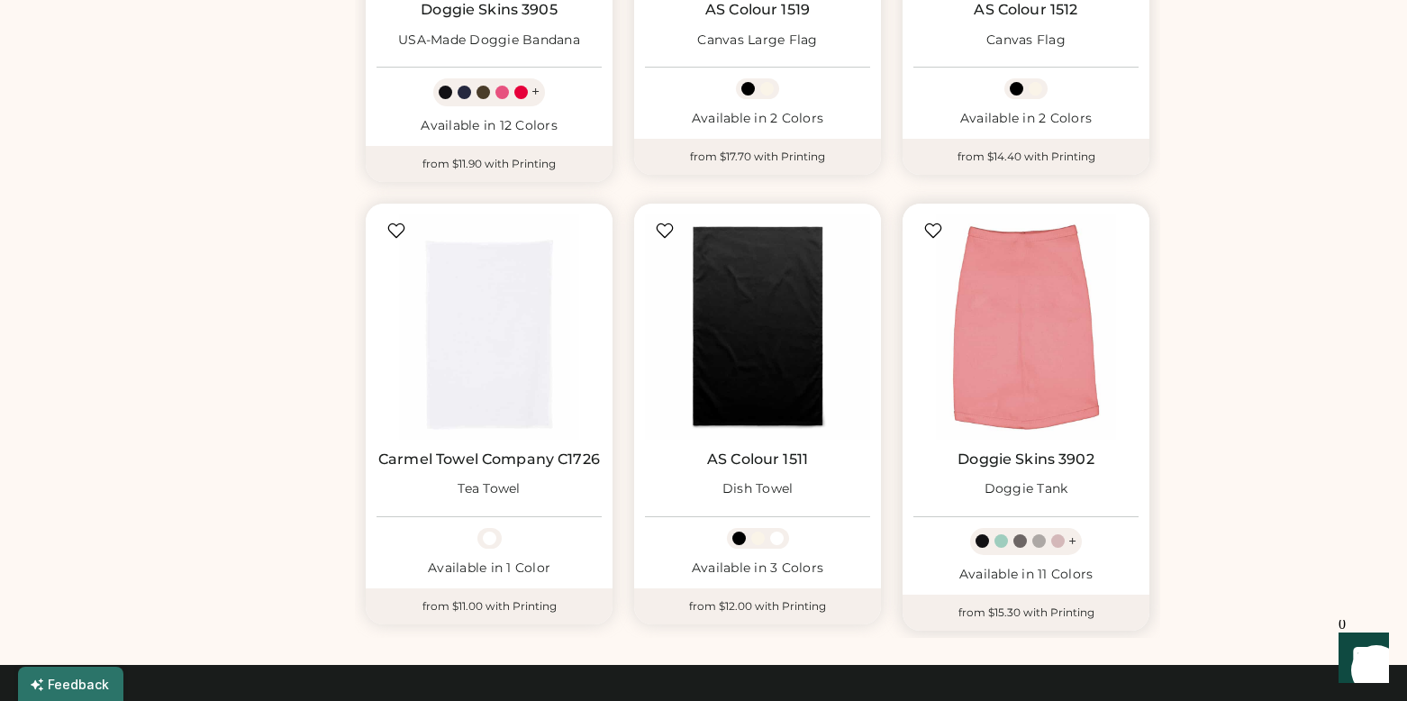
click at [1027, 315] on img at bounding box center [1025, 326] width 225 height 225
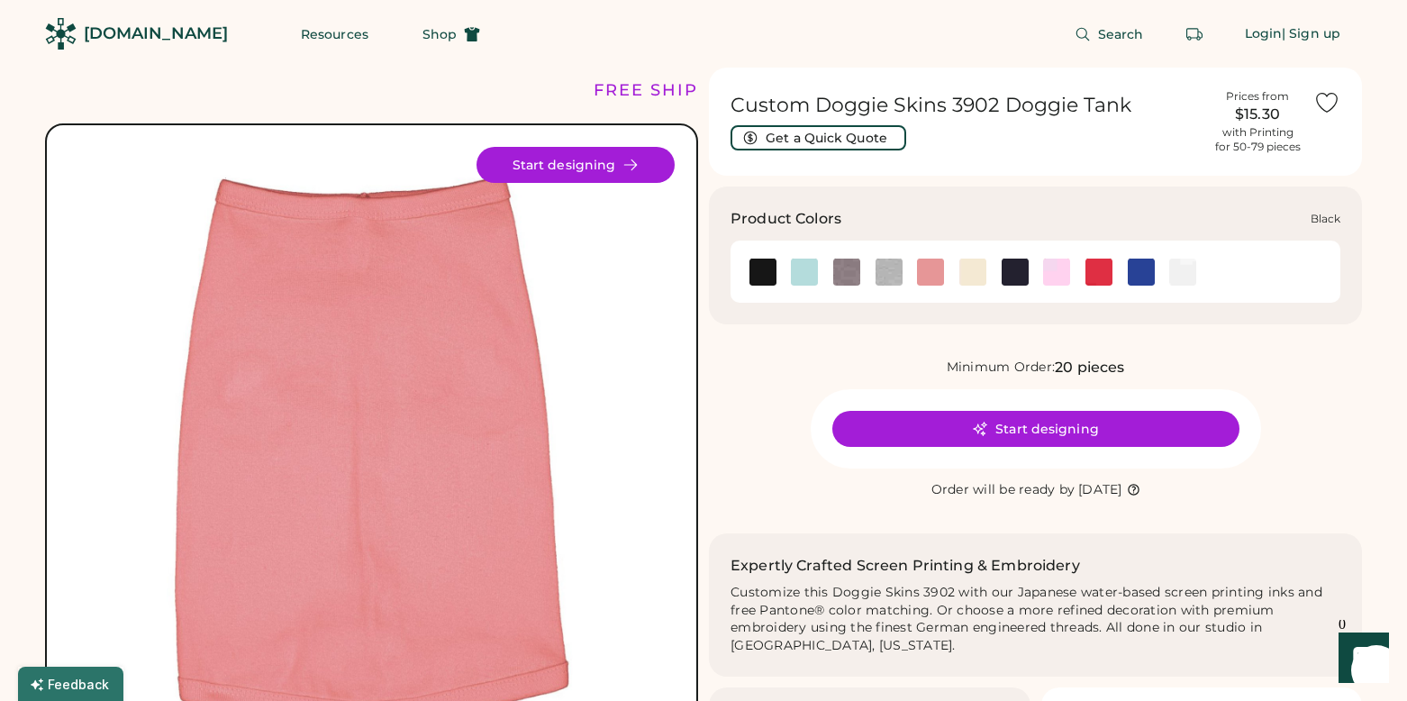
click at [766, 268] on img at bounding box center [762, 271] width 27 height 27
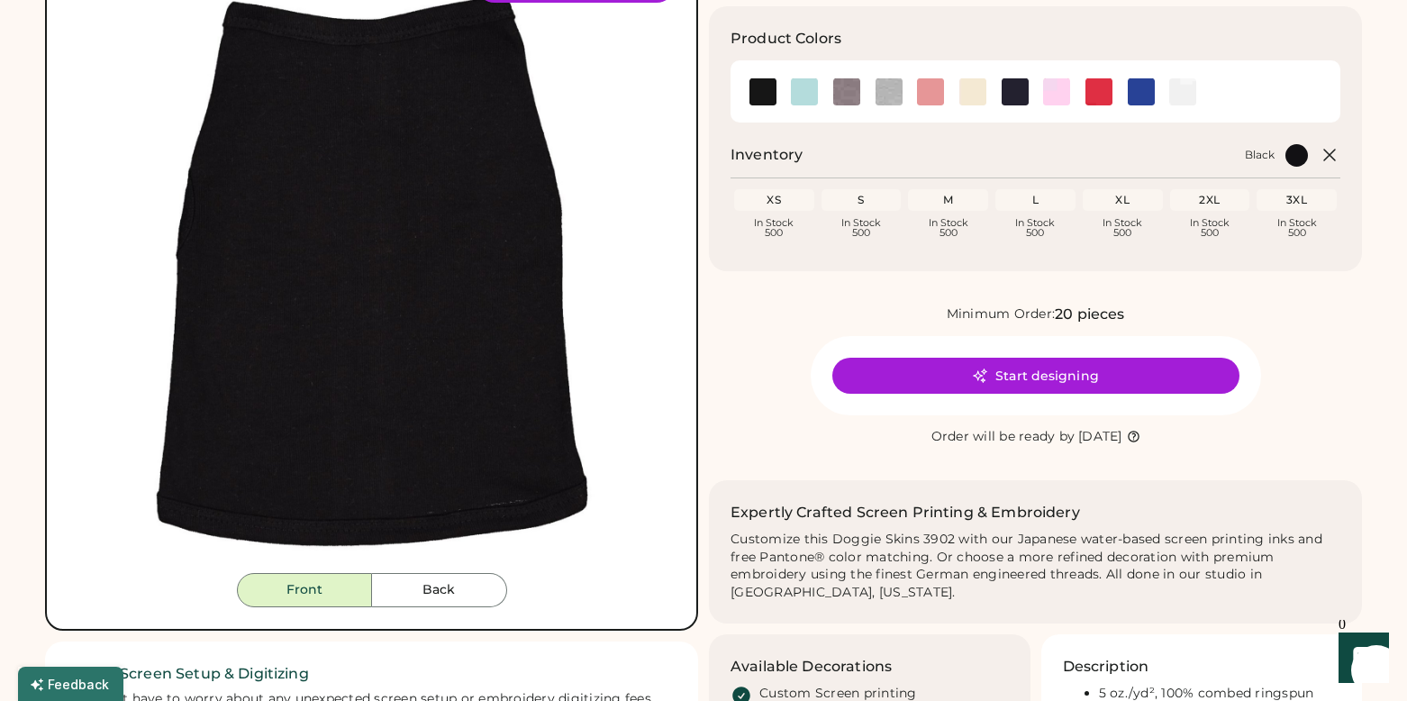
scroll to position [182, 0]
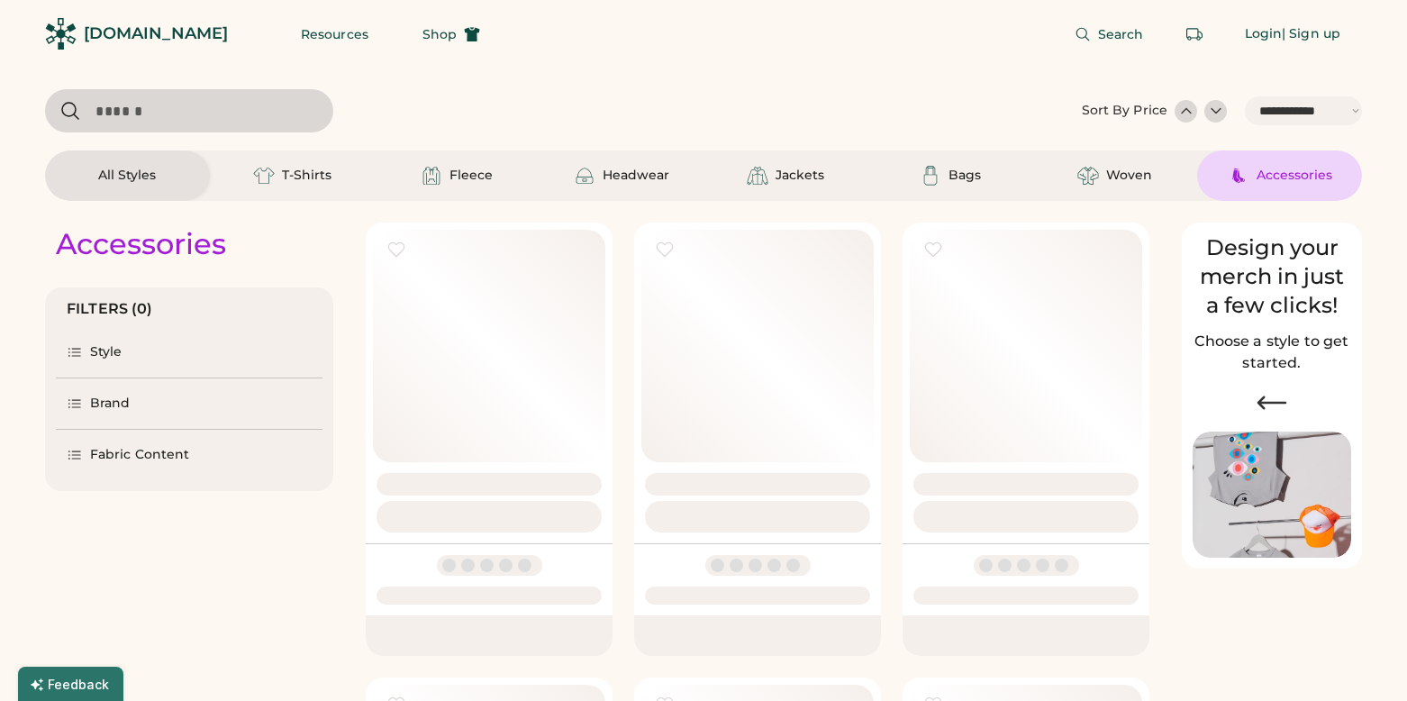
select select "*****"
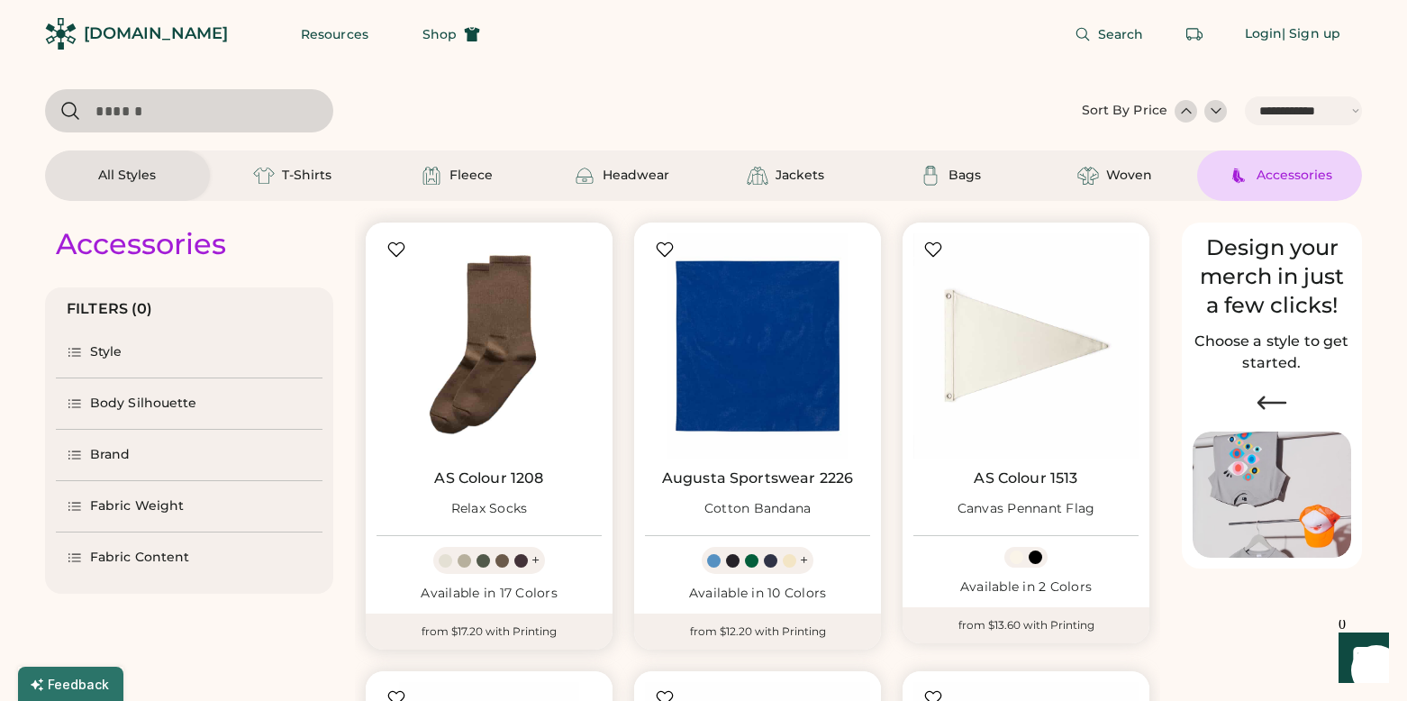
click at [520, 344] on img at bounding box center [488, 345] width 225 height 225
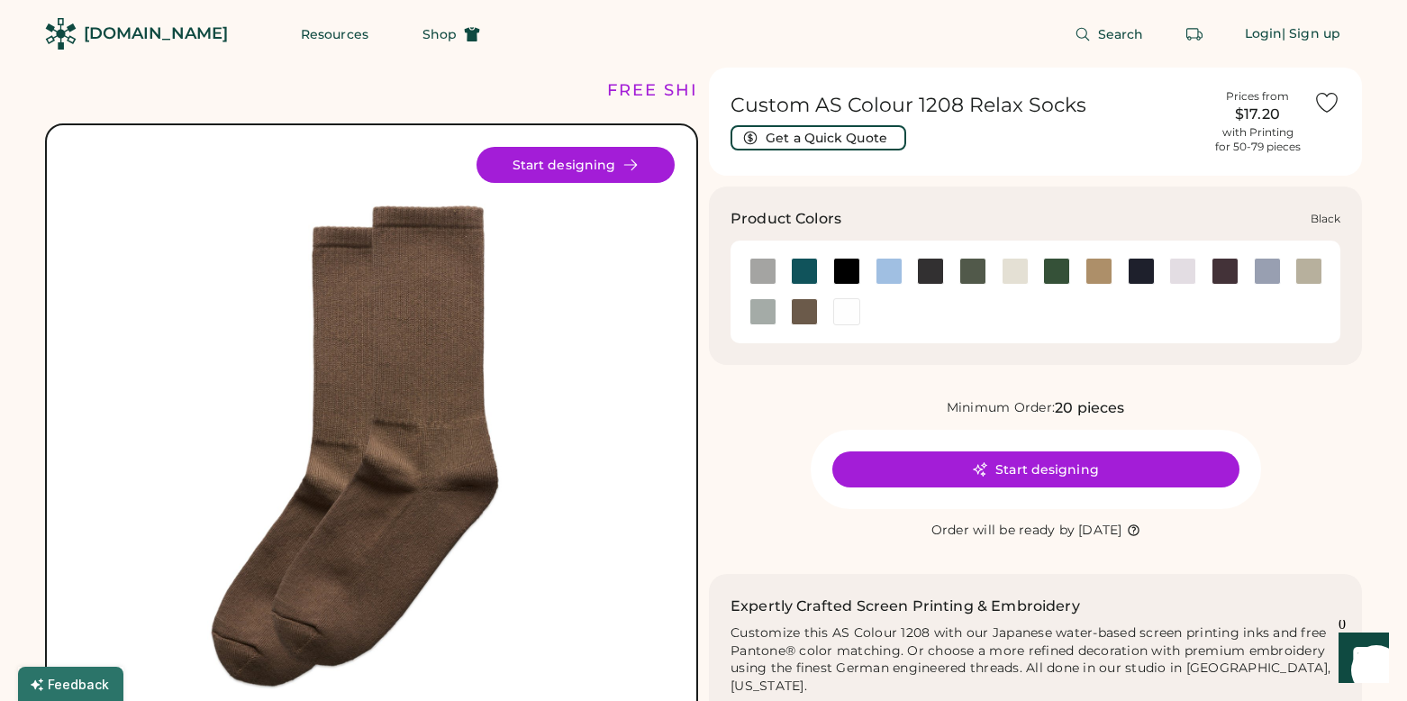
click at [847, 276] on div at bounding box center [846, 271] width 27 height 27
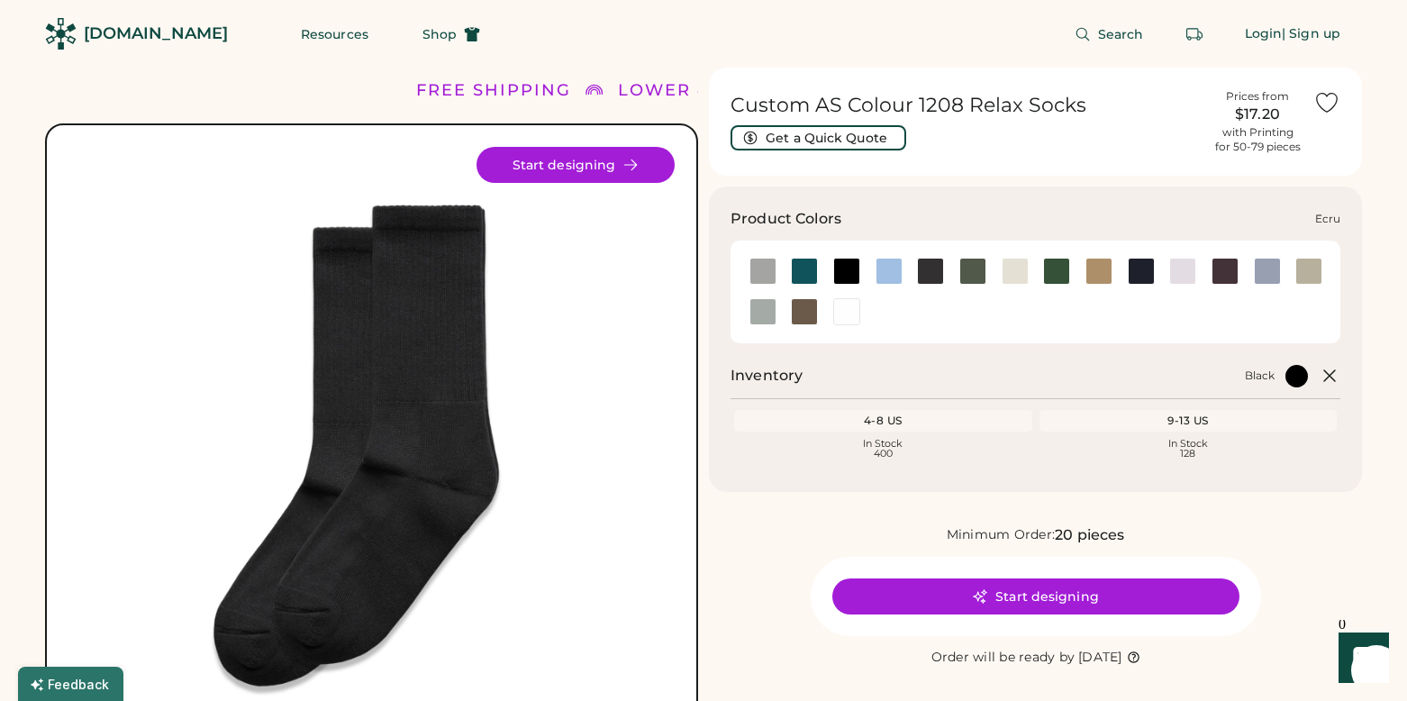
click at [1009, 279] on div at bounding box center [1015, 271] width 27 height 27
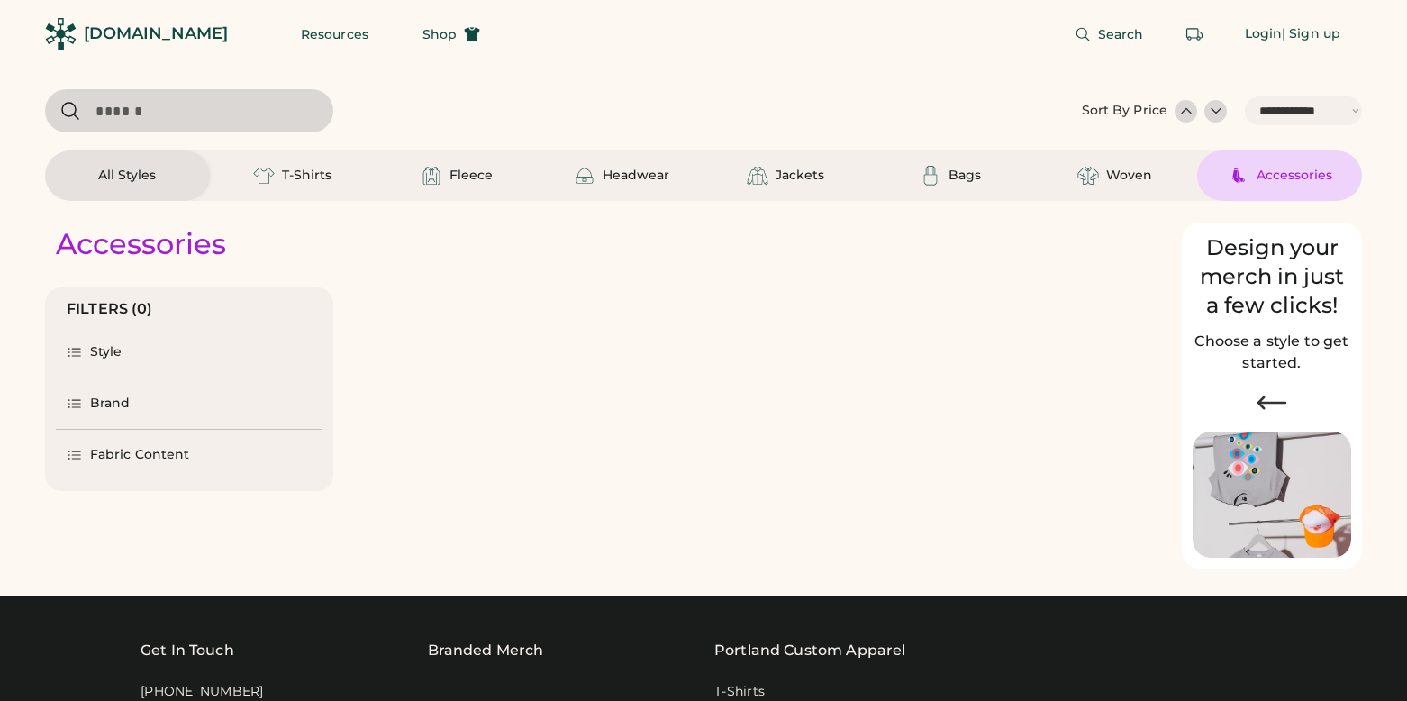
select select "*****"
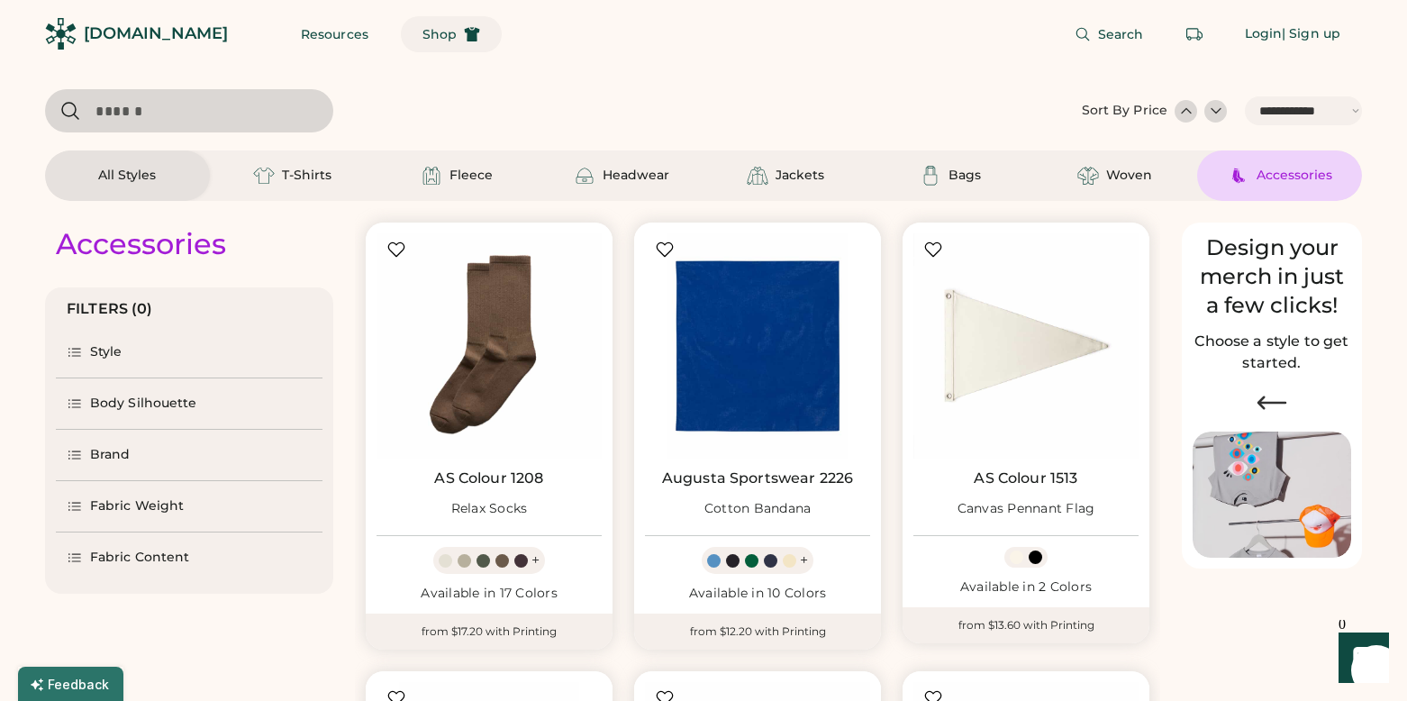
click at [420, 35] on button "Shop" at bounding box center [451, 34] width 101 height 36
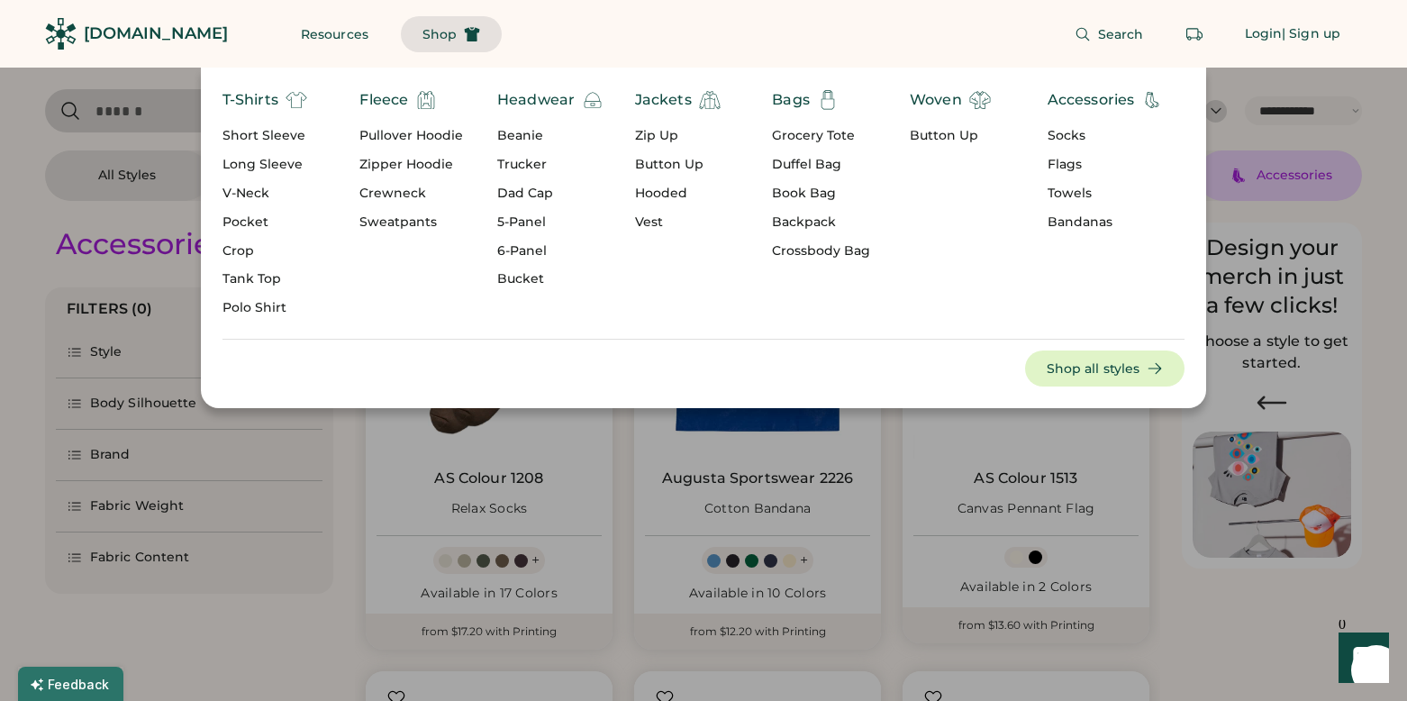
click at [577, 50] on div "Search Login | Sign up" at bounding box center [932, 34] width 860 height 68
